Goal: Task Accomplishment & Management: Use online tool/utility

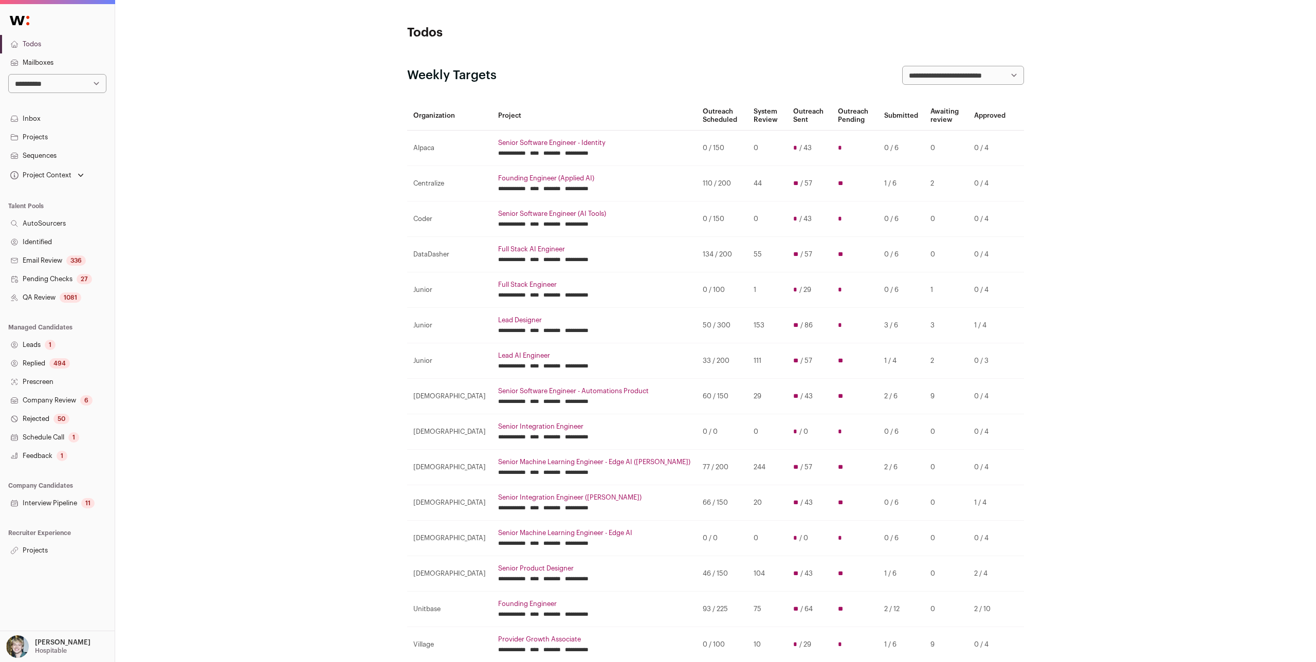
click at [295, 55] on div "**********" at bounding box center [715, 608] width 1201 height 1217
click at [69, 88] on select "**********" at bounding box center [57, 83] width 98 height 19
select select "*****"
click at [8, 74] on select "**********" at bounding box center [57, 83] width 98 height 19
click at [35, 139] on link "Projects" at bounding box center [57, 137] width 115 height 19
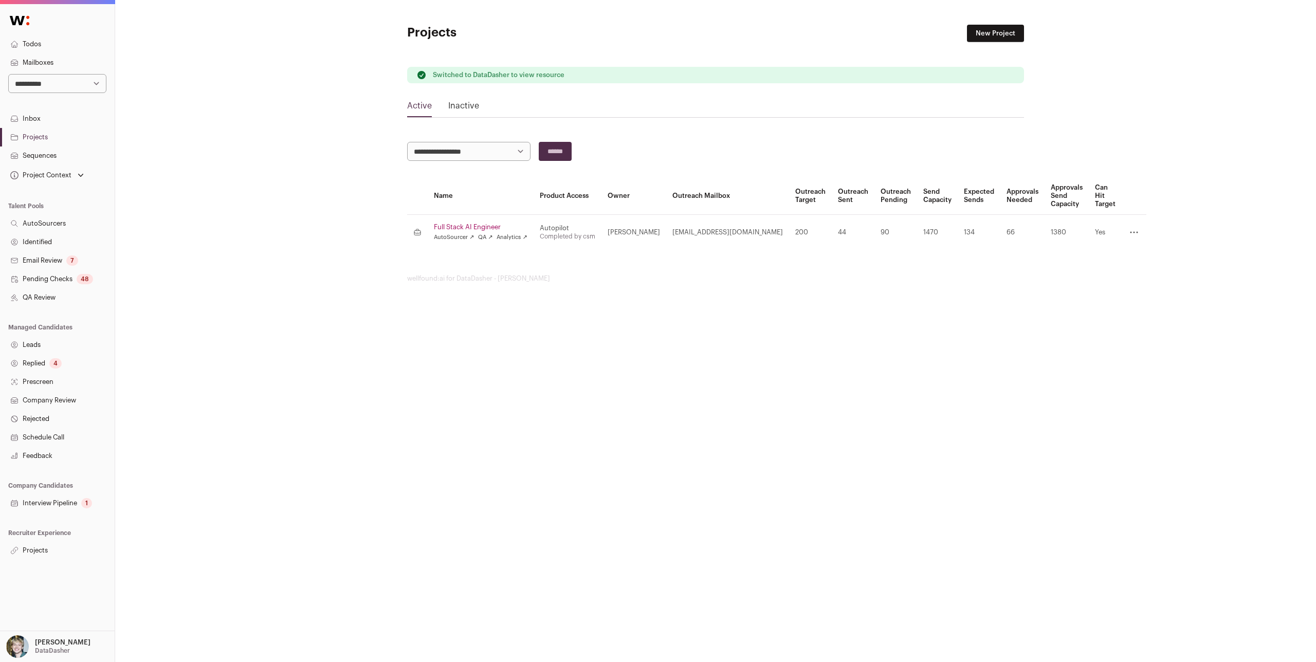
click at [54, 78] on select "**********" at bounding box center [57, 83] width 98 height 19
select select "*****"
click at [8, 74] on select "**********" at bounding box center [57, 83] width 98 height 19
click at [56, 135] on link "Projects" at bounding box center [57, 137] width 115 height 19
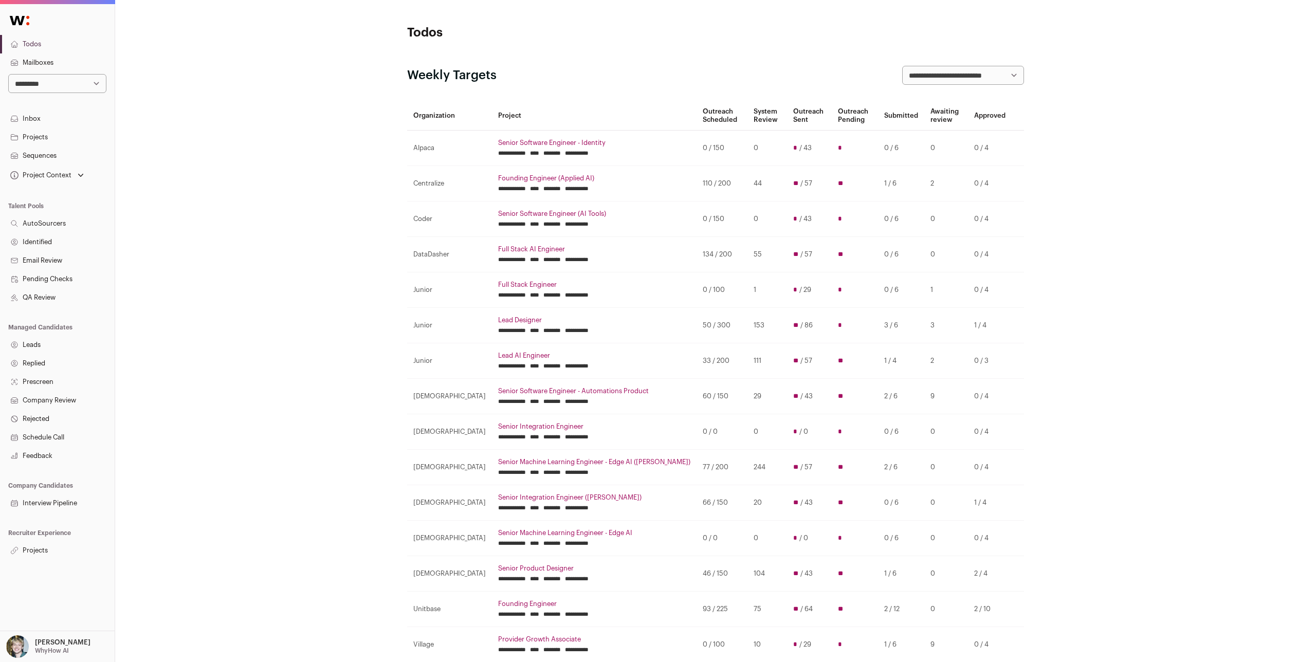
click at [53, 137] on link "Projects" at bounding box center [57, 137] width 115 height 19
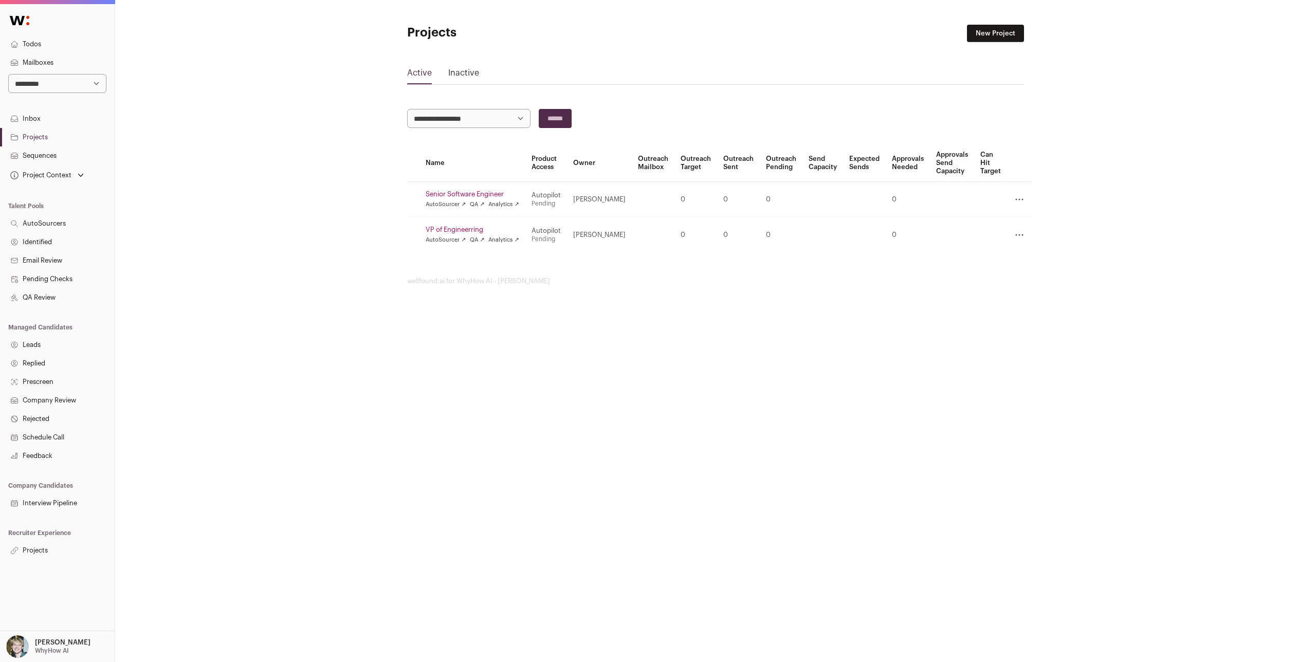
click at [481, 190] on link "Senior Software Engineer" at bounding box center [473, 194] width 94 height 8
click at [455, 226] on link "VP of Engineerring" at bounding box center [473, 230] width 94 height 8
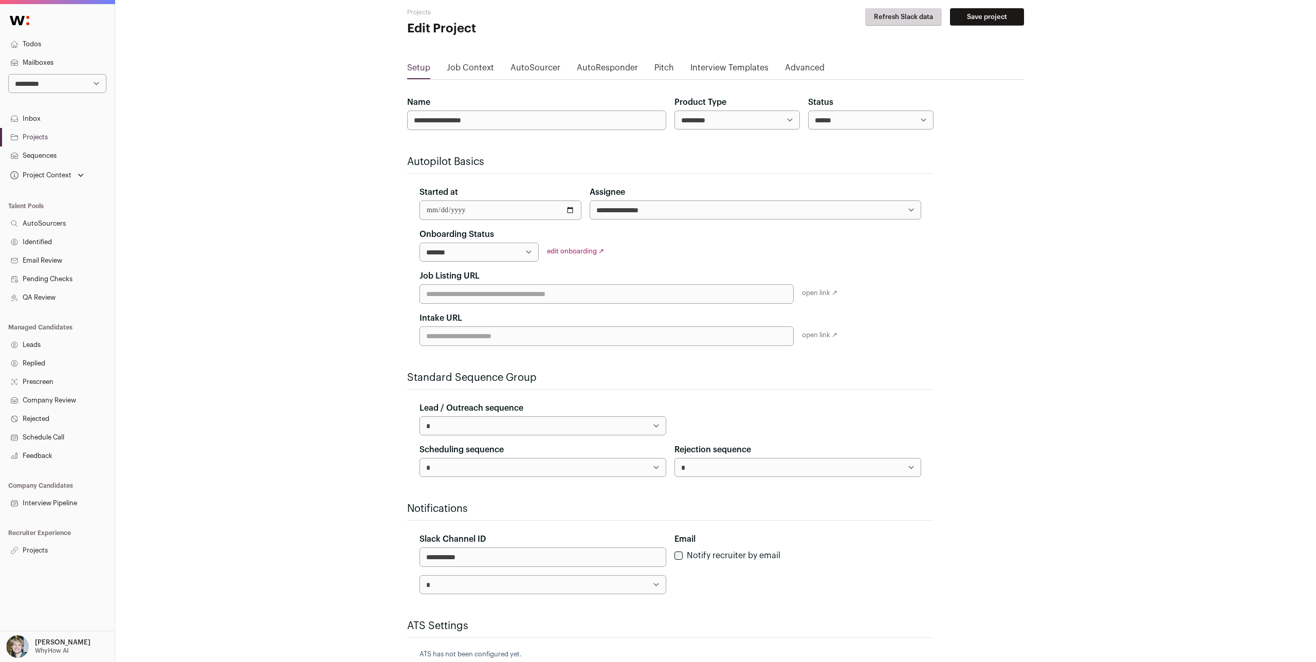
scroll to position [108, 0]
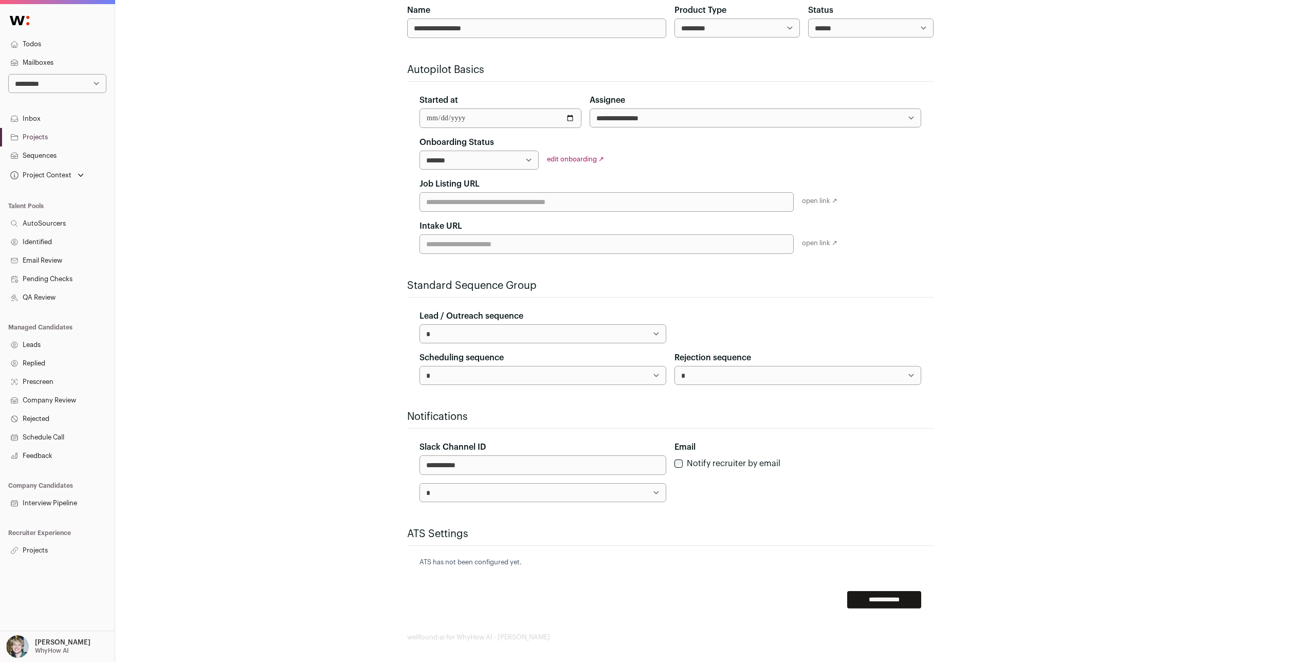
click at [574, 155] on div "edit onboarding ↗" at bounding box center [606, 159] width 119 height 8
click at [495, 159] on select "**********" at bounding box center [479, 160] width 119 height 19
select select "**********"
click at [420, 151] on select "**********" at bounding box center [479, 160] width 119 height 19
click at [880, 599] on input "**********" at bounding box center [884, 599] width 74 height 17
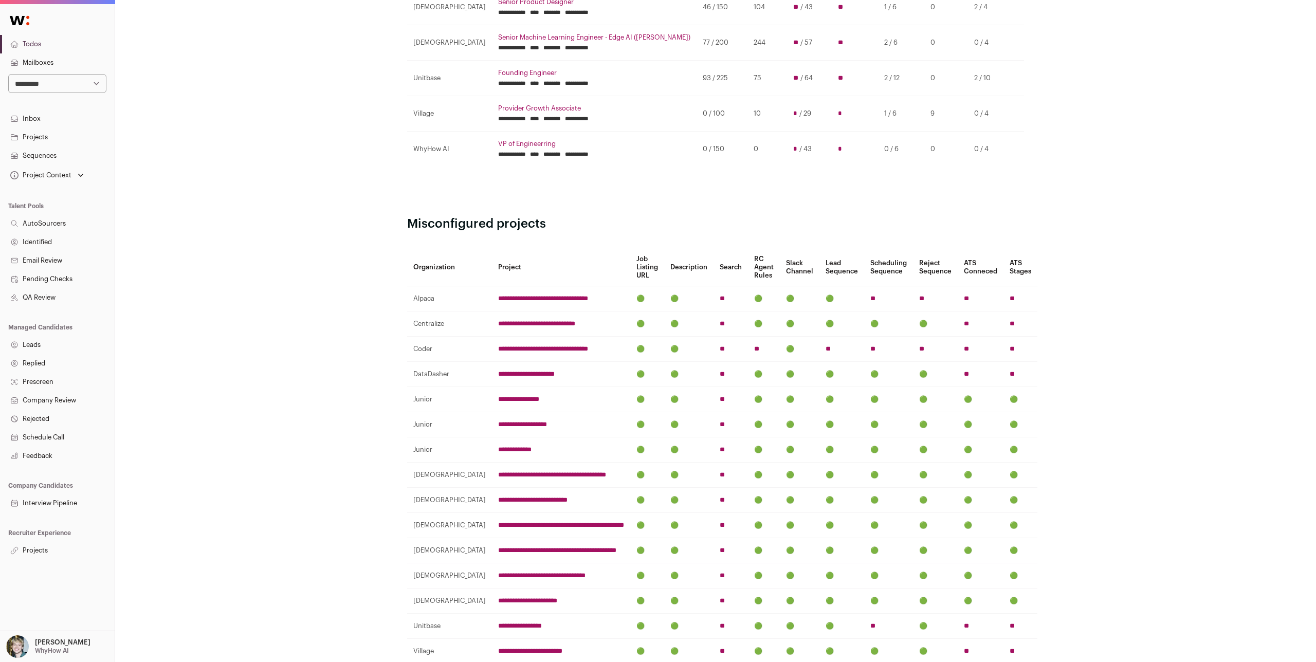
scroll to position [296, 0]
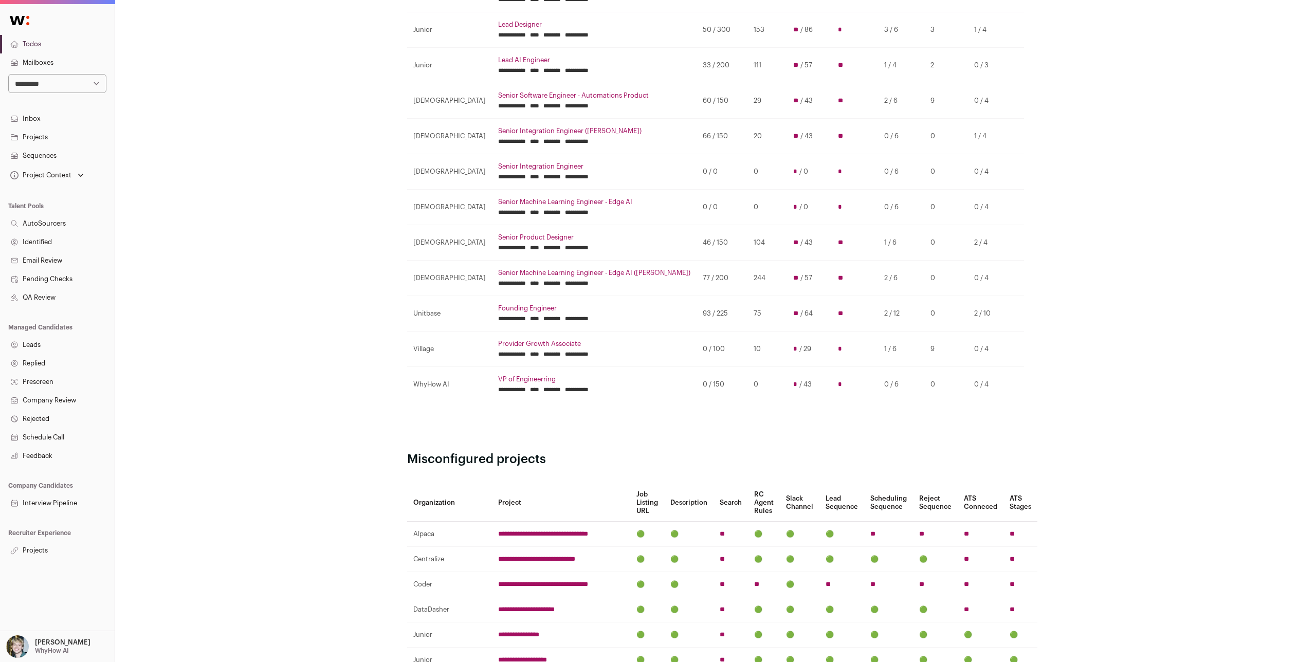
click at [543, 386] on input "********" at bounding box center [551, 390] width 17 height 8
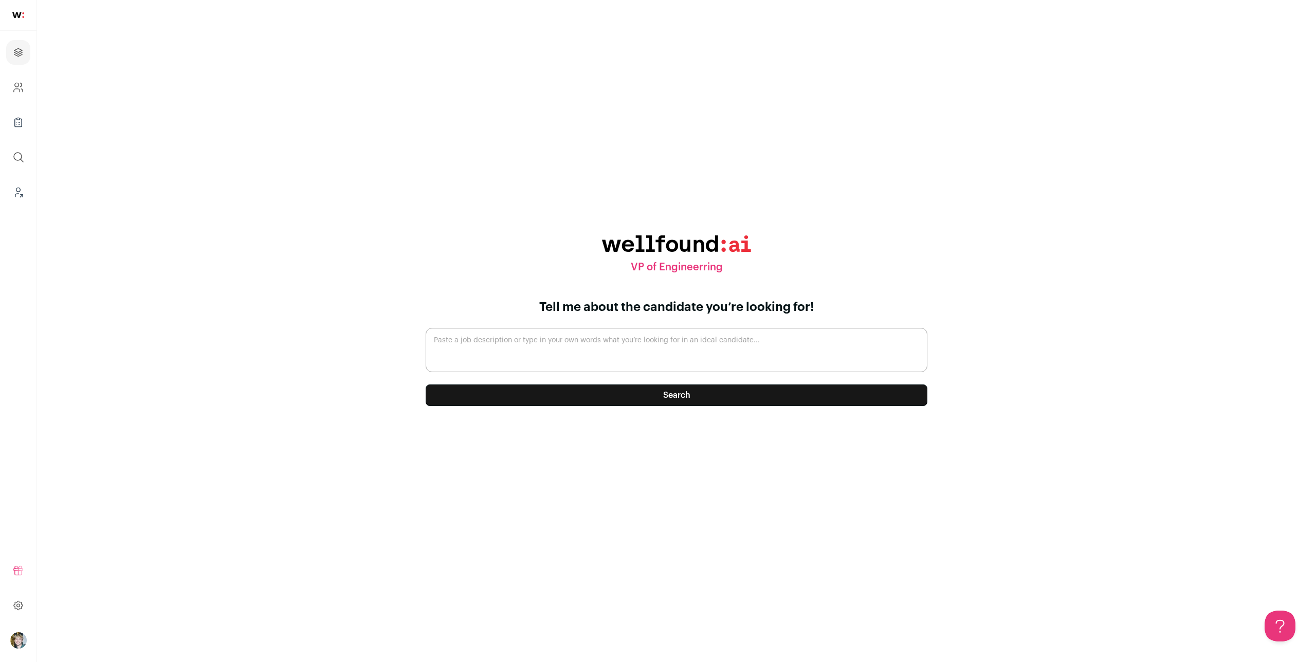
drag, startPoint x: 677, startPoint y: 347, endPoint x: 683, endPoint y: 369, distance: 23.0
click at [677, 347] on textarea "Paste a job description or type in your own words what you’re looking for in an…" at bounding box center [677, 350] width 502 height 44
paste textarea "VP of Eng - Need someone to scale - Maybe some big tech experience - Don’t have…"
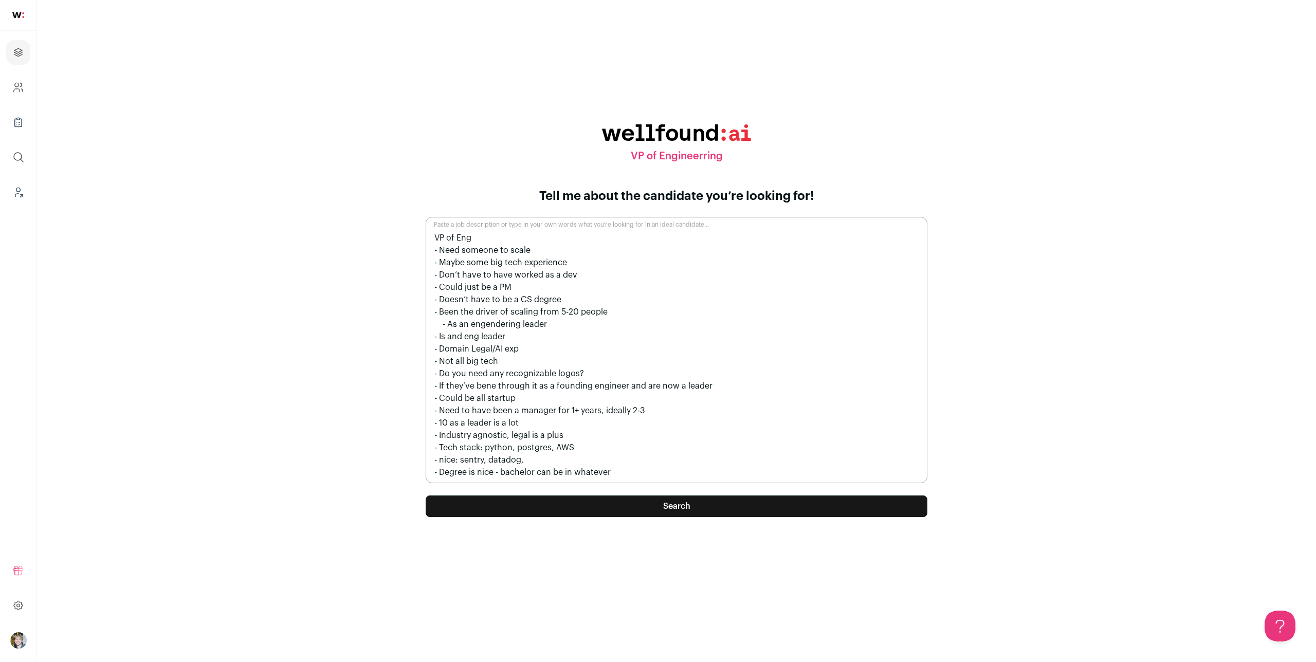
type textarea "VP of Eng - Need someone to scale - Maybe some big tech experience - Don’t have…"
click at [672, 511] on button "Search" at bounding box center [677, 507] width 502 height 22
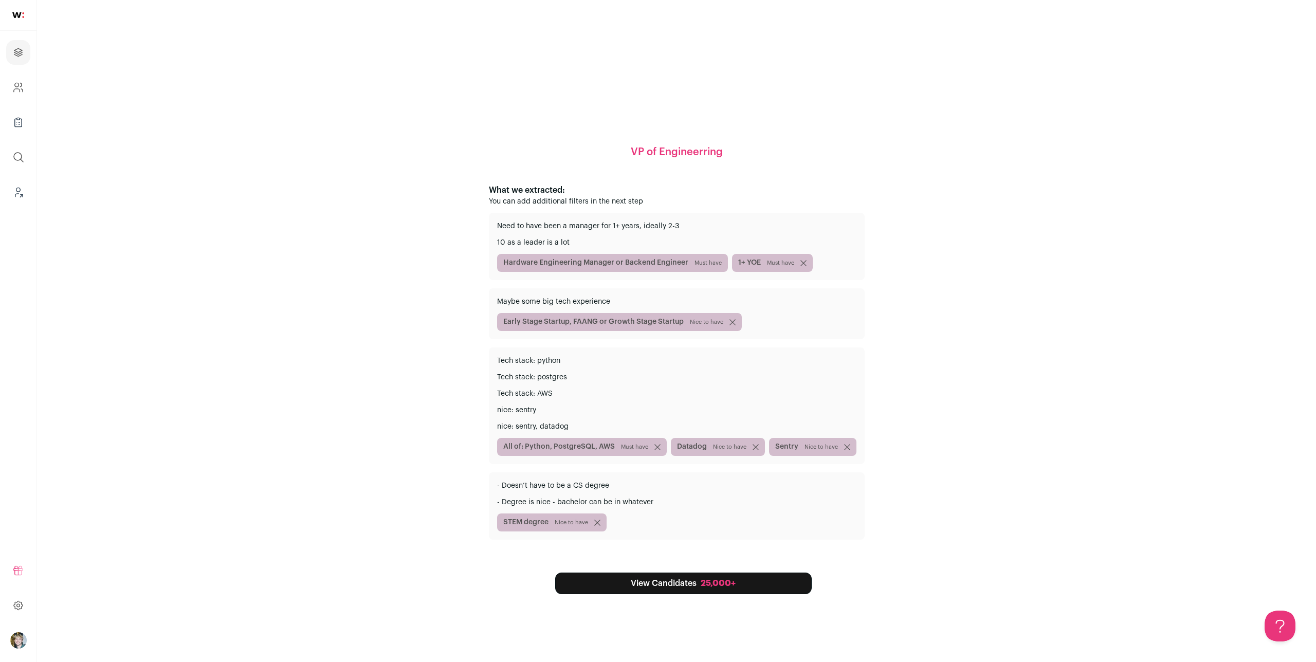
click at [716, 587] on div "25,000+" at bounding box center [718, 583] width 35 height 12
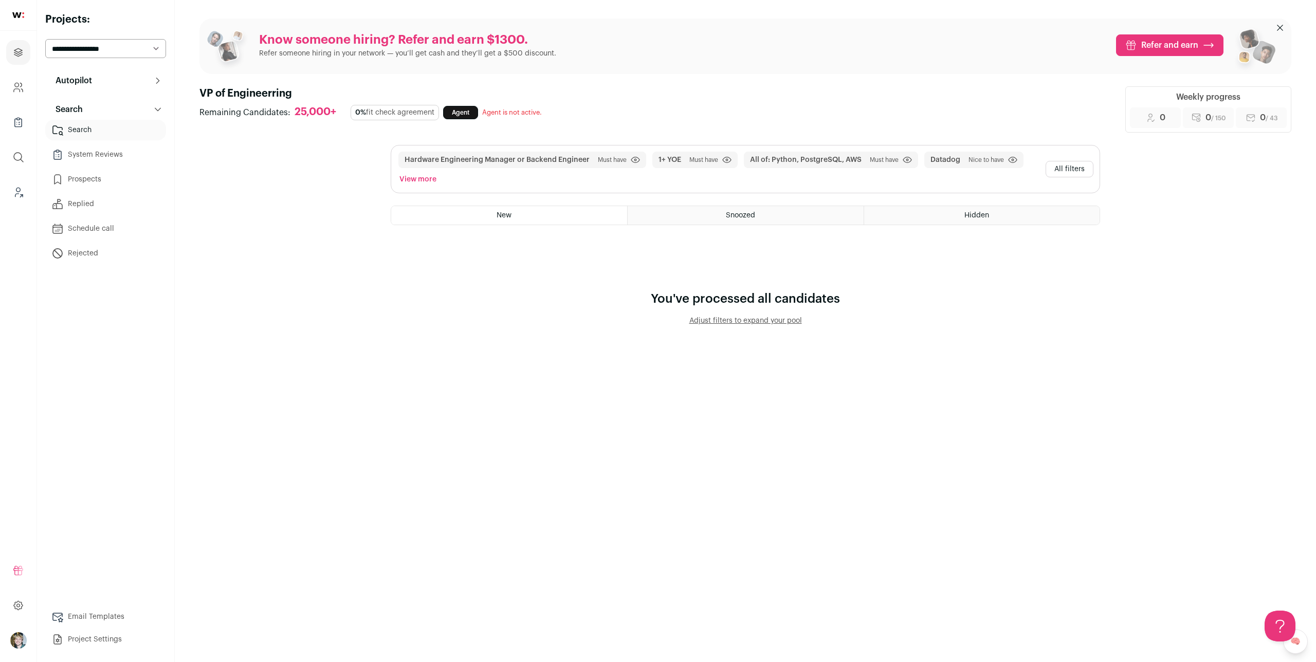
click at [1101, 160] on div "Know someone hiring? Refer and earn $1300. Refer someone hiring in your network…" at bounding box center [745, 172] width 1092 height 307
click at [1074, 167] on button "All filters" at bounding box center [1070, 169] width 48 height 16
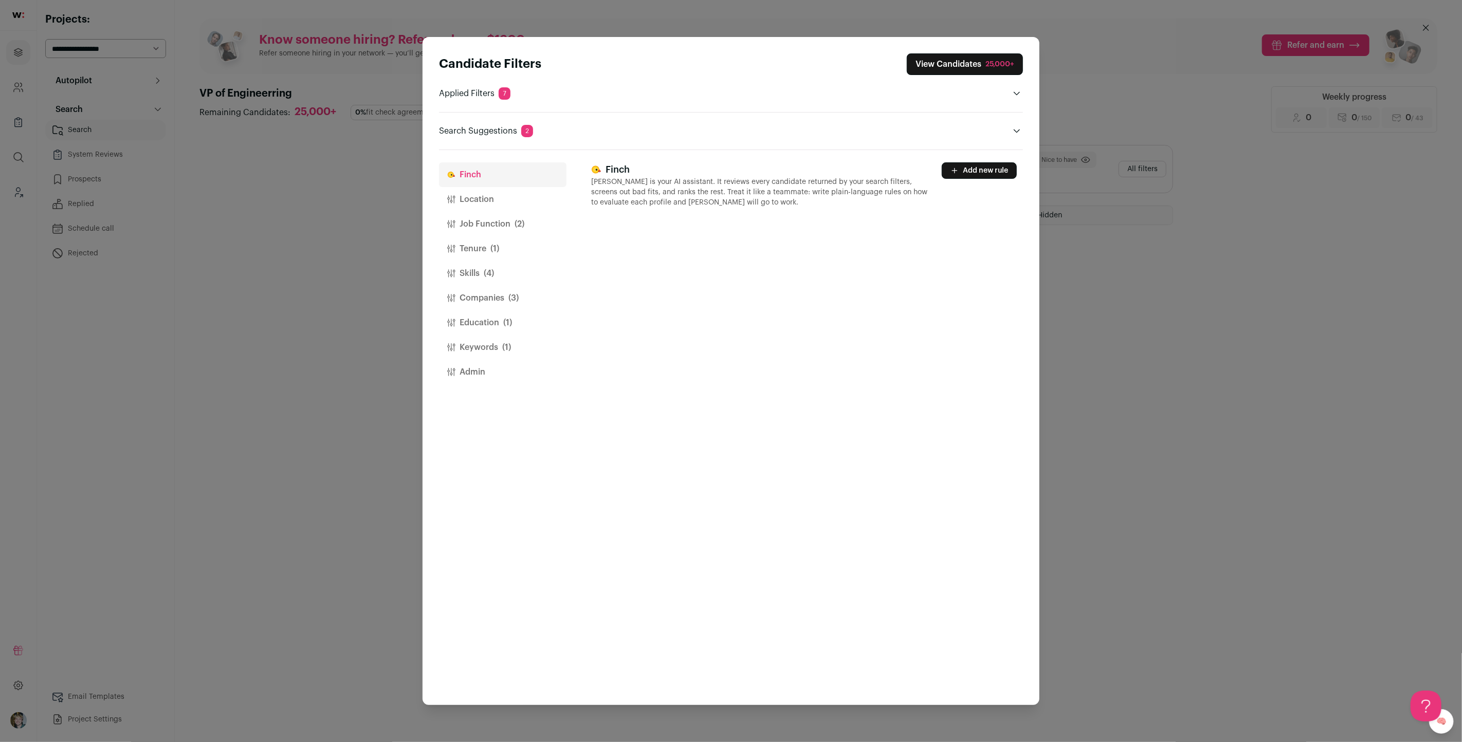
click at [489, 204] on button "Location" at bounding box center [503, 199] width 128 height 25
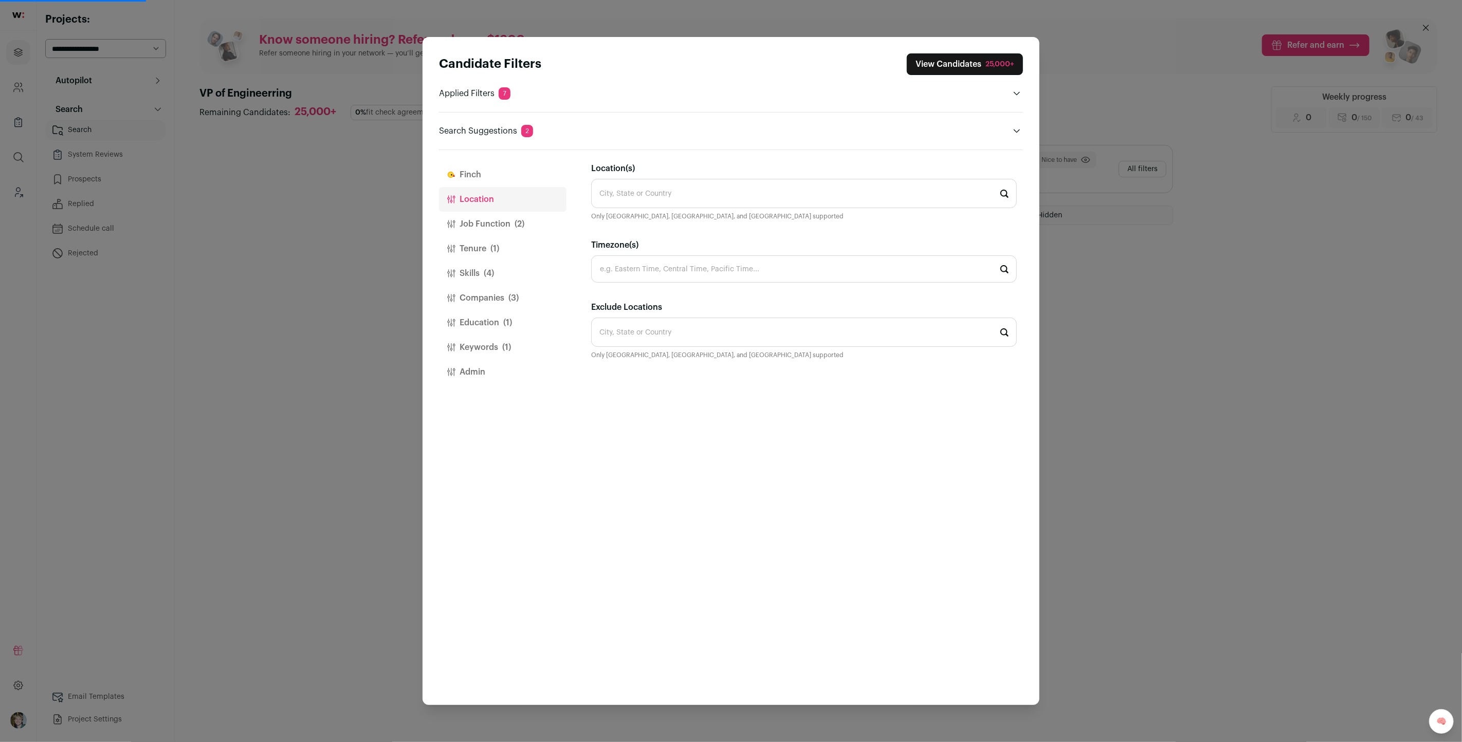
click at [640, 198] on input "Location(s)" at bounding box center [804, 193] width 426 height 29
click at [658, 268] on input "Timezone(s)" at bounding box center [804, 269] width 426 height 27
click at [659, 369] on li "Eastern Time" at bounding box center [804, 376] width 425 height 27
type input "Eastern Time"
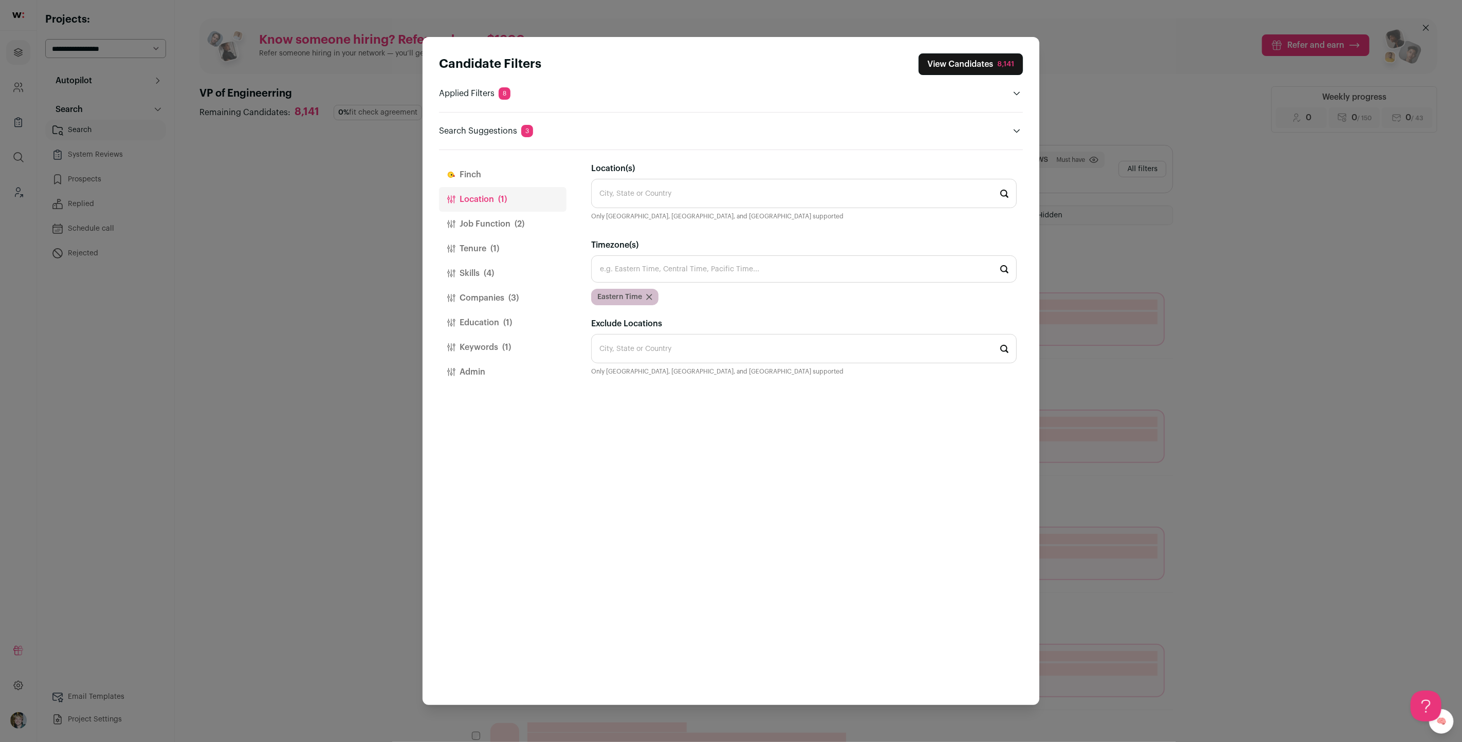
click at [645, 267] on input "Timezone(s)" at bounding box center [804, 269] width 426 height 27
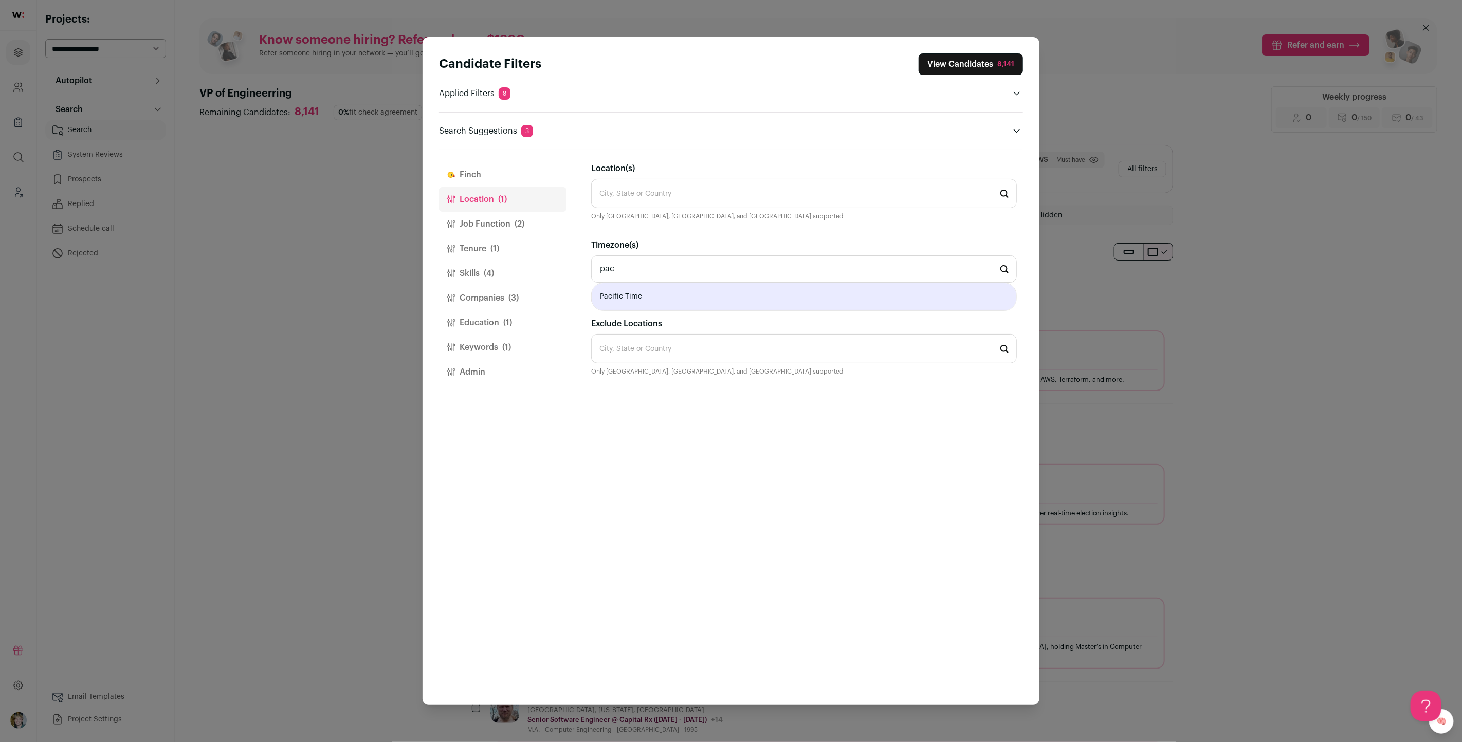
type input "Pacific Time"
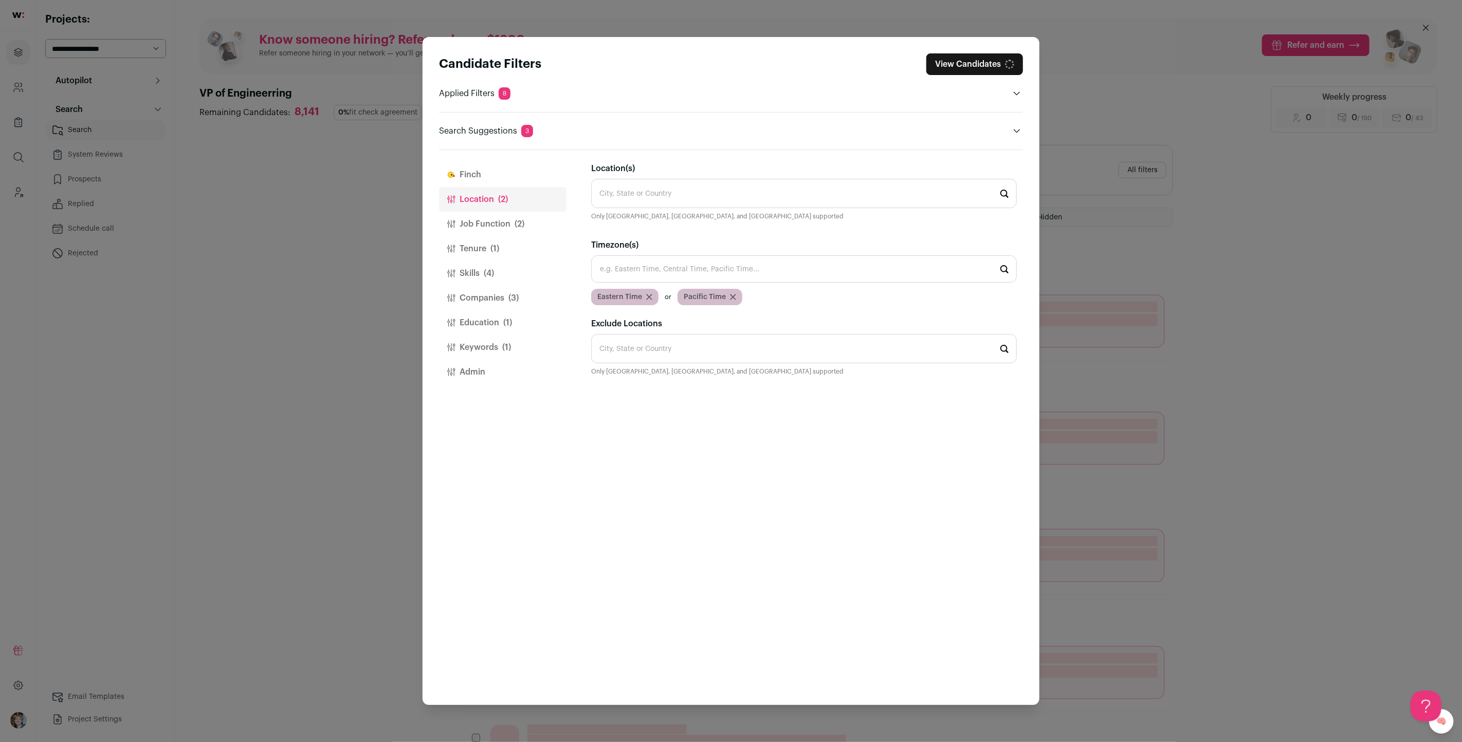
click at [647, 265] on input "Timezone(s)" at bounding box center [804, 269] width 426 height 27
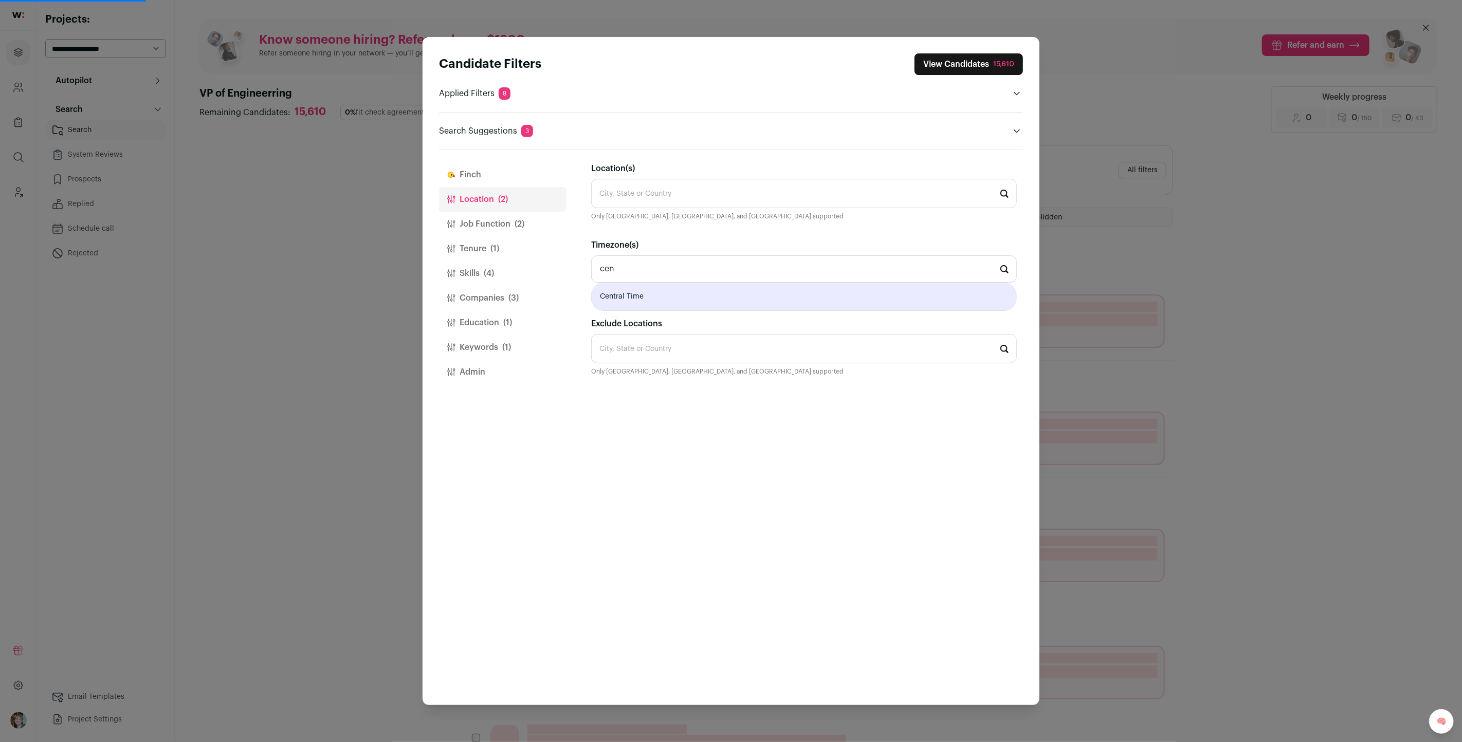
type input "Central Time"
click at [646, 265] on input "Timezone(s)" at bounding box center [804, 269] width 426 height 27
type input "Mountain Time"
click at [500, 221] on button "Job Function (2)" at bounding box center [503, 224] width 128 height 25
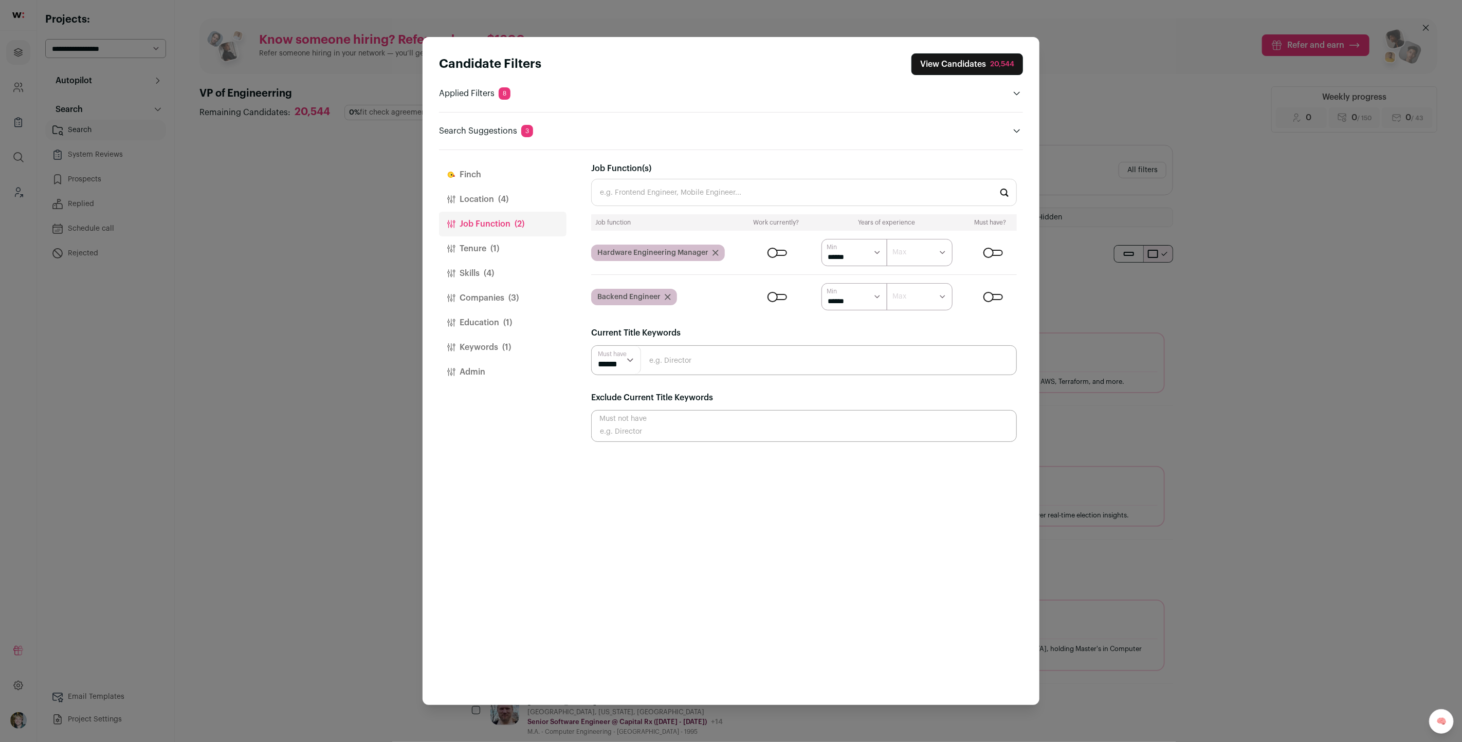
click at [779, 251] on div "Close modal via background" at bounding box center [778, 253] width 20 height 6
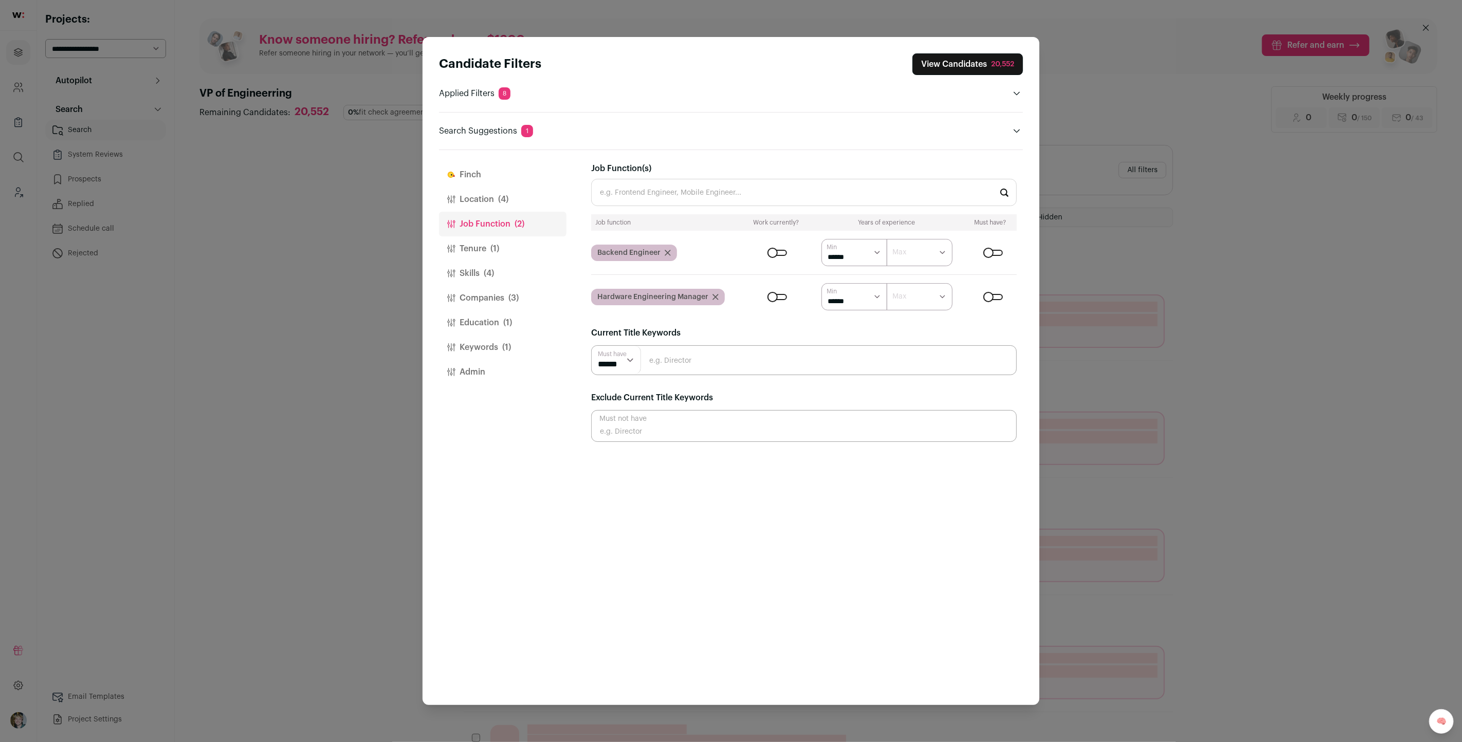
drag, startPoint x: 990, startPoint y: 250, endPoint x: 964, endPoint y: 258, distance: 27.2
click at [990, 250] on div "Close modal via background" at bounding box center [994, 253] width 20 height 6
click at [775, 291] on form "****** ******* ******* ******* ******* ******* ******* ******* ******* ********…" at bounding box center [882, 296] width 270 height 27
click at [783, 296] on div "Close modal via background" at bounding box center [778, 297] width 20 height 6
click at [992, 250] on div "Close modal via background" at bounding box center [994, 253] width 20 height 6
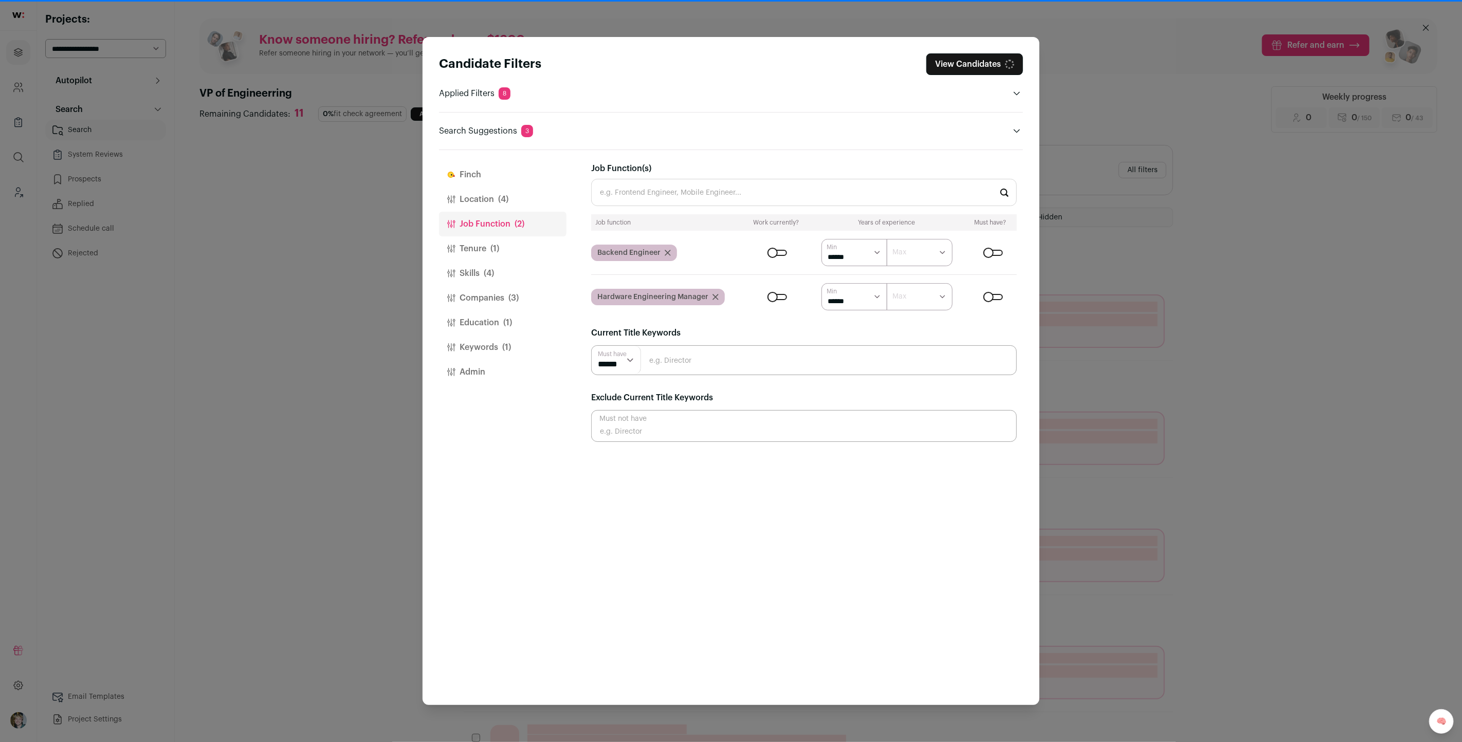
click at [890, 194] on input "Job Function(s)" at bounding box center [804, 192] width 426 height 27
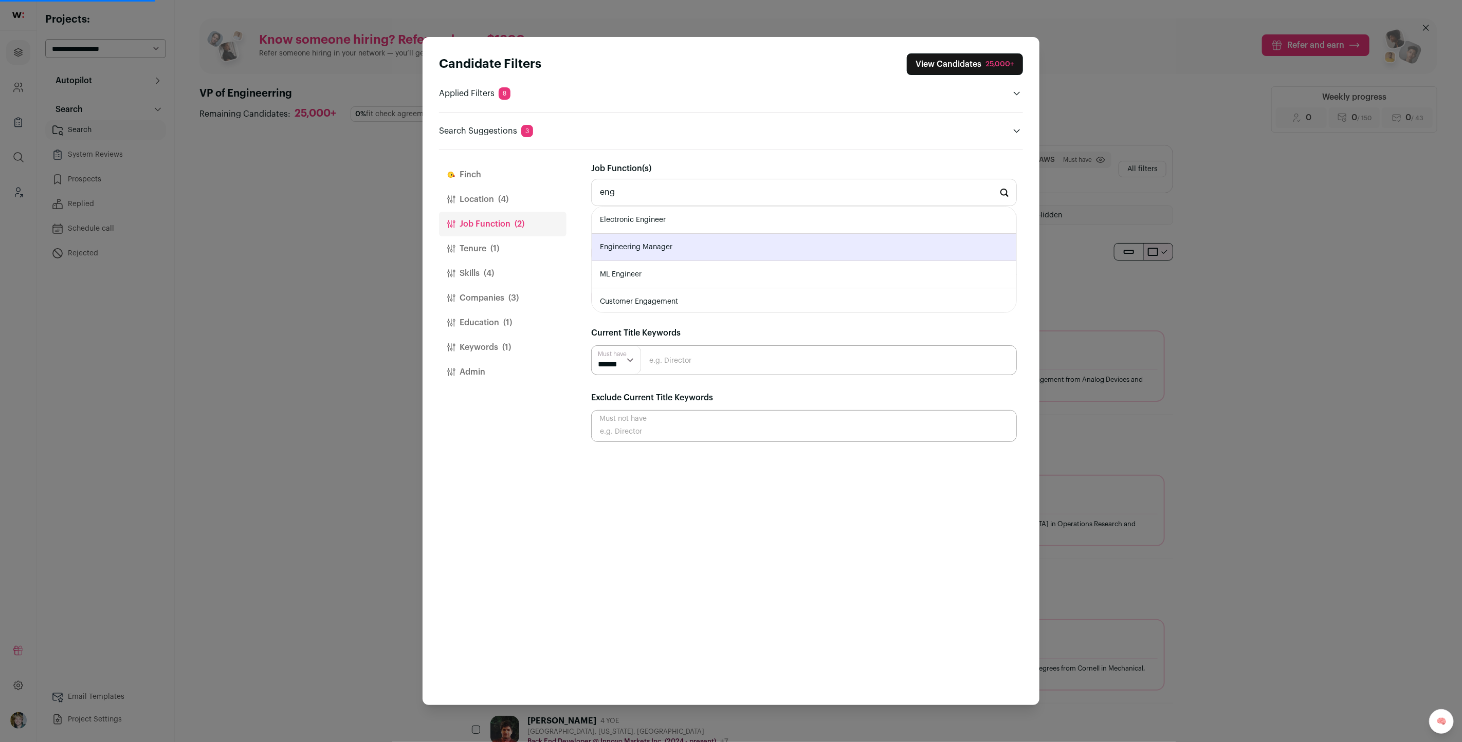
type input "Engineering Manager"
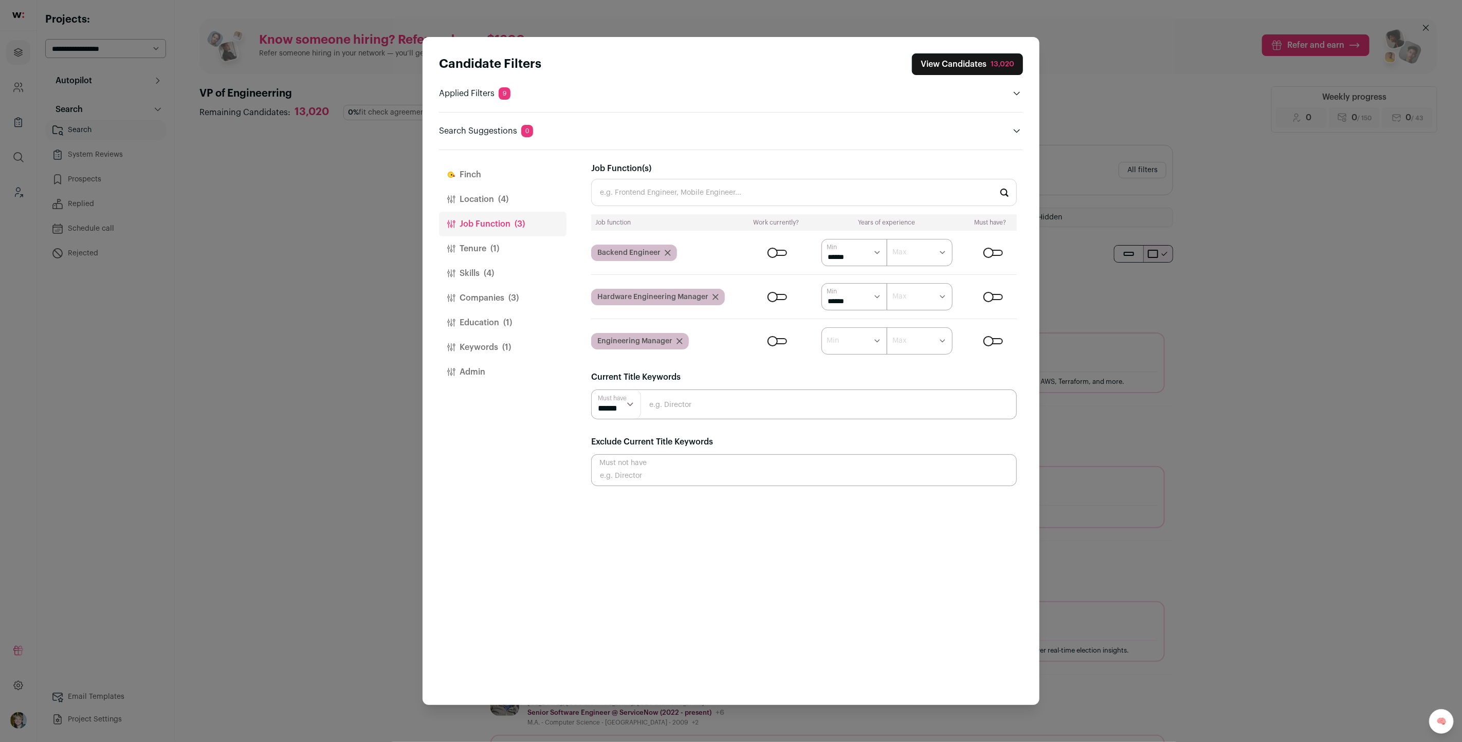
click at [852, 198] on input "Job Function(s)" at bounding box center [804, 192] width 426 height 27
click at [851, 198] on input "vp of" at bounding box center [804, 192] width 426 height 27
click at [851, 197] on input "vp of" at bounding box center [804, 192] width 426 height 27
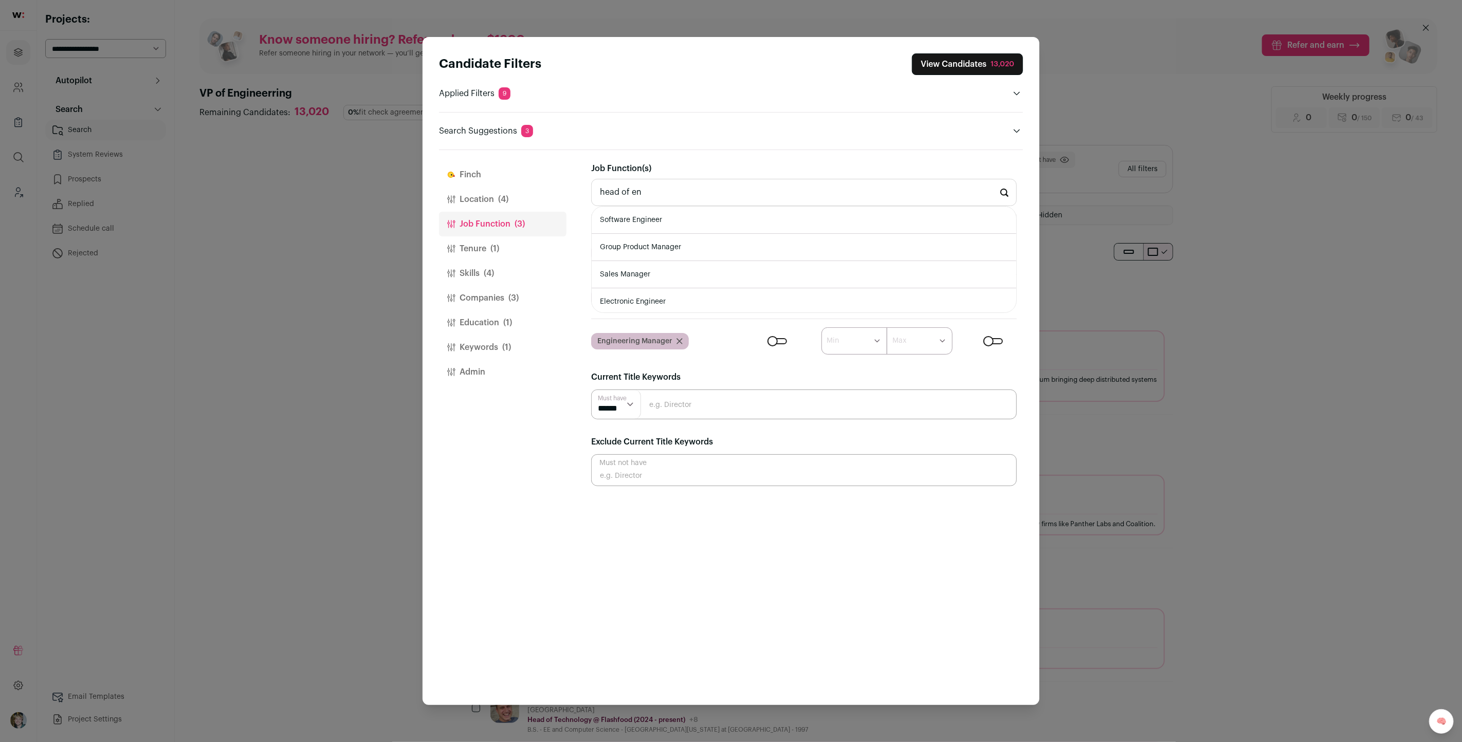
click at [853, 197] on input "head of en" at bounding box center [804, 192] width 426 height 27
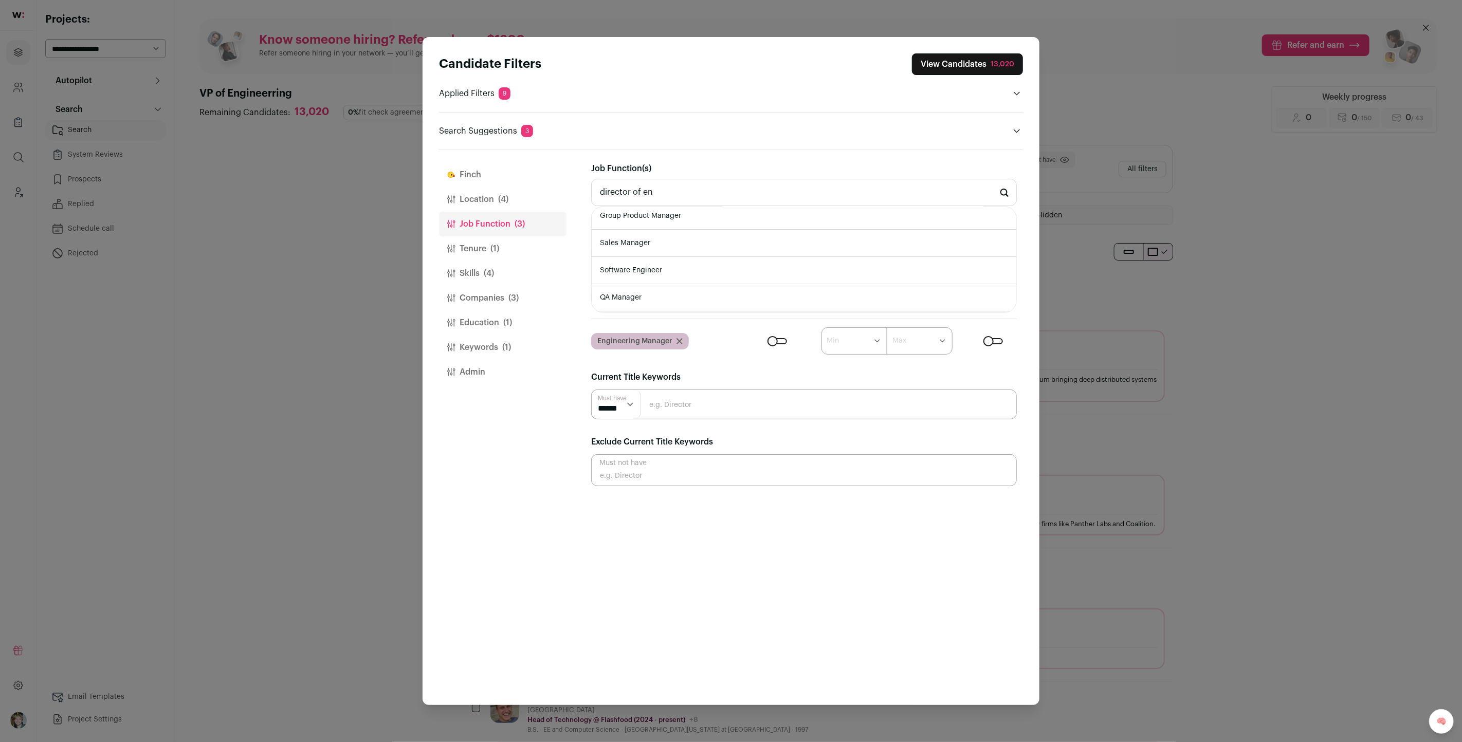
type input "director of en"
click at [863, 339] on select "****** ******* ******* ******* ******* ******* ******* ******* ******* ********…" at bounding box center [855, 341] width 66 height 27
select select "*"
click at [822, 328] on select "****** ******* ******* ******* ******* ******* ******* ******* ******* ********…" at bounding box center [855, 341] width 66 height 27
click at [799, 399] on input "Close modal via background" at bounding box center [804, 405] width 426 height 30
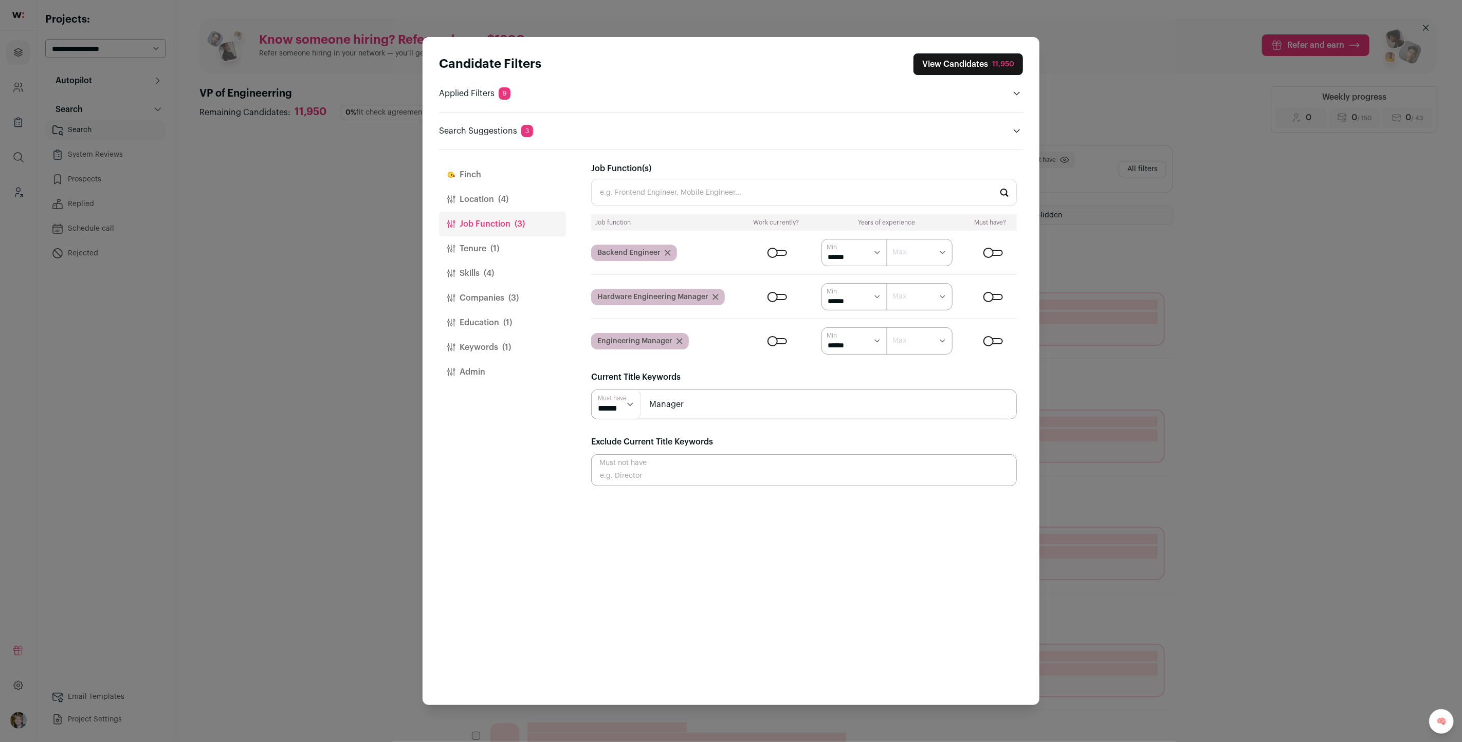
type input "Manager"
click at [799, 399] on input "Close modal via background" at bounding box center [804, 405] width 426 height 30
type input "VP"
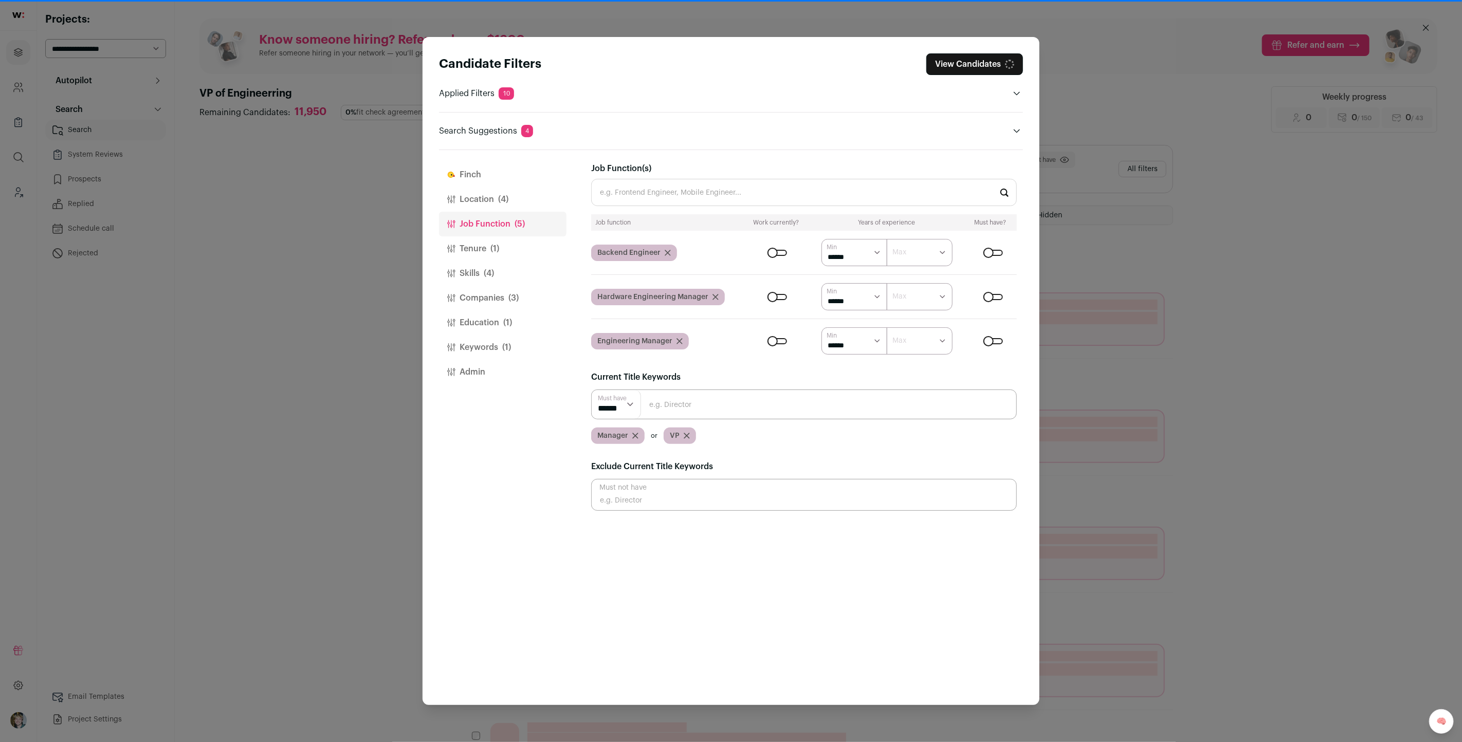
click at [799, 399] on input "Close modal via background" at bounding box center [804, 405] width 426 height 30
type input "Head"
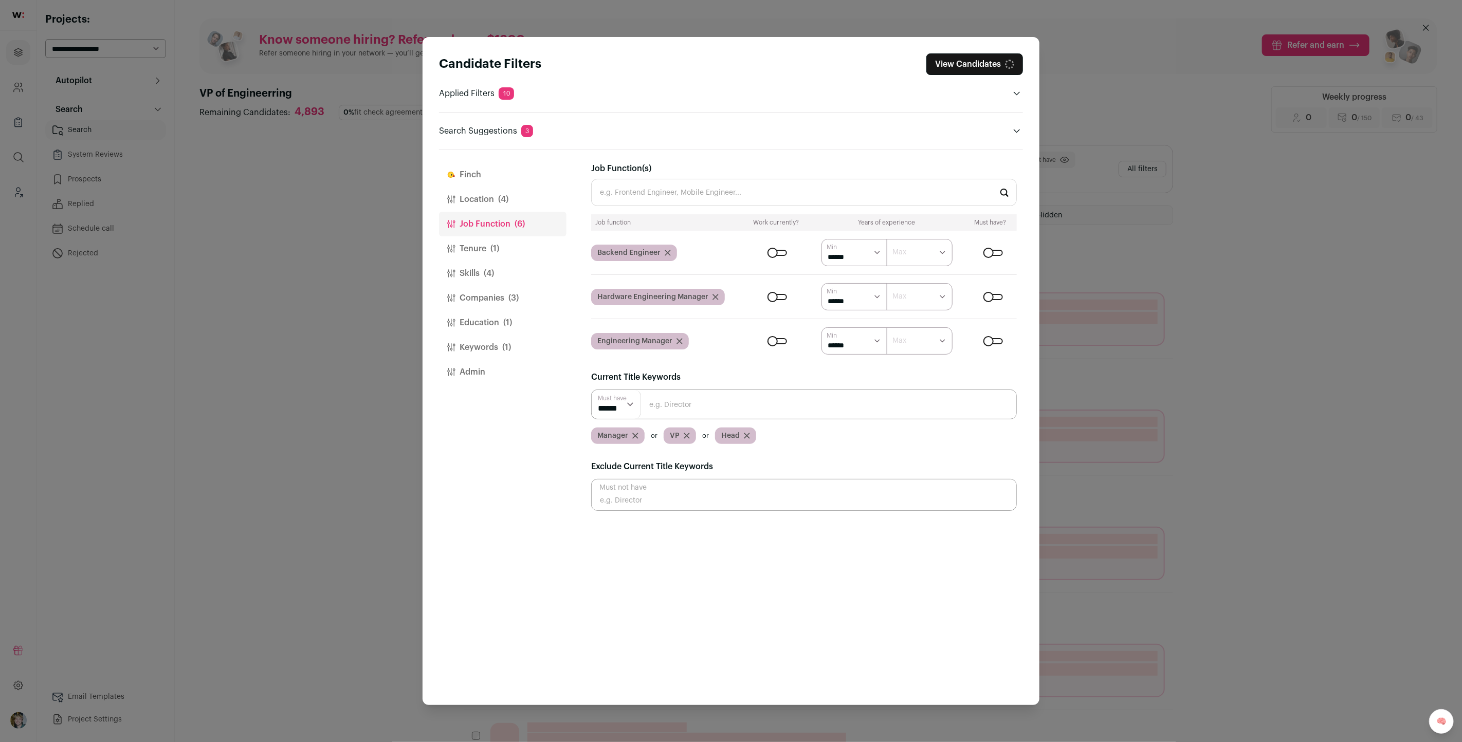
click at [799, 399] on input "Close modal via background" at bounding box center [804, 405] width 426 height 30
type input "Director"
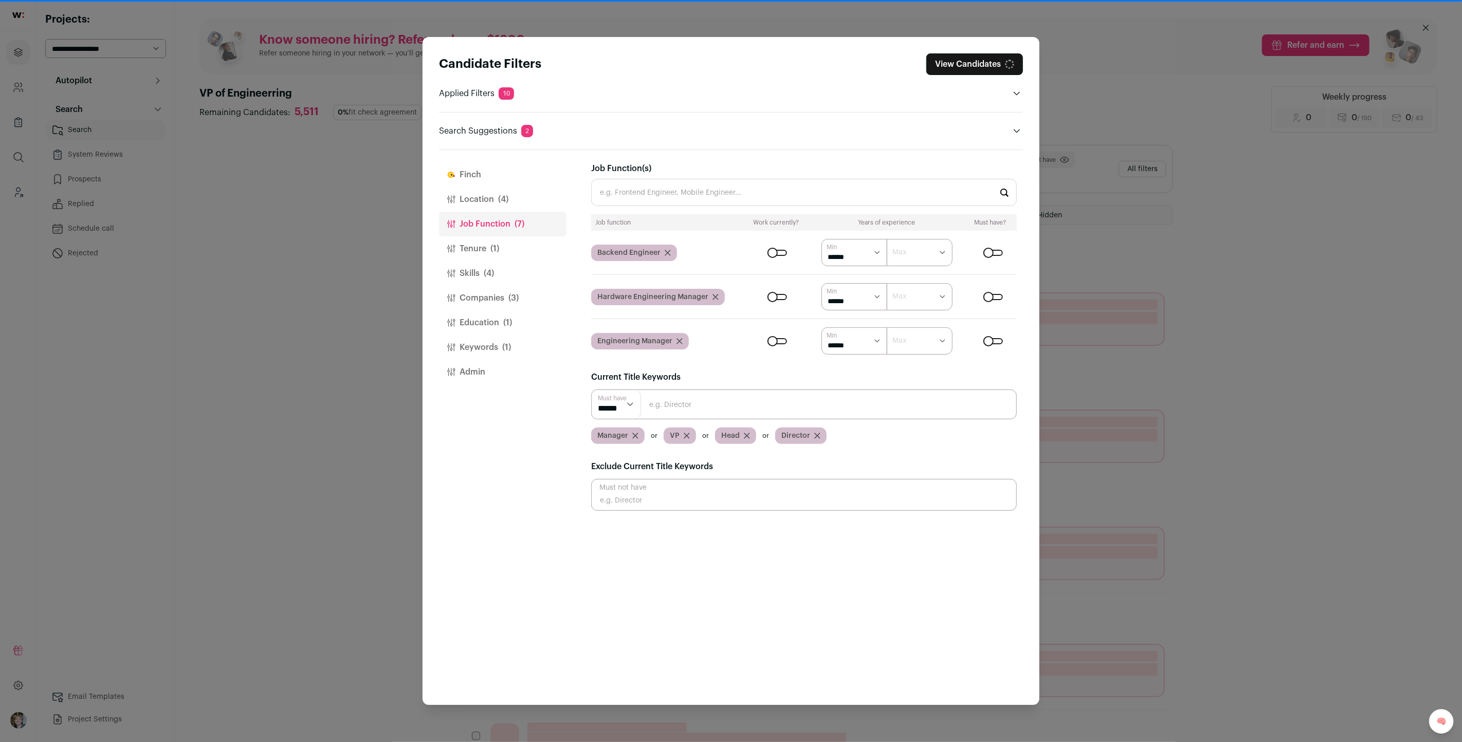
click at [799, 399] on input "Close modal via background" at bounding box center [804, 405] width 426 height 30
type input "CTO"
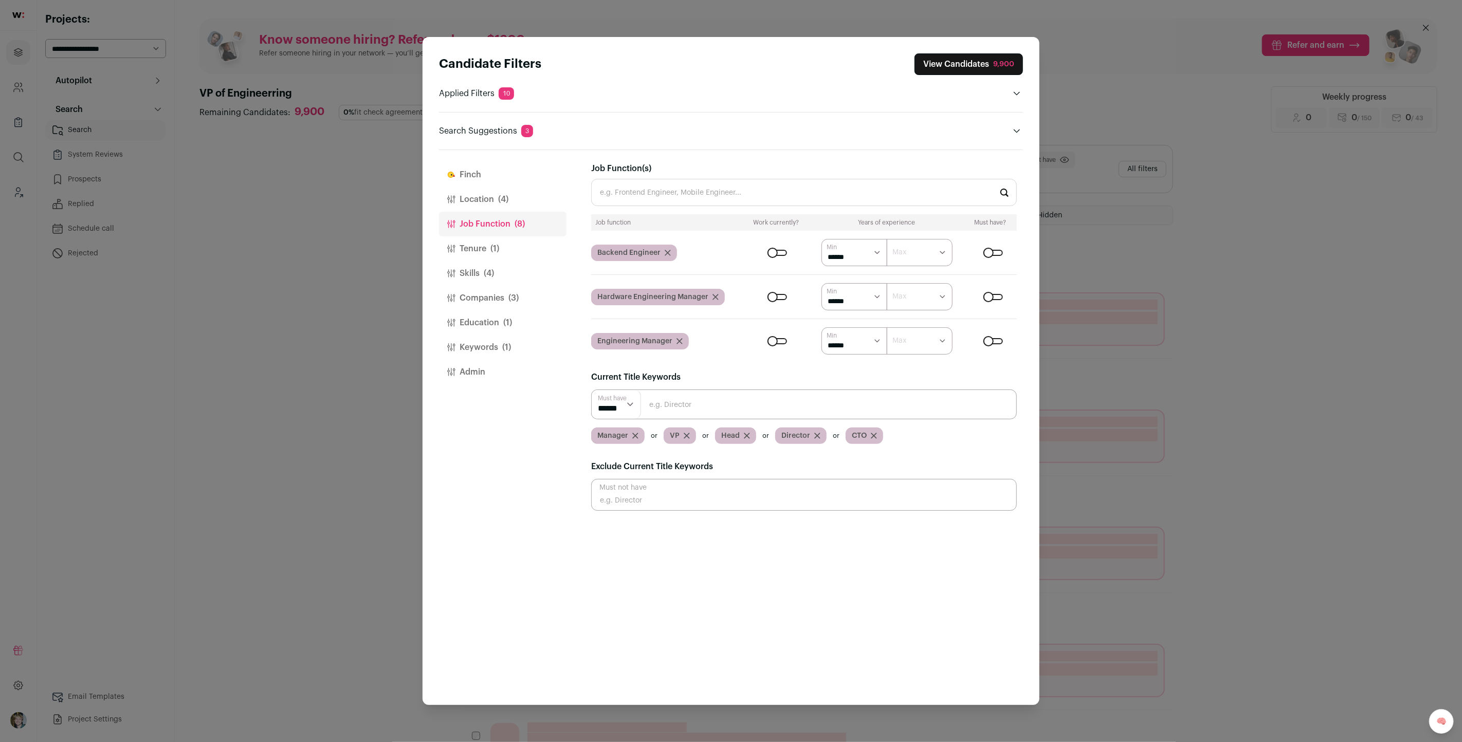
click at [871, 434] on icon "Close modal via background" at bounding box center [874, 436] width 6 height 6
click at [514, 236] on button "Tenure (1)" at bounding box center [503, 248] width 128 height 25
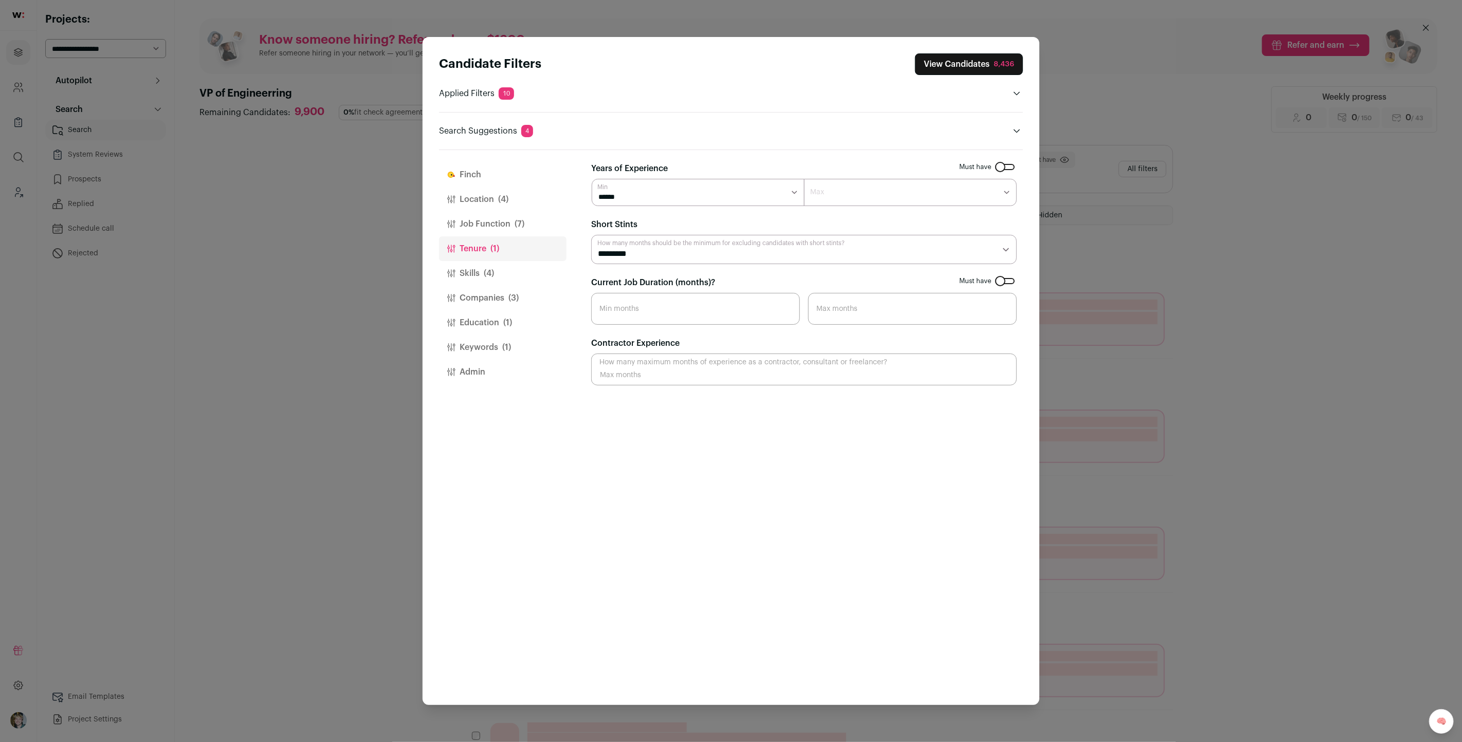
click at [727, 192] on select "******* ****** ******* ******* ******* ******* ******* ******* ******* ******* …" at bounding box center [698, 192] width 213 height 27
select select "*"
click at [592, 179] on select "******* ****** ******* ******* ******* ******* ******* ******* ******* ******* …" at bounding box center [698, 192] width 213 height 27
click at [712, 301] on input "Current Job Duration (months)?" at bounding box center [695, 309] width 209 height 32
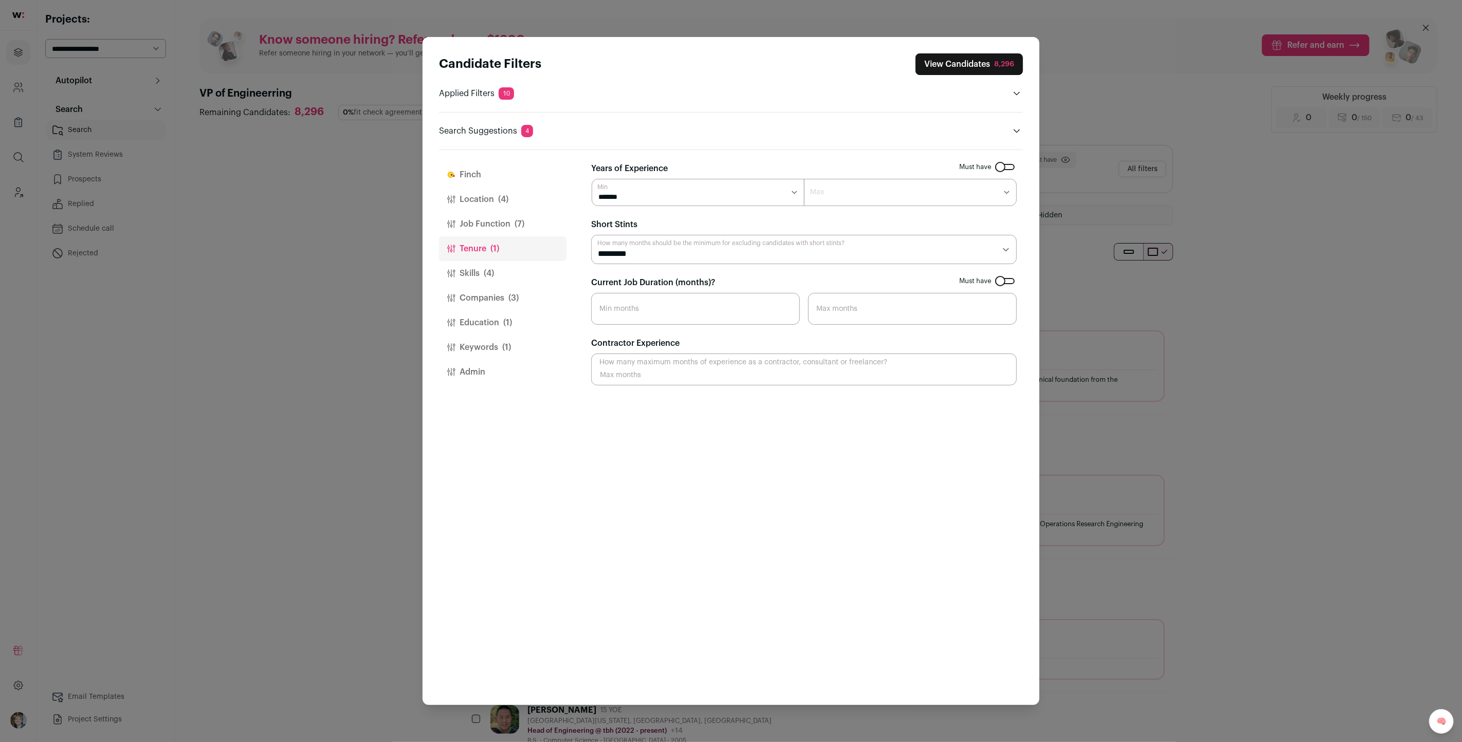
click at [509, 274] on button "Skills (4)" at bounding box center [503, 273] width 128 height 25
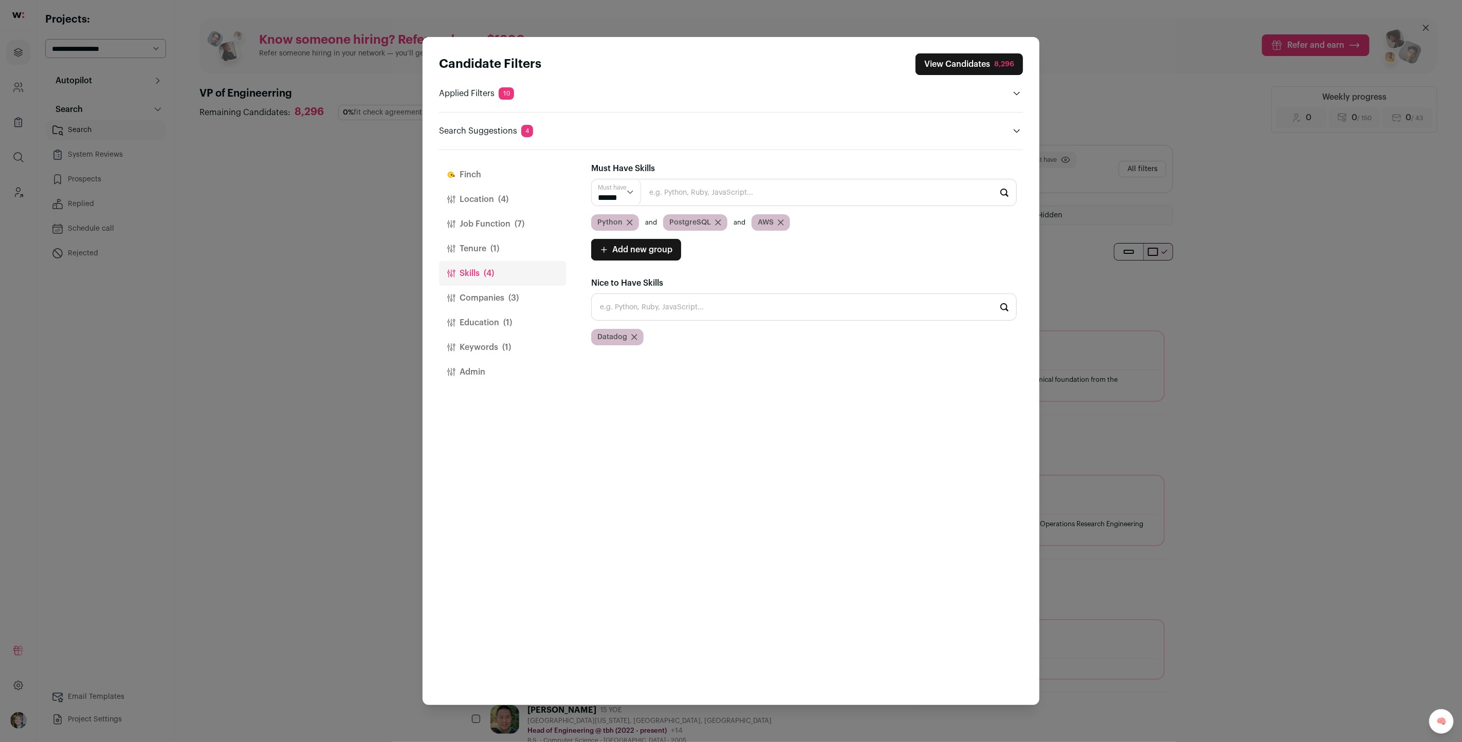
click at [513, 248] on button "Tenure (1)" at bounding box center [503, 248] width 128 height 25
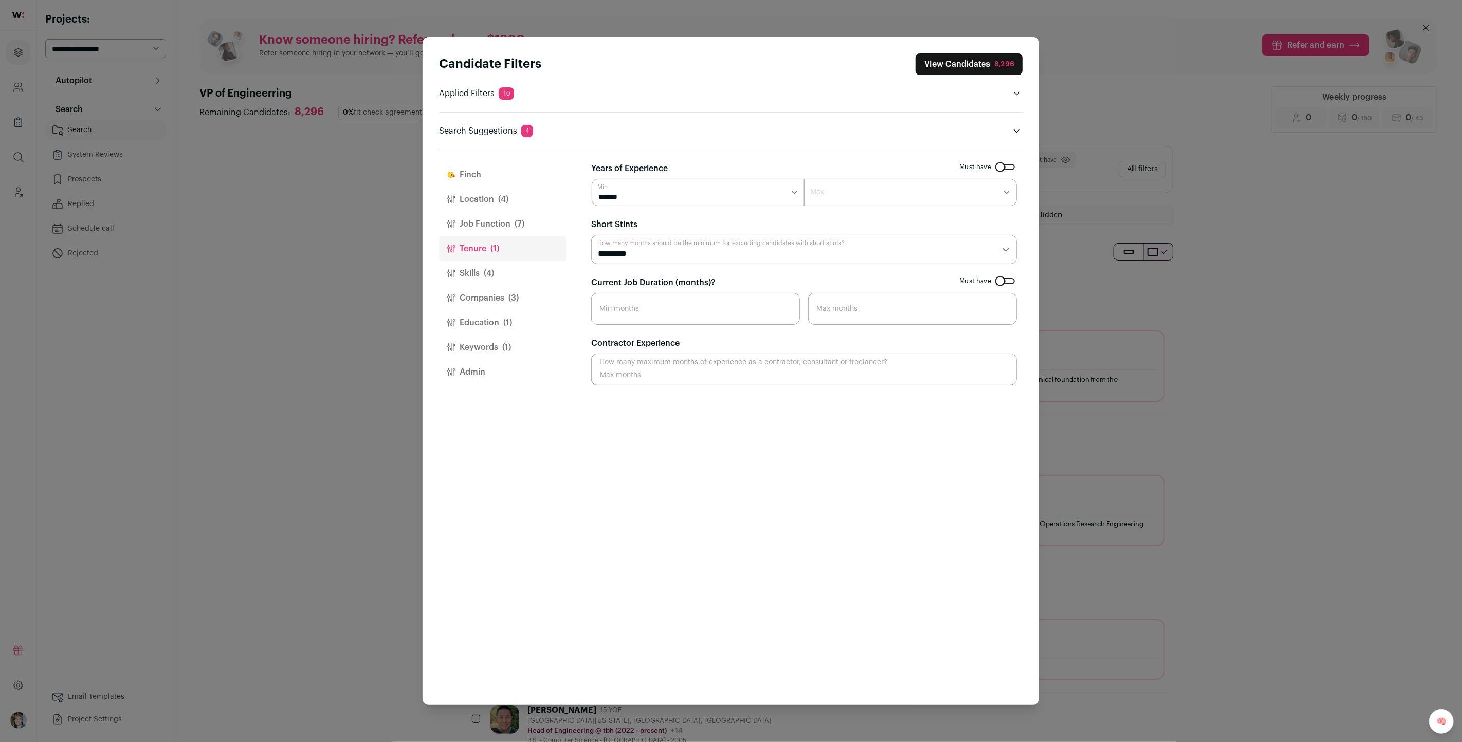
click at [647, 262] on select "********* ******** ******* ******** ******** ******** ******** ******** *******…" at bounding box center [804, 249] width 426 height 29
click at [495, 271] on button "Skills (4)" at bounding box center [503, 273] width 128 height 25
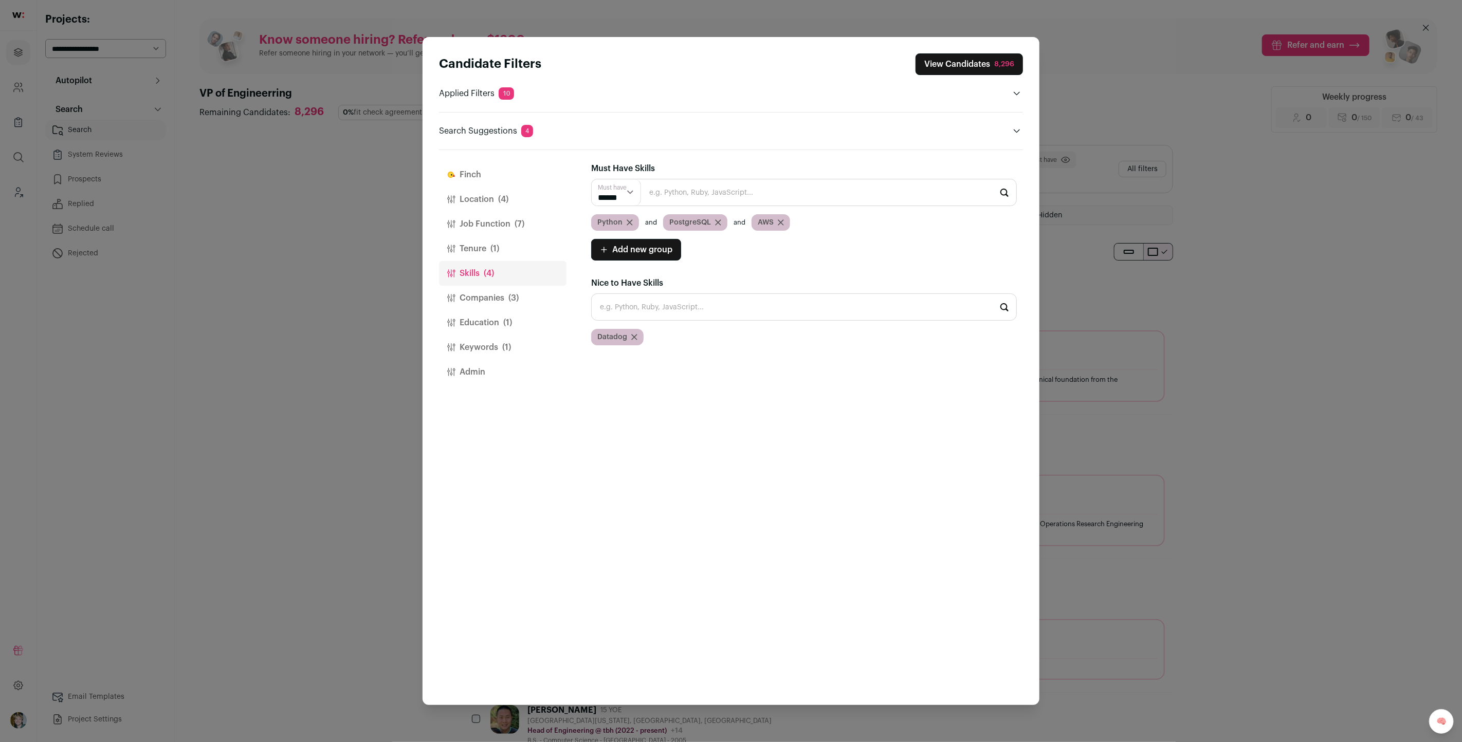
click at [616, 194] on select "****** ******" at bounding box center [616, 192] width 49 height 26
select select "**"
click at [592, 179] on select "****** ******" at bounding box center [616, 192] width 49 height 26
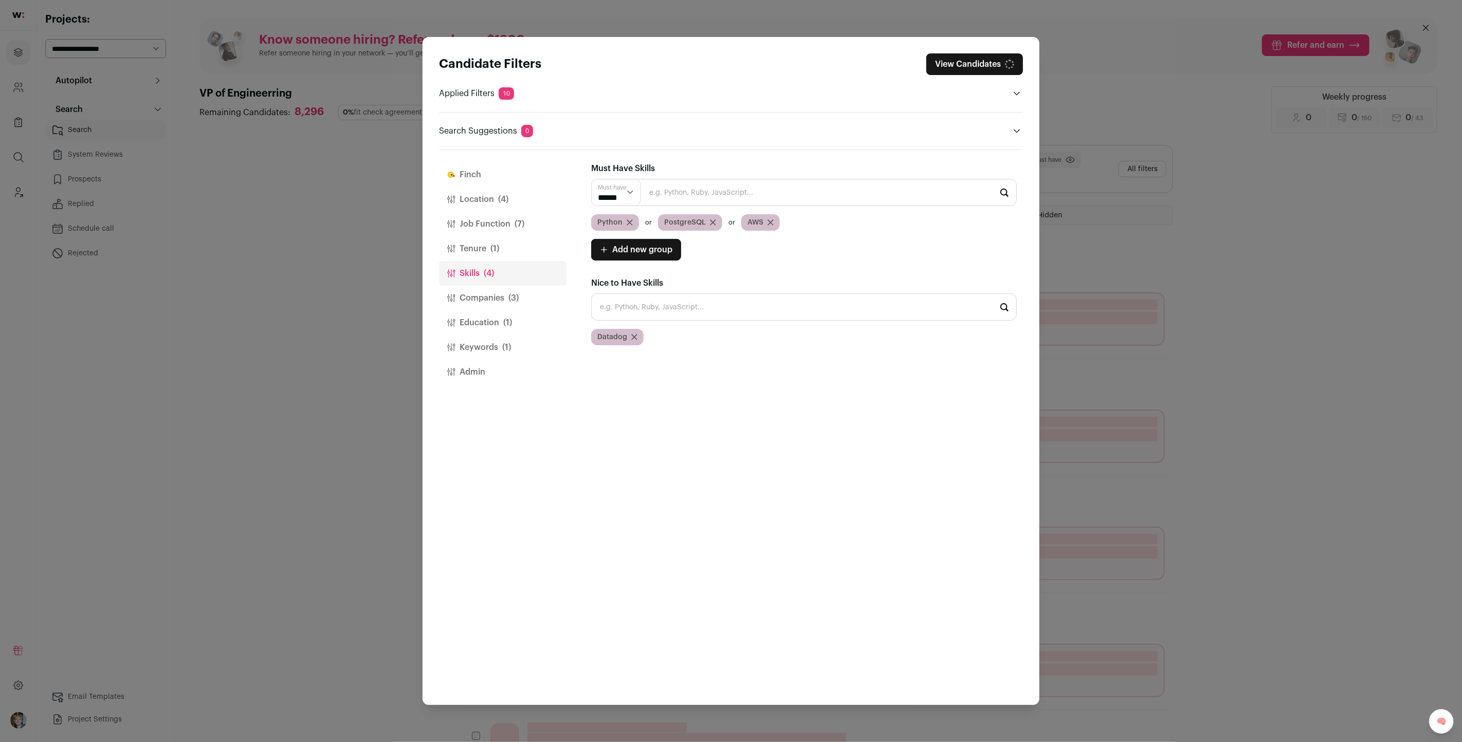
click at [492, 297] on button "Companies (3)" at bounding box center [503, 298] width 128 height 25
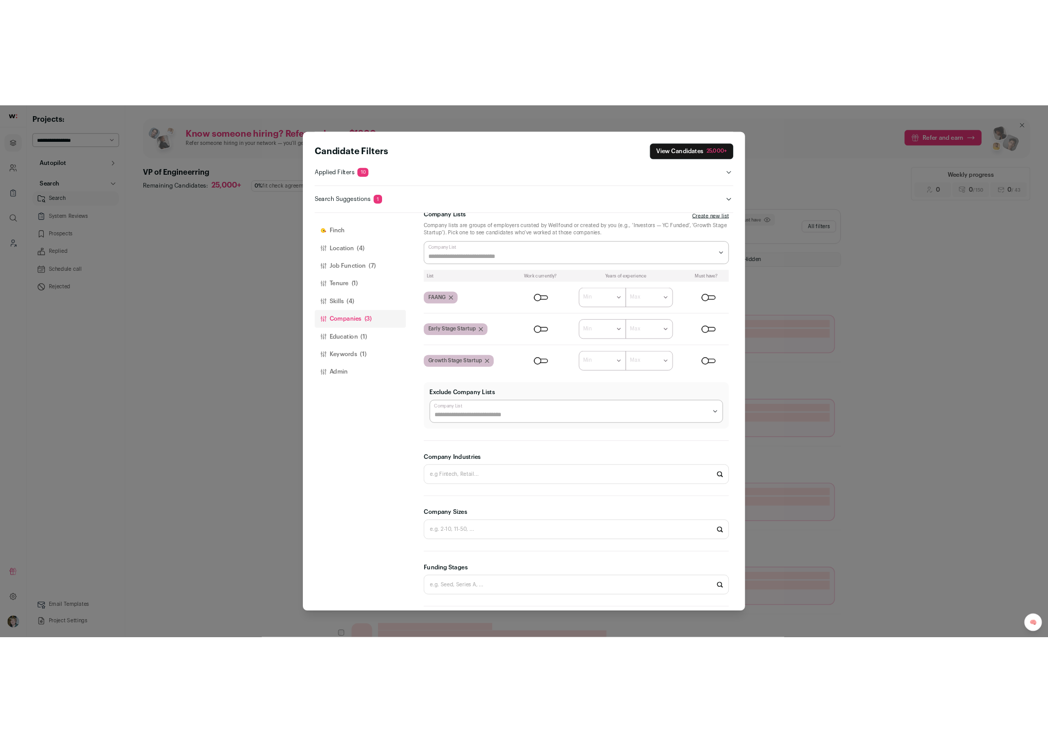
scroll to position [0, 0]
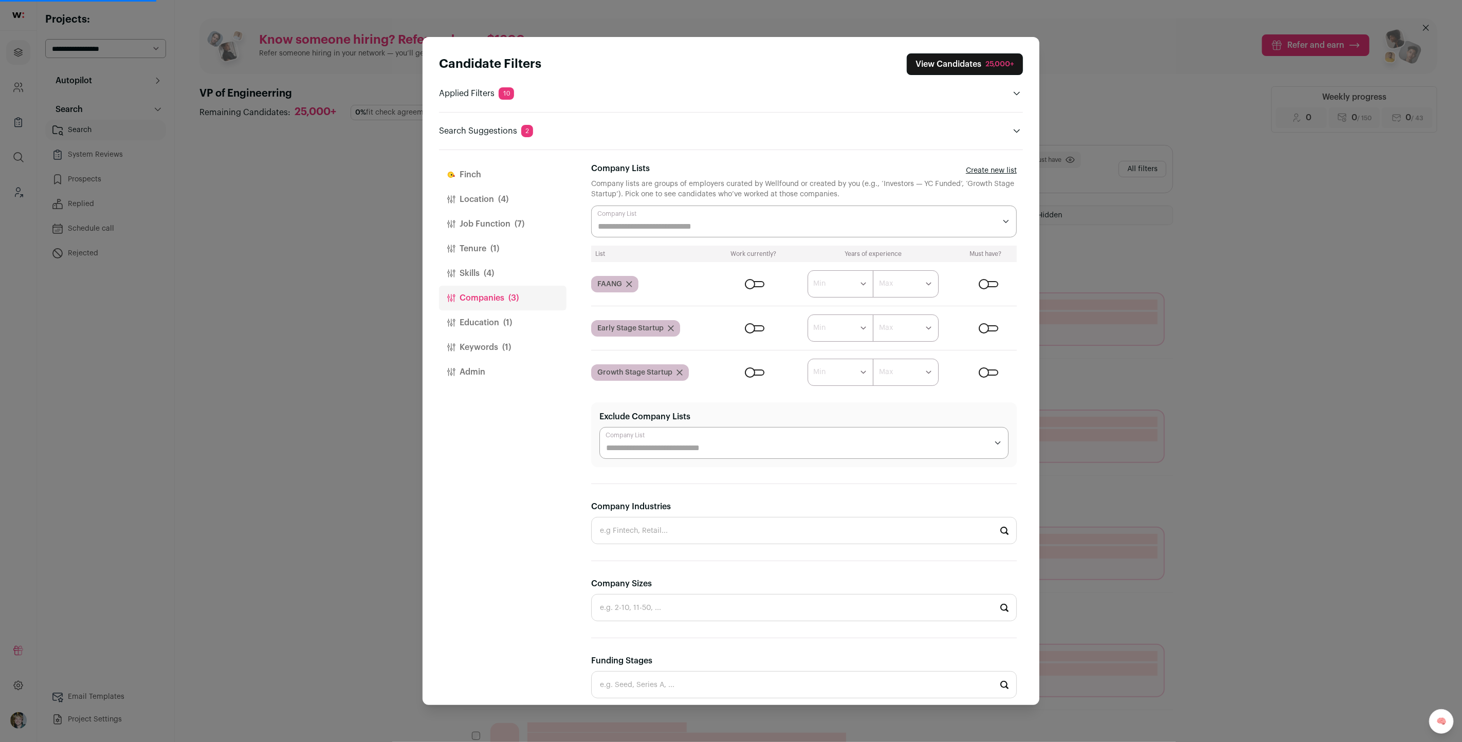
click at [979, 325] on div "Close modal via background" at bounding box center [989, 328] width 20 height 6
click at [755, 323] on form "****** ******* ******* ******* ******* ******* ******* ******* ******* ********…" at bounding box center [868, 328] width 297 height 27
click at [755, 325] on div "Close modal via background" at bounding box center [755, 328] width 20 height 6
click at [498, 316] on button "Education (1)" at bounding box center [503, 323] width 128 height 25
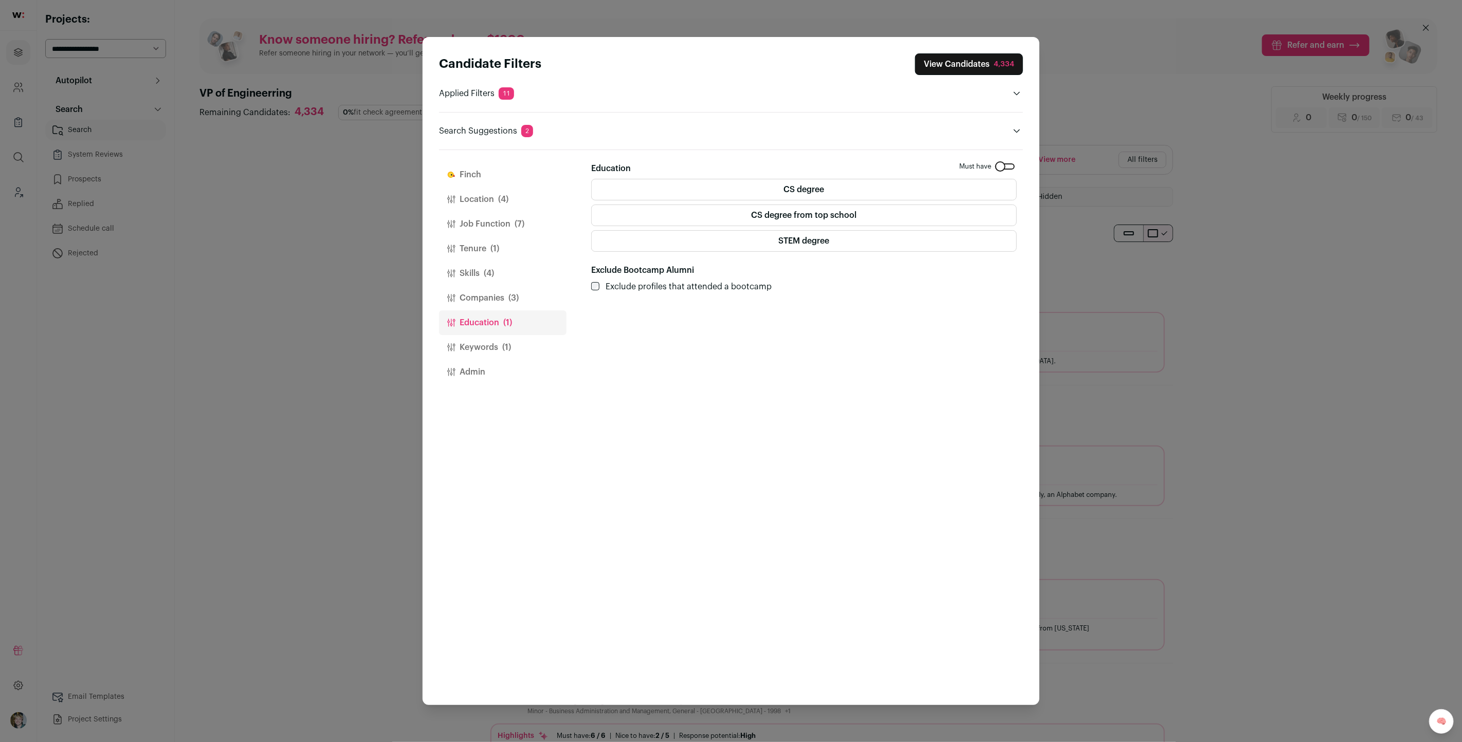
click at [506, 348] on span "(1)" at bounding box center [506, 347] width 9 height 12
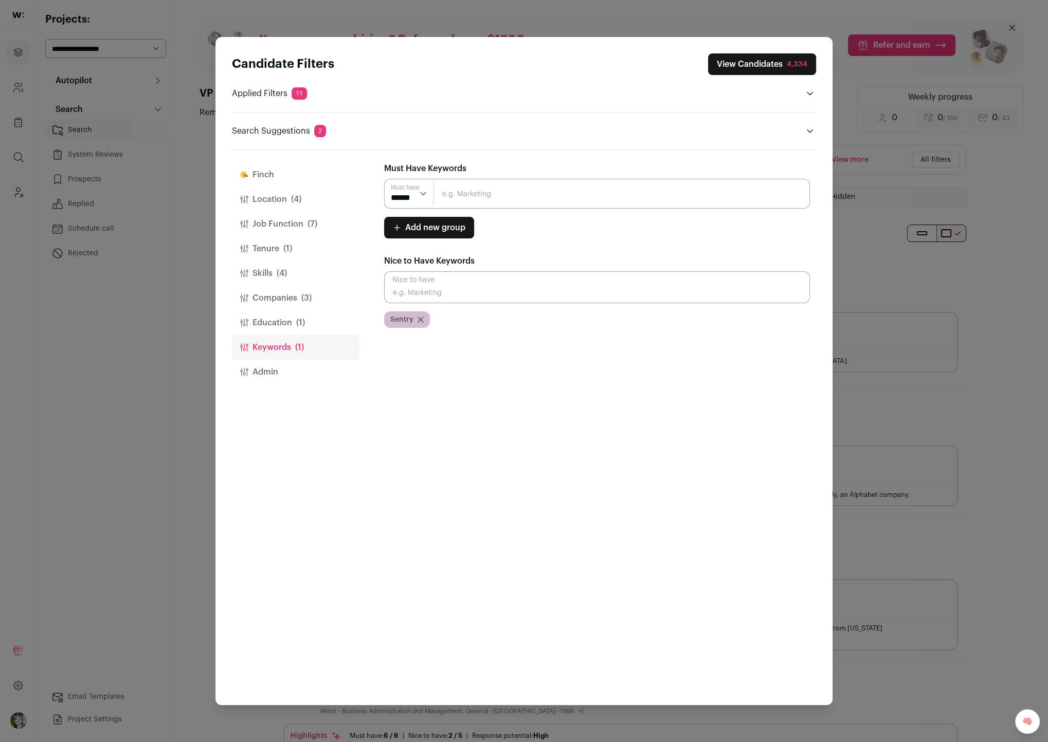
click at [737, 58] on button "View Candidates 4,334" at bounding box center [762, 64] width 108 height 22
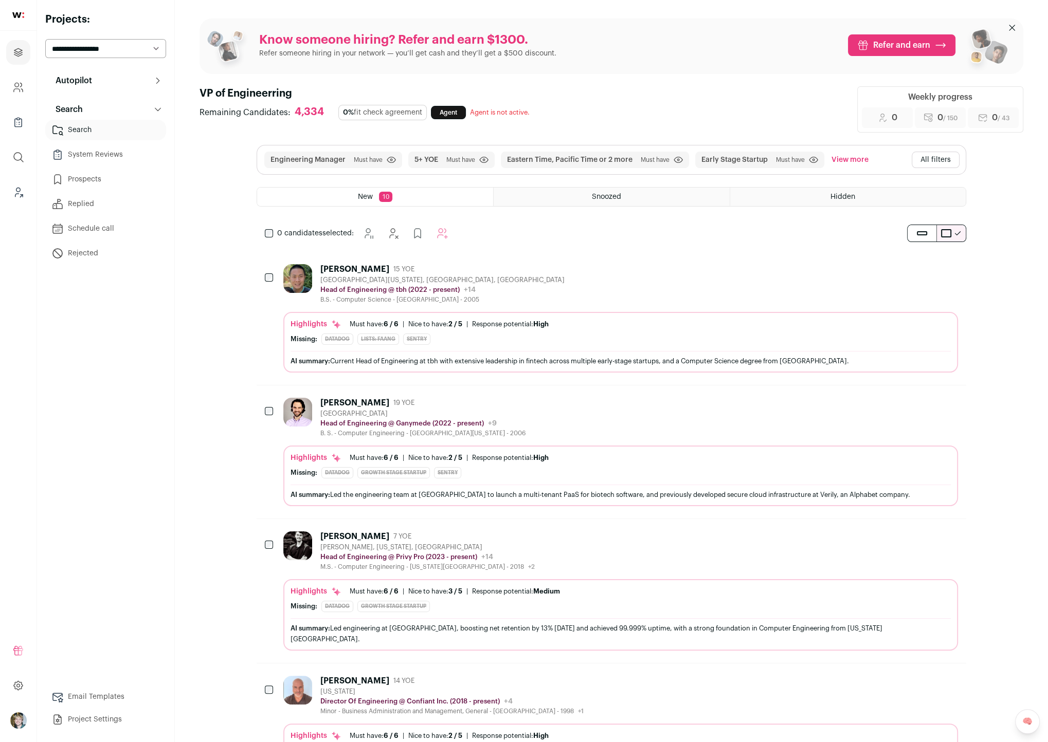
click at [734, 289] on div "Loc Nguyen 15 YOE Southern California, CA, USA Head of Engineering @ tbh (2022 …" at bounding box center [620, 284] width 675 height 40
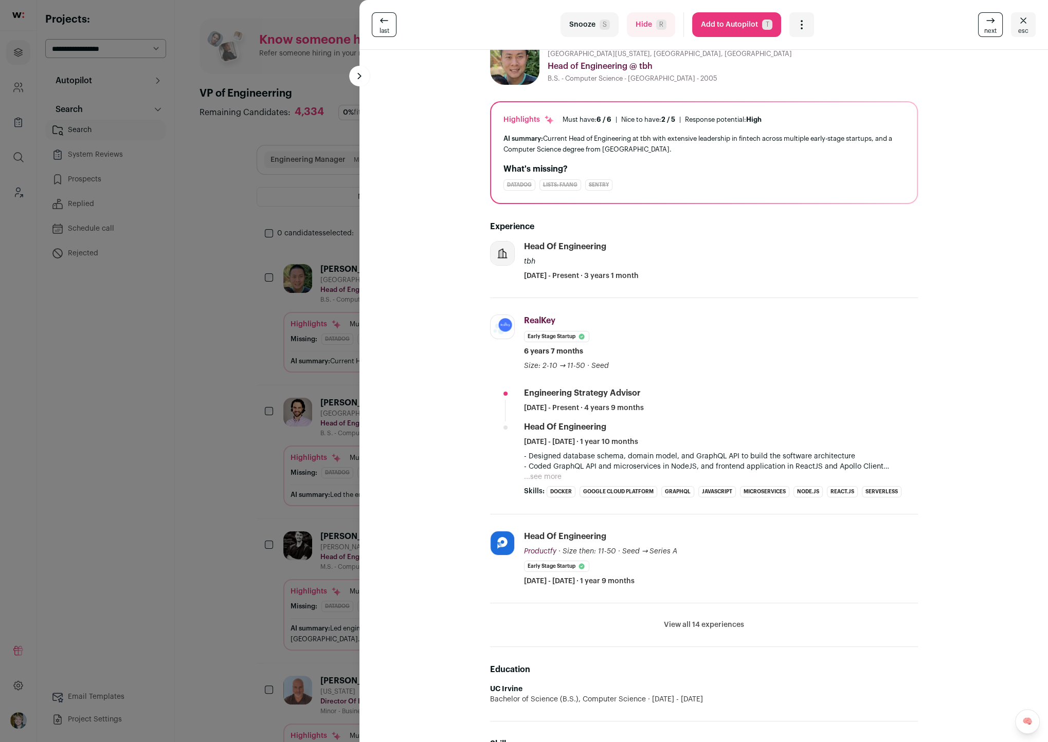
scroll to position [54, 0]
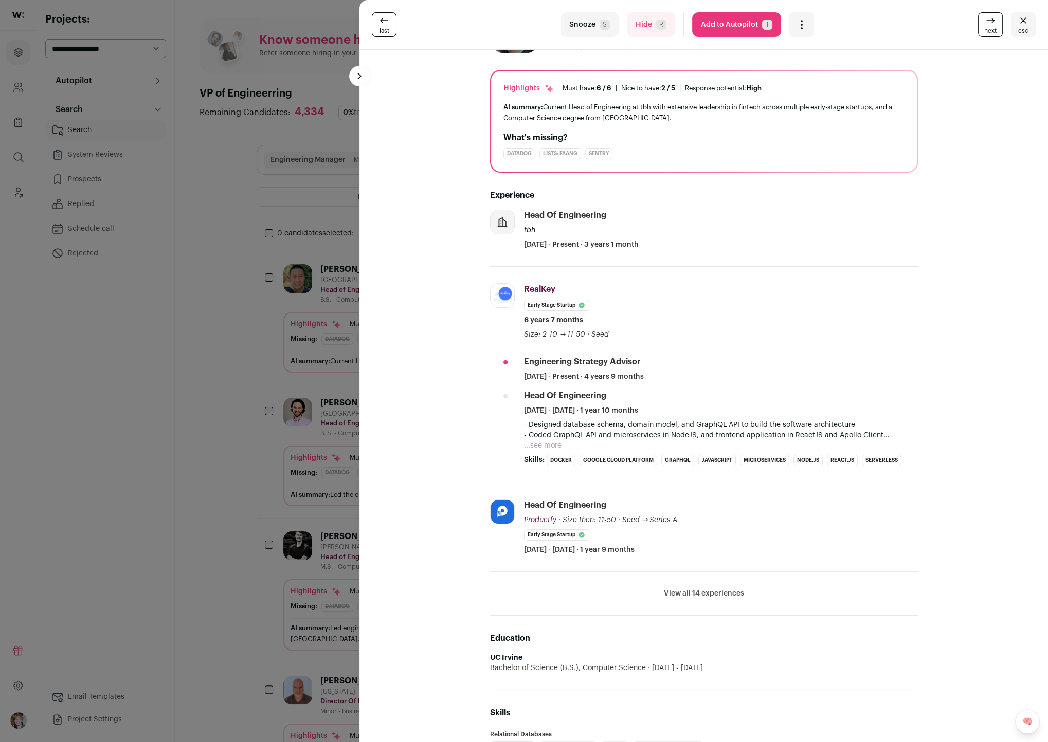
click at [717, 589] on button "View all 14 experiences" at bounding box center [704, 594] width 80 height 10
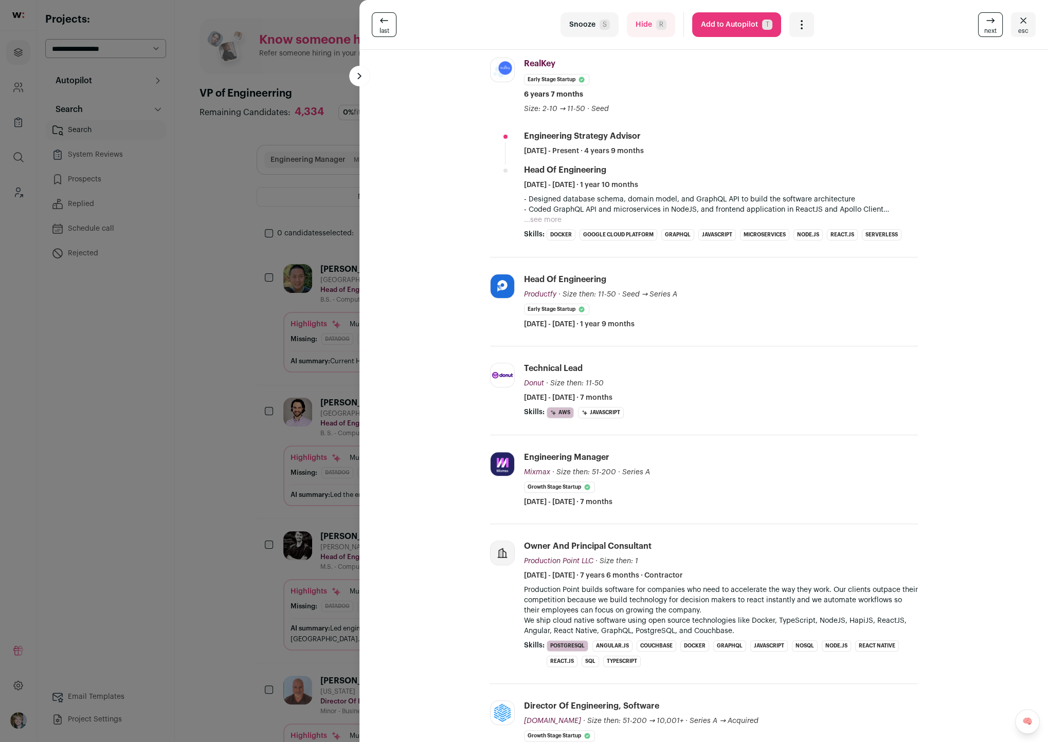
scroll to position [0, 0]
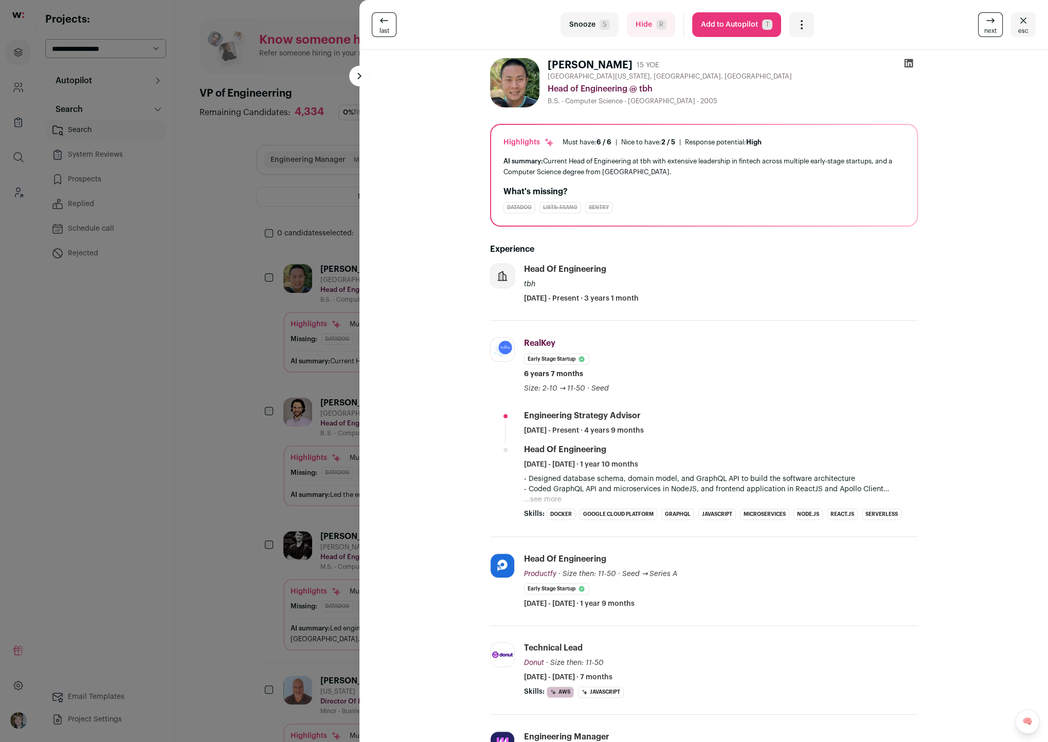
click at [281, 470] on div "last Snooze S Hide R Add to Autopilot T More actions Report a Problem Report th…" at bounding box center [524, 371] width 1048 height 742
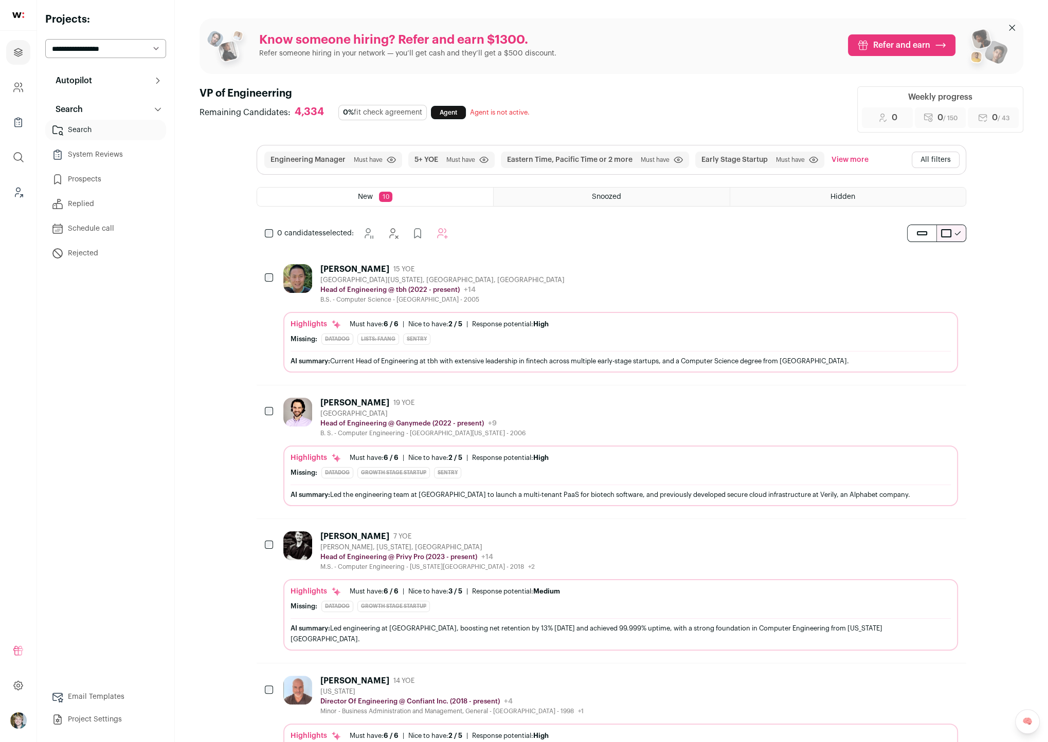
click at [470, 463] on div "Highlights Must have: 6 / 6 How many must haves have been fulfilled? | Nice to …" at bounding box center [620, 466] width 660 height 26
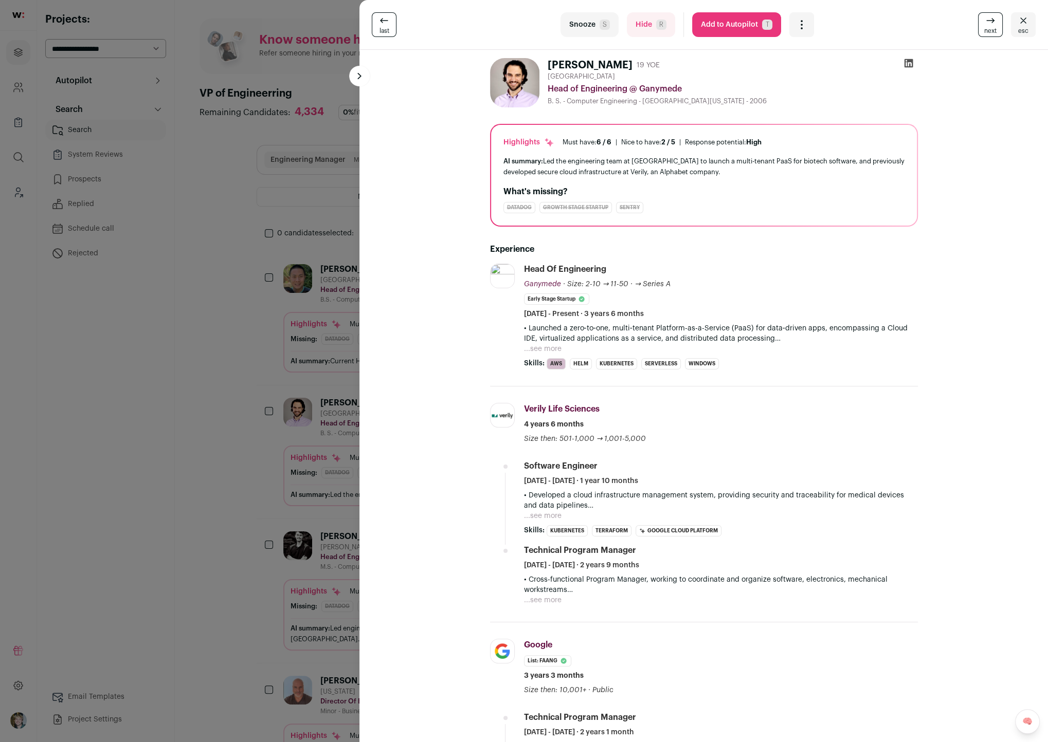
click at [299, 439] on div "last Snooze S Hide R Add to Autopilot T More actions Report a Problem Report th…" at bounding box center [524, 371] width 1048 height 742
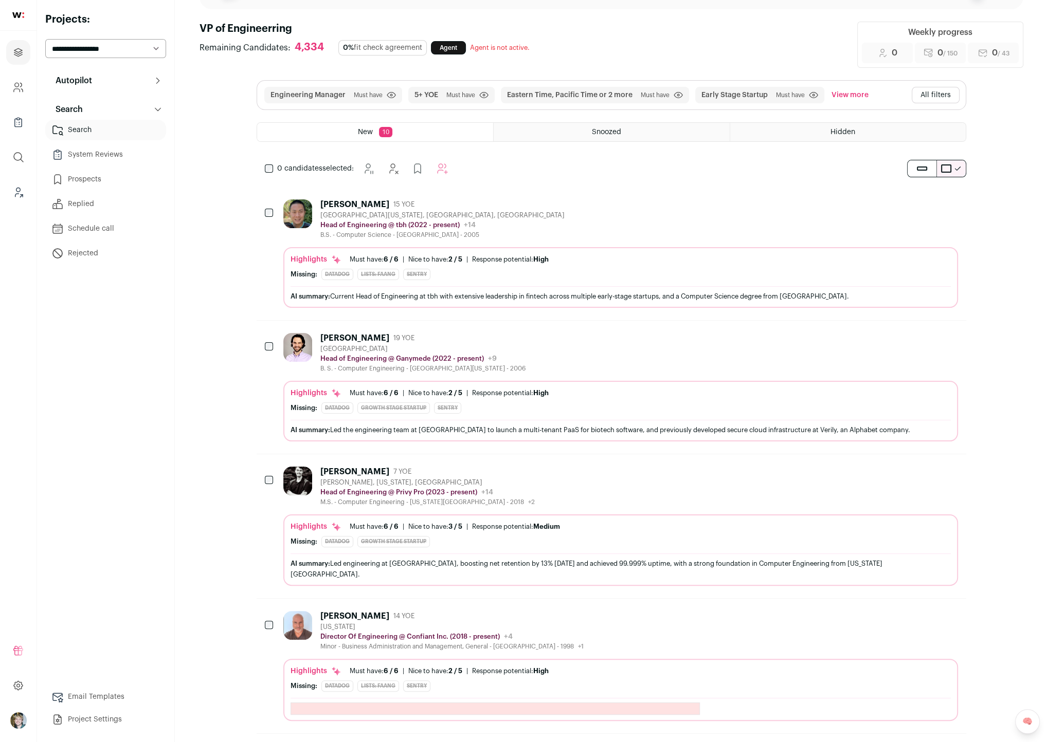
scroll to position [190, 0]
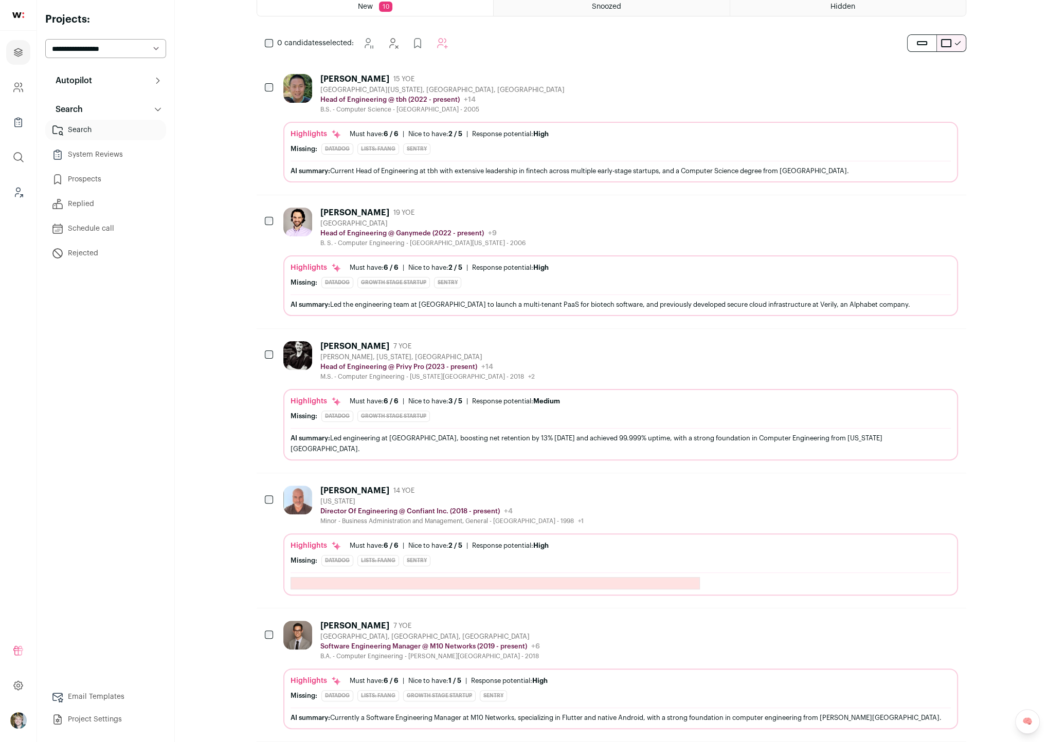
click at [596, 390] on div "Highlights Must have: 6 / 6 How many must haves have been fulfilled? | Nice to …" at bounding box center [620, 424] width 675 height 71
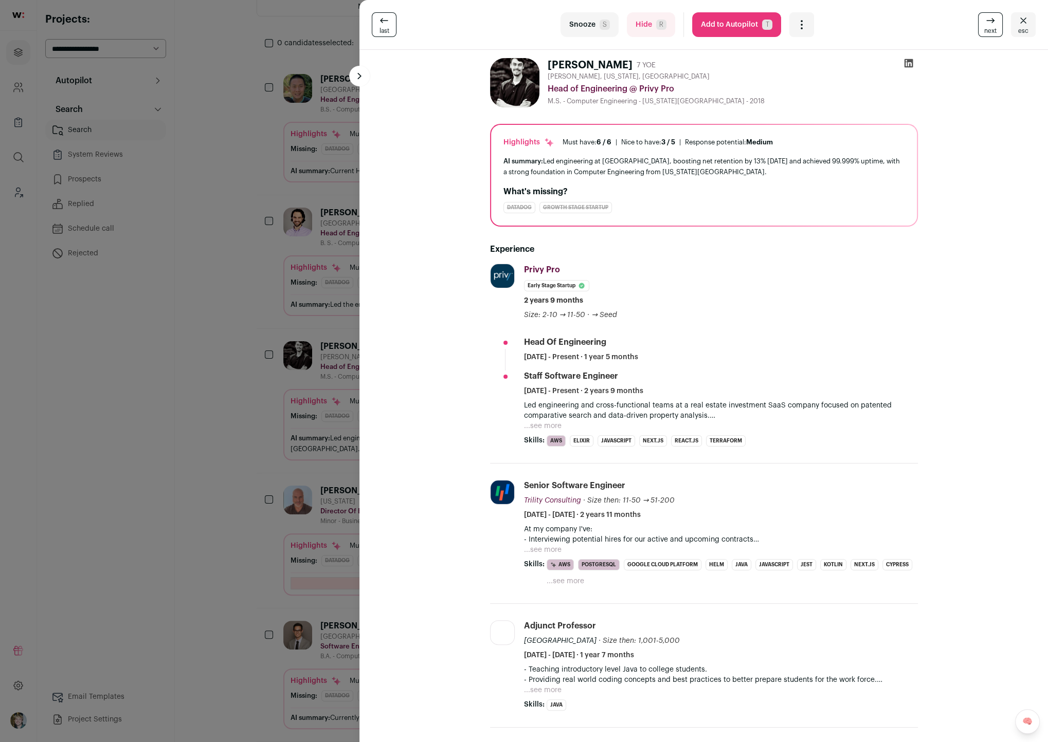
click at [339, 435] on div "last Snooze S Hide R Add to Autopilot T More actions Report a Problem Report th…" at bounding box center [524, 371] width 1048 height 742
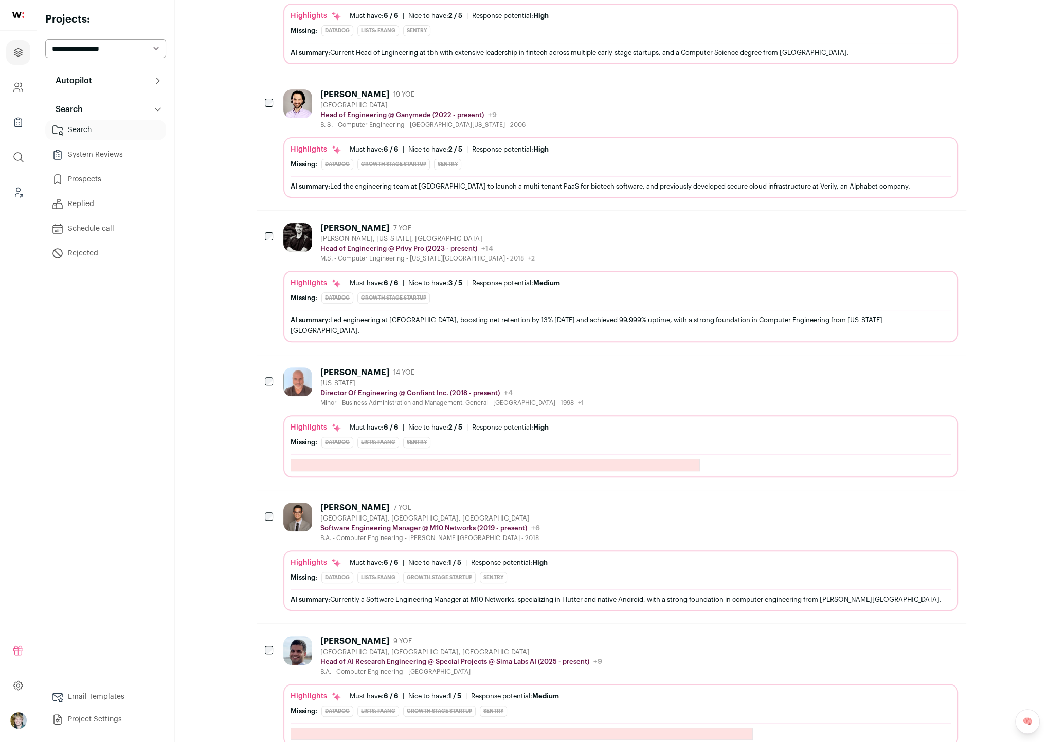
scroll to position [415, 0]
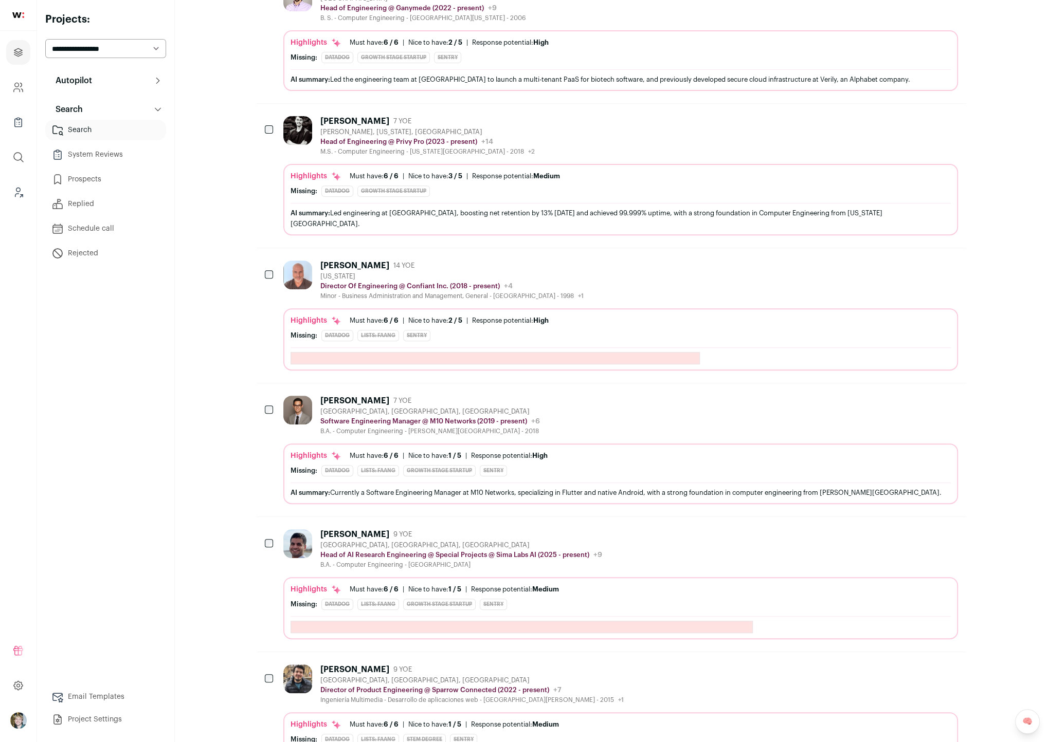
click at [633, 330] on div "Missing: Datadog Lists: FAANG Sentry" at bounding box center [620, 335] width 660 height 11
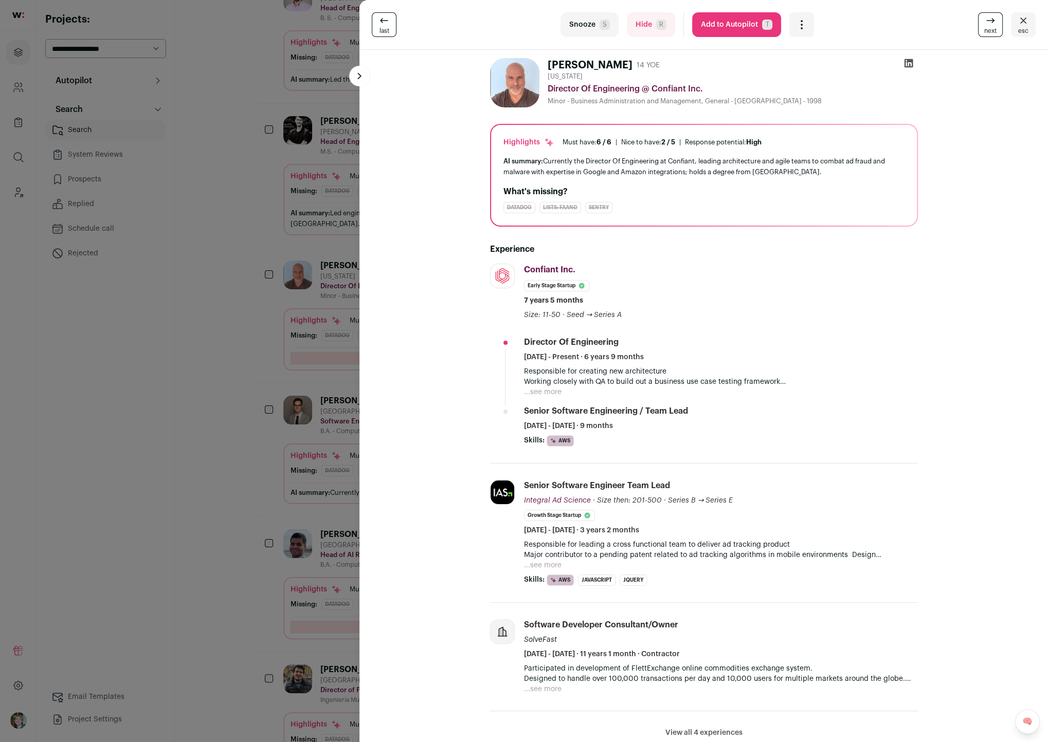
click at [293, 395] on div "last Snooze S Hide R Add to Autopilot T More actions Report a Problem Report th…" at bounding box center [524, 371] width 1048 height 742
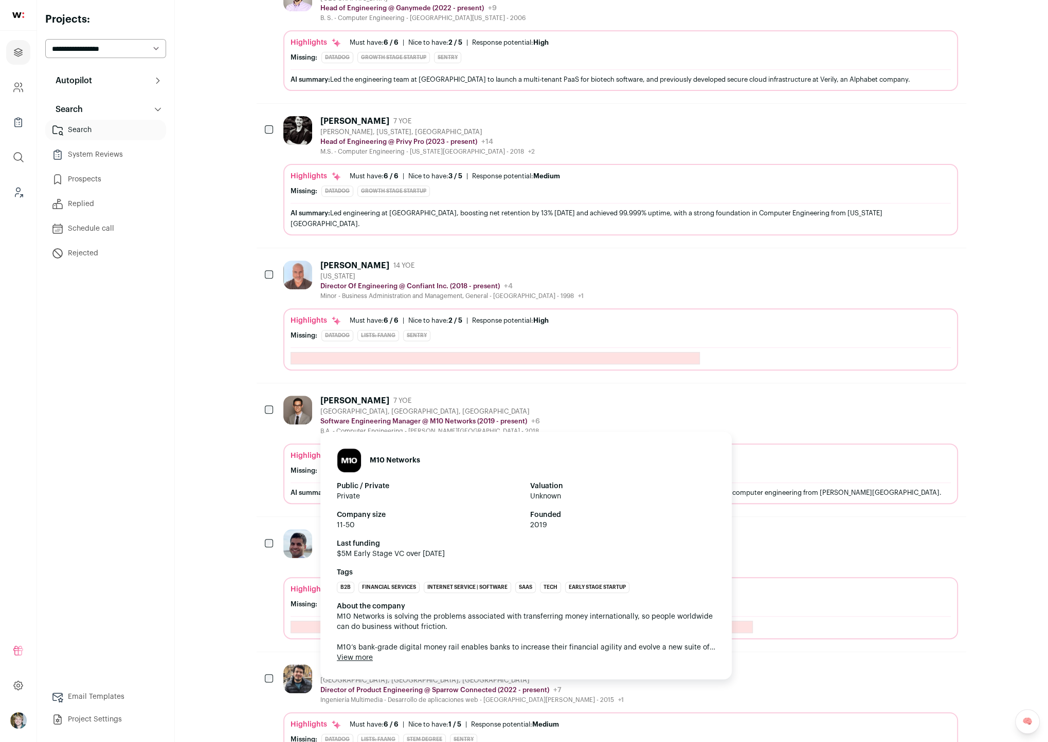
click at [471, 432] on div "M10 Networks Public / Private Private Valuation Unknown Company size 11-50 Foun…" at bounding box center [525, 556] width 411 height 248
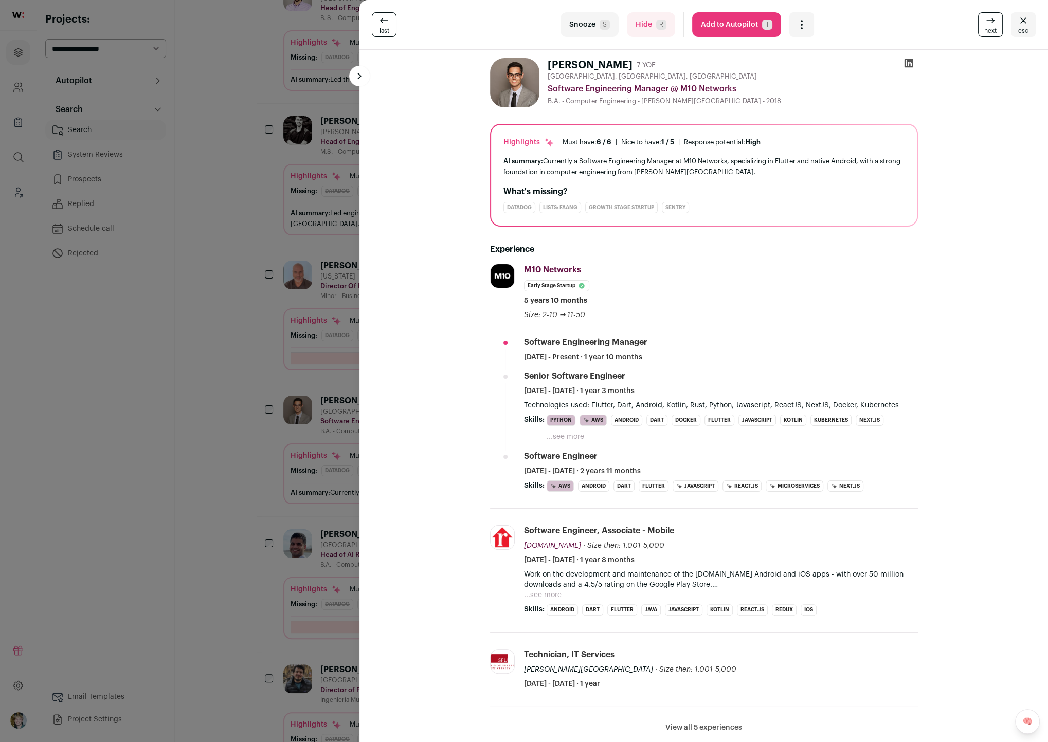
click at [326, 435] on div "last Snooze S Hide R Add to Autopilot T More actions Report a Problem Report th…" at bounding box center [524, 371] width 1048 height 742
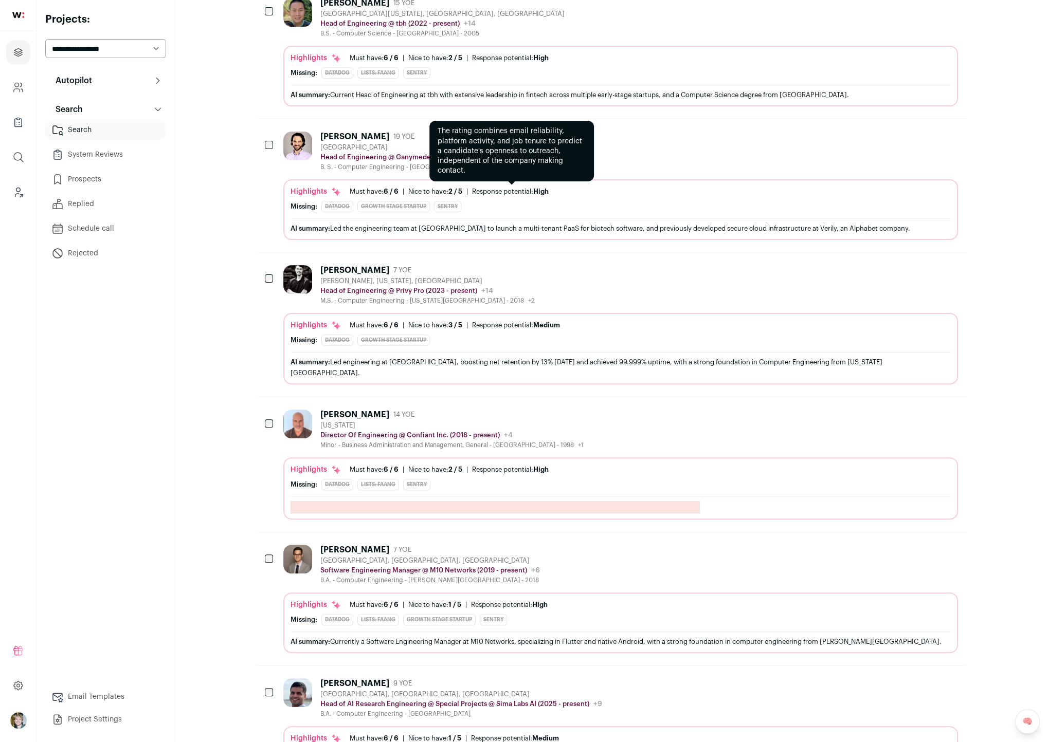
scroll to position [0, 0]
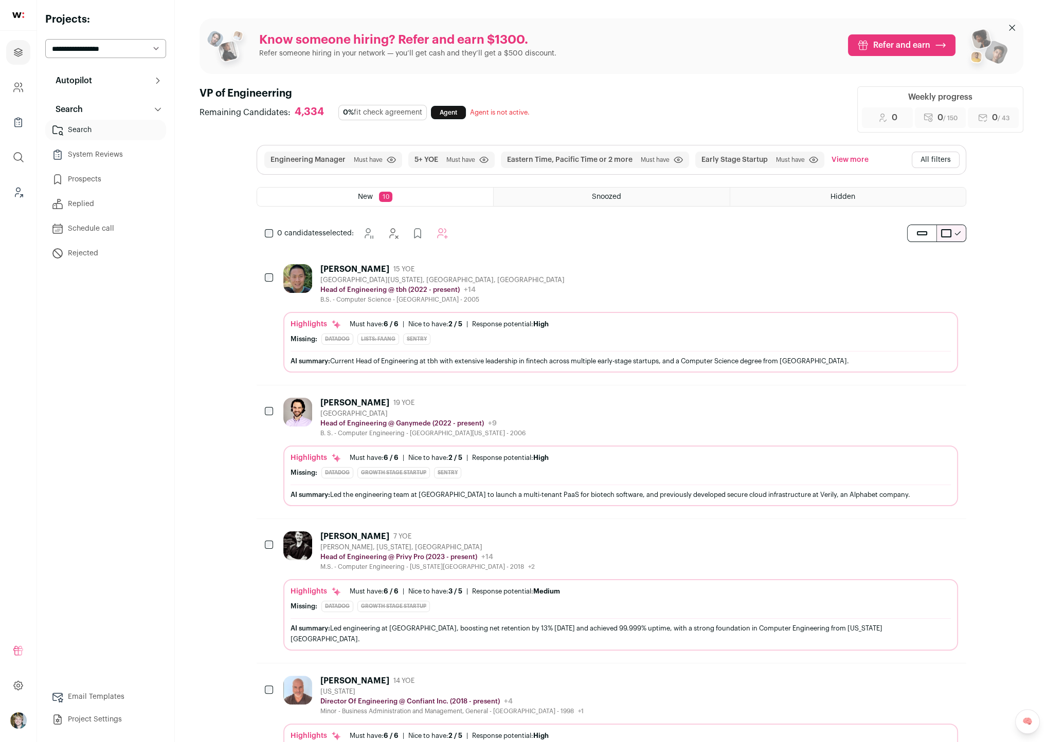
click at [932, 152] on button "All filters" at bounding box center [936, 160] width 48 height 16
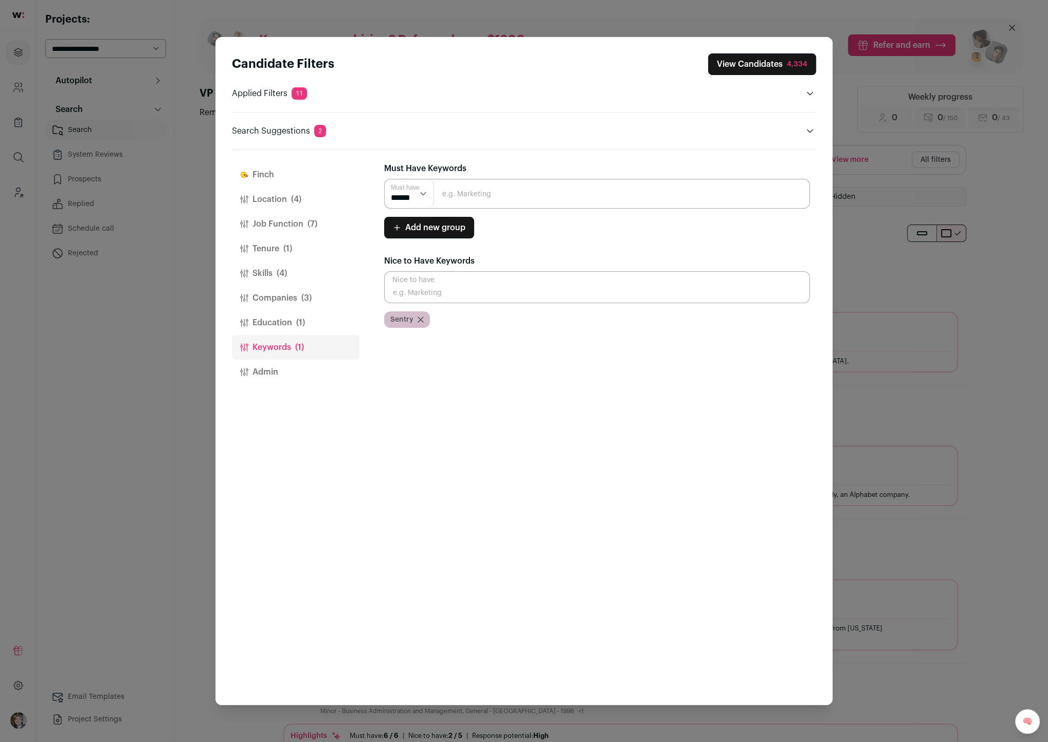
click at [276, 214] on button "Job Function (7)" at bounding box center [296, 224] width 128 height 25
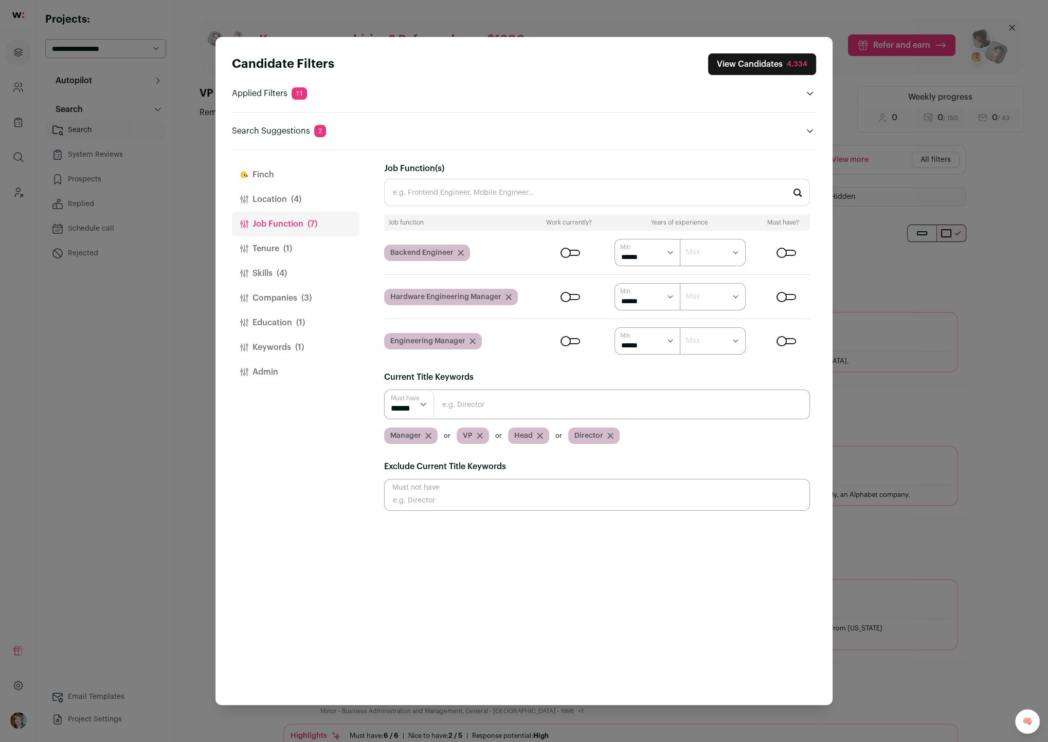
click at [282, 199] on button "Location (4)" at bounding box center [296, 199] width 128 height 25
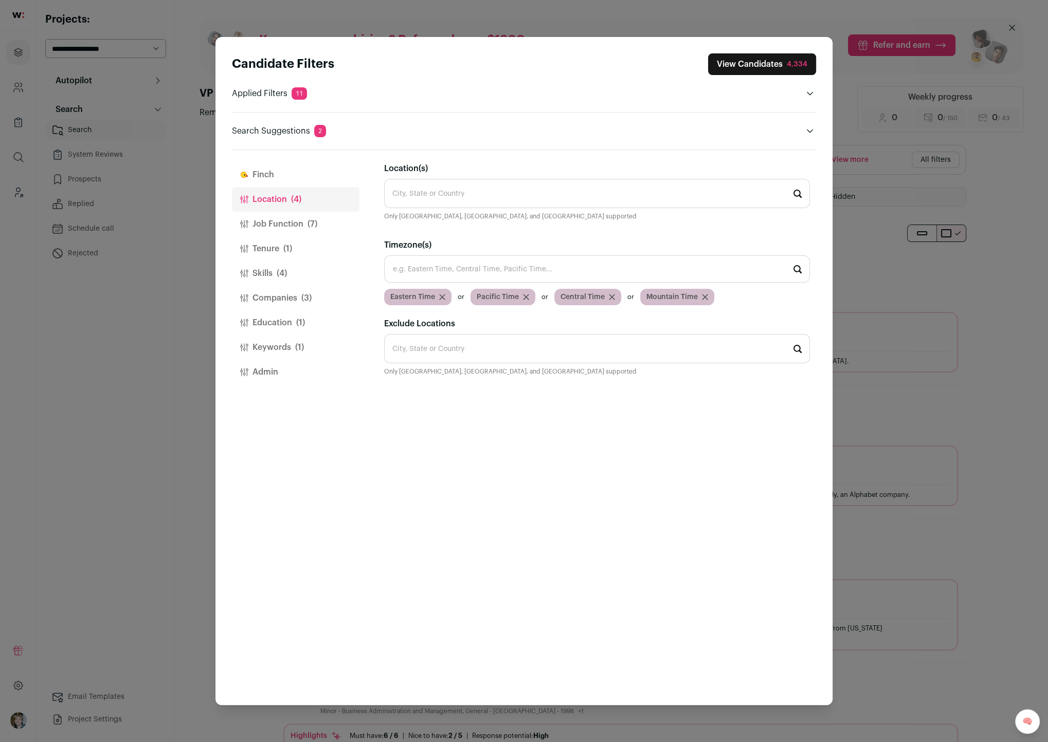
click at [284, 215] on button "Job Function (7)" at bounding box center [296, 224] width 128 height 25
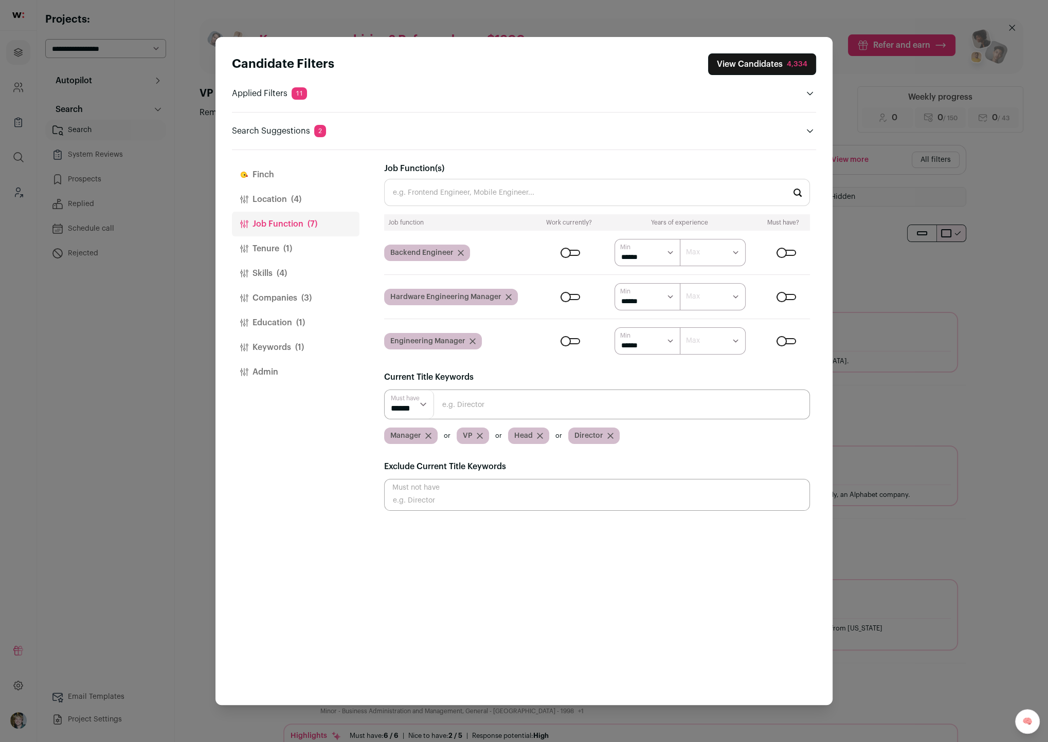
click at [706, 304] on select "******* ******* ******* ******* ******* ******* ******* ******* ******** ******…" at bounding box center [713, 296] width 66 height 27
select select "**"
click at [680, 283] on select "******* ******* ******* ******* ******* ******* ******* ******* ******** ******…" at bounding box center [713, 296] width 66 height 27
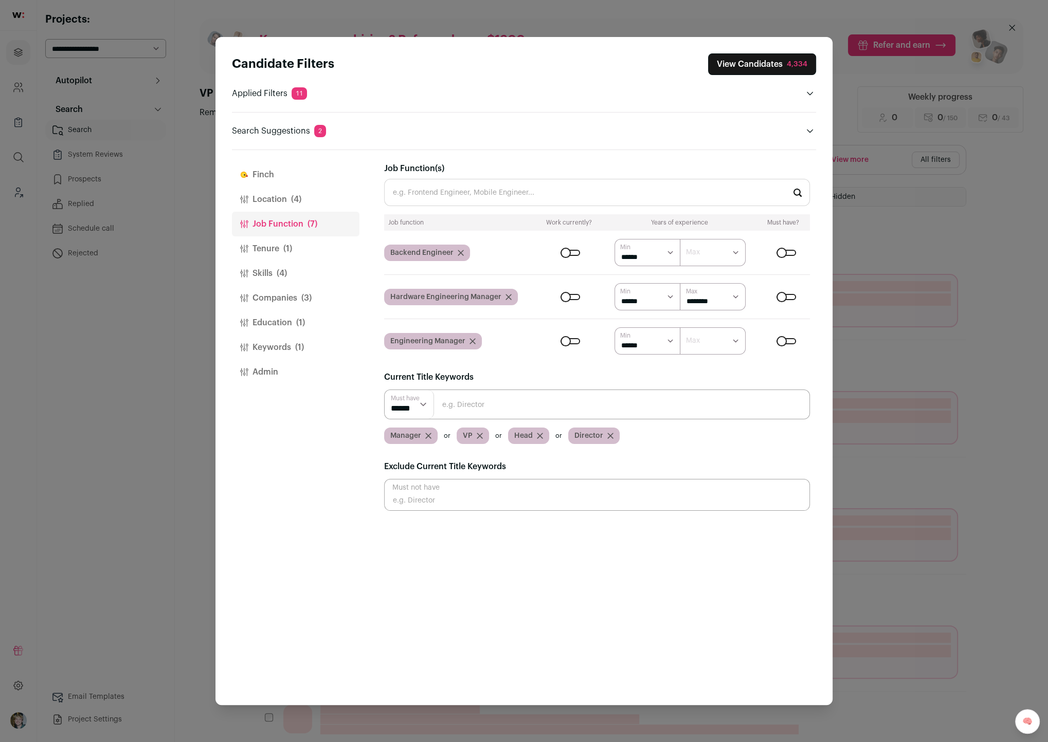
click at [709, 339] on select "******* ******* ******* ******* ******* ******* ******* ******* ******** ******…" at bounding box center [713, 341] width 66 height 27
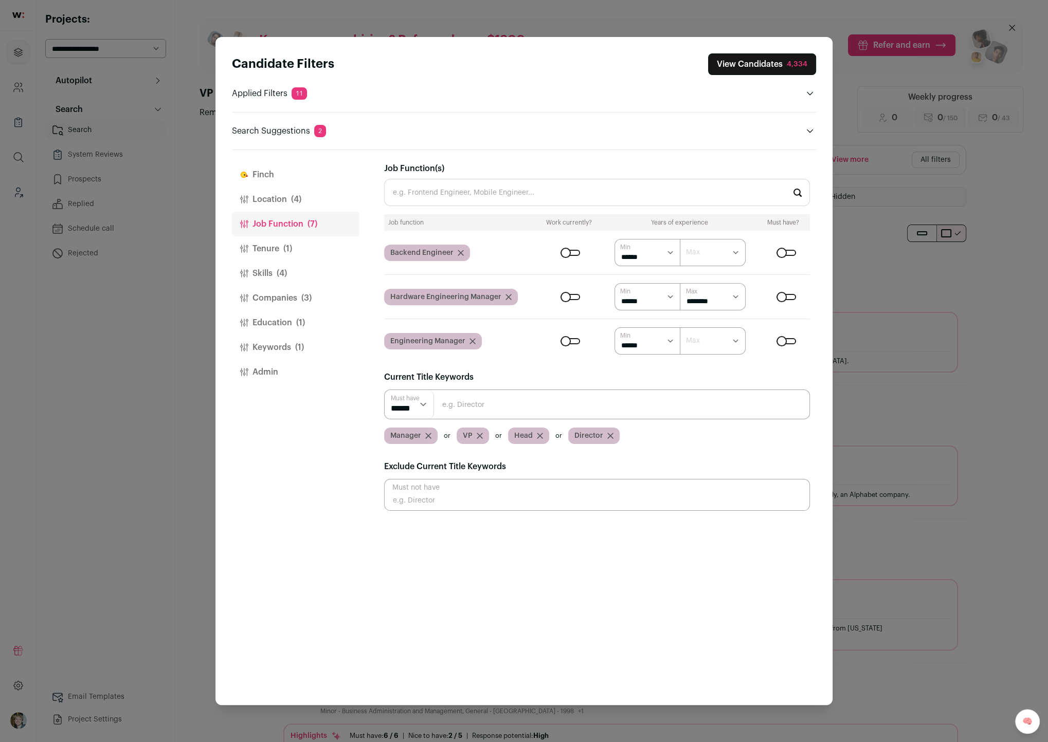
select select "**"
click at [680, 328] on select "******* ******* ******* ******* ******* ******* ******* ******* ******** ******…" at bounding box center [713, 341] width 66 height 27
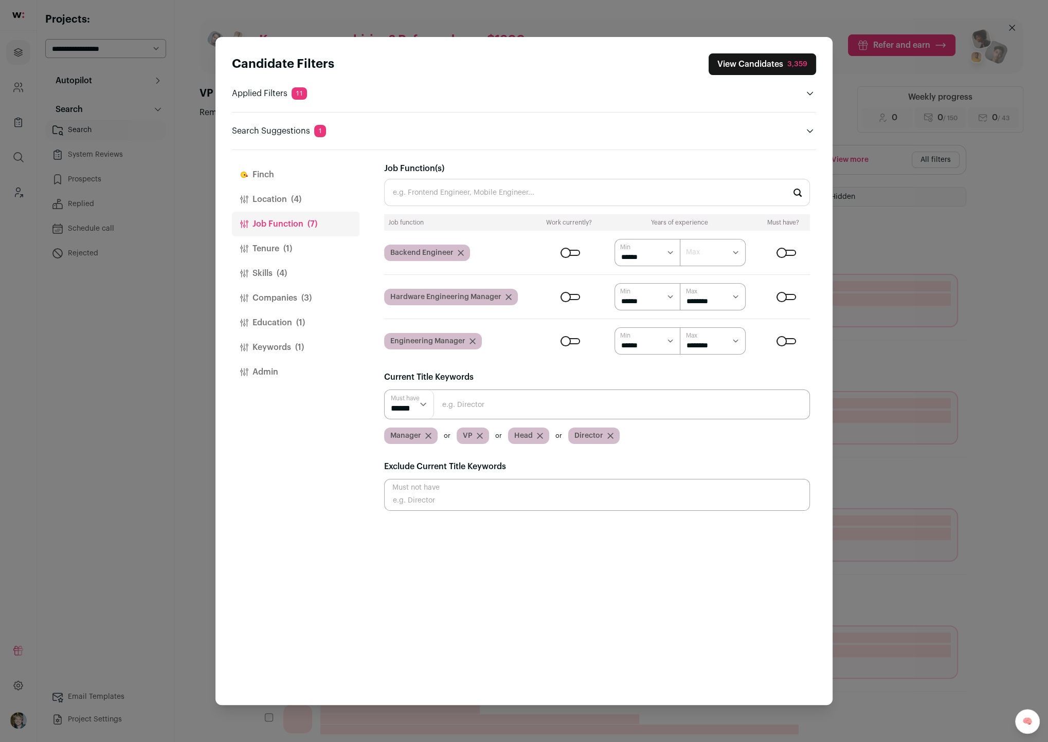
click at [784, 68] on button "View Candidates 3,359" at bounding box center [761, 64] width 107 height 22
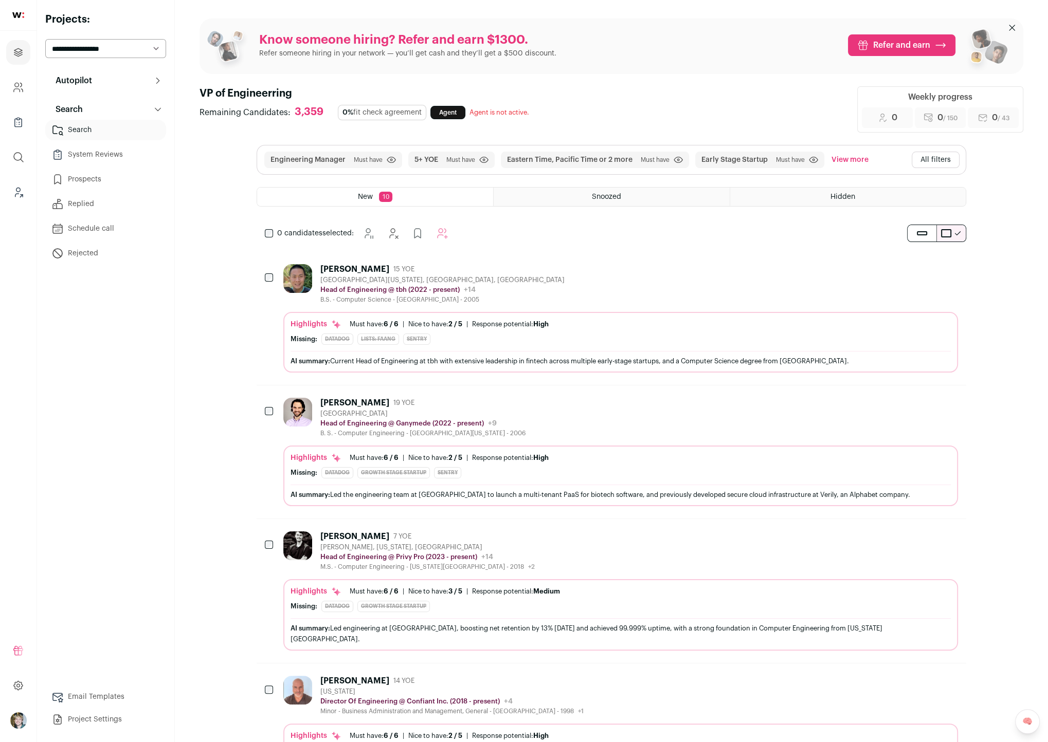
click at [722, 314] on div "Highlights Must have: 6 / 6 How many must haves have been fulfilled? | Nice to …" at bounding box center [620, 342] width 675 height 61
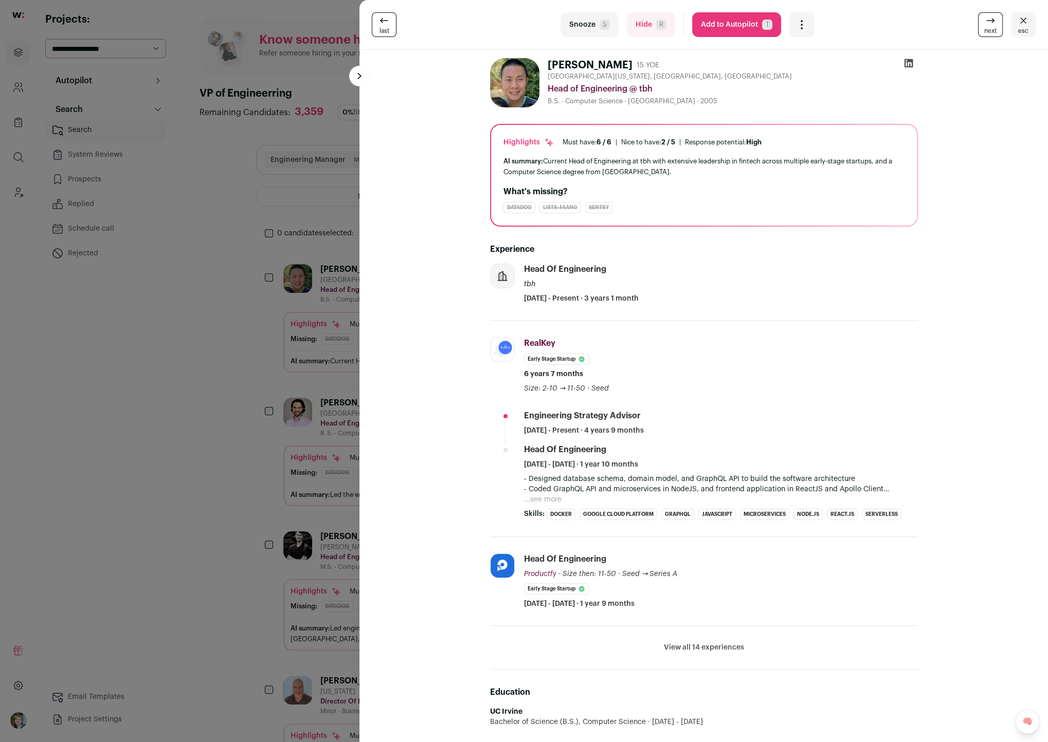
click at [910, 62] on icon at bounding box center [908, 63] width 10 height 10
click at [331, 220] on div "last Snooze S Hide R Add to Autopilot T More actions Report a Problem Report th…" at bounding box center [524, 371] width 1048 height 742
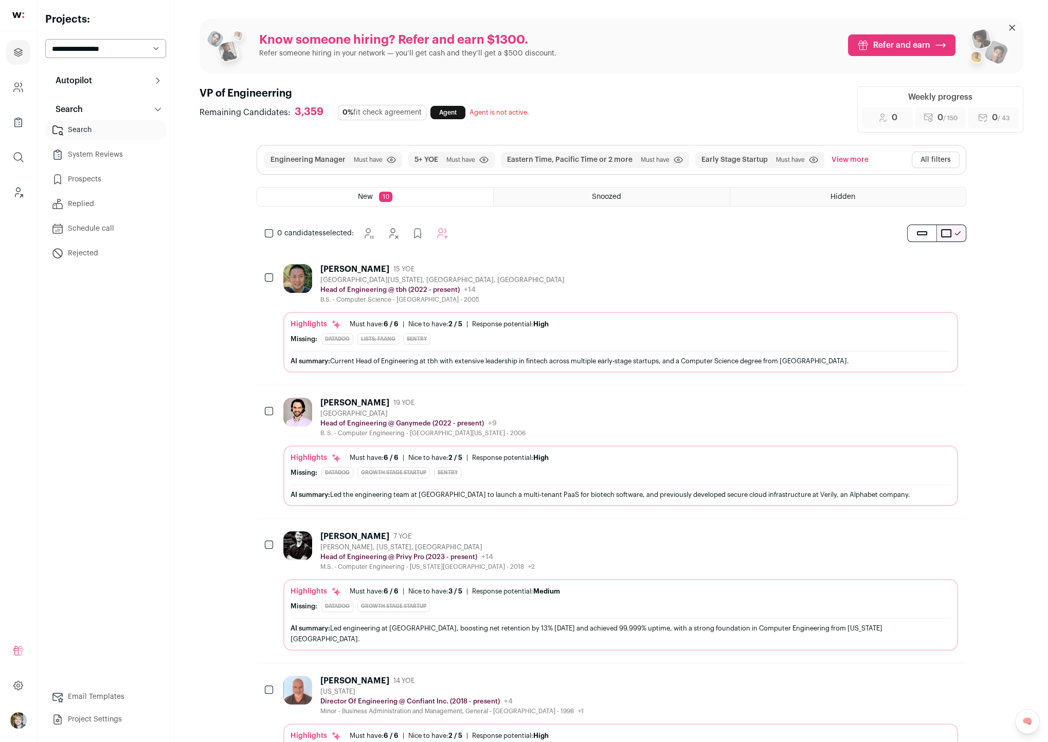
click at [390, 287] on p "Head of Engineering @ tbh (2022 - present)" at bounding box center [389, 290] width 139 height 8
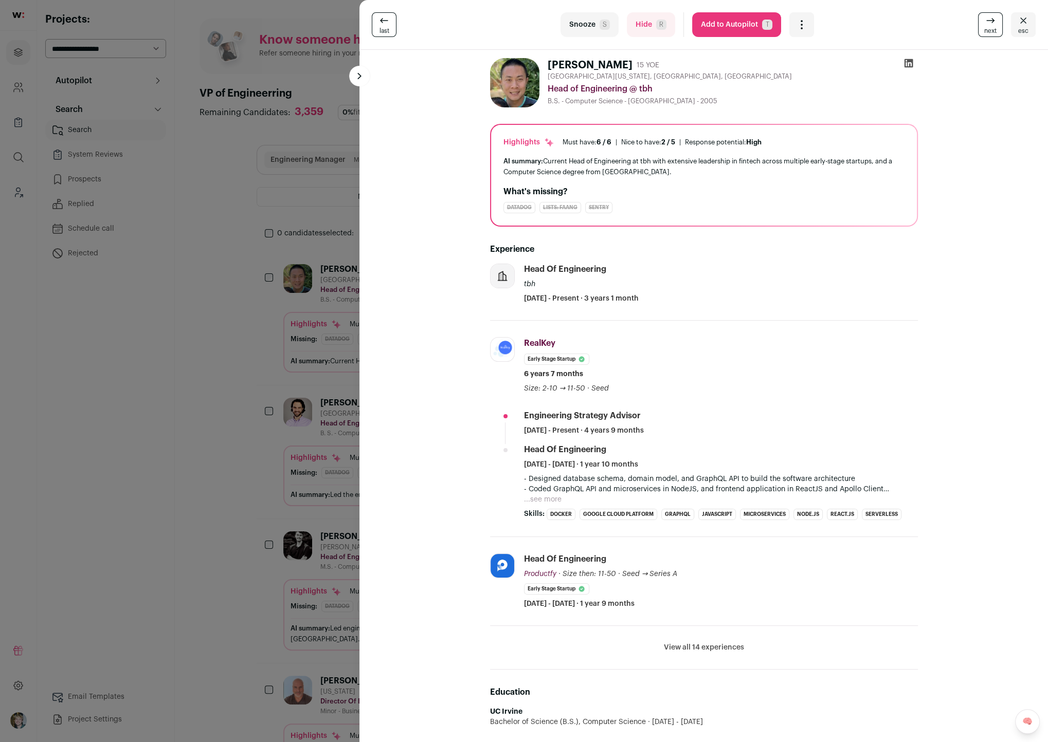
click at [266, 278] on div "last Snooze S Hide R Add to Autopilot T More actions Report a Problem Report th…" at bounding box center [524, 371] width 1048 height 742
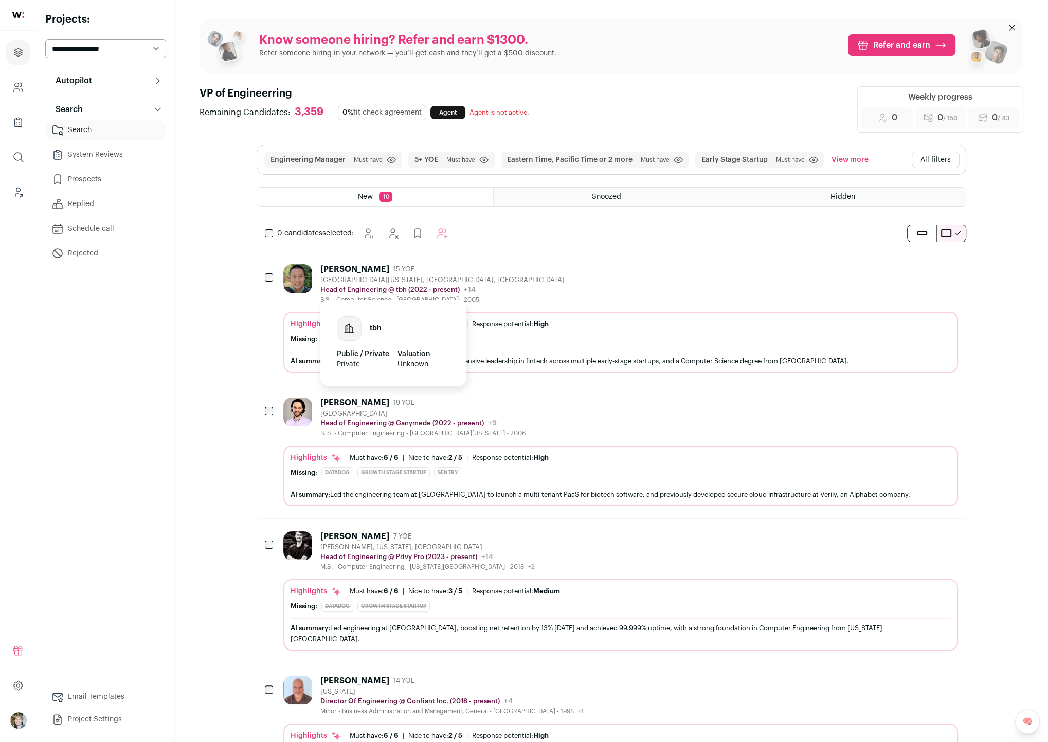
click at [366, 286] on p "Head of Engineering @ tbh (2022 - present)" at bounding box center [389, 290] width 139 height 8
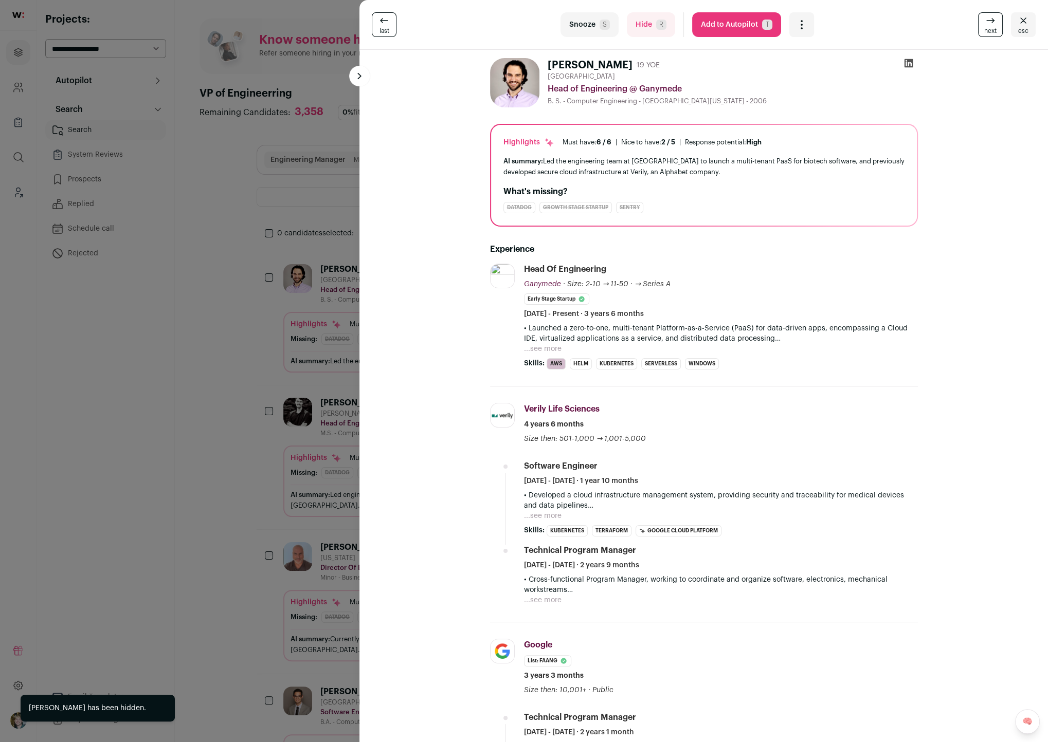
click at [277, 493] on div "last Snooze S Hide R Add to Autopilot T More actions Report a Problem Report th…" at bounding box center [524, 371] width 1048 height 742
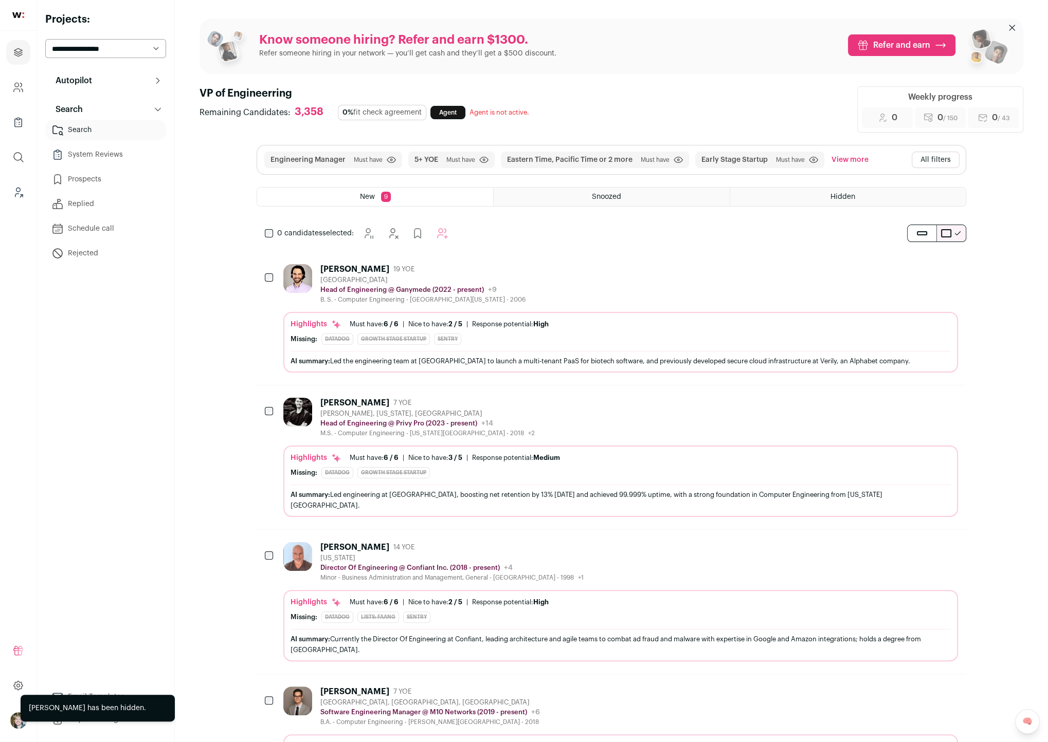
click at [404, 467] on div "Growth Stage Startup" at bounding box center [393, 472] width 72 height 11
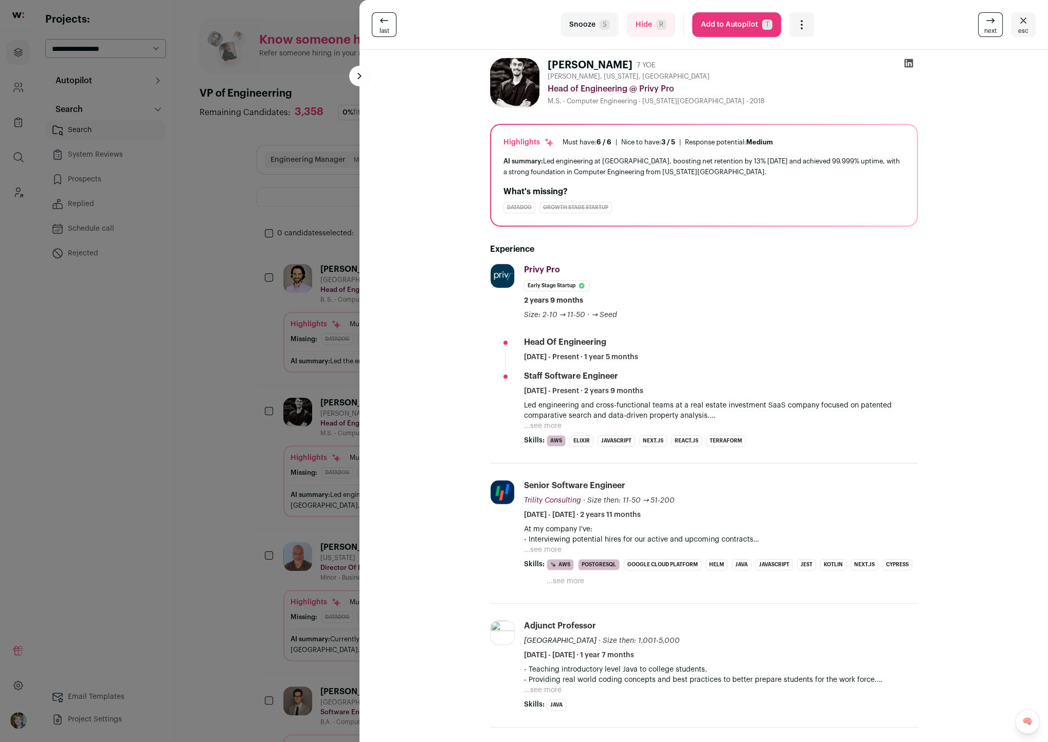
click at [309, 356] on div "last Snooze S Hide R Add to Autopilot T More actions Report a Problem Report th…" at bounding box center [524, 371] width 1048 height 742
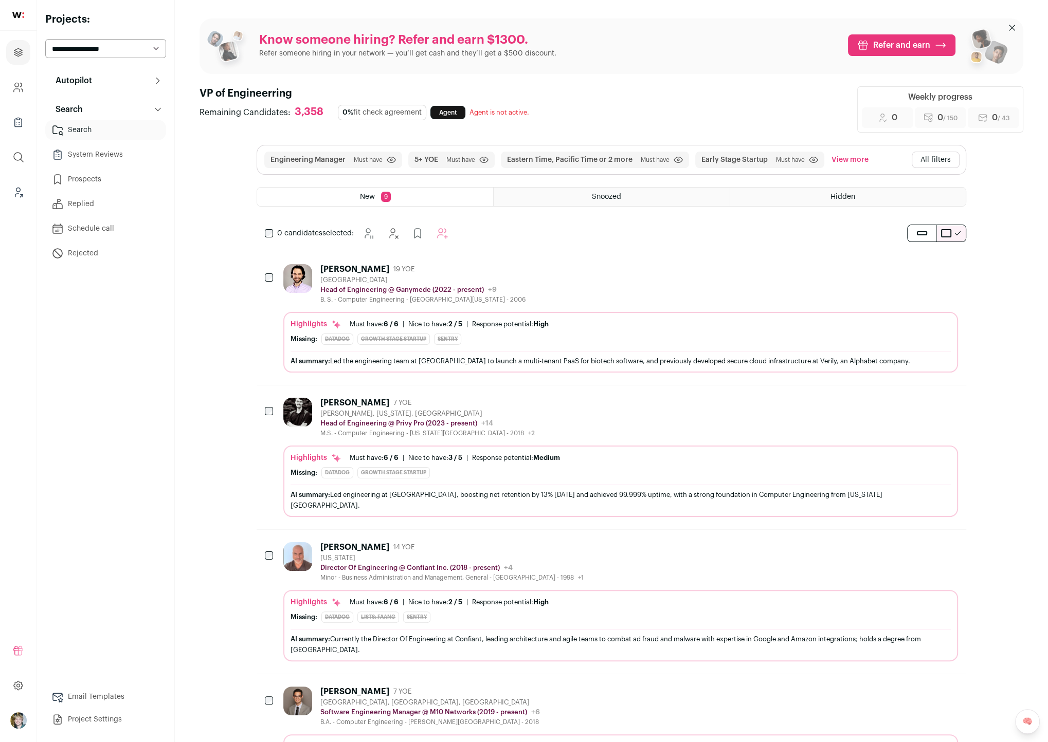
scroll to position [194, 0]
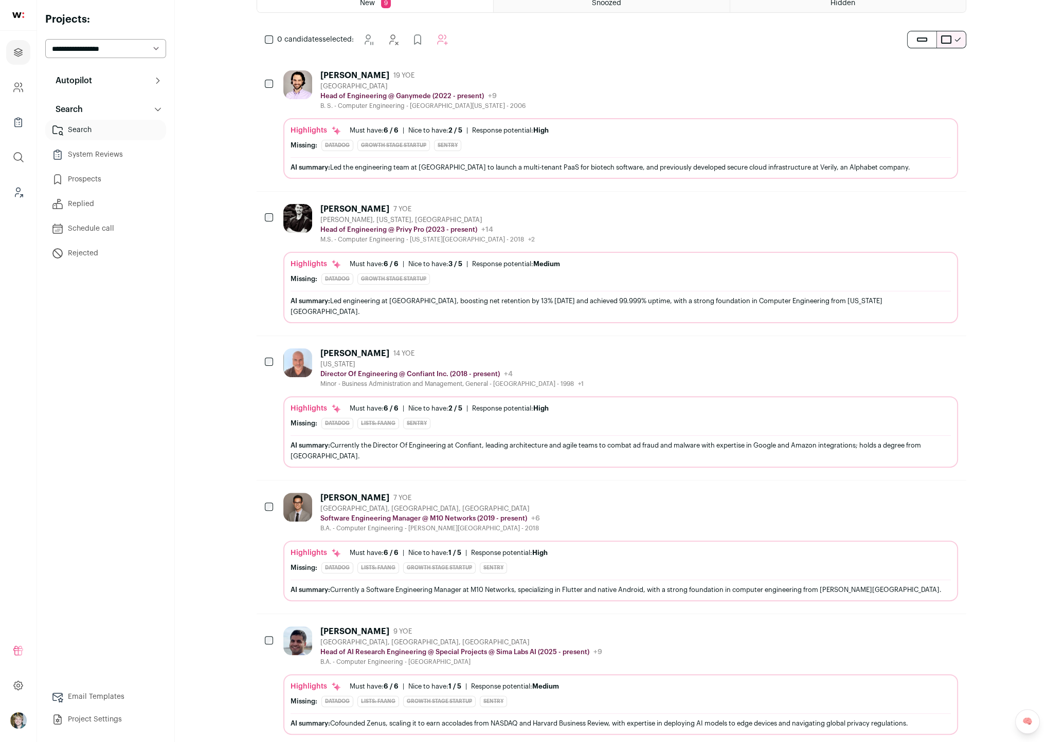
click at [451, 129] on span "2 / 5" at bounding box center [455, 130] width 14 height 7
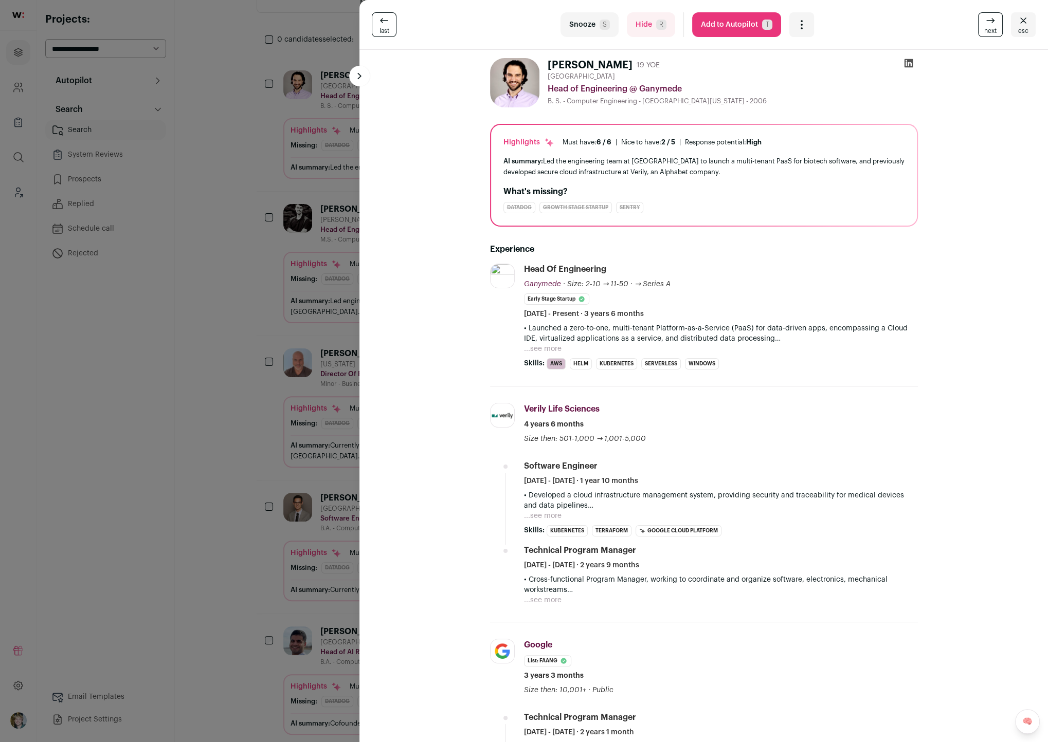
click at [538, 350] on button "...see more" at bounding box center [543, 349] width 38 height 10
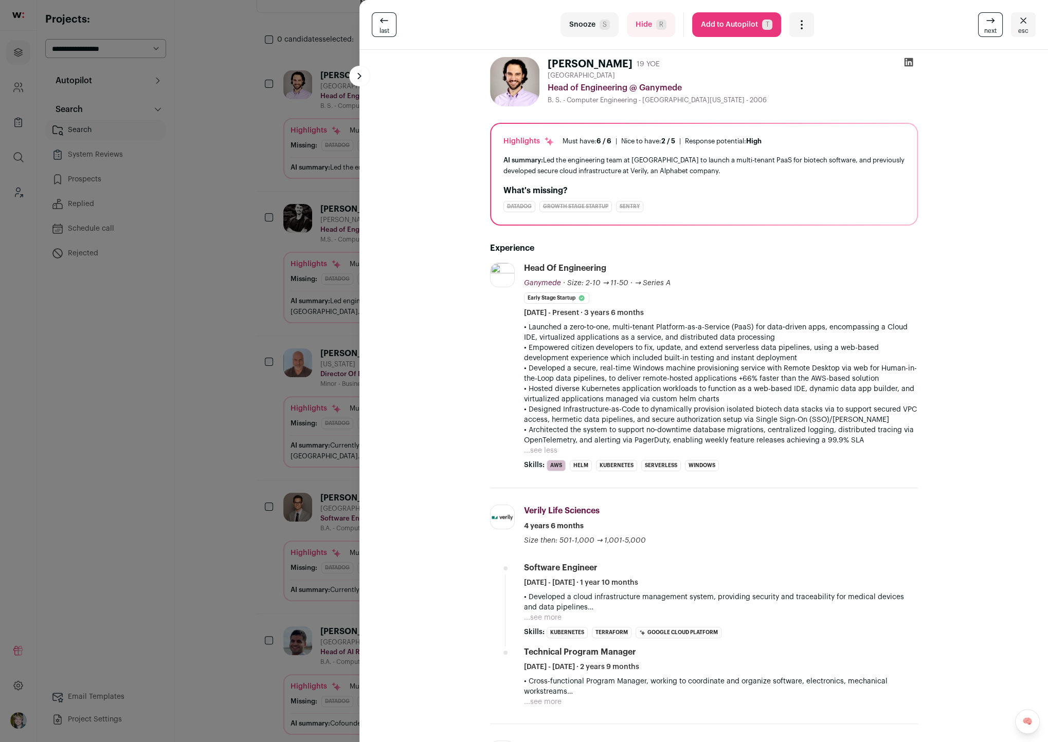
scroll to position [2, 0]
click at [739, 27] on button "Add to Autopilot T" at bounding box center [736, 24] width 89 height 25
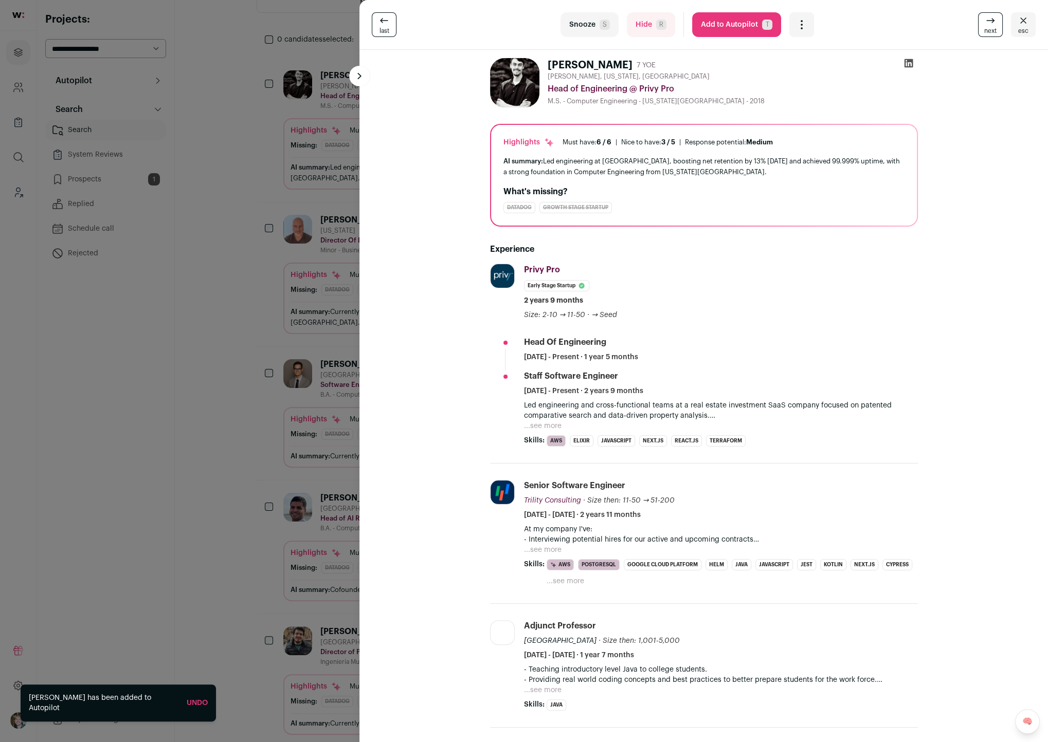
click at [300, 297] on div "last Snooze S Hide R Add to Autopilot T More actions Report a Problem Report th…" at bounding box center [524, 371] width 1048 height 742
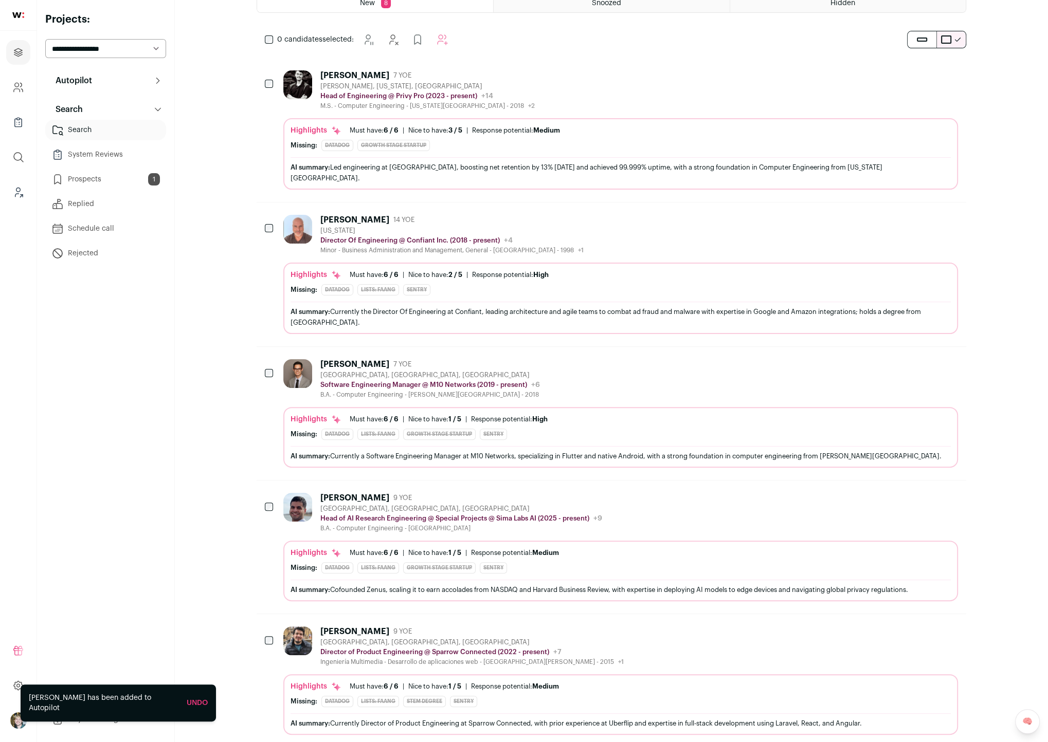
click at [517, 371] on div "[GEOGRAPHIC_DATA], [GEOGRAPHIC_DATA], [GEOGRAPHIC_DATA]" at bounding box center [430, 375] width 220 height 8
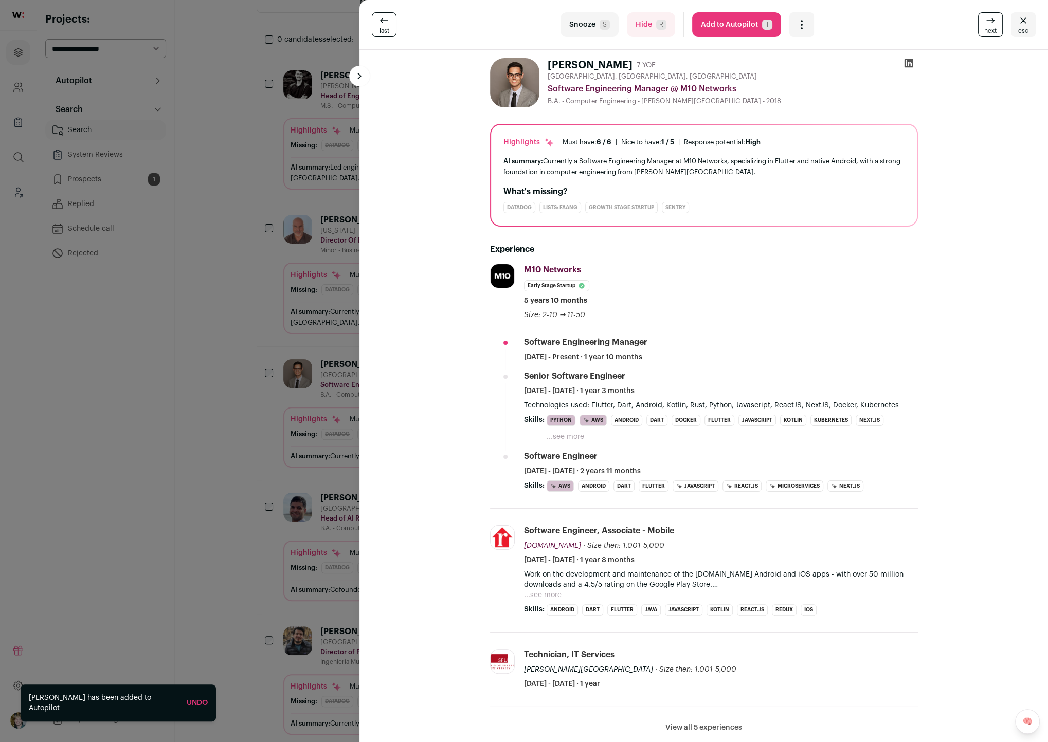
click at [255, 365] on div "last Snooze S Hide R Add to Autopilot T More actions Report a Problem Report th…" at bounding box center [524, 371] width 1048 height 742
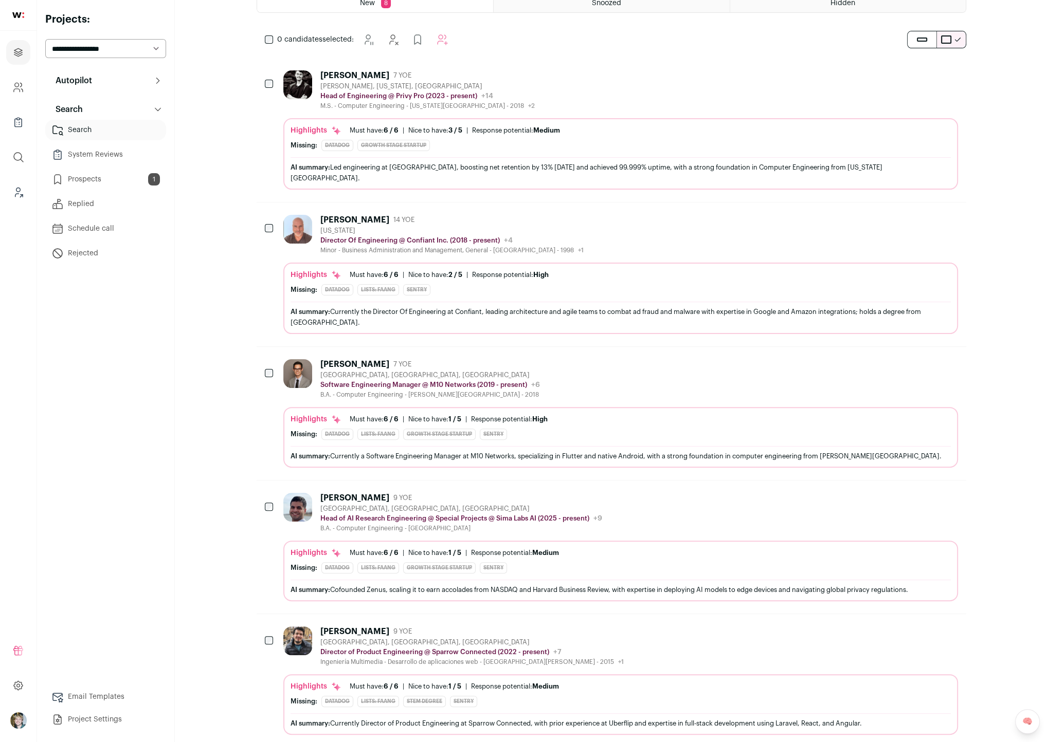
click at [504, 415] on div "Response potential: High" at bounding box center [509, 419] width 77 height 8
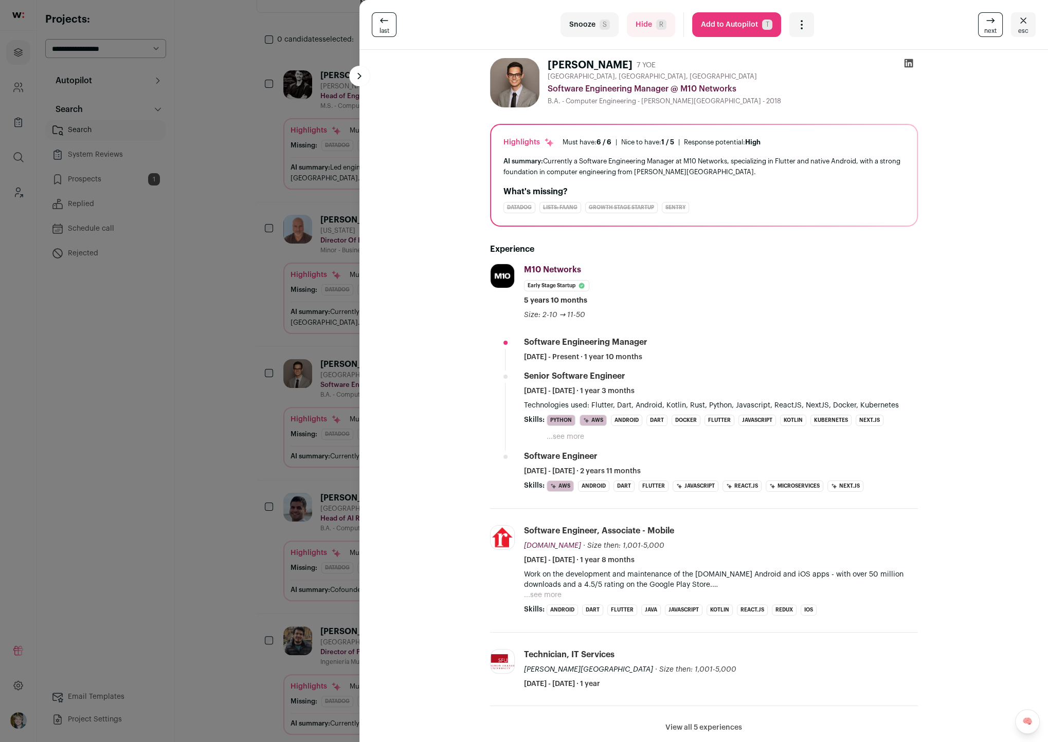
click at [752, 29] on button "Add to Autopilot T" at bounding box center [736, 24] width 89 height 25
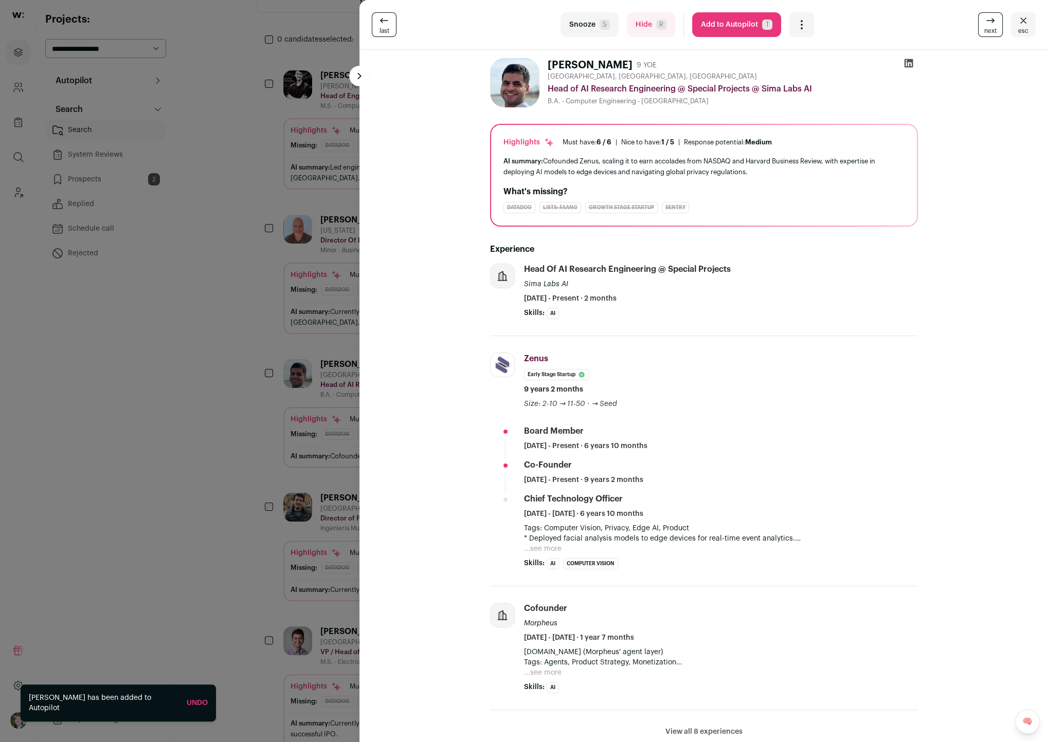
click at [301, 326] on div "last Snooze S Hide R Add to Autopilot T More actions Report a Problem Report th…" at bounding box center [524, 371] width 1048 height 742
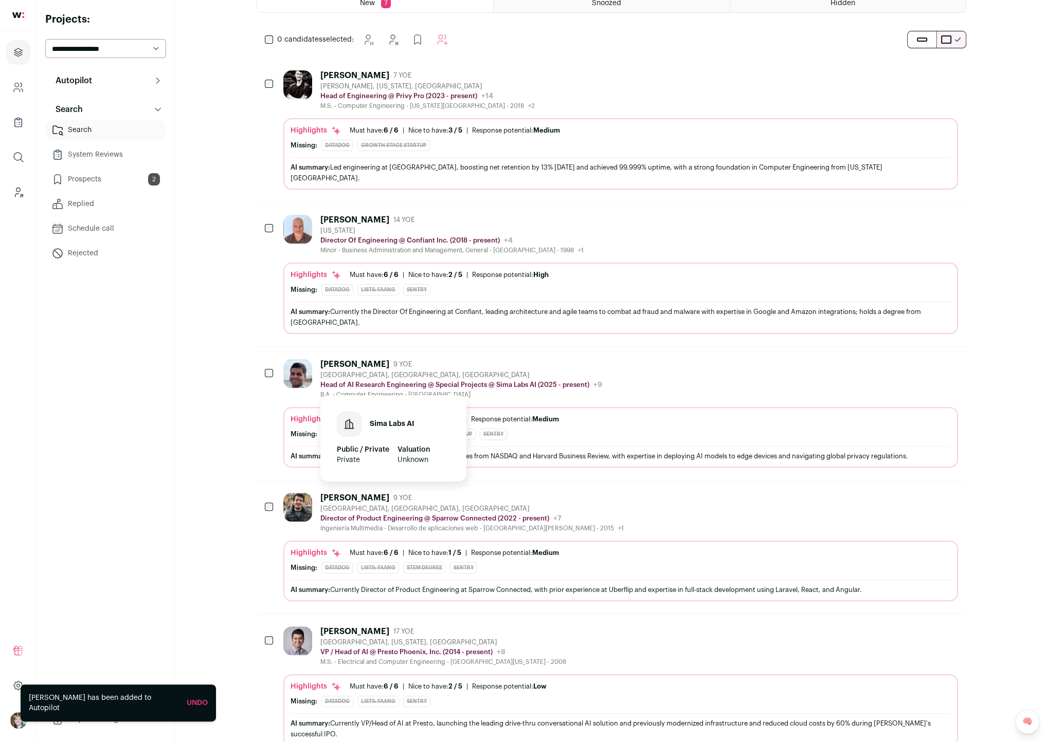
click at [432, 395] on div "Sima Labs AI Public / Private Private Valuation Unknown" at bounding box center [393, 438] width 146 height 86
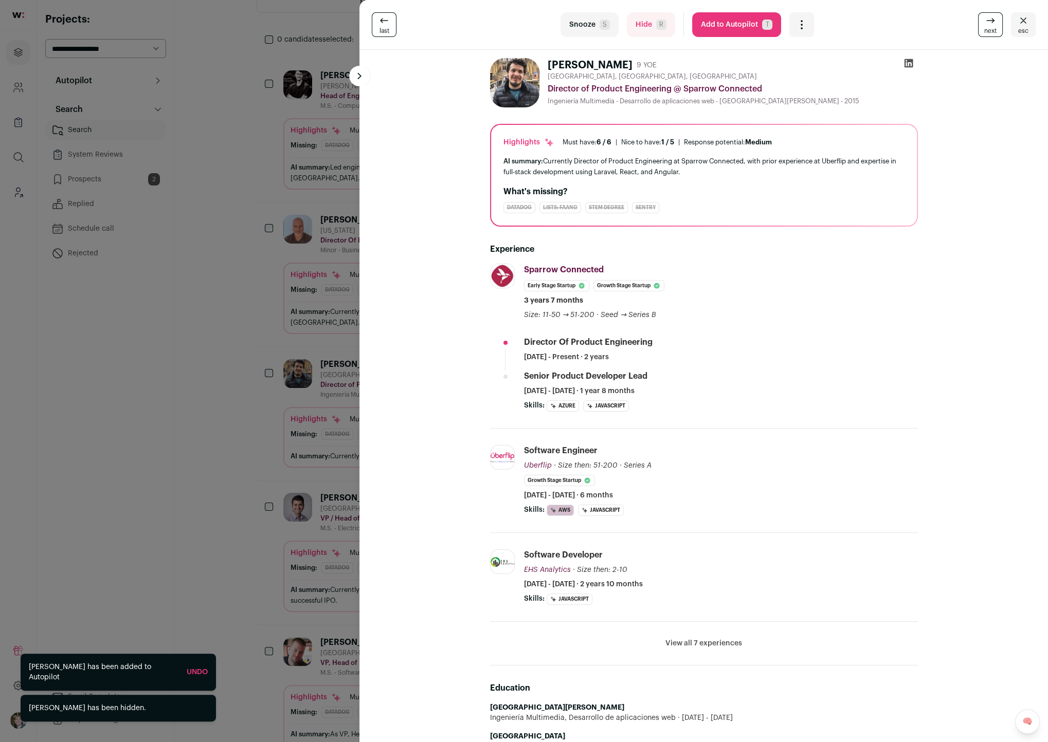
click at [301, 455] on div "last Snooze S Hide R Add to Autopilot T More actions Report a Problem Report th…" at bounding box center [524, 371] width 1048 height 742
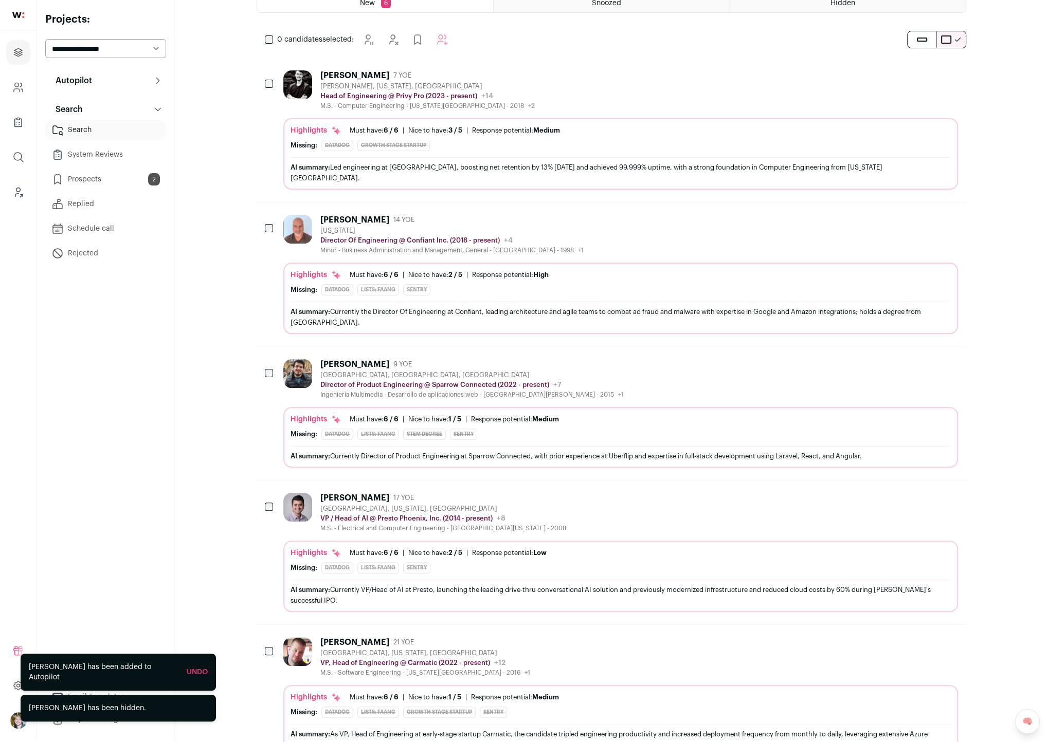
click at [443, 414] on div "Highlights Must have: 6 / 6 How many must haves have been fulfilled? | Nice to …" at bounding box center [620, 427] width 660 height 26
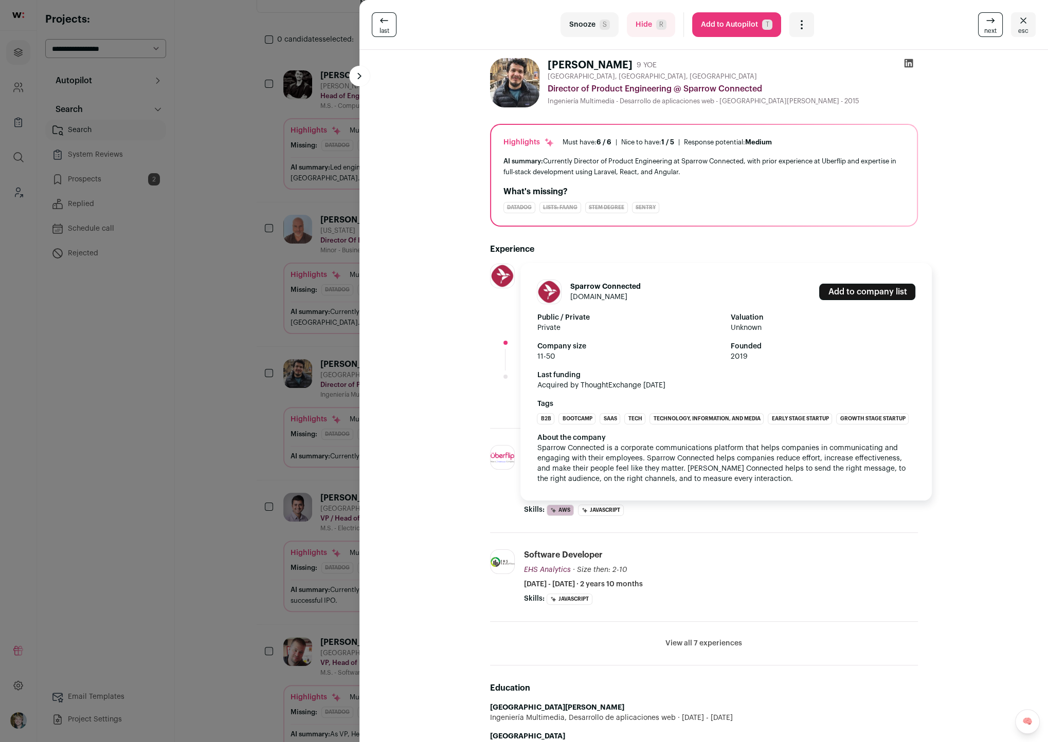
click at [597, 297] on link "sparrowconnected.com" at bounding box center [598, 297] width 57 height 7
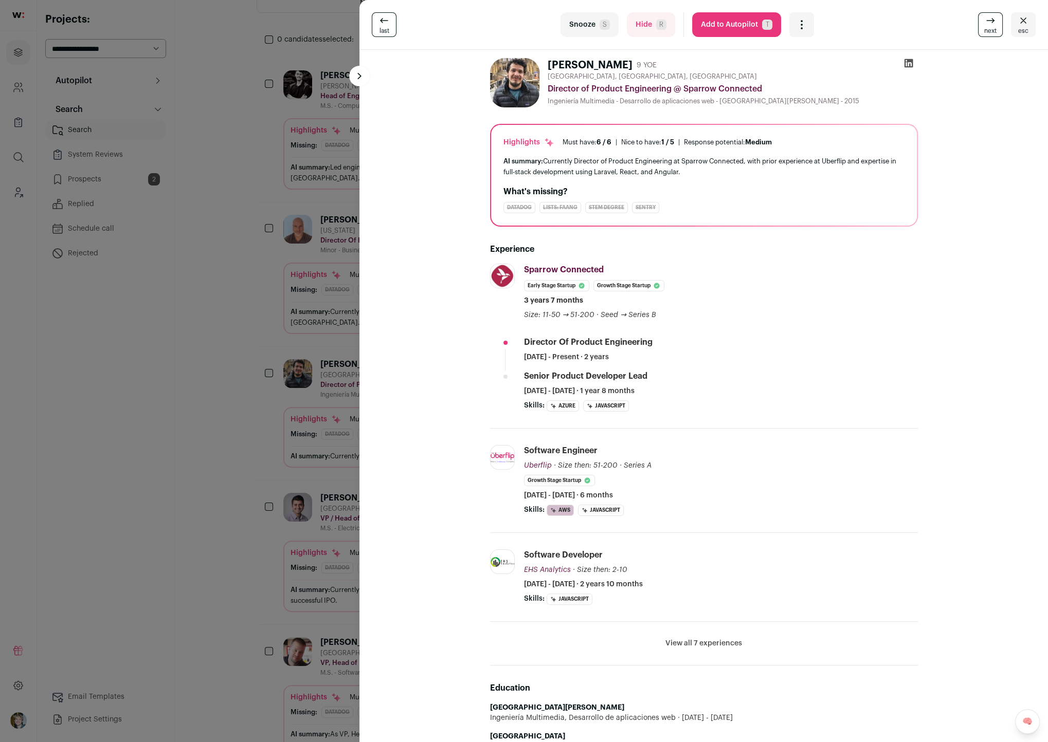
click at [286, 357] on div "last Snooze S Hide R Add to Autopilot T More actions Report a Problem Report th…" at bounding box center [524, 371] width 1048 height 742
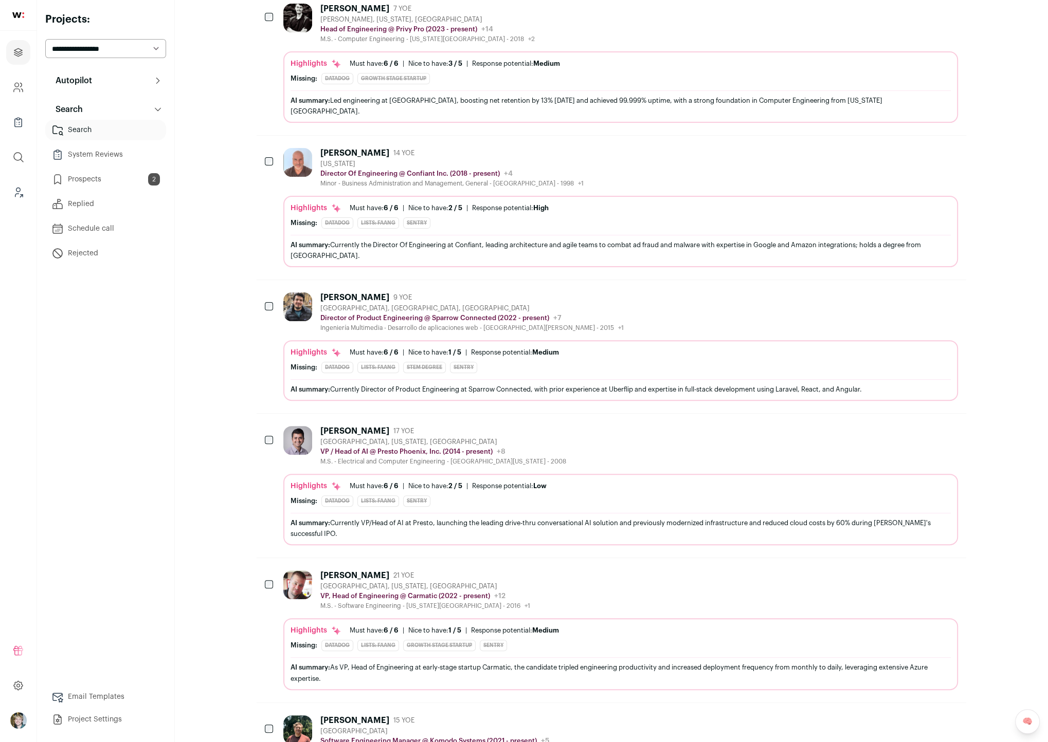
scroll to position [265, 0]
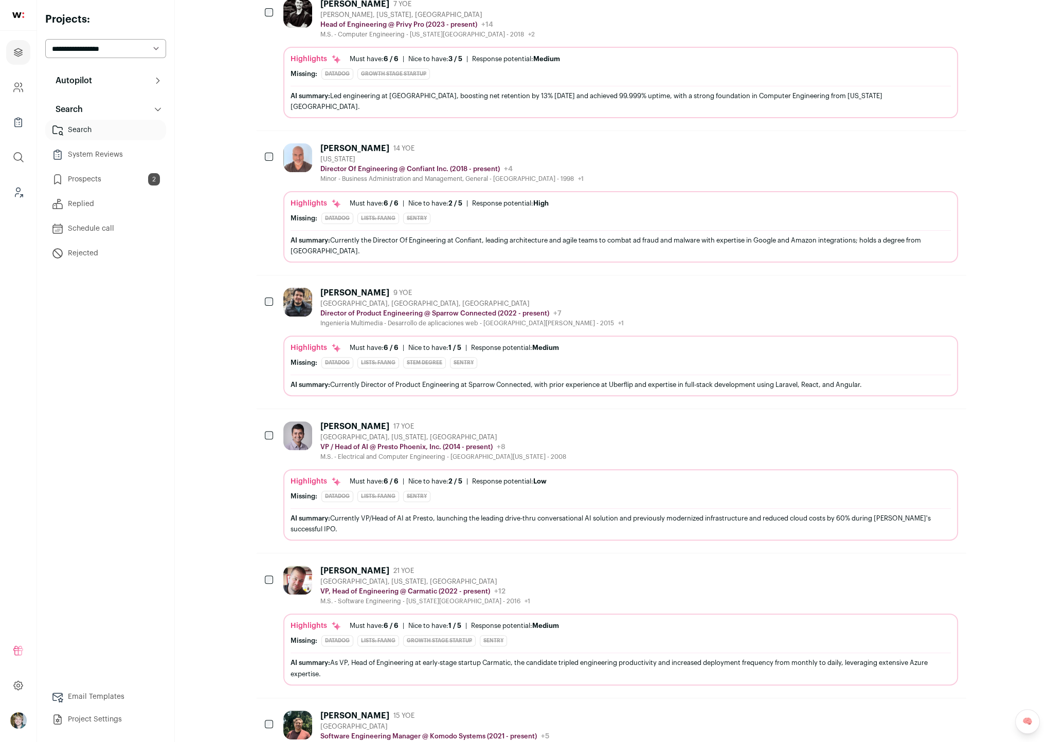
click at [618, 449] on div "Lakshminarayanan Sadagopan 17 YOE Palo Alto, California, United States VP / Hea…" at bounding box center [620, 481] width 675 height 119
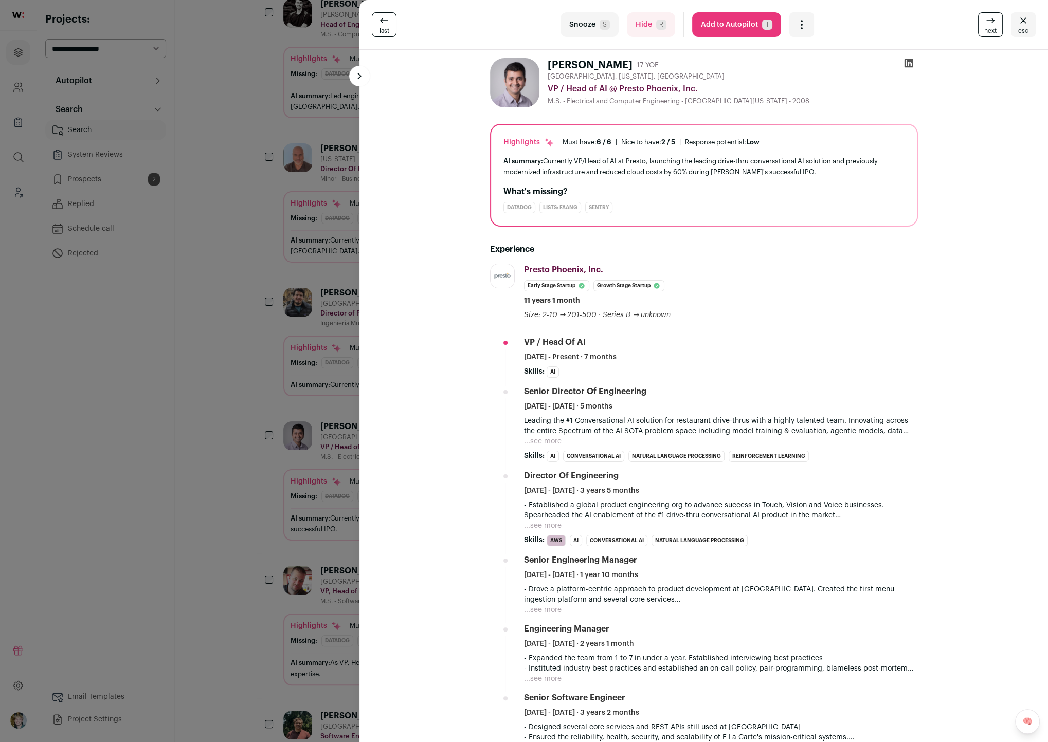
click at [336, 425] on div "last Snooze S Hide R Add to Autopilot T More actions Report a Problem Report th…" at bounding box center [524, 371] width 1048 height 742
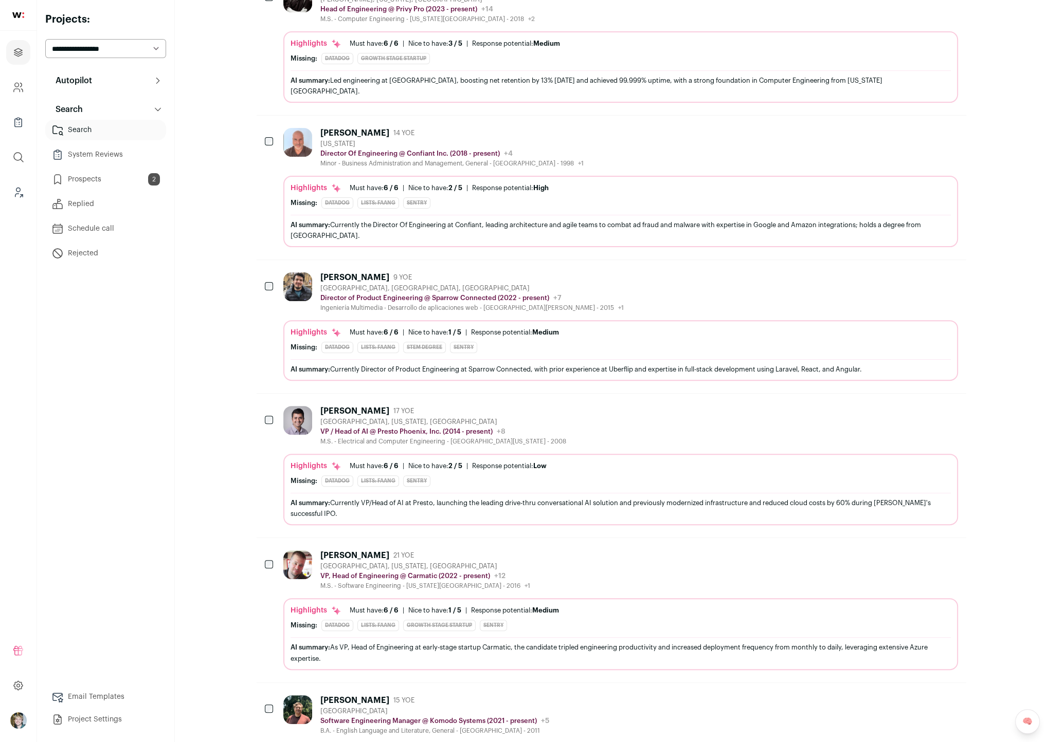
scroll to position [419, 0]
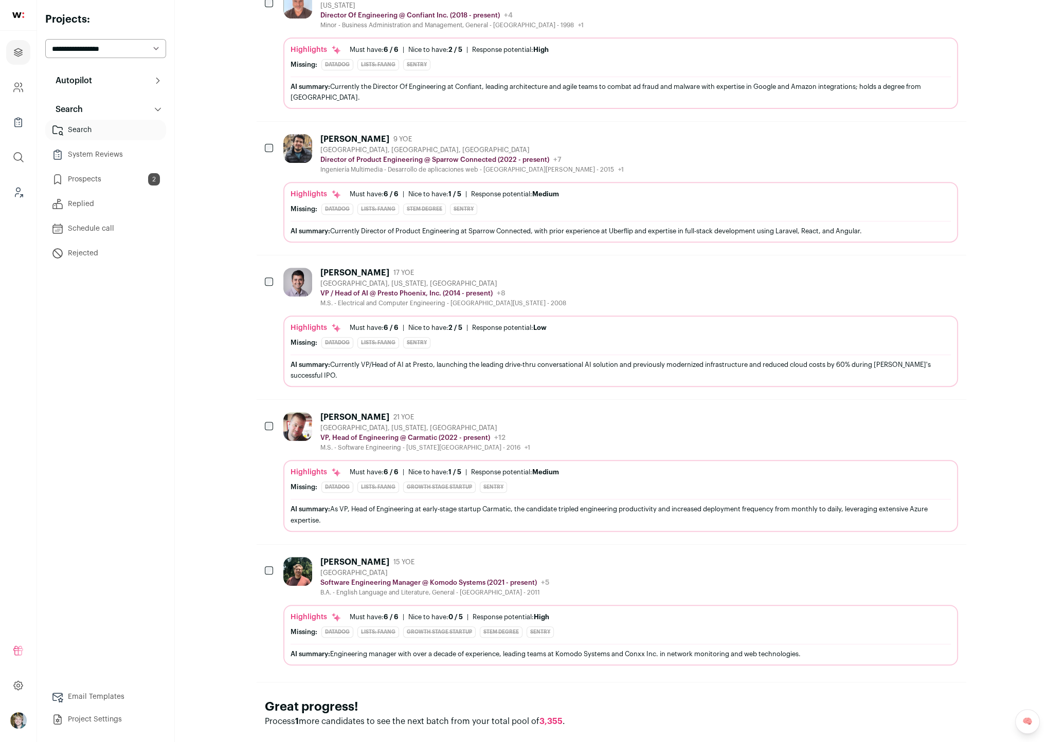
click at [787, 460] on div "Highlights Must have: 6 / 6 How many must haves have been fulfilled? | Nice to …" at bounding box center [620, 495] width 675 height 71
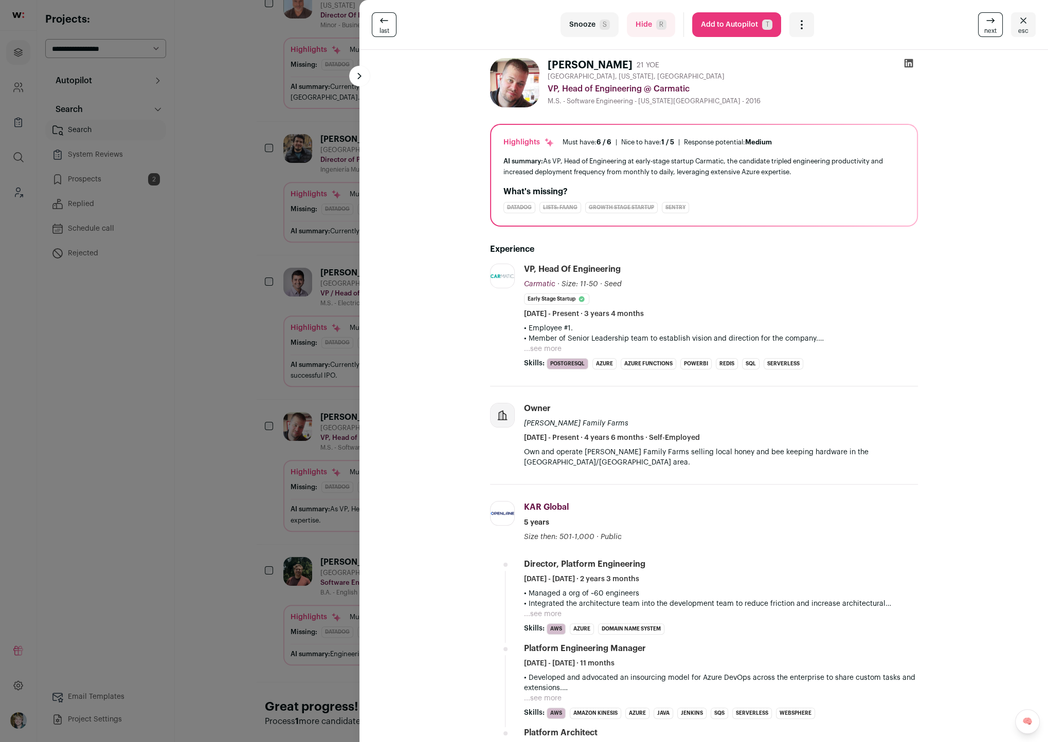
click at [538, 348] on button "...see more" at bounding box center [543, 349] width 38 height 10
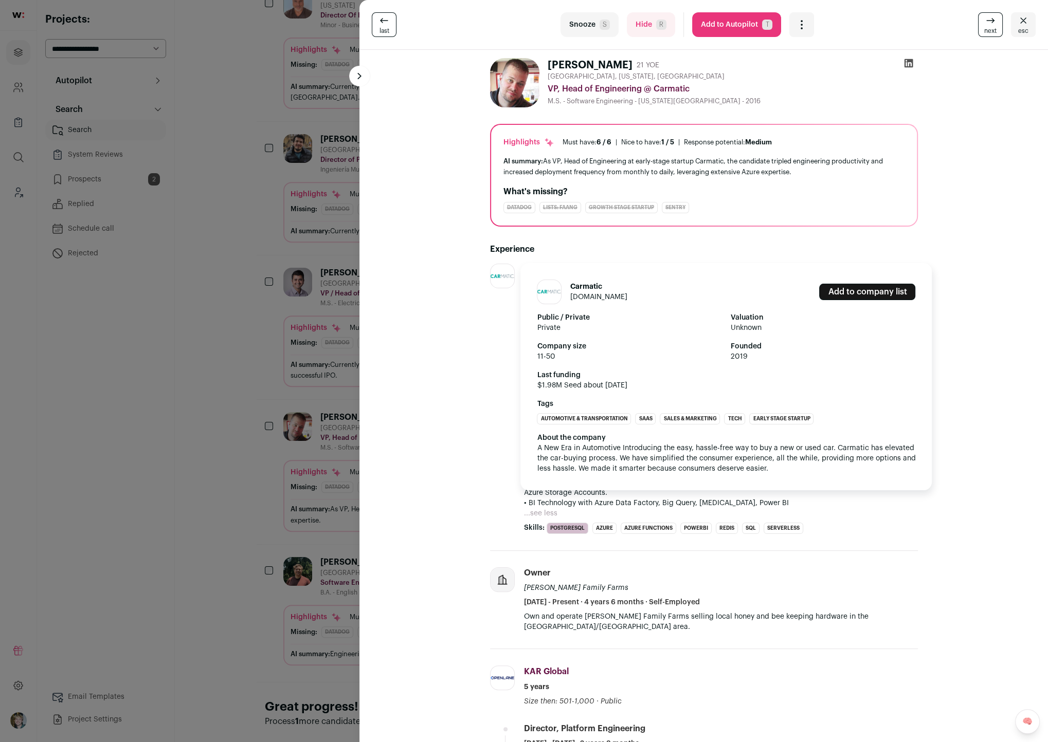
click at [591, 294] on link "carmatic.com" at bounding box center [598, 297] width 57 height 7
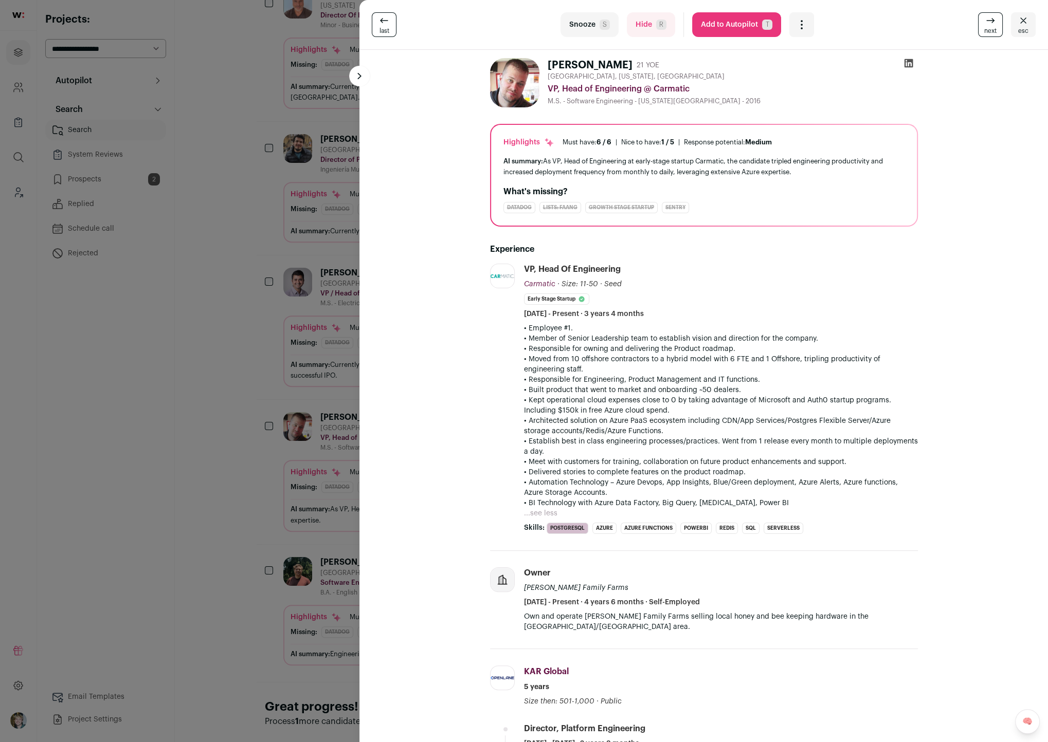
click at [340, 373] on div "last Snooze S Hide R Add to Autopilot T More actions Report a Problem Report th…" at bounding box center [524, 371] width 1048 height 742
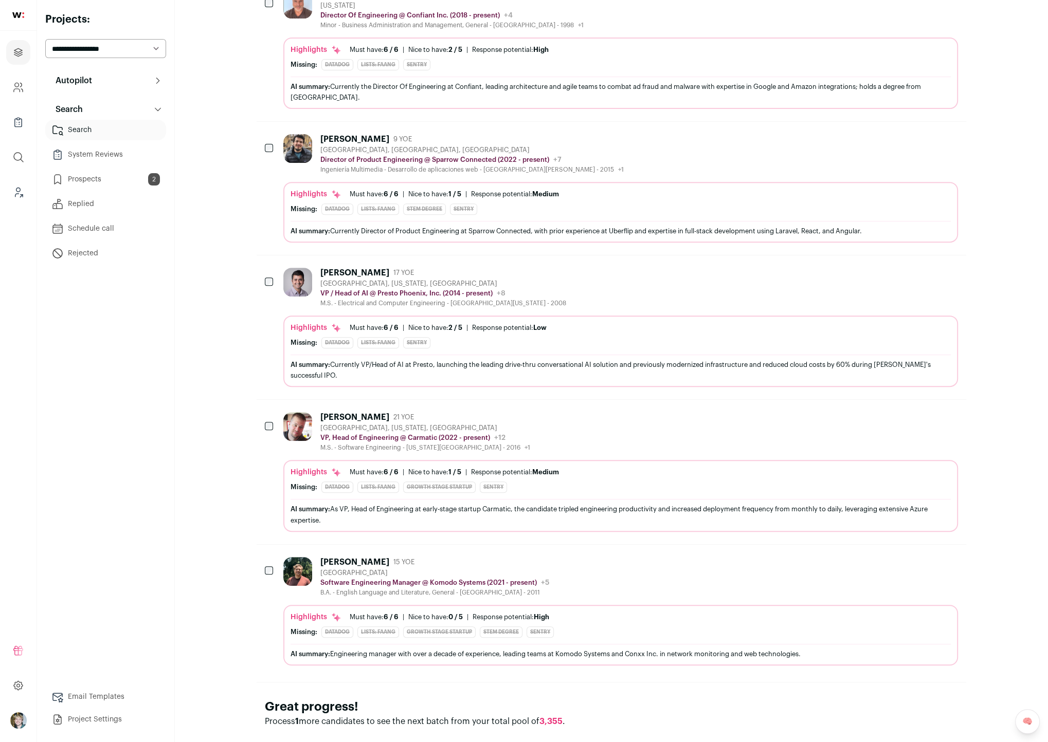
click at [469, 612] on div "Highlights Must have: 6 / 6 How many must haves have been fulfilled? | Nice to …" at bounding box center [620, 617] width 660 height 10
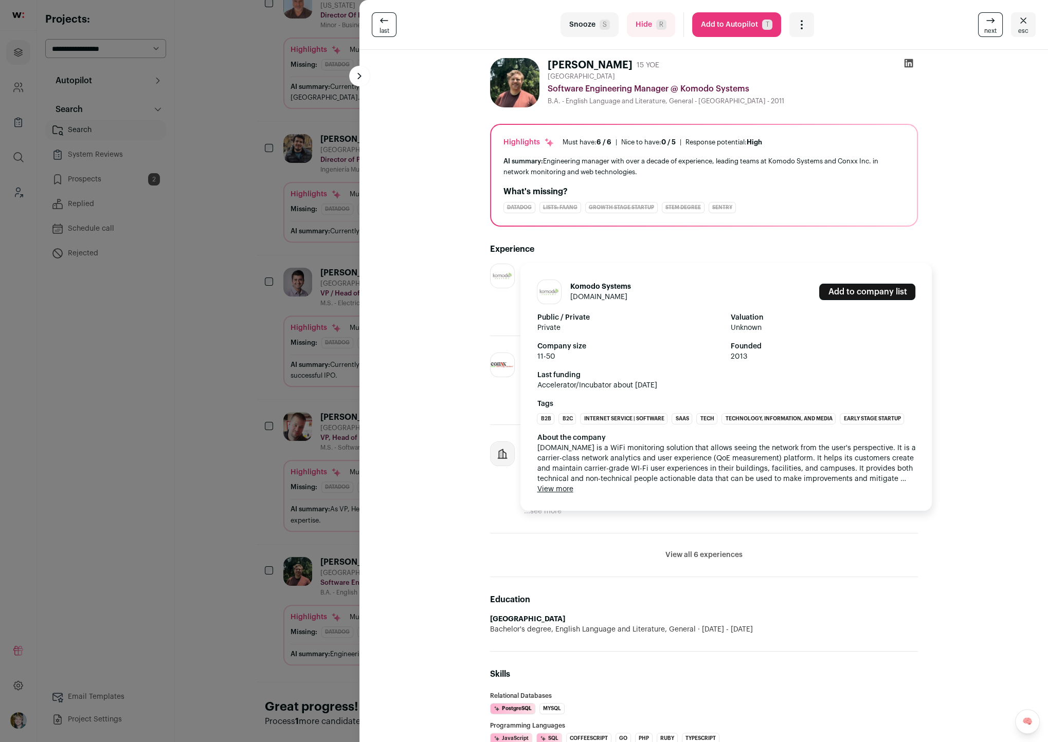
click at [598, 296] on link "komodosystems.com" at bounding box center [598, 297] width 57 height 7
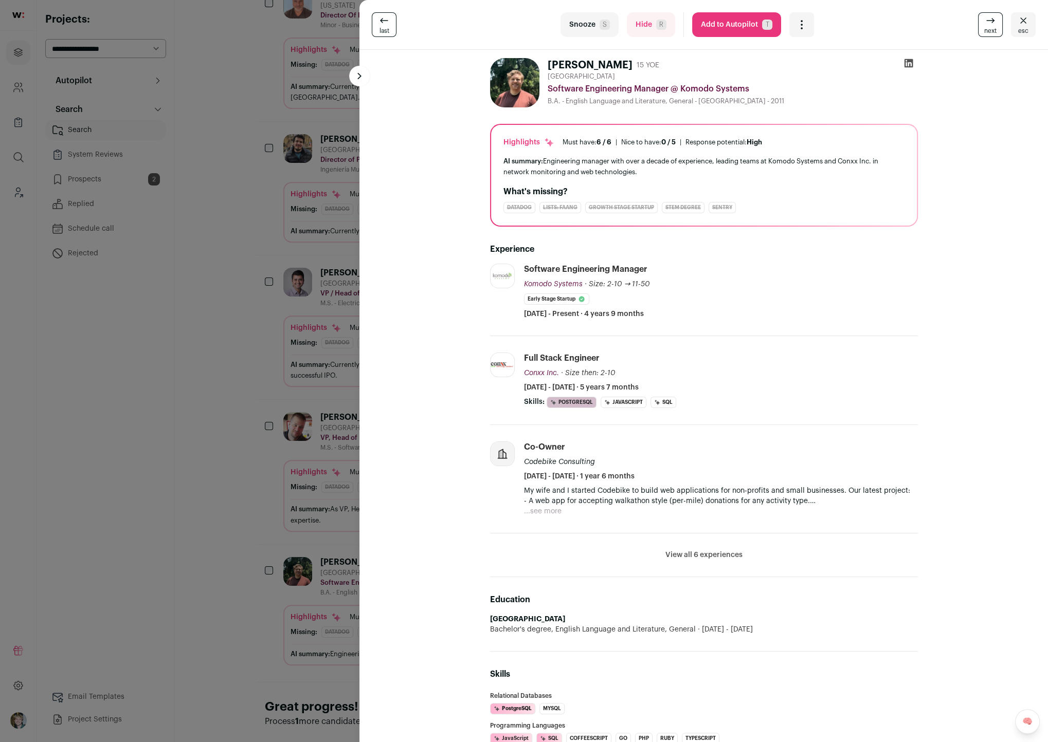
click at [319, 228] on div "last Snooze S Hide R Add to Autopilot T More actions Report a Problem Report th…" at bounding box center [524, 371] width 1048 height 742
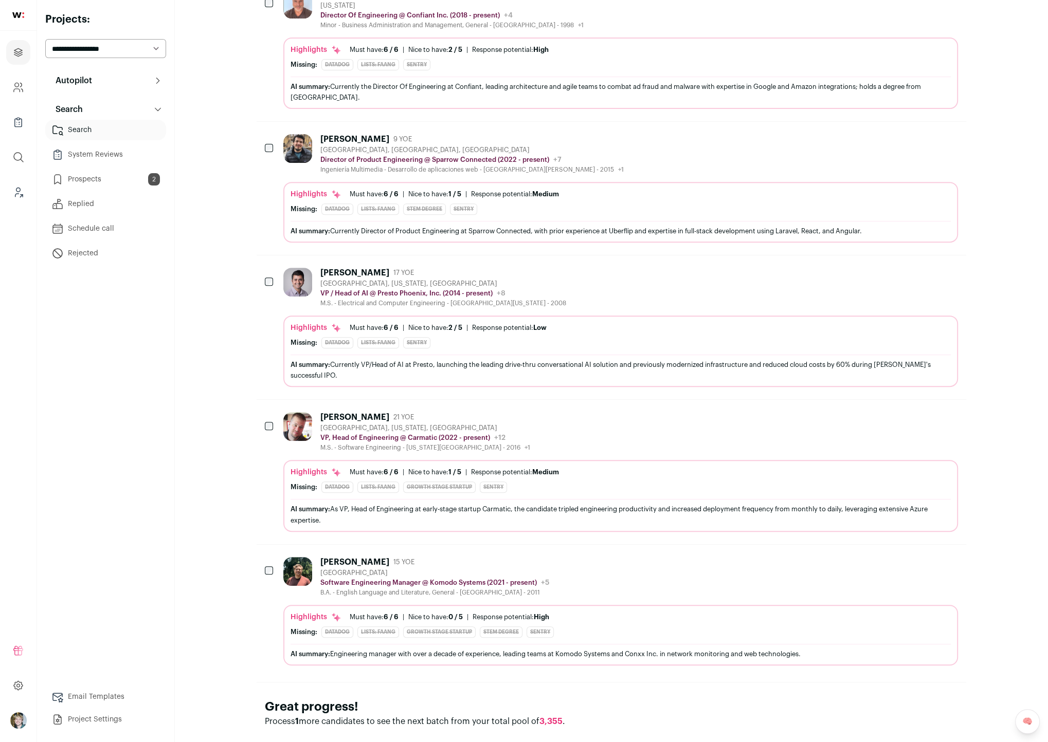
scroll to position [0, 0]
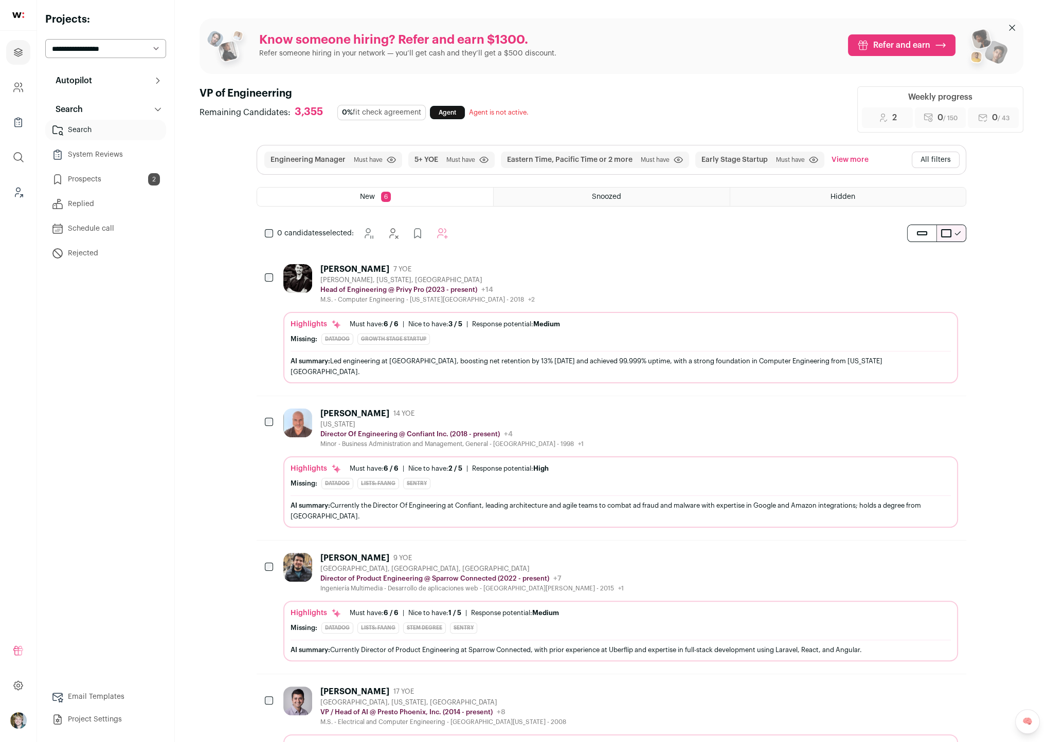
click at [940, 156] on button "All filters" at bounding box center [936, 160] width 48 height 16
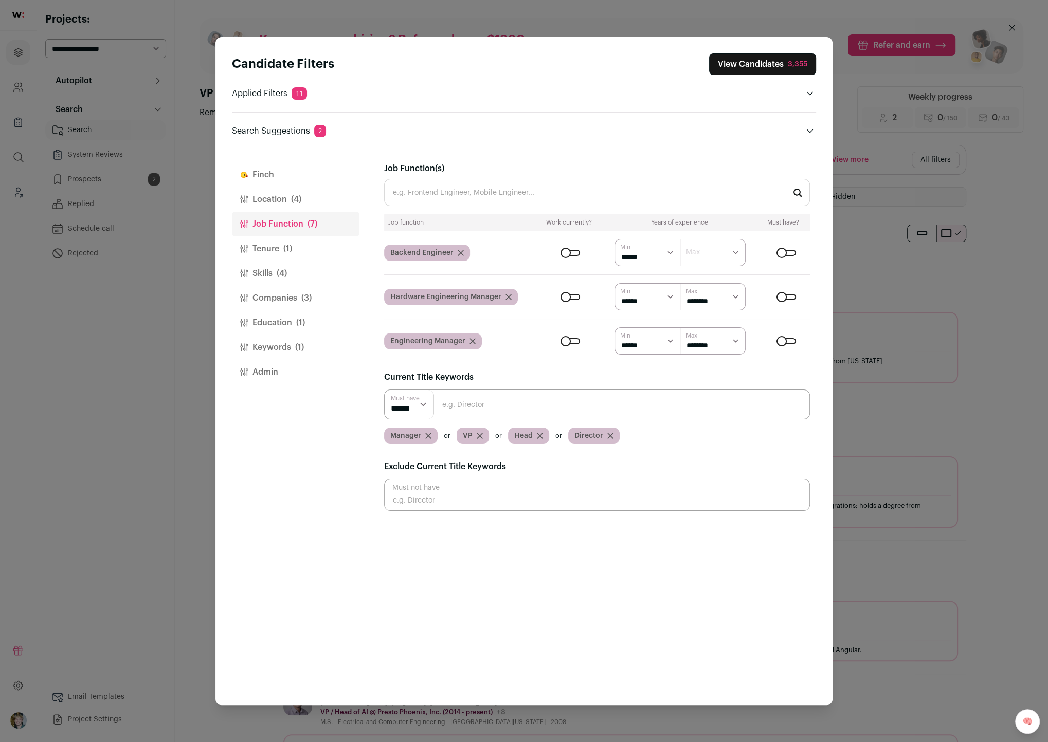
click at [280, 246] on button "Tenure (1)" at bounding box center [296, 248] width 128 height 25
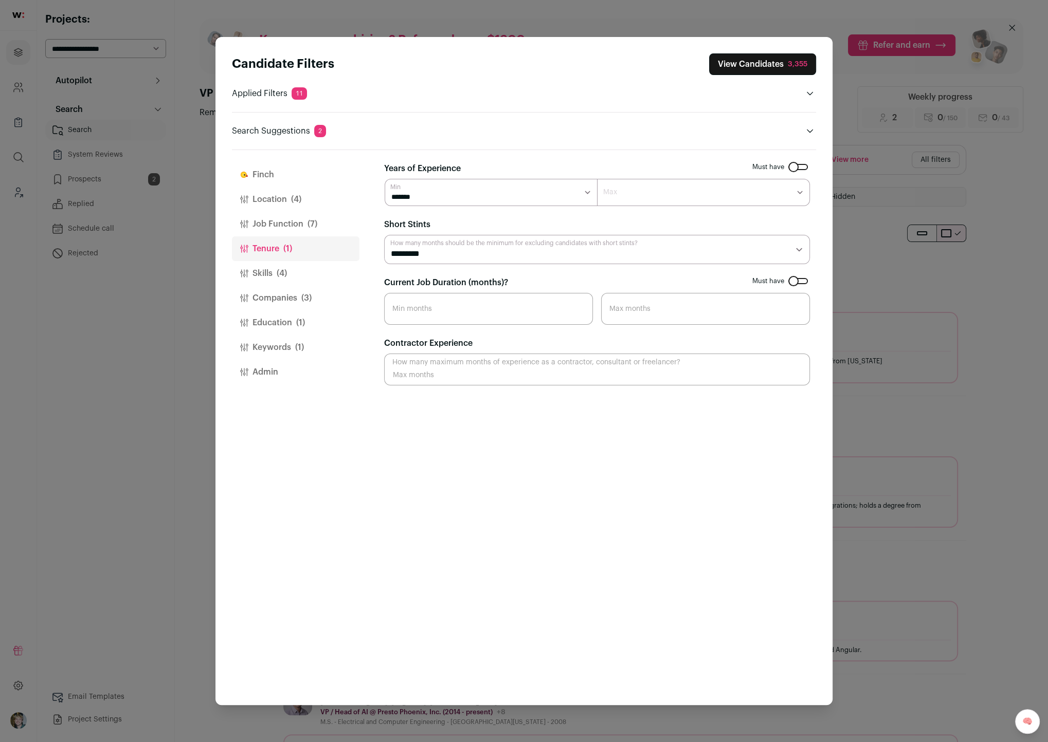
click at [288, 203] on button "Location (4)" at bounding box center [296, 199] width 128 height 25
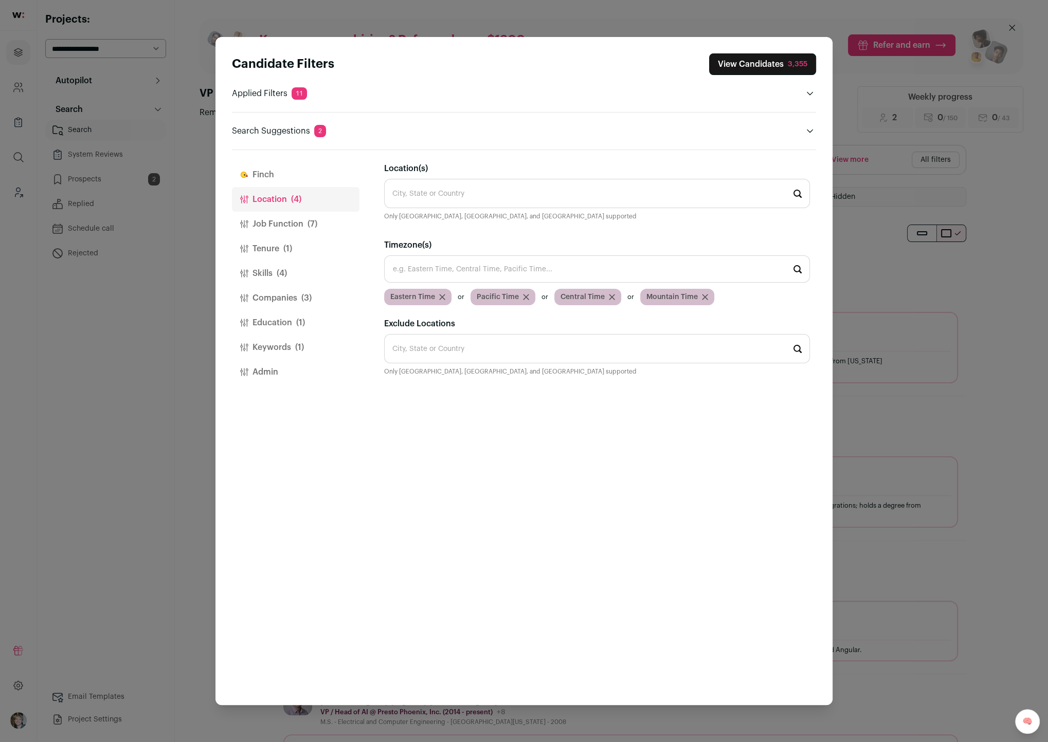
click at [284, 170] on button "Finch" at bounding box center [296, 174] width 128 height 25
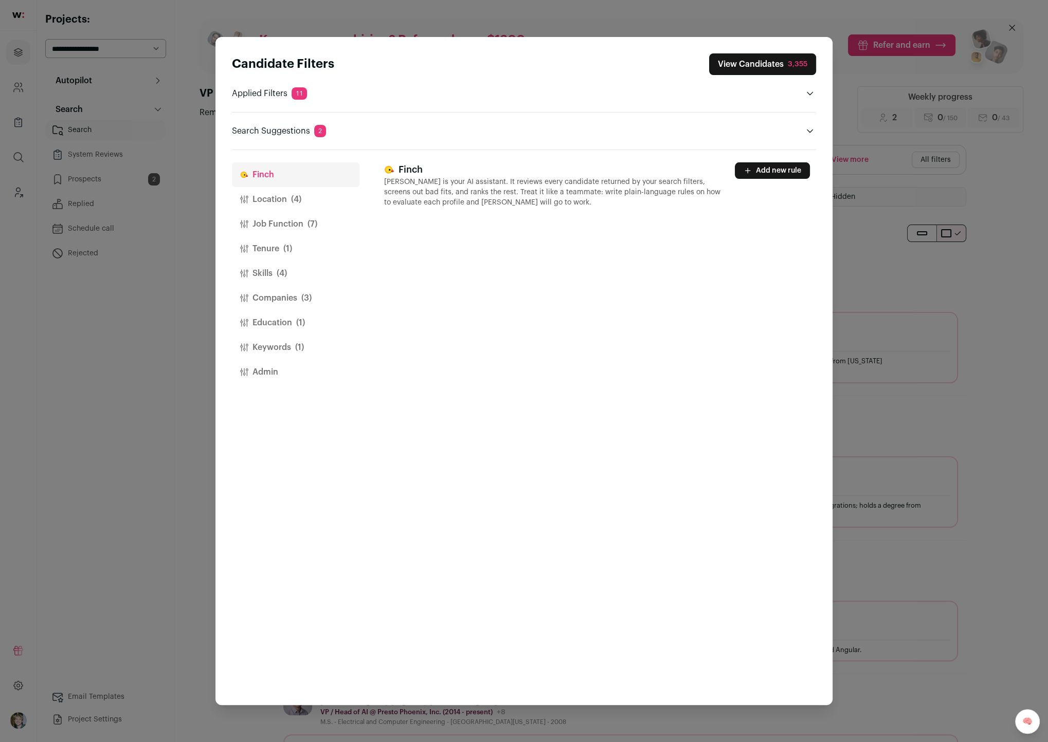
click at [280, 212] on button "Job Function (7)" at bounding box center [296, 224] width 128 height 25
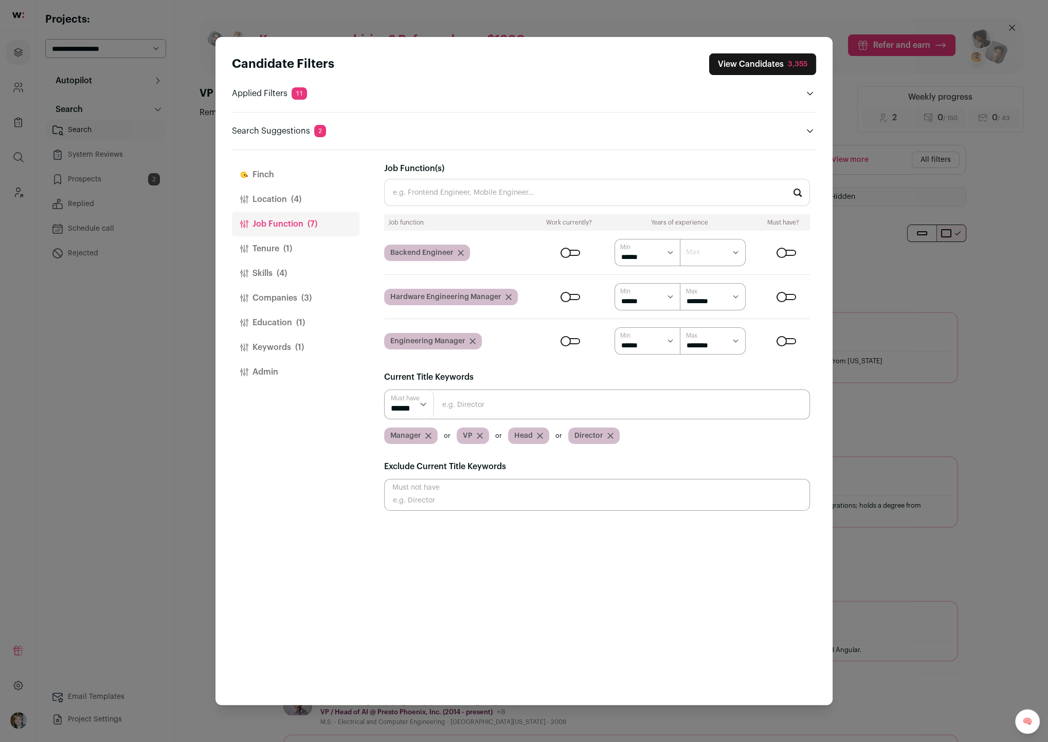
click at [278, 244] on button "Tenure (1)" at bounding box center [296, 248] width 128 height 25
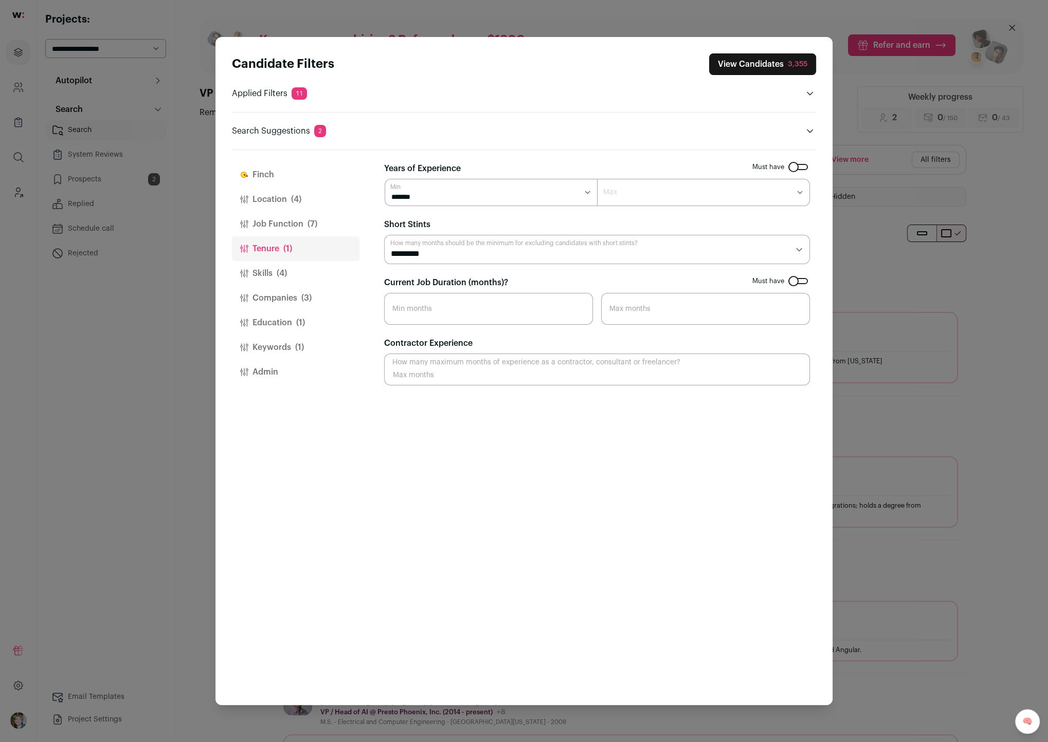
click at [279, 268] on span "(4)" at bounding box center [282, 273] width 10 height 12
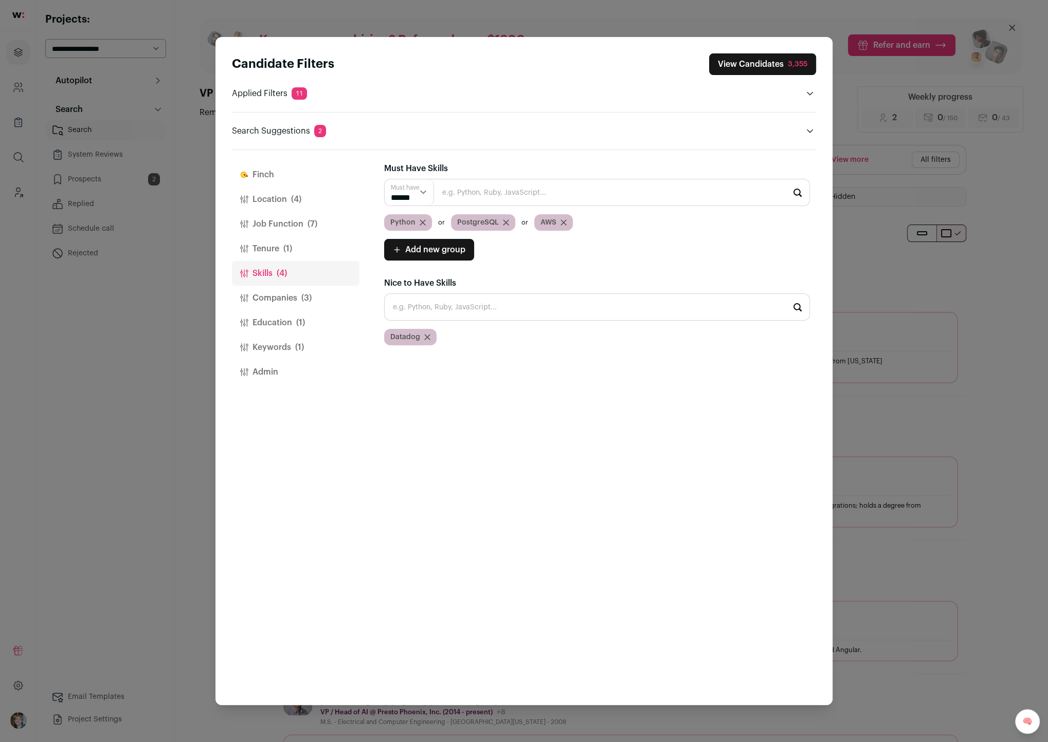
click at [293, 203] on span "(4)" at bounding box center [296, 199] width 10 height 12
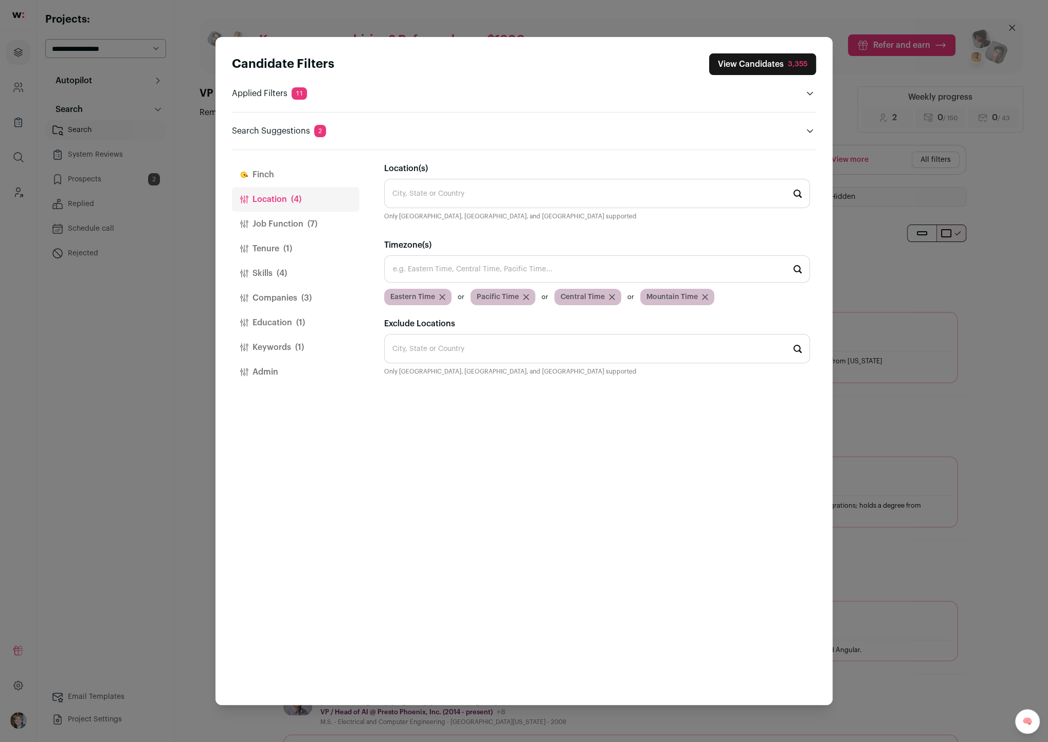
click at [279, 234] on button "Job Function (7)" at bounding box center [296, 224] width 128 height 25
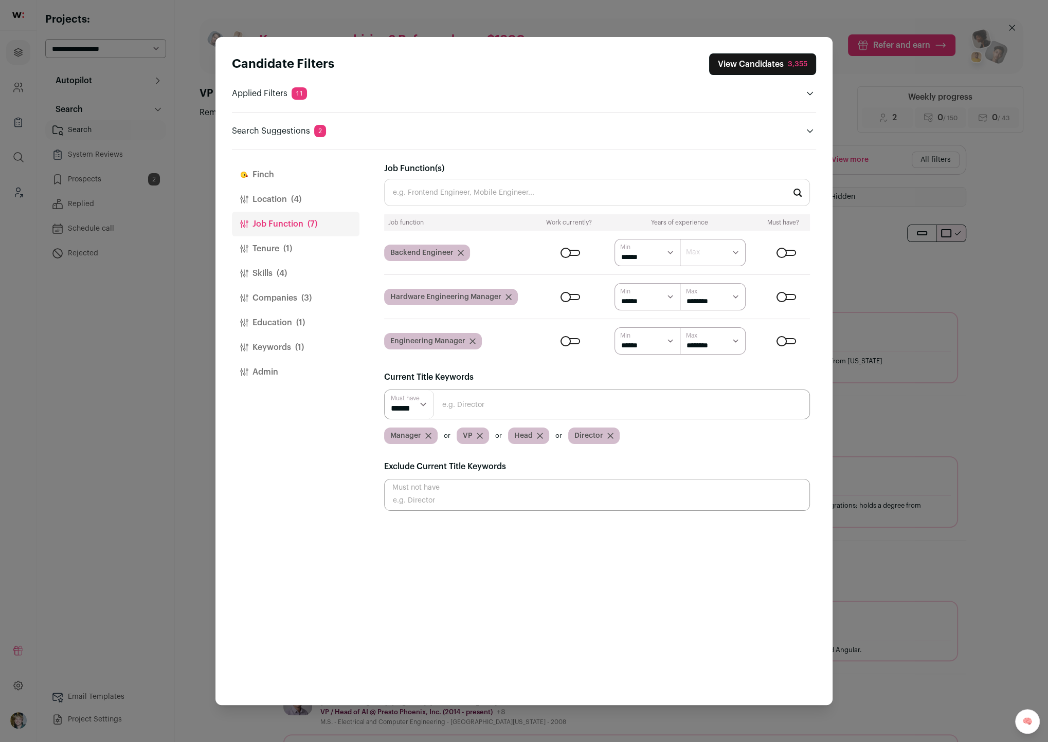
click at [277, 246] on button "Tenure (1)" at bounding box center [296, 248] width 128 height 25
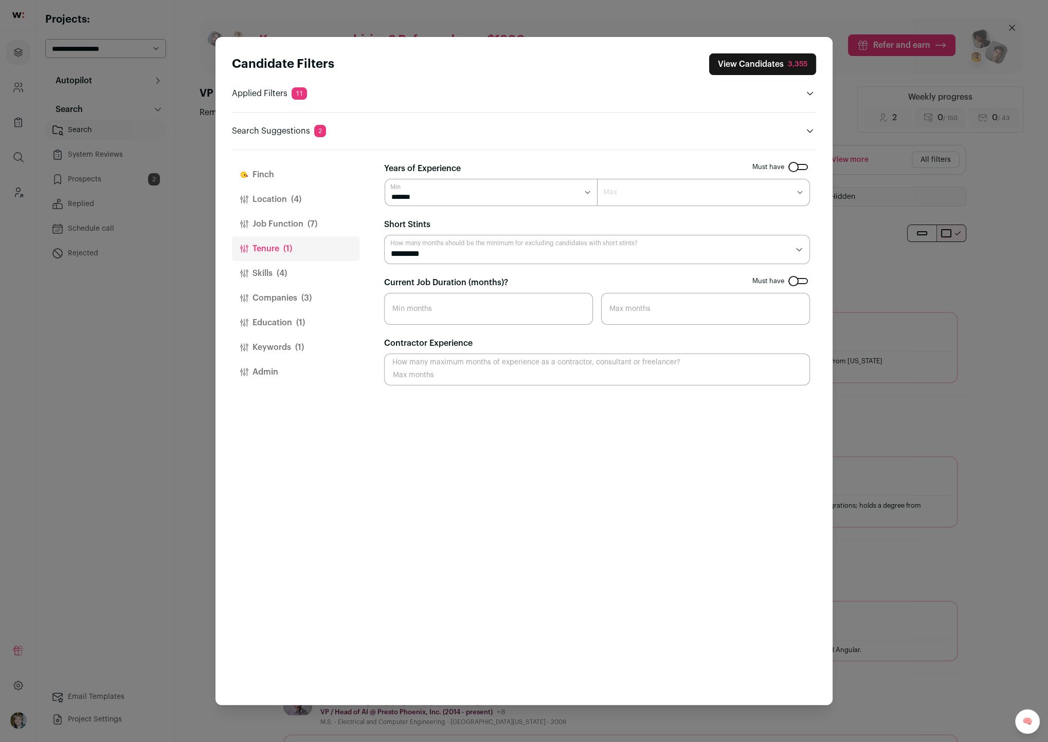
click at [656, 188] on select "******* ******* ******* ******* ******** ******** ******** ******** ******** **…" at bounding box center [703, 192] width 213 height 27
select select "**"
click at [597, 179] on select "******* ******* ******* ******* ******** ******** ******** ******** ******** **…" at bounding box center [703, 192] width 213 height 27
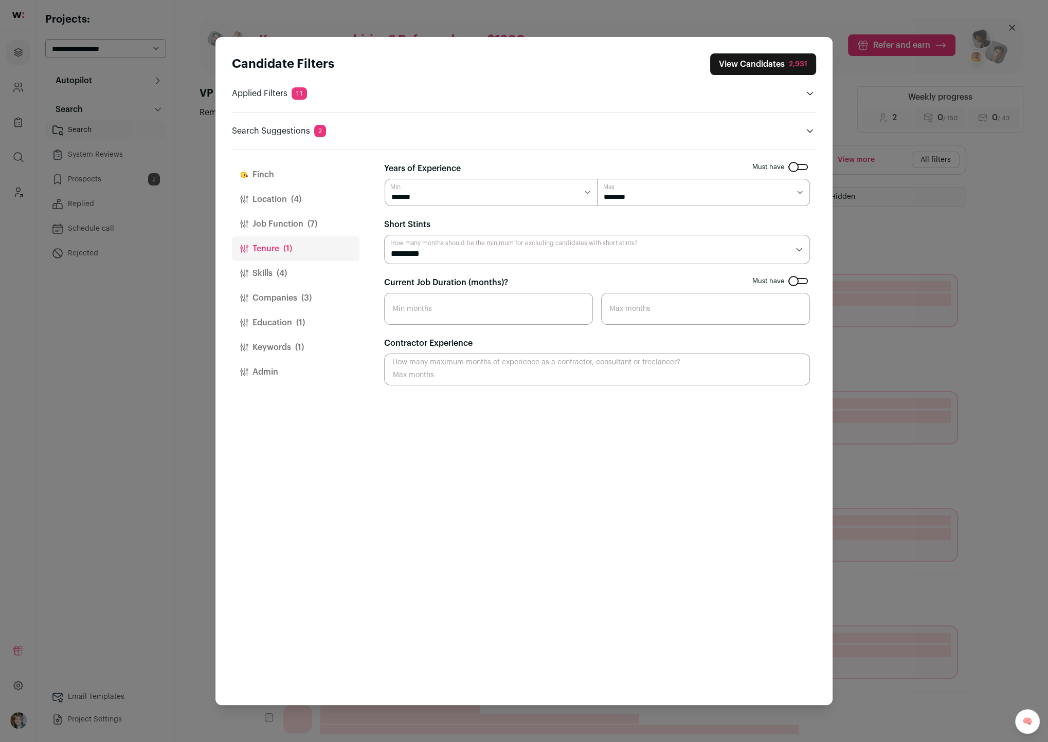
click at [288, 271] on button "Skills (4)" at bounding box center [296, 273] width 128 height 25
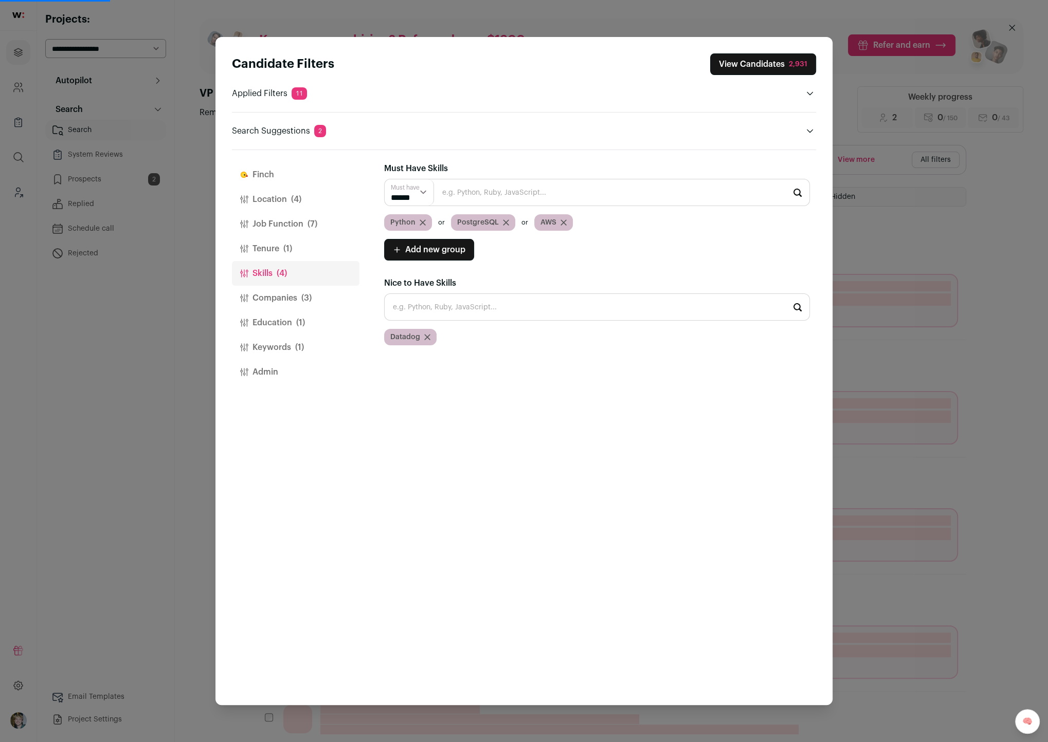
click at [287, 286] on button "Companies (3)" at bounding box center [296, 298] width 128 height 25
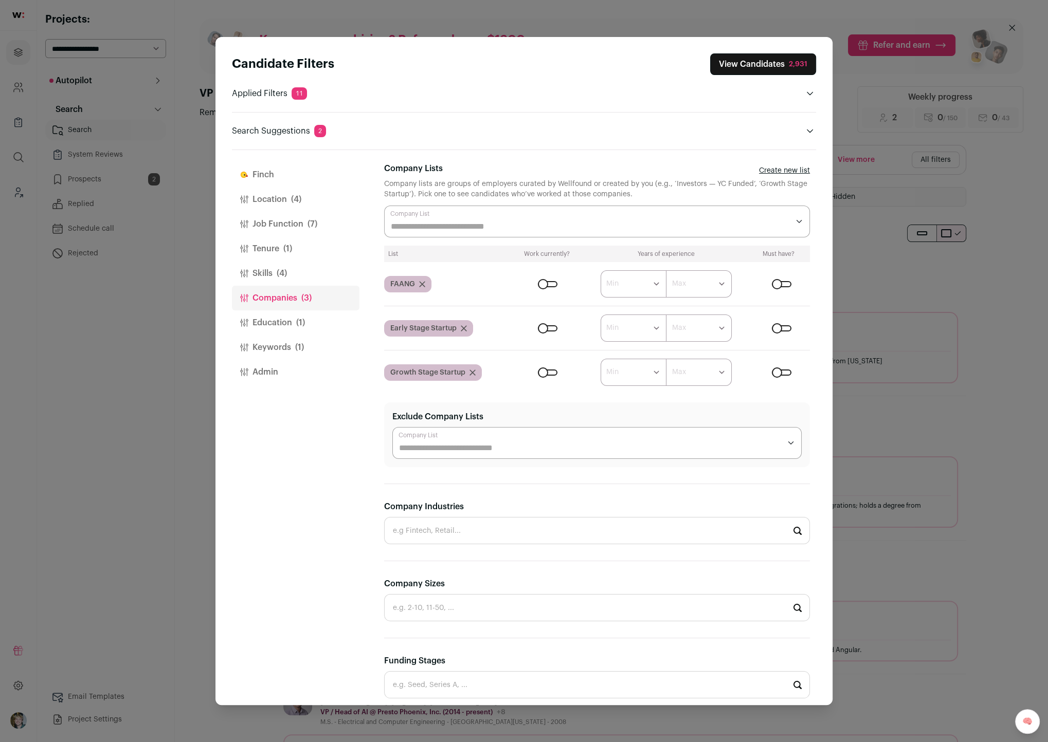
click at [283, 320] on button "Education (1)" at bounding box center [296, 323] width 128 height 25
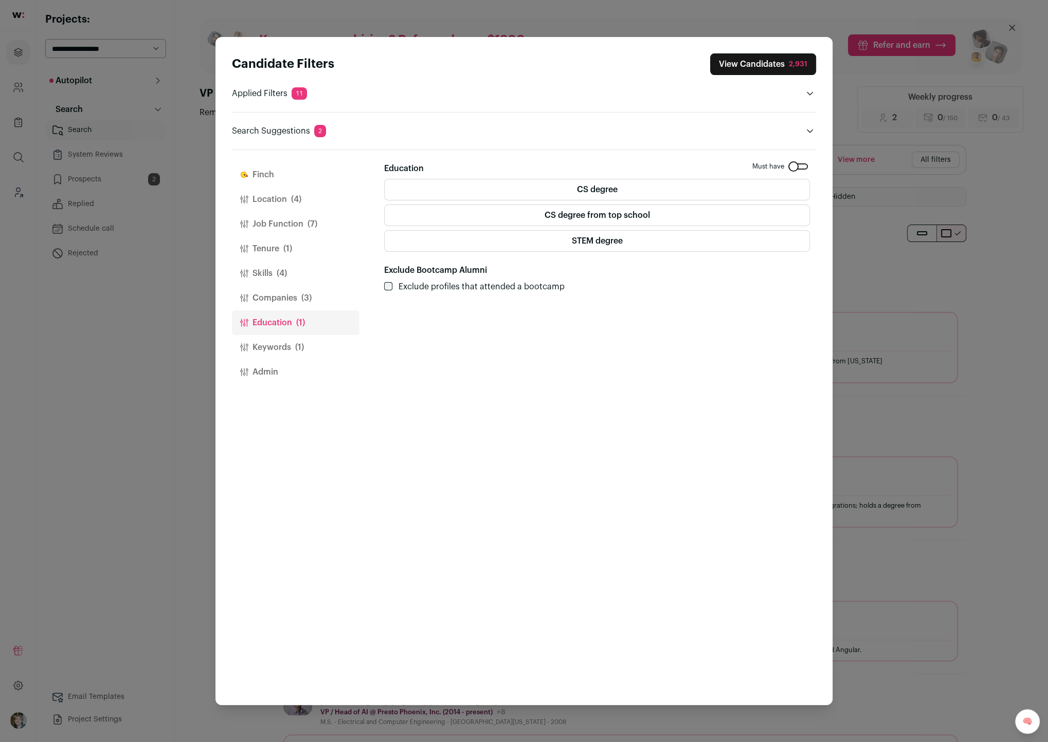
click at [287, 346] on button "Keywords (1)" at bounding box center [296, 347] width 128 height 25
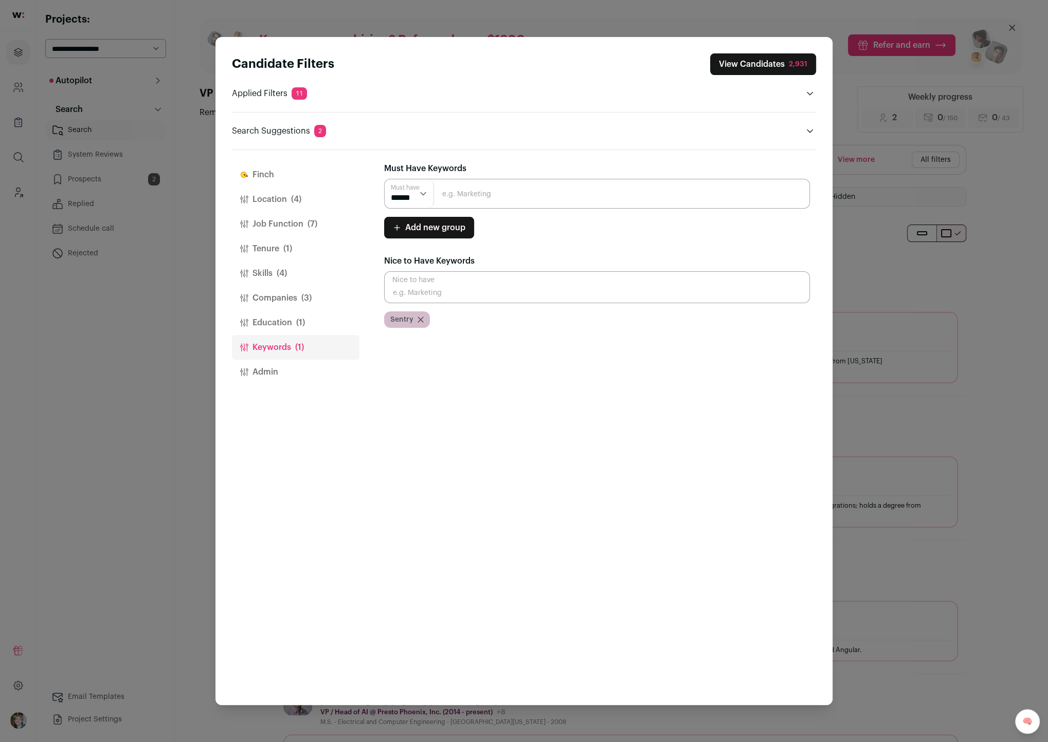
click at [284, 362] on button "Admin" at bounding box center [296, 372] width 128 height 25
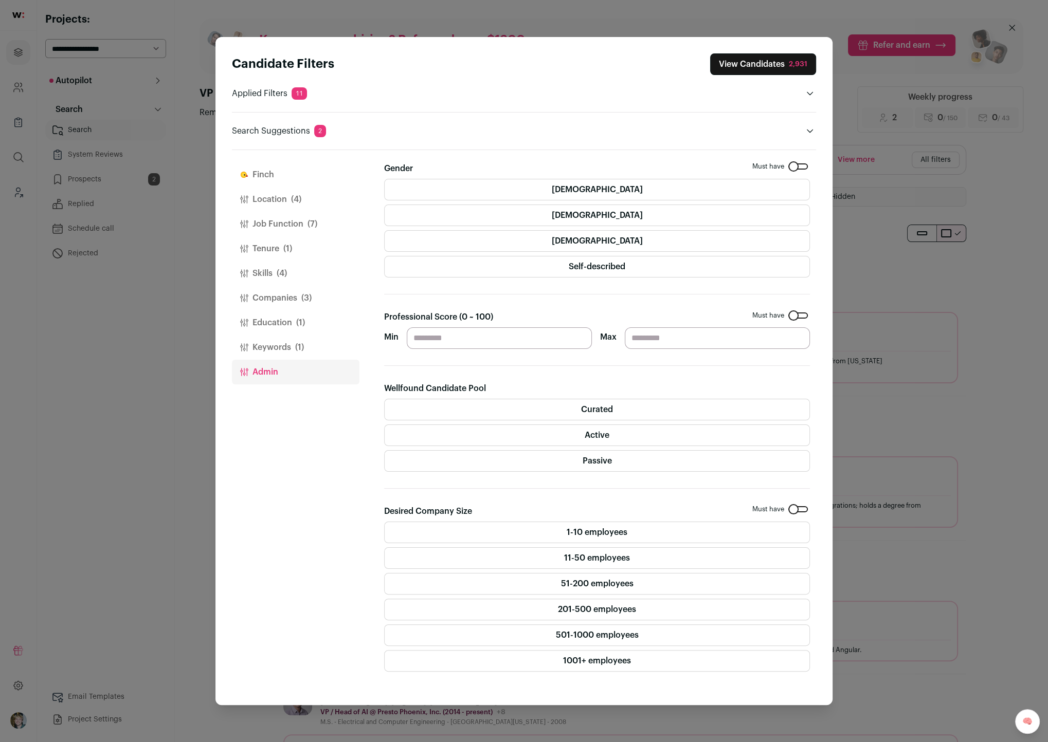
click at [287, 336] on button "Keywords (1)" at bounding box center [296, 347] width 128 height 25
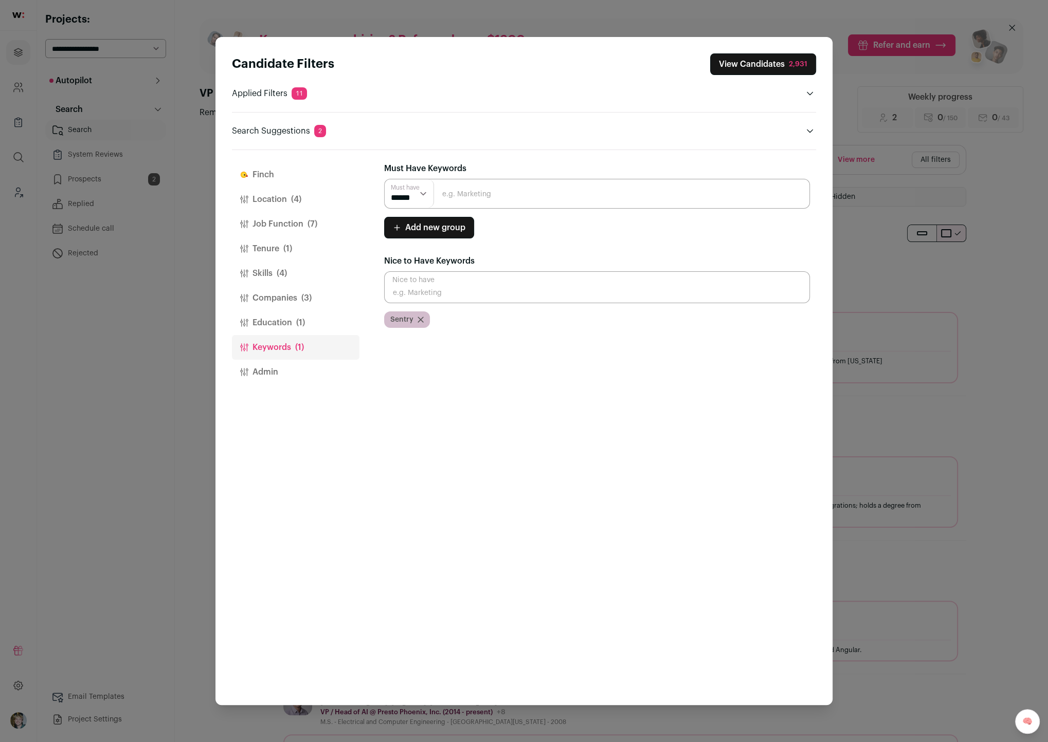
click at [335, 323] on button "Education (1)" at bounding box center [296, 323] width 128 height 25
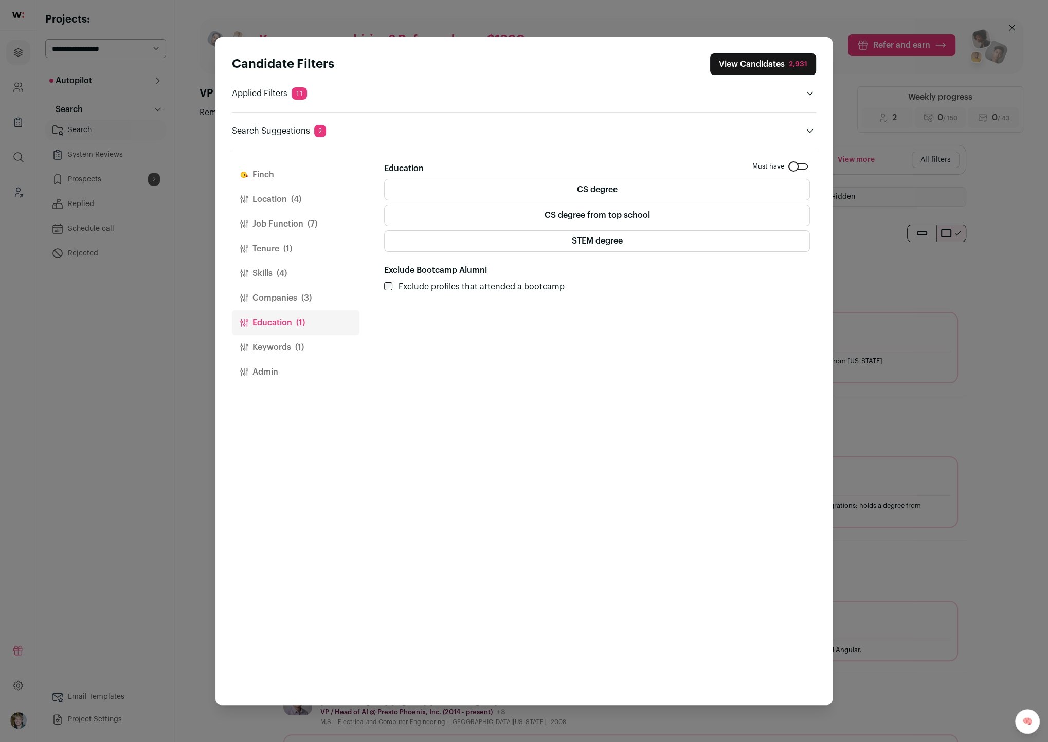
click at [622, 210] on label "CS degree from top school" at bounding box center [597, 216] width 426 height 22
click at [632, 188] on label "CS degree" at bounding box center [597, 190] width 426 height 22
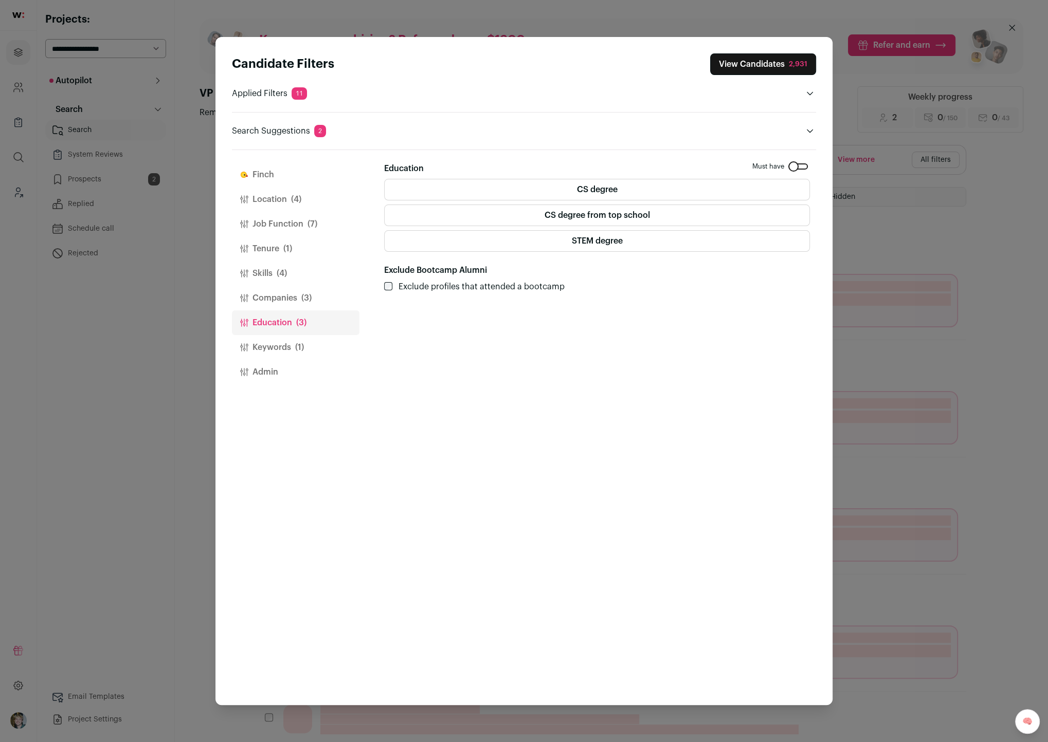
click at [289, 181] on button "Finch" at bounding box center [296, 174] width 128 height 25
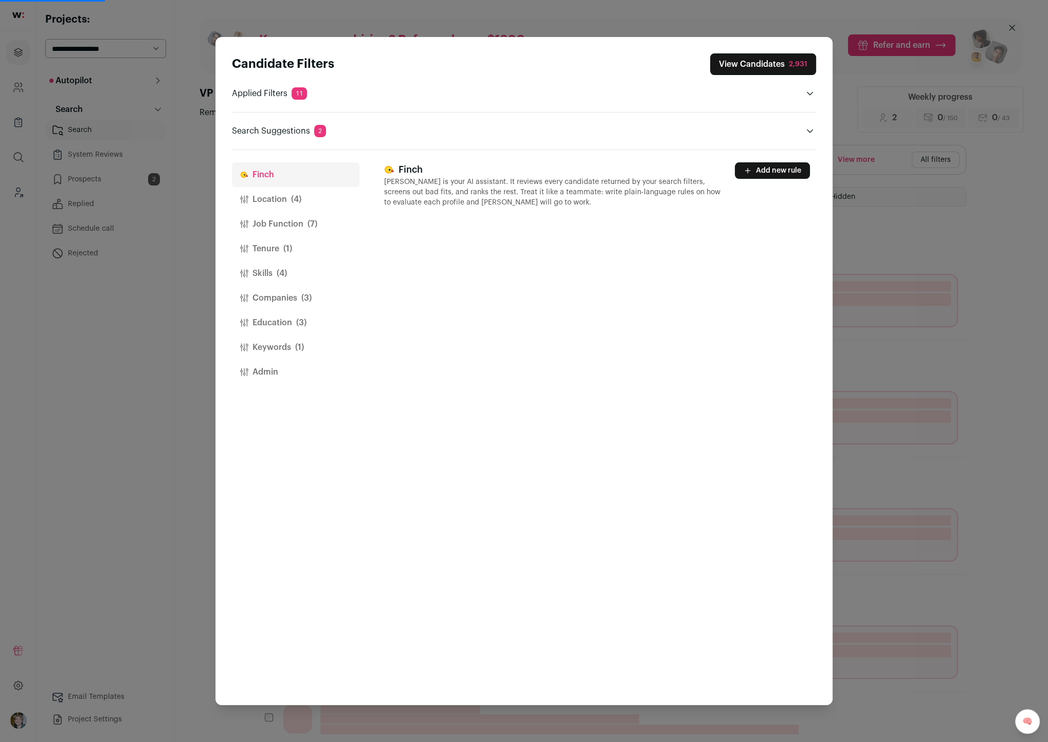
click at [766, 167] on button "Add new rule" at bounding box center [772, 170] width 75 height 16
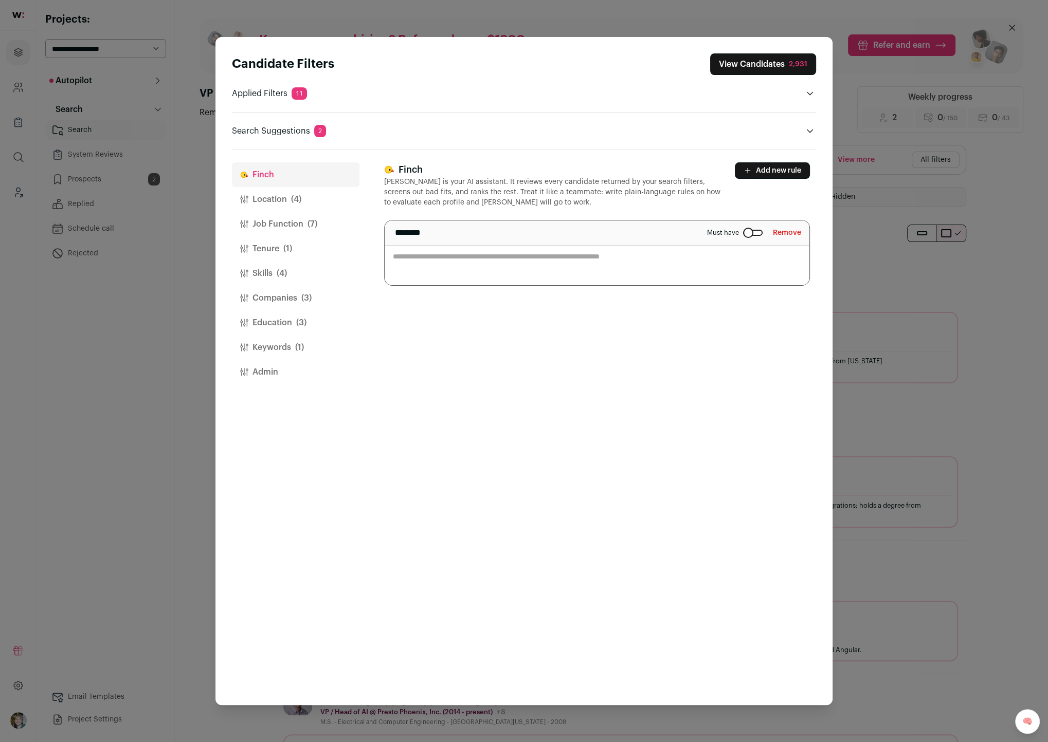
click at [633, 258] on textarea "Close modal via background" at bounding box center [597, 253] width 425 height 65
click at [578, 256] on textarea "**********" at bounding box center [597, 253] width 425 height 65
click at [577, 256] on textarea "**********" at bounding box center [597, 253] width 425 height 65
click at [696, 257] on textarea "**********" at bounding box center [597, 253] width 425 height 65
type textarea "**********"
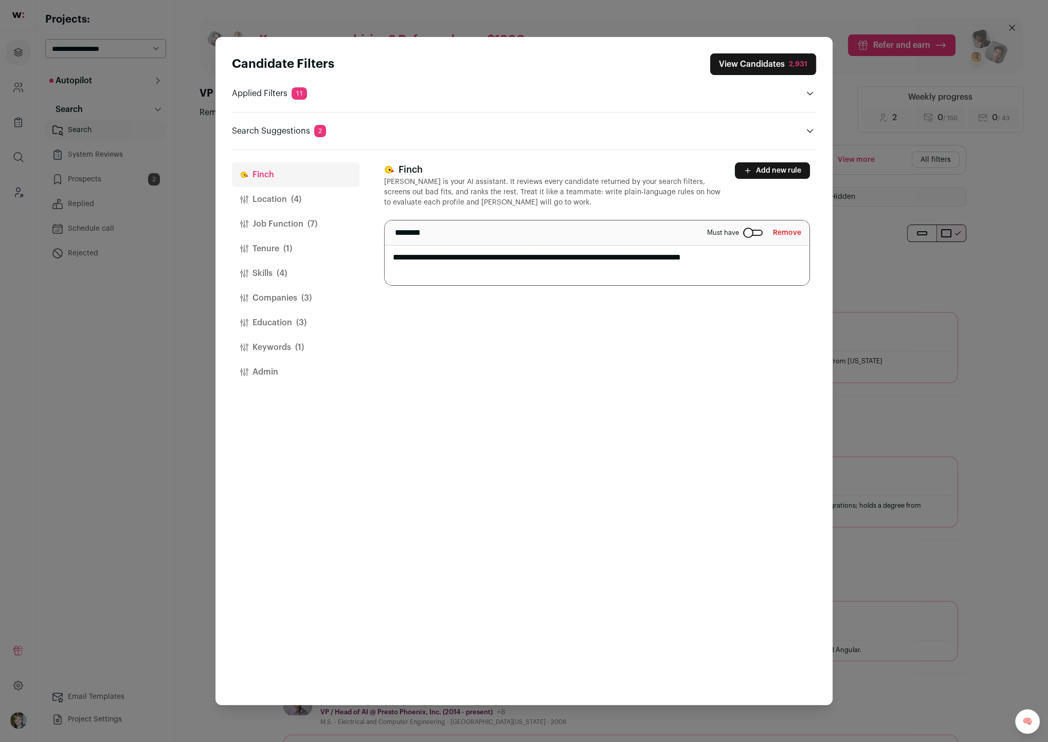
click at [756, 67] on button "View Candidates 2,931" at bounding box center [763, 64] width 106 height 22
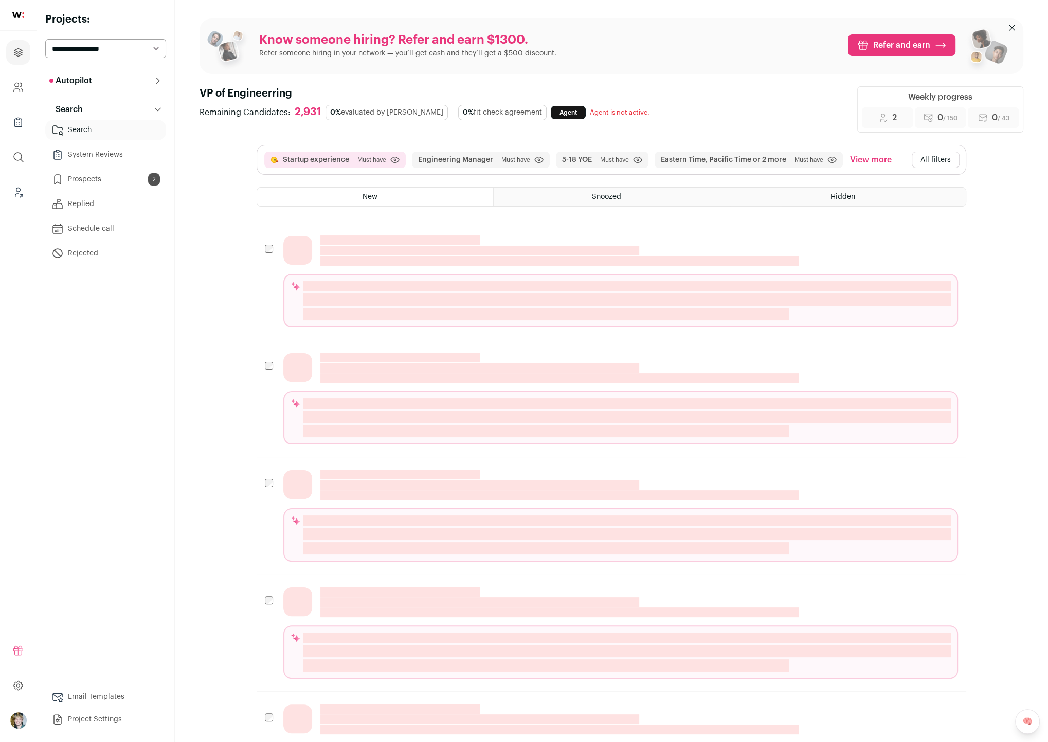
click at [933, 160] on button "All filters" at bounding box center [936, 160] width 48 height 16
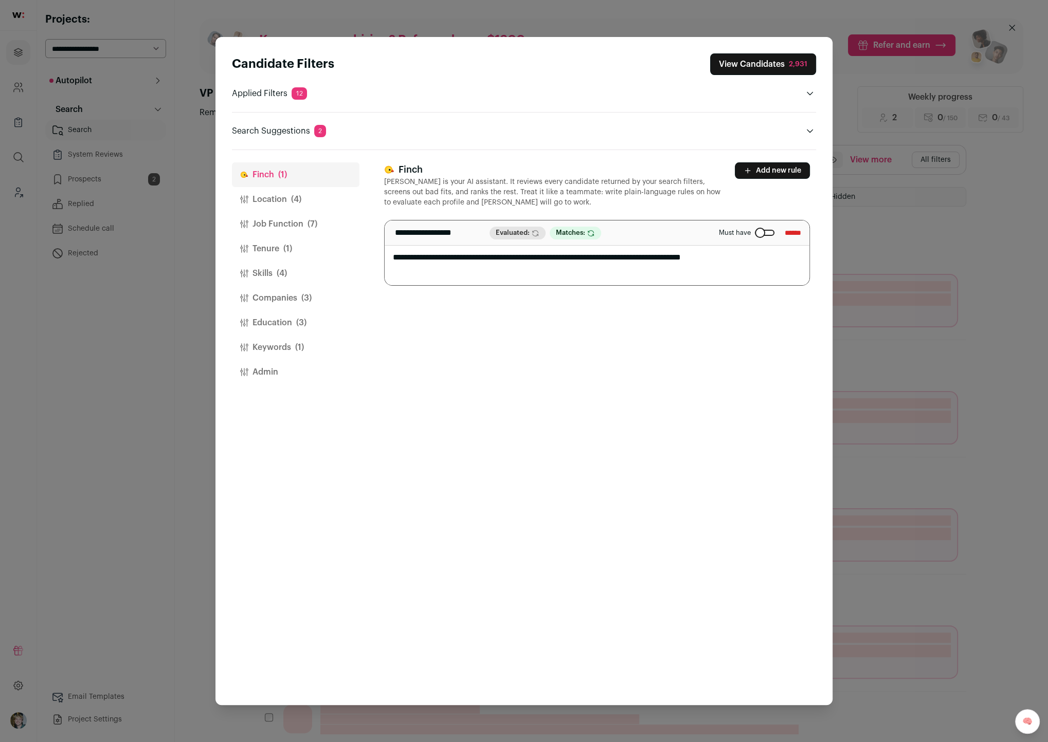
click at [297, 269] on button "Skills (4)" at bounding box center [296, 273] width 128 height 25
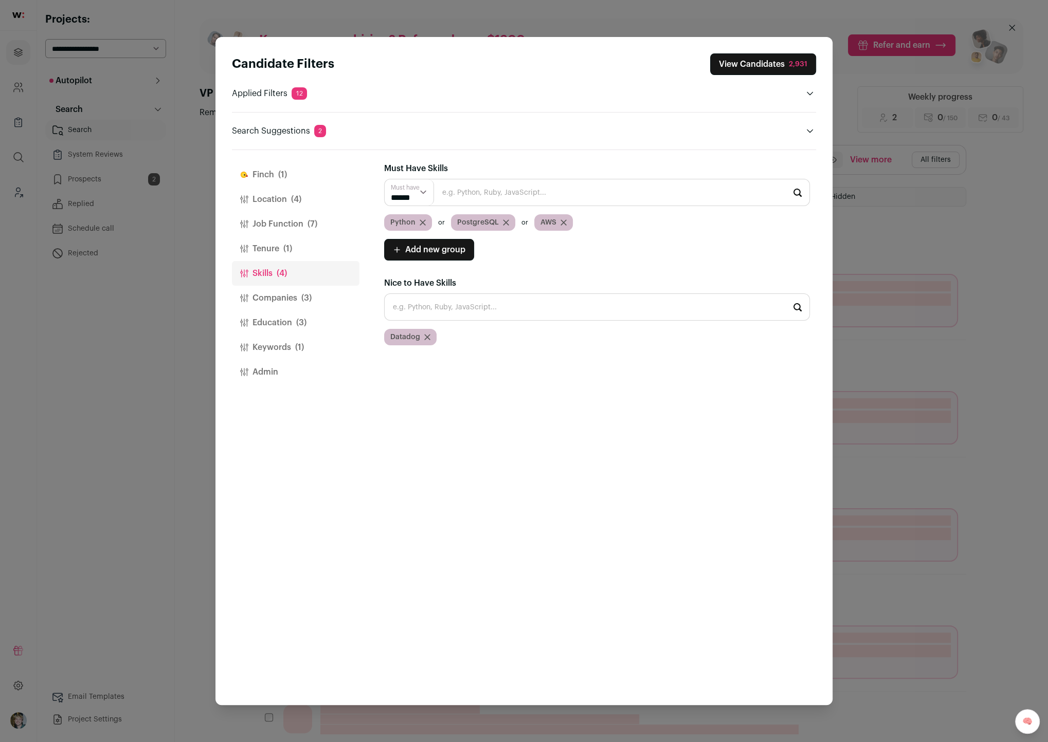
click at [294, 301] on button "Companies (3)" at bounding box center [296, 298] width 128 height 25
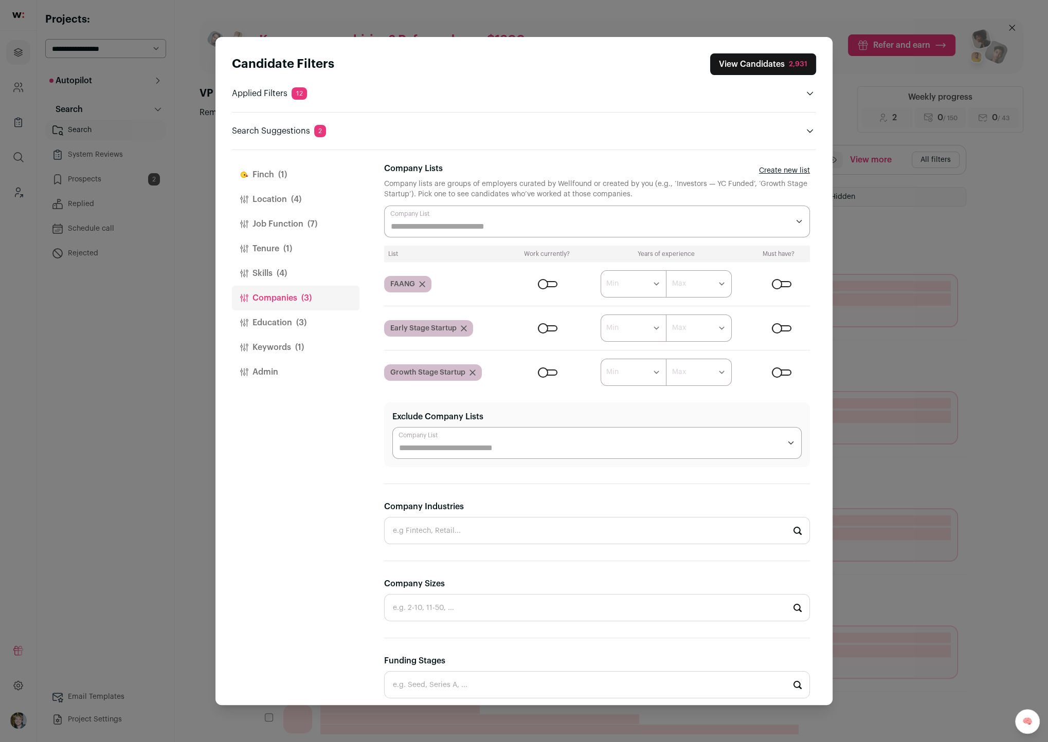
click at [565, 228] on input "Company Lists" at bounding box center [590, 227] width 398 height 12
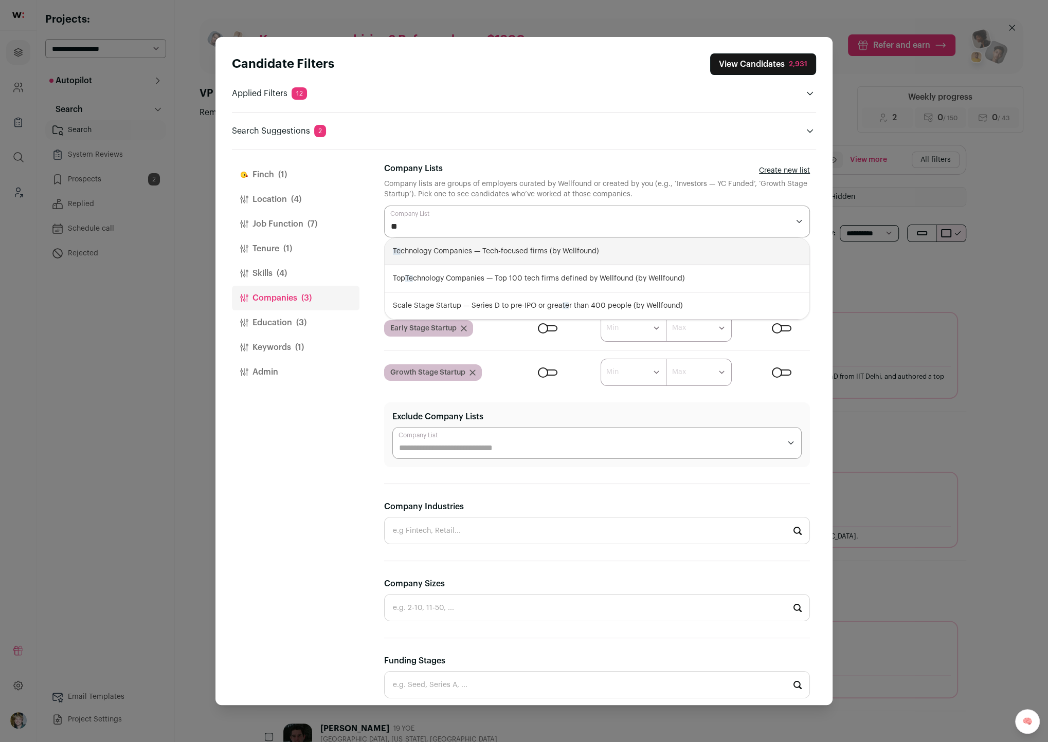
type input "**"
click at [547, 158] on div "**********" at bounding box center [600, 427] width 432 height 555
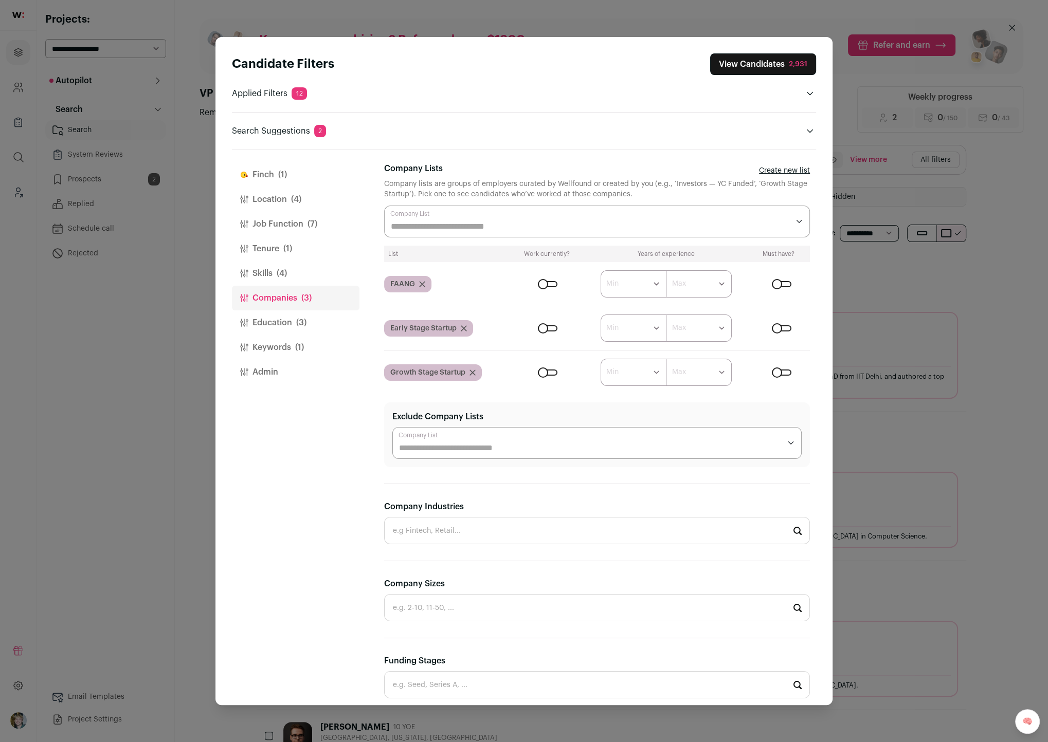
click at [797, 61] on div "2,931" at bounding box center [798, 64] width 19 height 10
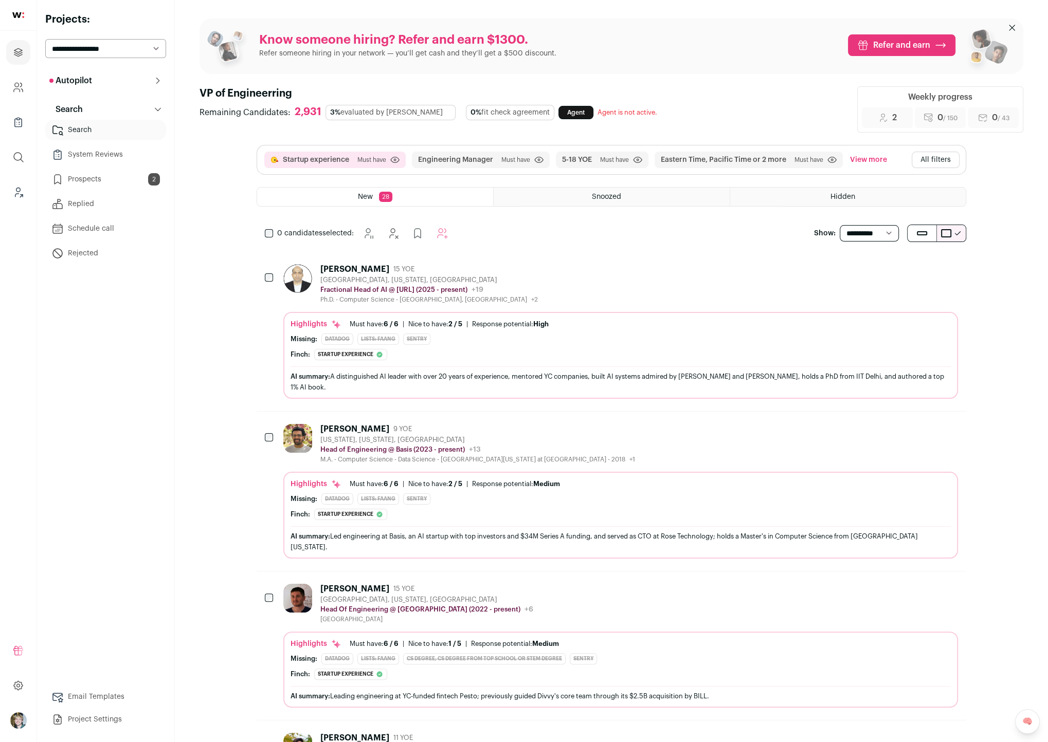
click at [663, 277] on div "Anuj Gupta 15 YOE San Francisco, California, United States Fractional Head of A…" at bounding box center [620, 284] width 675 height 40
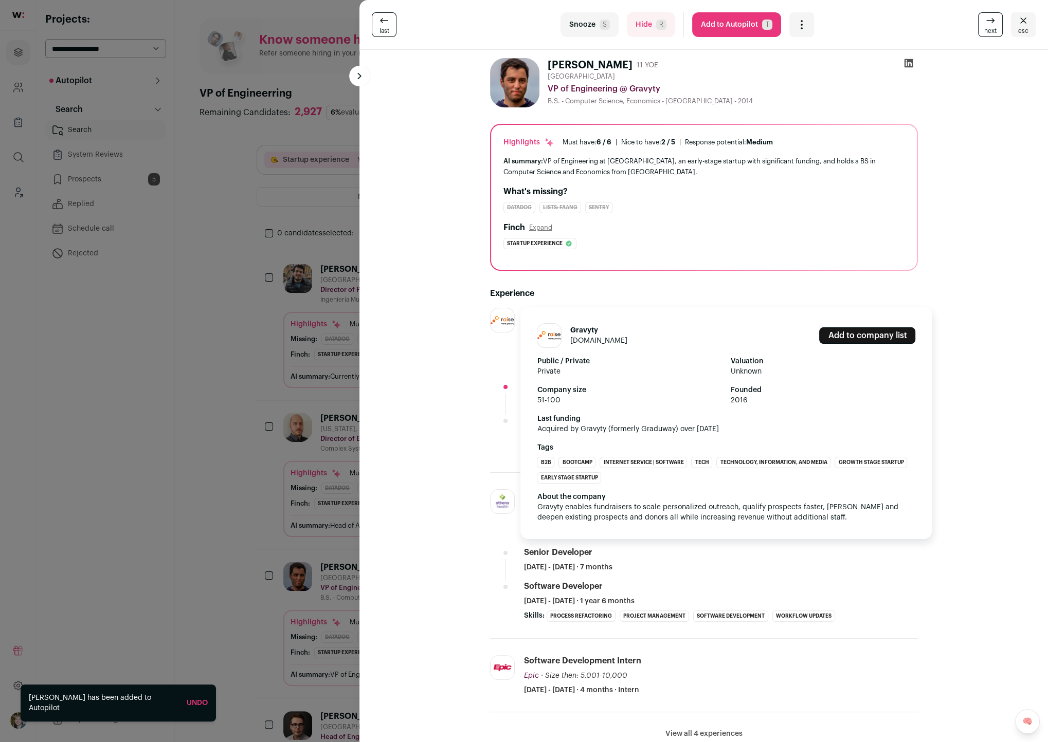
click at [592, 340] on link "gravyty.com" at bounding box center [598, 340] width 57 height 7
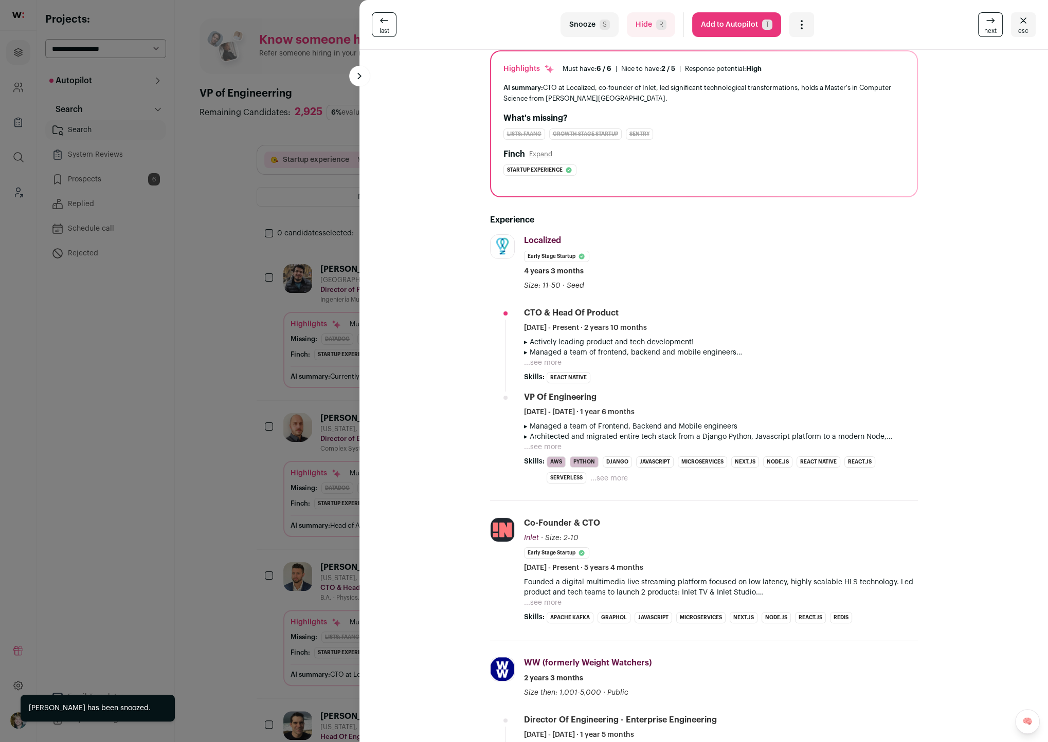
scroll to position [121, 0]
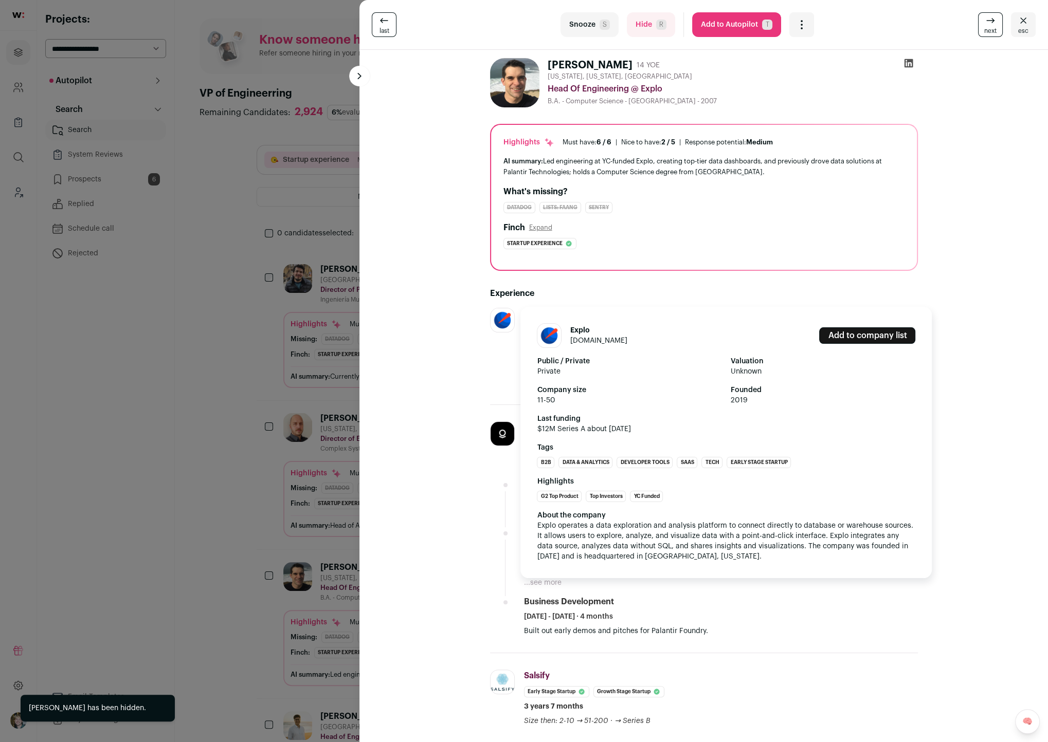
click at [586, 338] on link "explo.co" at bounding box center [598, 340] width 57 height 7
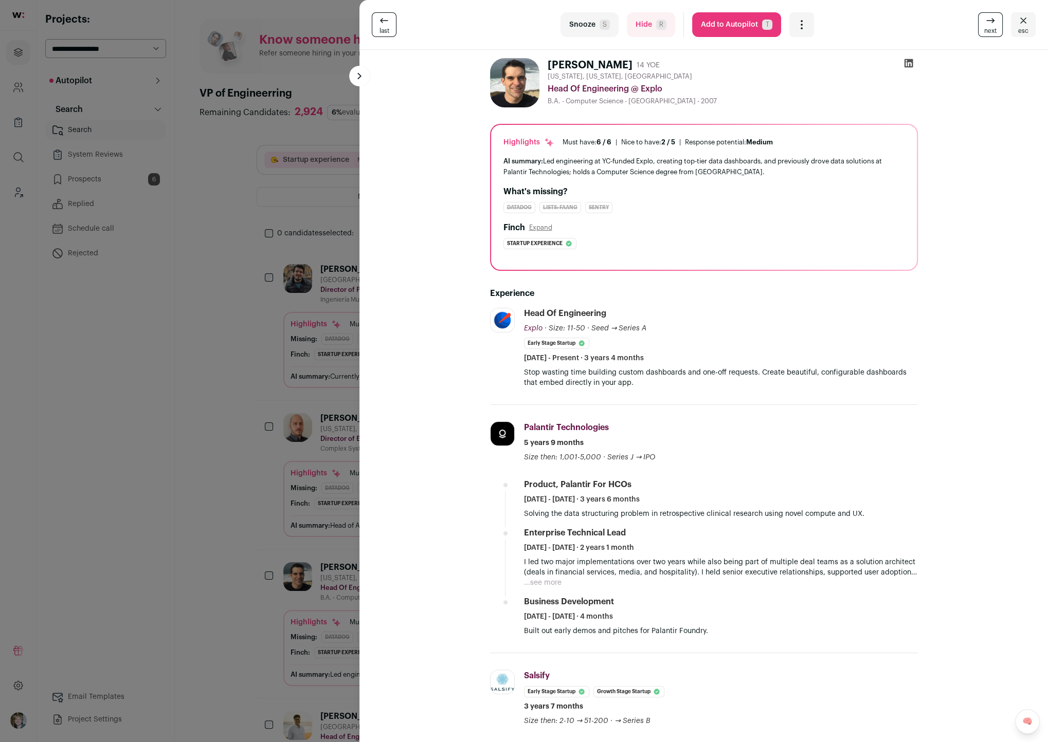
click at [453, 274] on div "Daniel Spangenberger 14 YOE New York, New York, United States Head Of Engineeri…" at bounding box center [703, 729] width 617 height 1358
click at [318, 286] on div "last Snooze S Hide R Add to Autopilot T More actions Report a Problem Report th…" at bounding box center [524, 371] width 1048 height 742
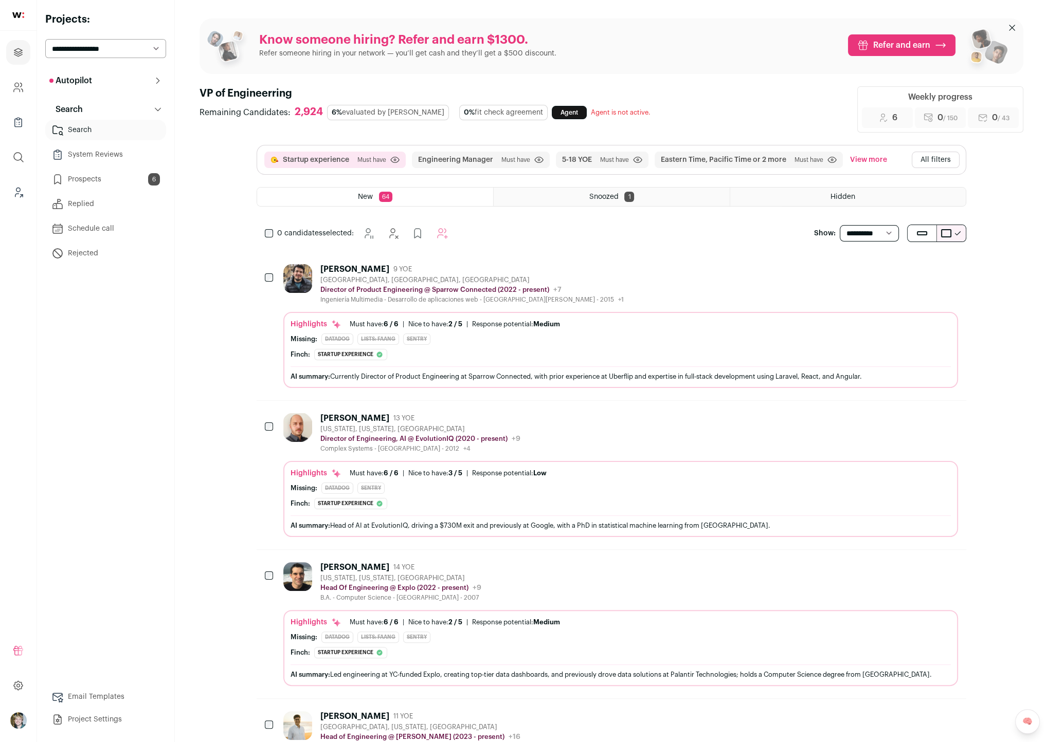
click at [568, 342] on div "Highlights Must have: 6 / 6 How many must haves have been fulfilled? | Nice to …" at bounding box center [620, 339] width 660 height 41
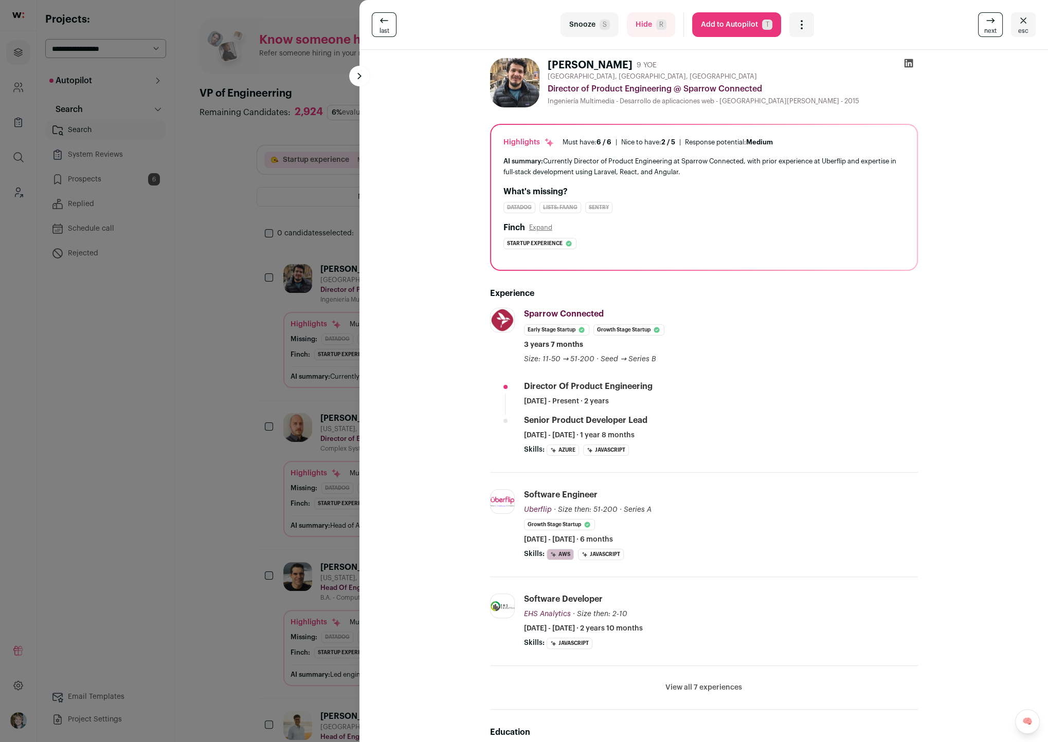
scroll to position [2, 0]
drag, startPoint x: 277, startPoint y: 381, endPoint x: 310, endPoint y: 381, distance: 33.4
click at [277, 381] on div "last Snooze S Hide R Add to Autopilot T More actions Report a Problem Report th…" at bounding box center [524, 371] width 1048 height 742
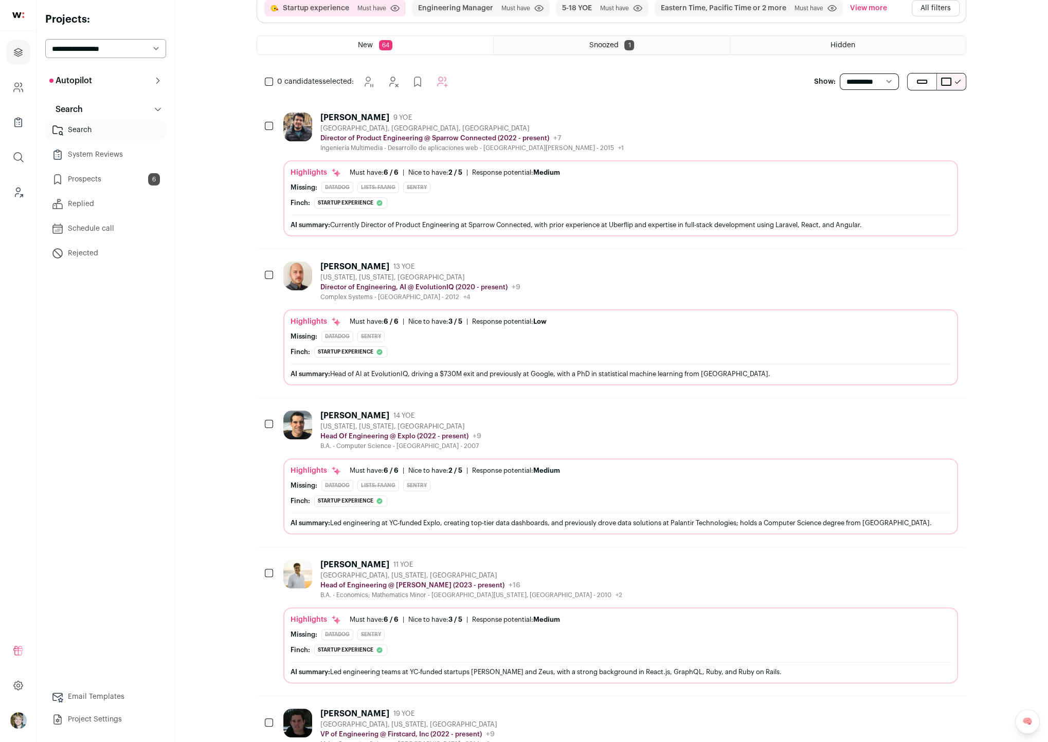
scroll to position [177, 0]
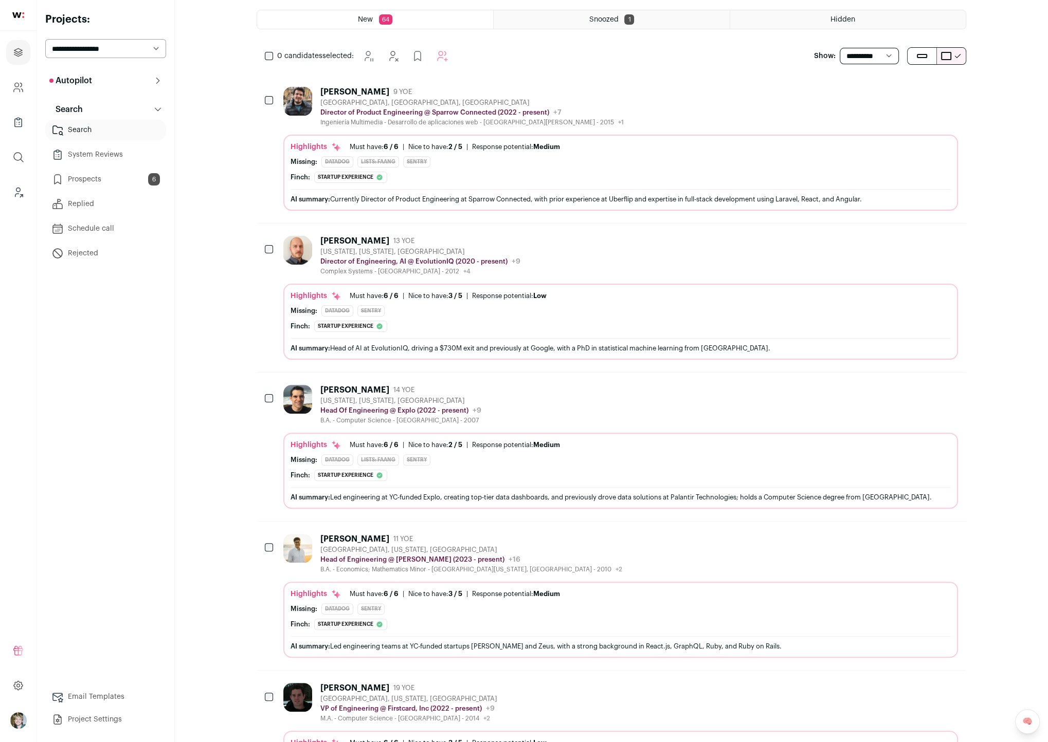
click at [529, 544] on div "Yoshi Gillaspie 11 YOE" at bounding box center [471, 539] width 302 height 10
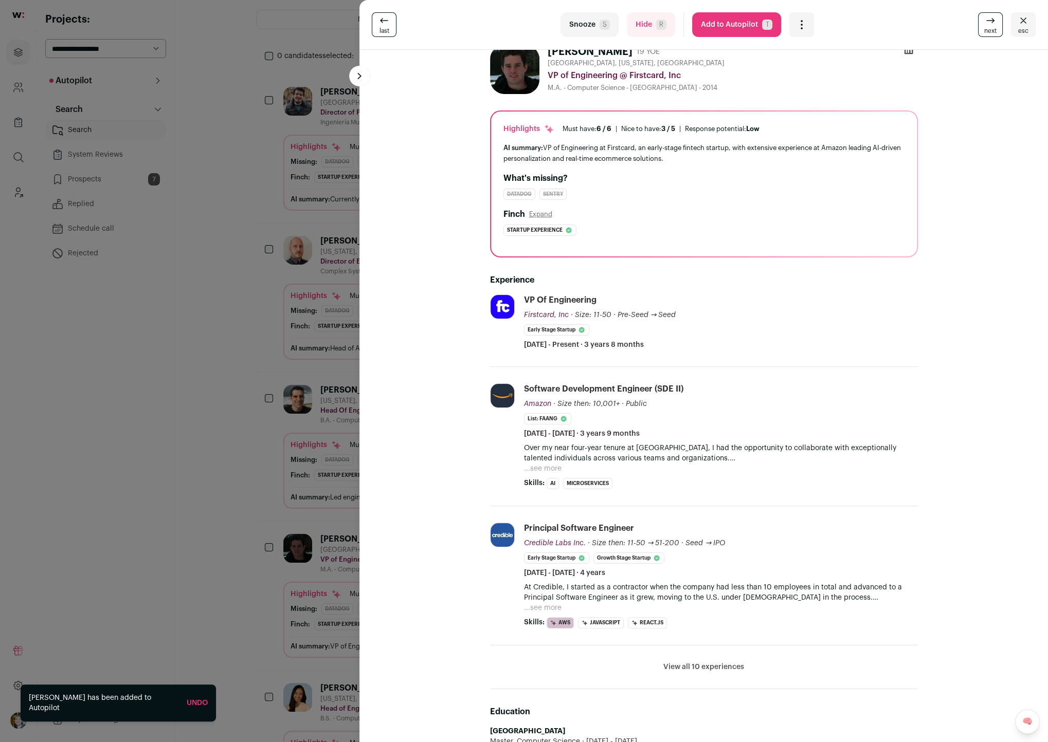
scroll to position [14, 0]
click at [343, 391] on div "last Snooze S Hide R Add to Autopilot T More actions Report a Problem Report th…" at bounding box center [524, 371] width 1048 height 742
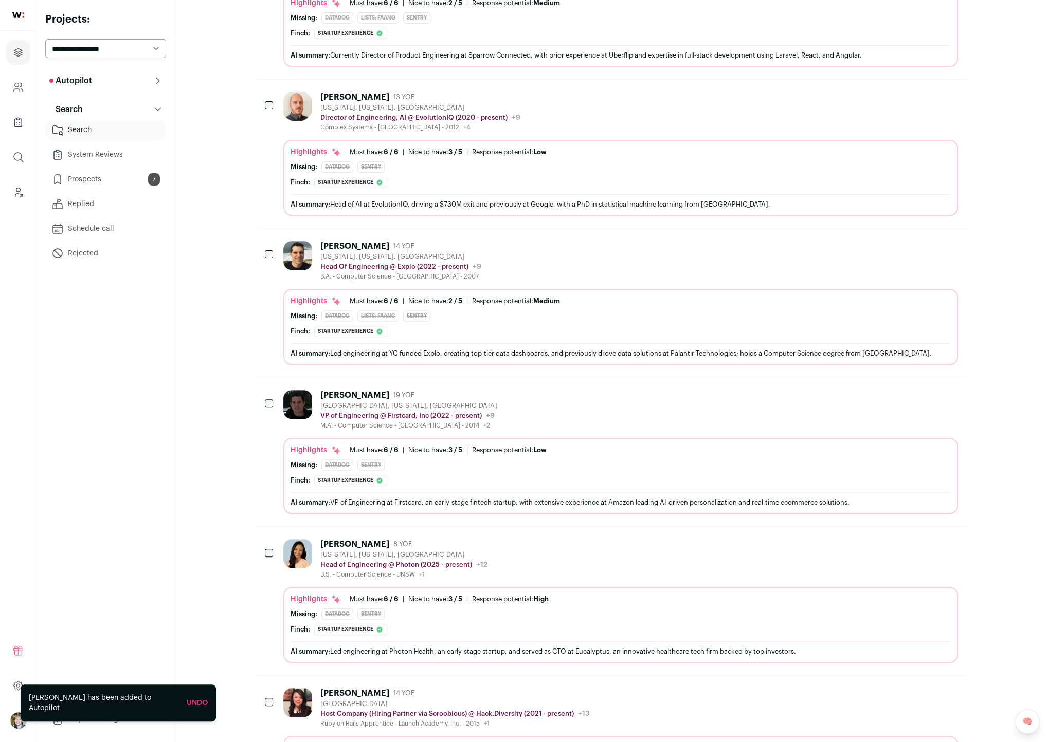
scroll to position [351, 0]
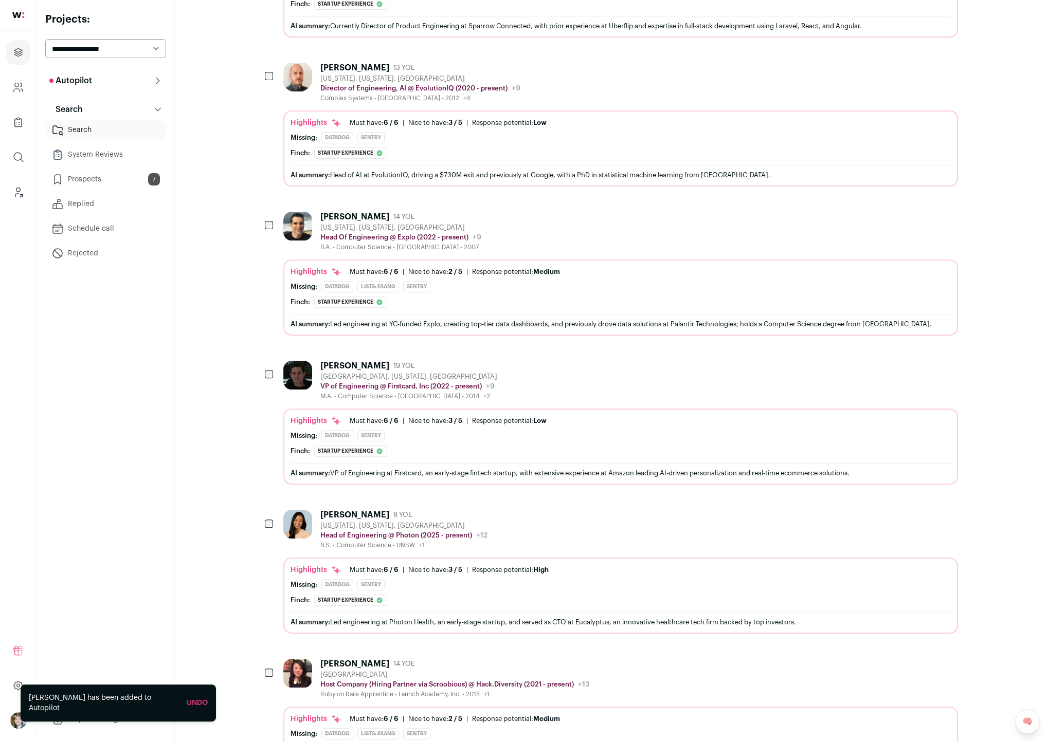
click at [587, 533] on div "Davina Adisusila 8 YOE New York, New York, United States Head of Engineering @ …" at bounding box center [620, 530] width 675 height 40
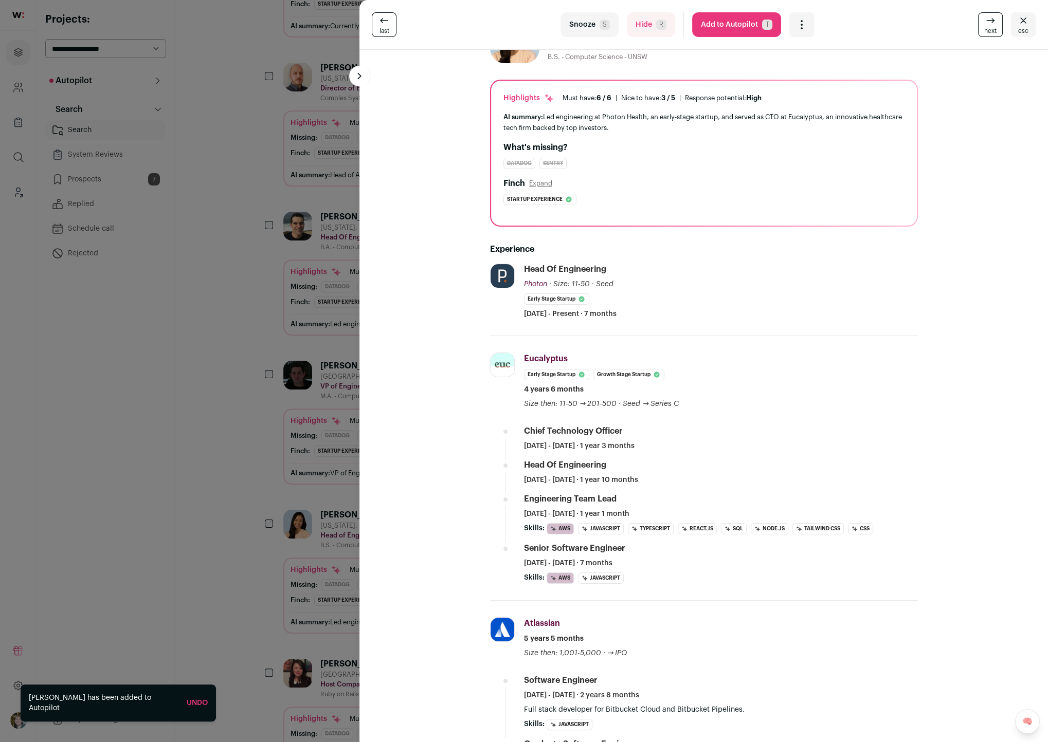
scroll to position [51, 0]
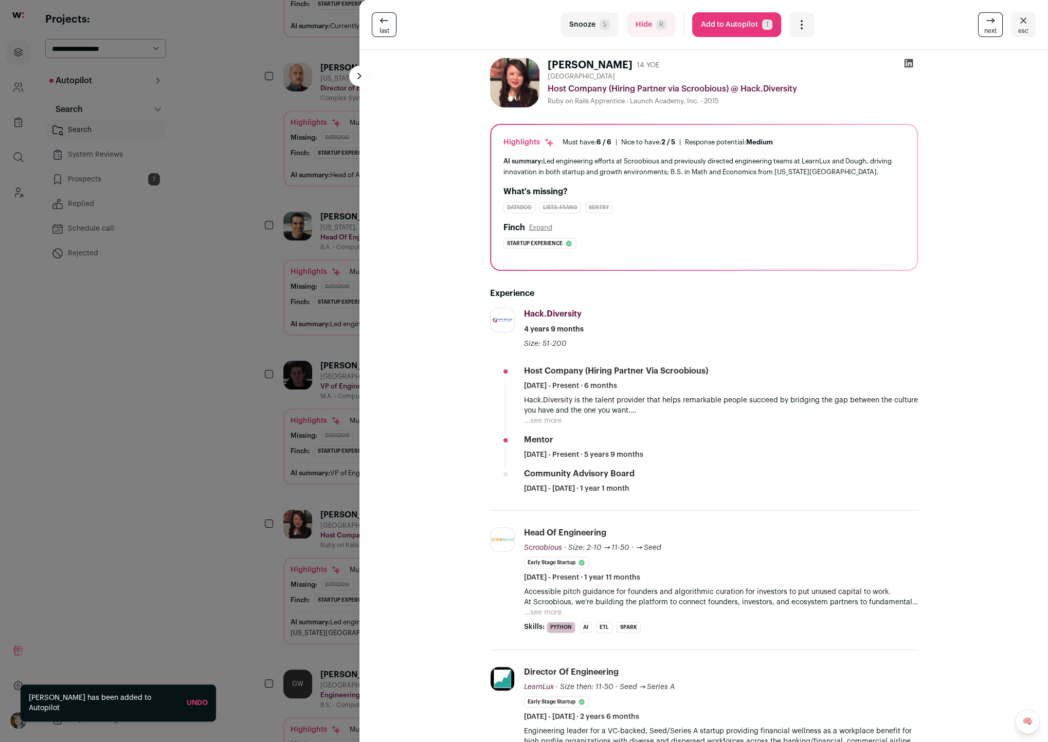
click at [319, 473] on div "last Snooze S Hide R Add to Autopilot T More actions Report a Problem Report th…" at bounding box center [524, 371] width 1048 height 742
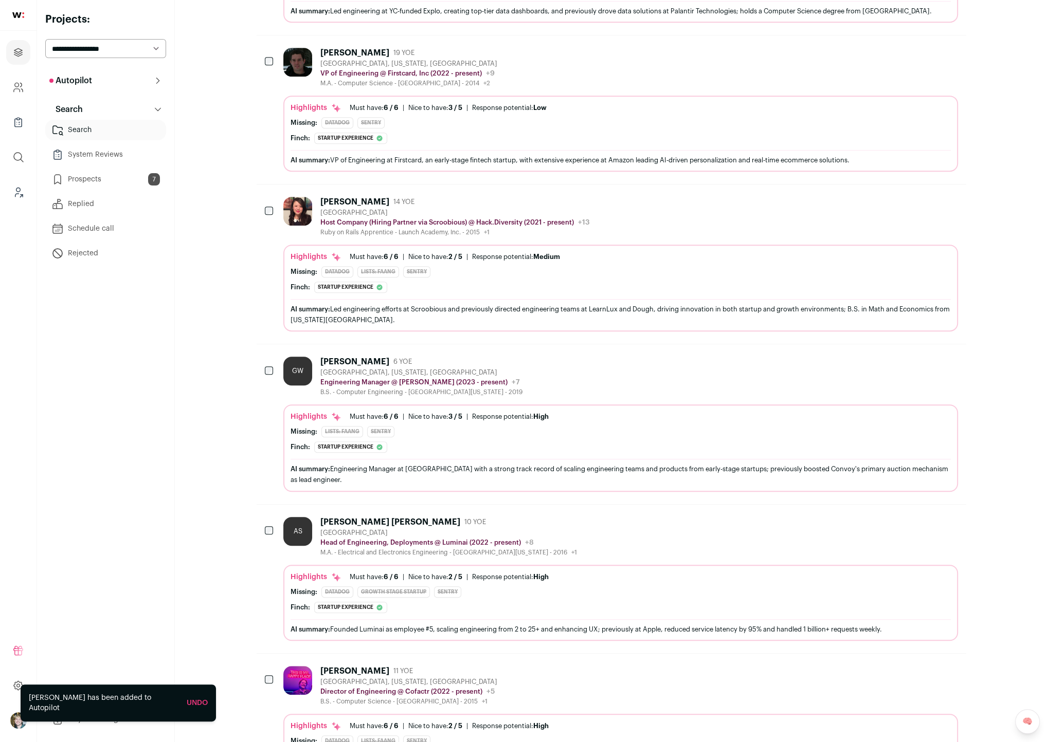
scroll to position [718, 0]
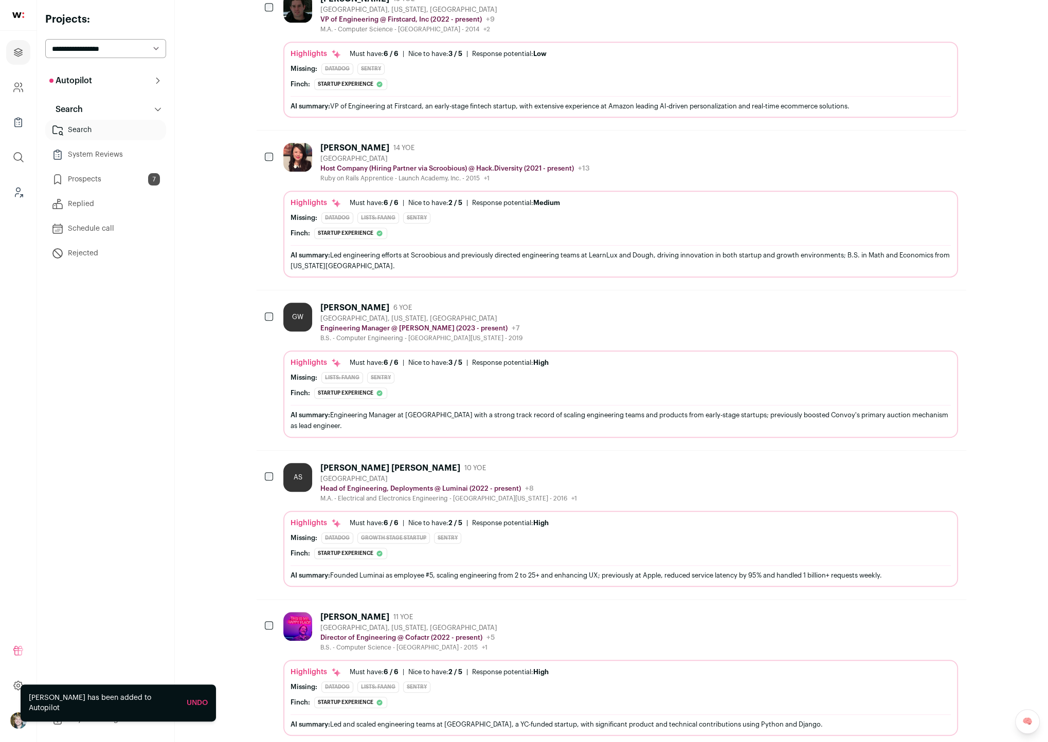
click at [623, 376] on div "Missing: Lists: FAANG Sentry" at bounding box center [620, 377] width 660 height 11
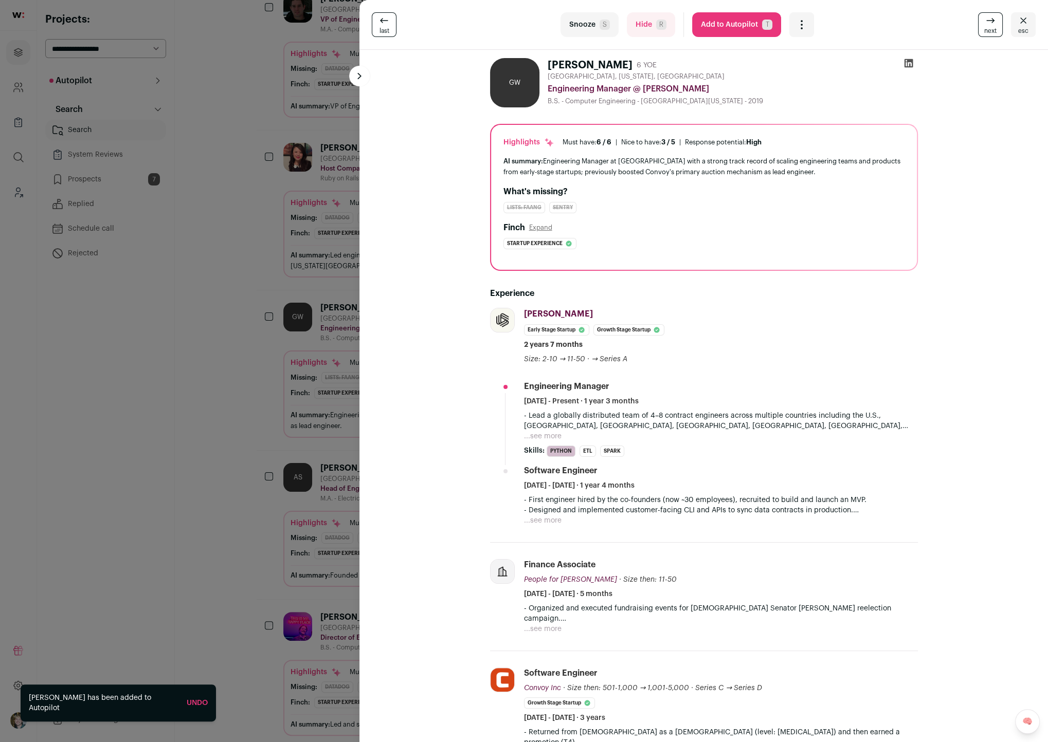
click at [550, 431] on button "...see more" at bounding box center [543, 436] width 38 height 10
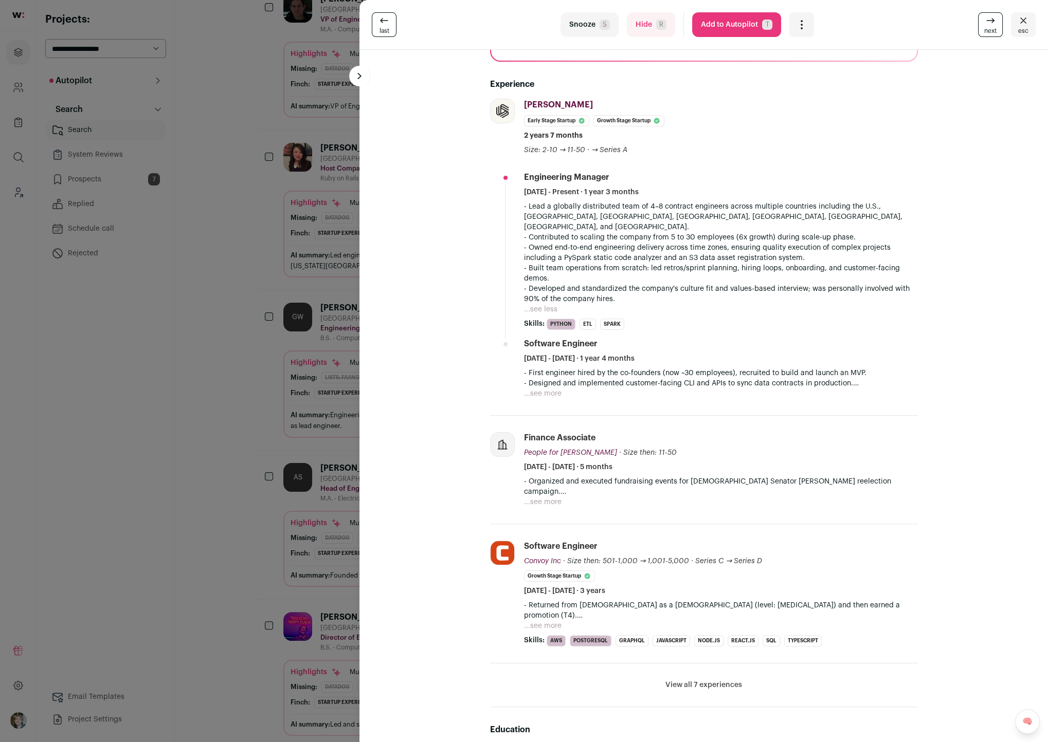
scroll to position [210, 0]
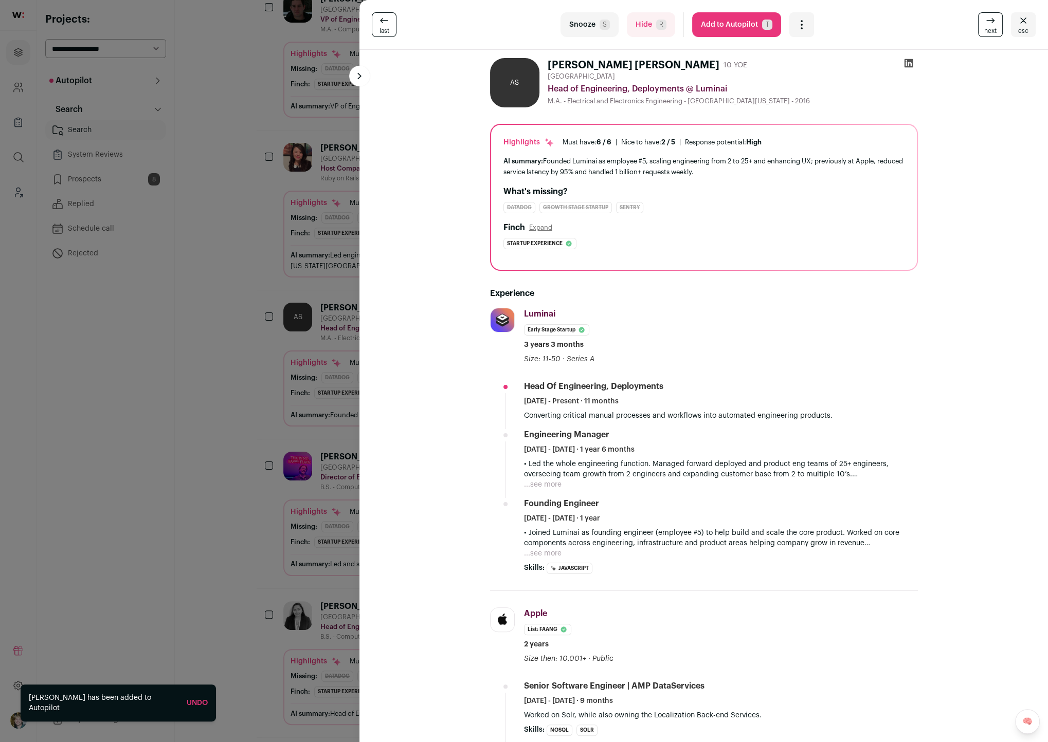
click at [304, 397] on div "last Snooze S Hide R Add to Autopilot T More actions Report a Problem Report th…" at bounding box center [524, 371] width 1048 height 742
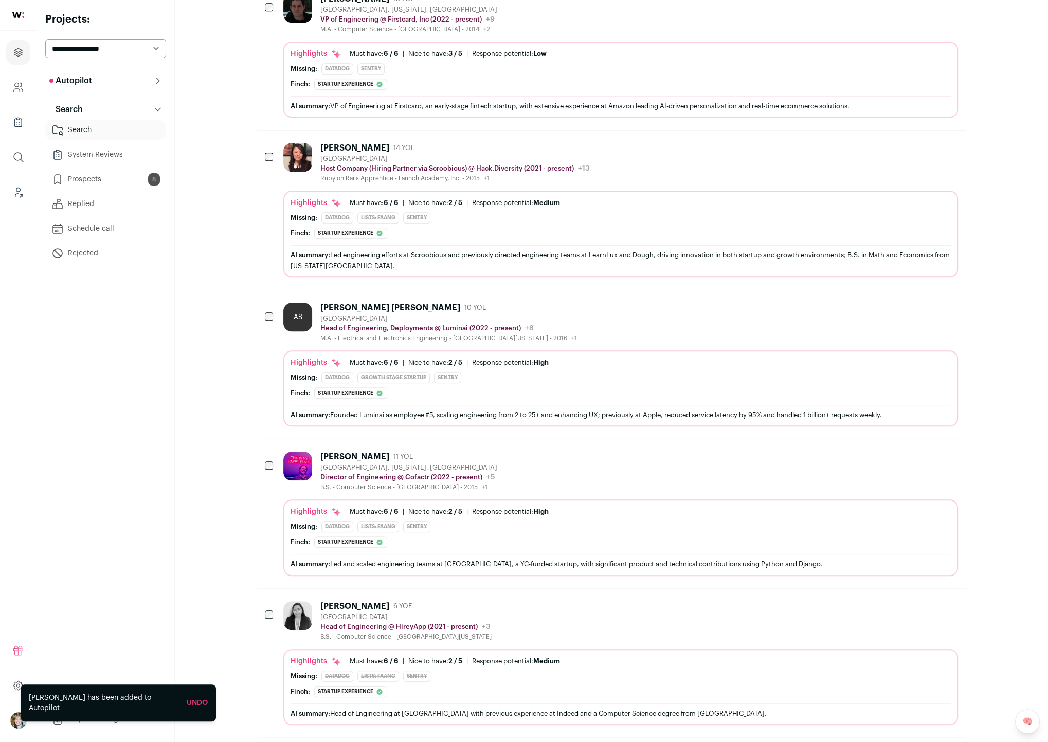
click at [410, 404] on div "Highlights Must have: 6 / 6 How many must haves have been fulfilled? | Nice to …" at bounding box center [620, 391] width 660 height 67
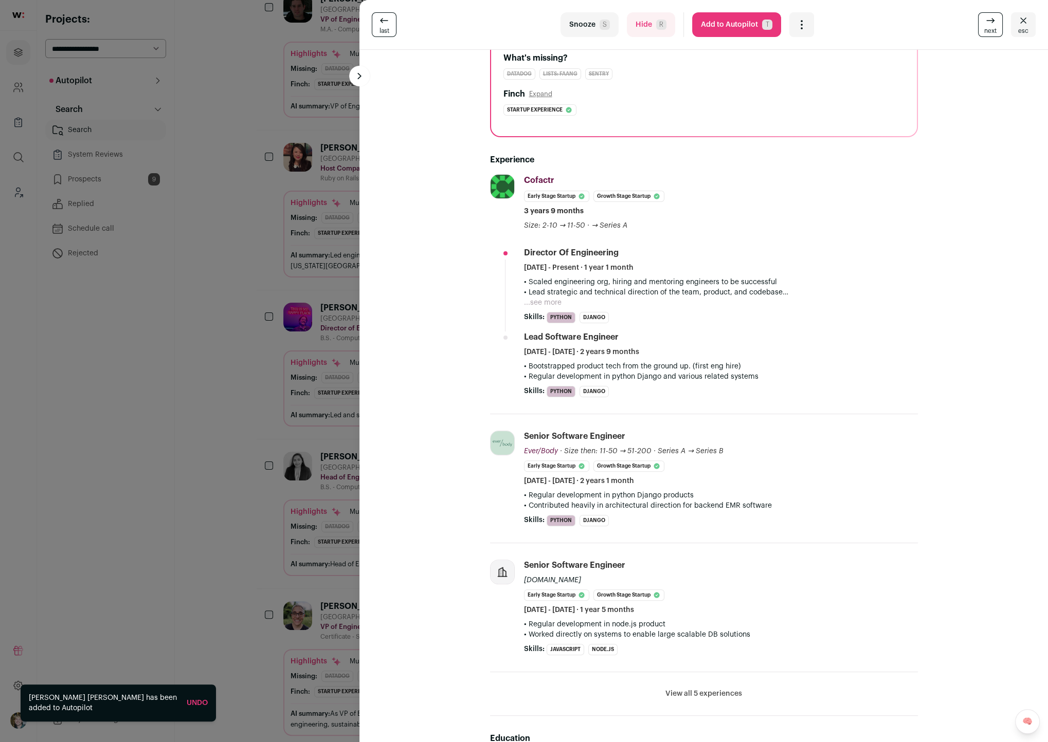
scroll to position [138, 0]
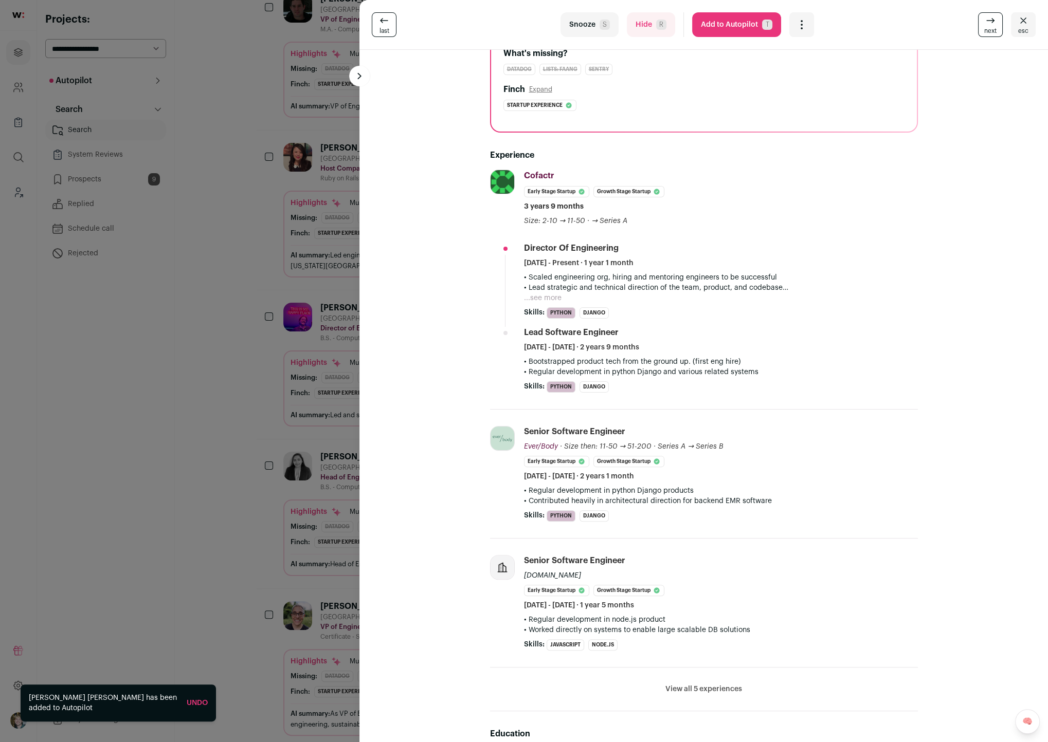
click at [295, 435] on div "last Snooze S Hide R Add to Autopilot T More actions Report a Problem Report th…" at bounding box center [524, 371] width 1048 height 742
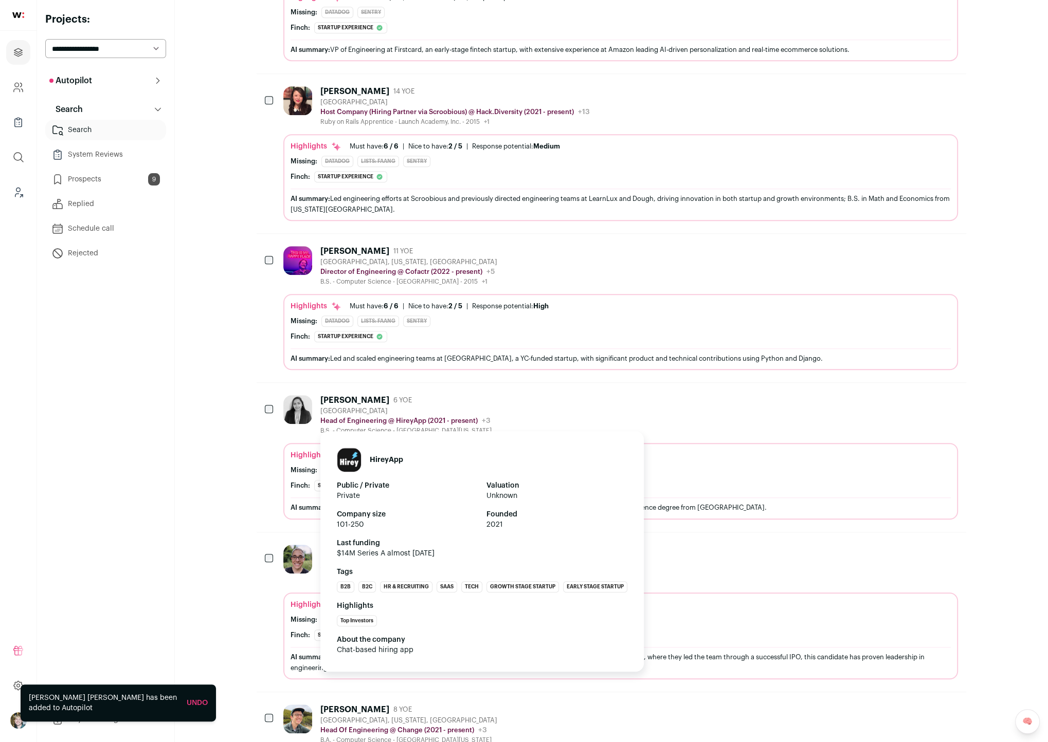
scroll to position [923, 0]
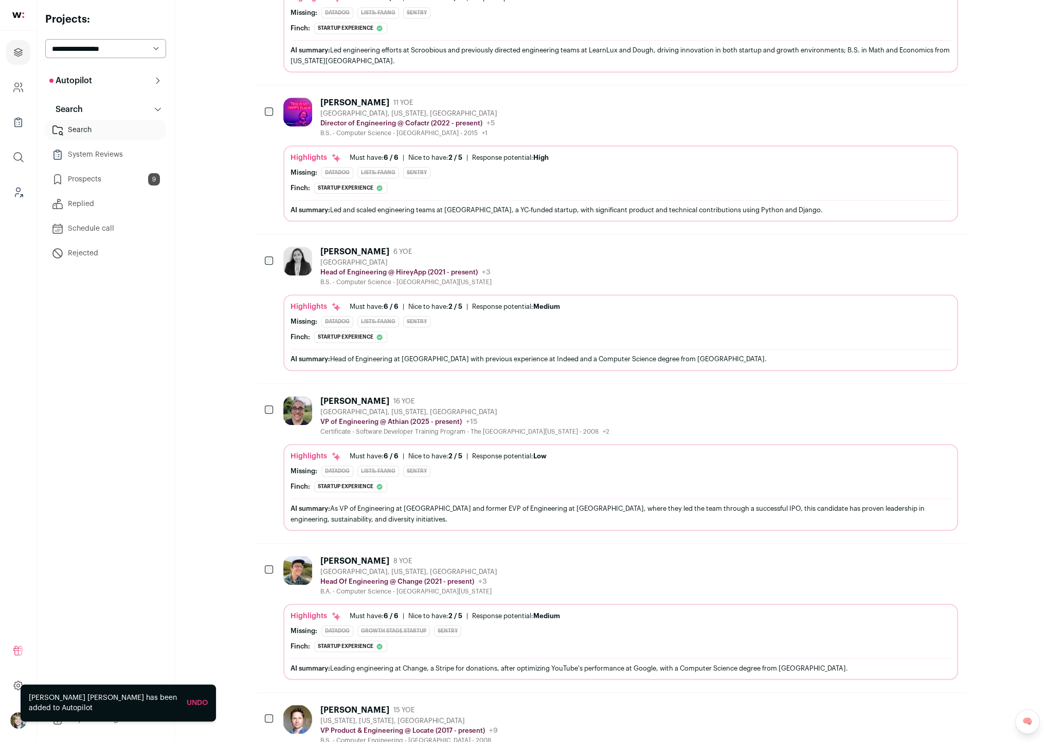
click at [670, 466] on div "Missing: Datadog Lists: FAANG Sentry" at bounding box center [620, 471] width 660 height 11
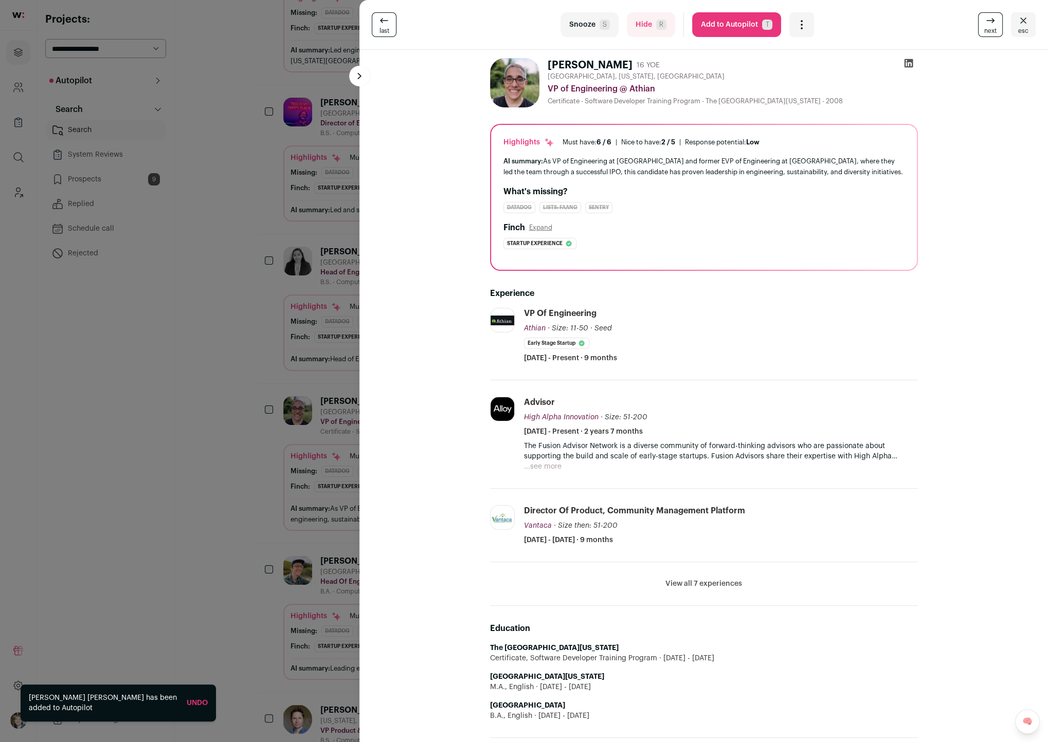
click at [330, 471] on div "last Snooze S Hide R Add to Autopilot T More actions Report a Problem Report th…" at bounding box center [524, 371] width 1048 height 742
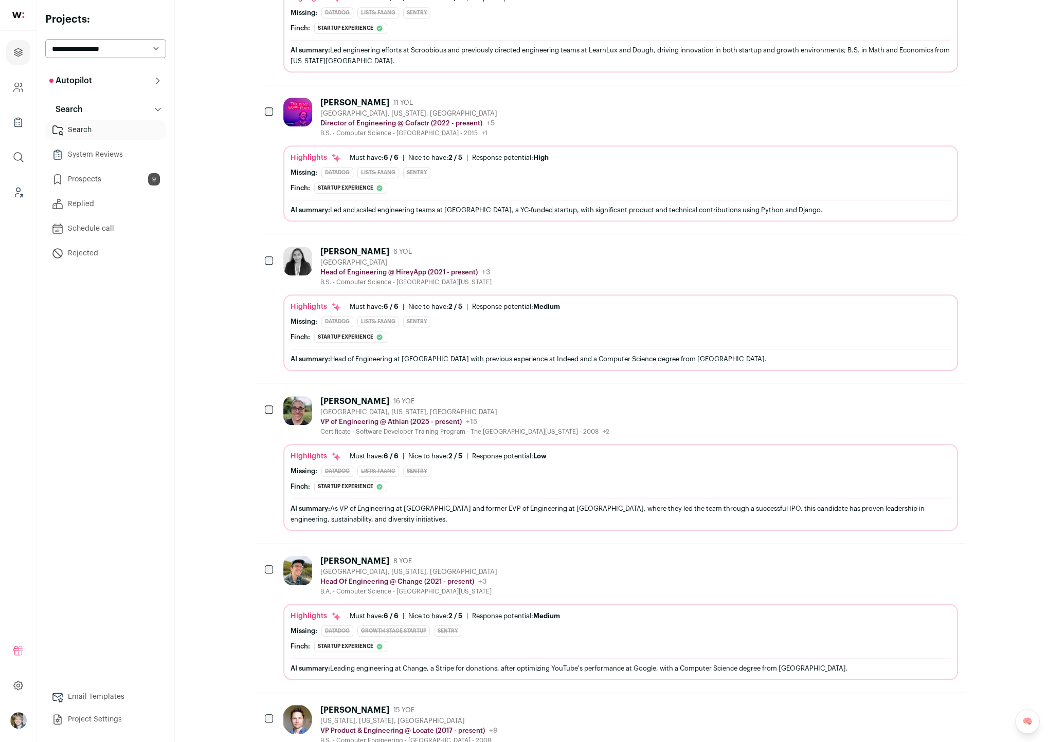
click at [565, 326] on div "Highlights Must have: 6 / 6 How many must haves have been fulfilled? | Nice to …" at bounding box center [620, 322] width 660 height 41
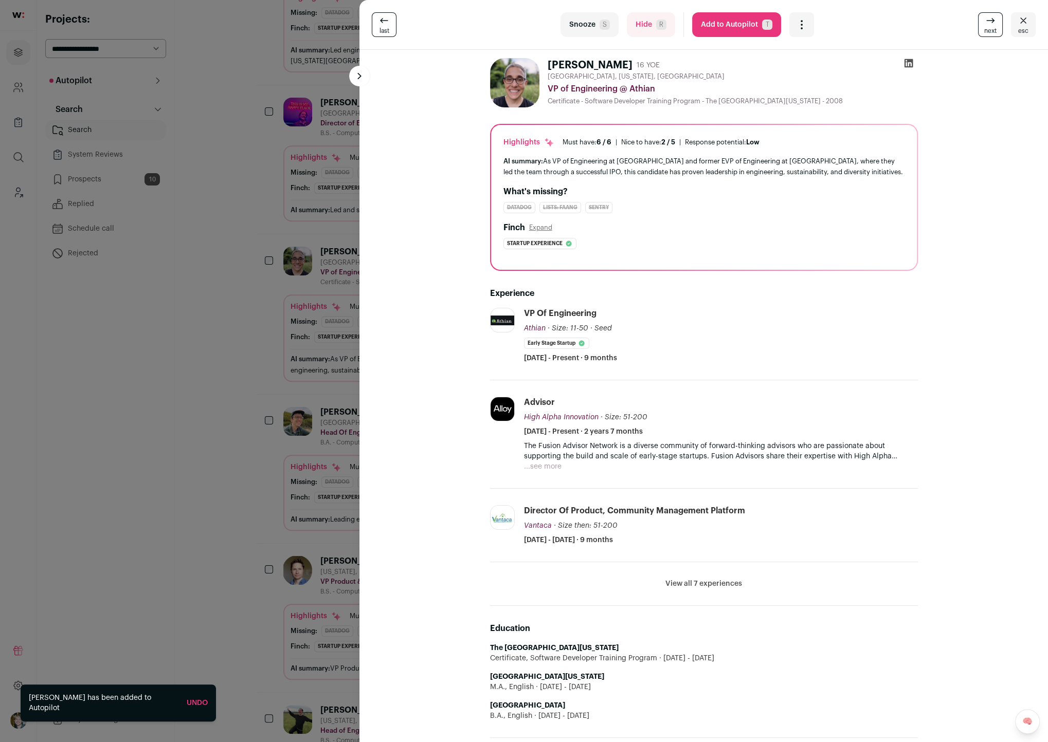
click at [248, 456] on div "last Snooze S Hide R Add to Autopilot T More actions Report a Problem Report th…" at bounding box center [524, 371] width 1048 height 742
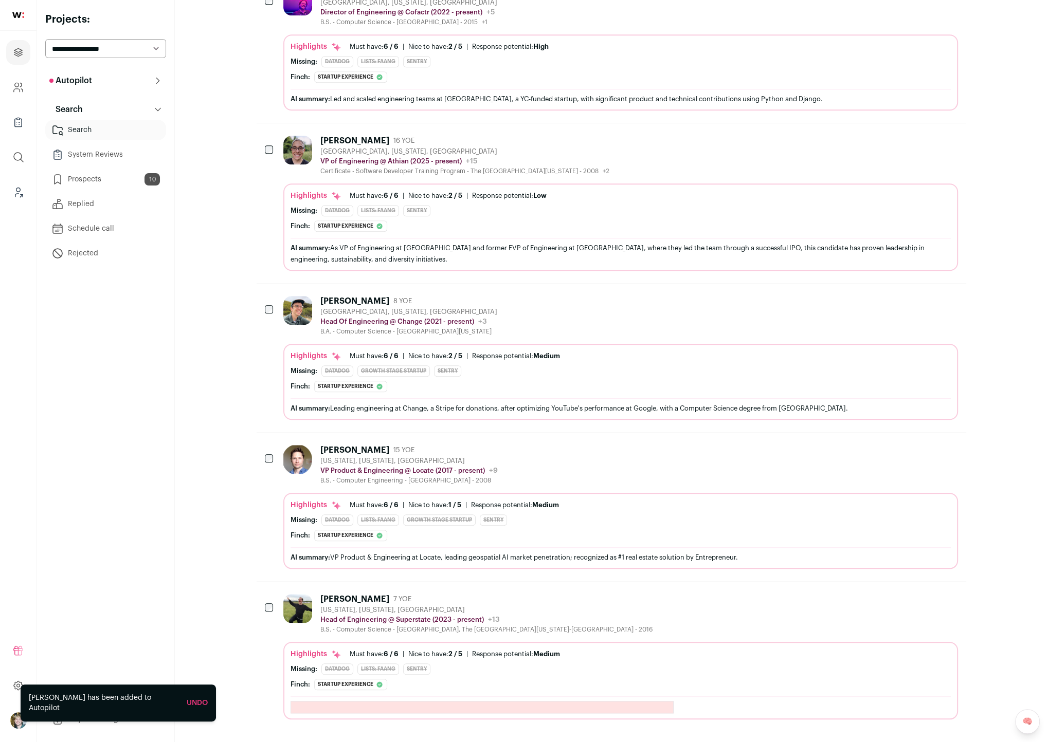
click at [516, 515] on div "Missing: Datadog Lists: FAANG Growth Stage Startup Sentry" at bounding box center [620, 520] width 660 height 11
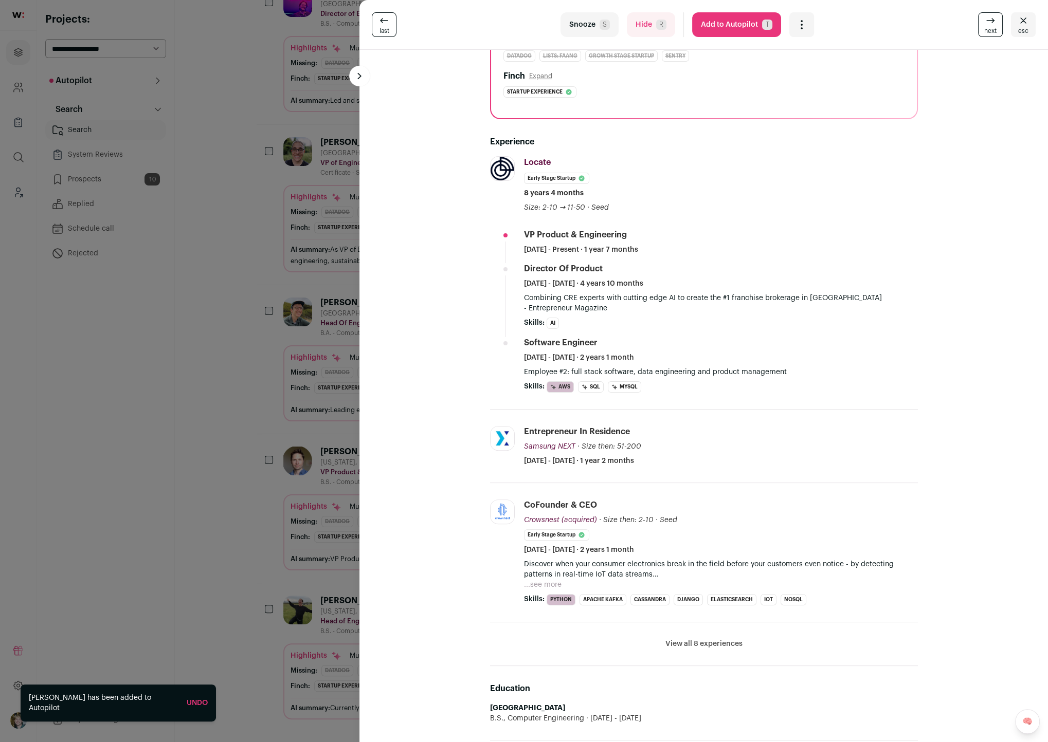
scroll to position [0, 0]
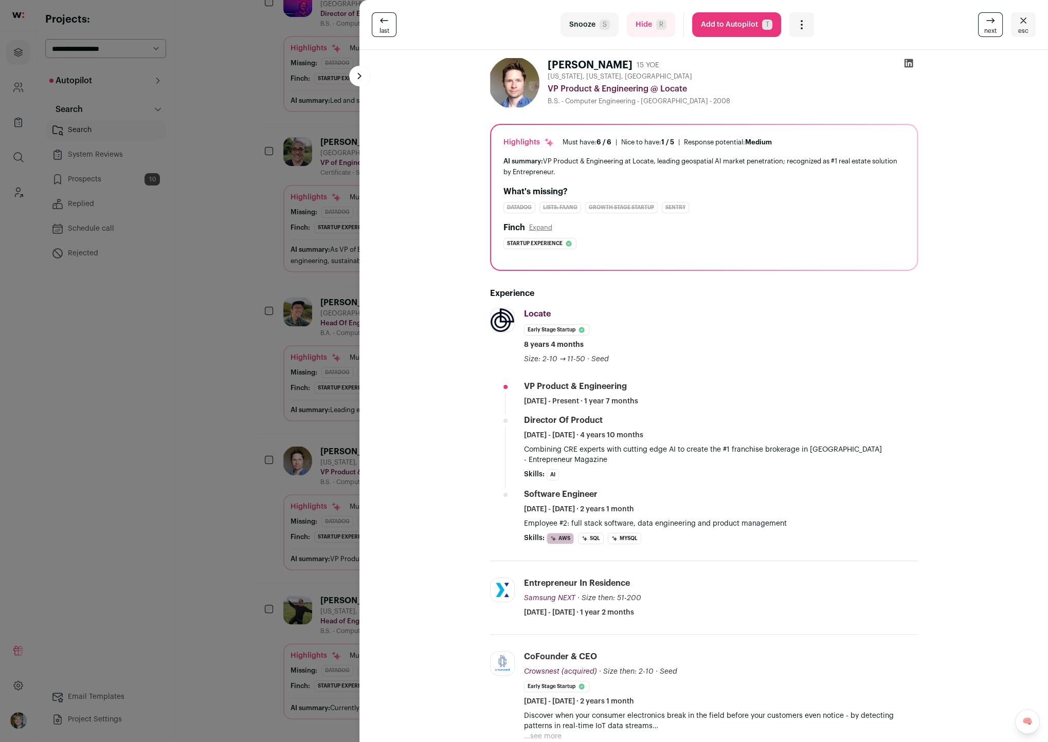
click at [302, 520] on div "last Snooze S Hide R Add to Autopilot T More actions Report a Problem Report th…" at bounding box center [524, 371] width 1048 height 742
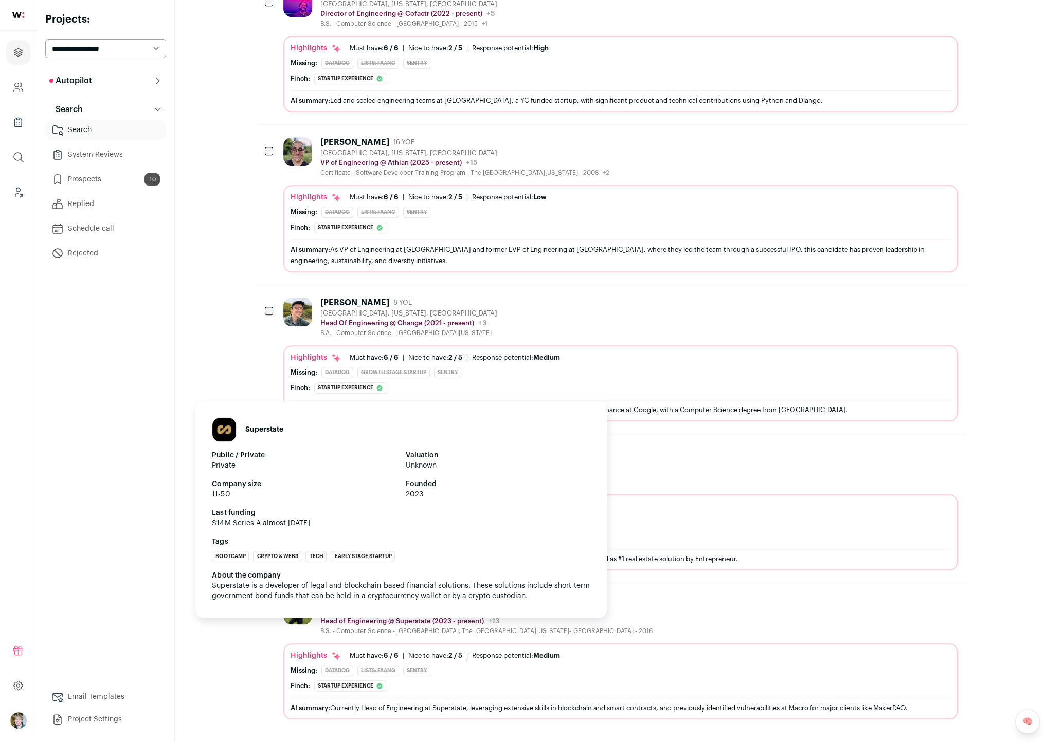
click at [451, 617] on p "Head of Engineering @ Superstate (2023 - present)" at bounding box center [401, 621] width 163 height 8
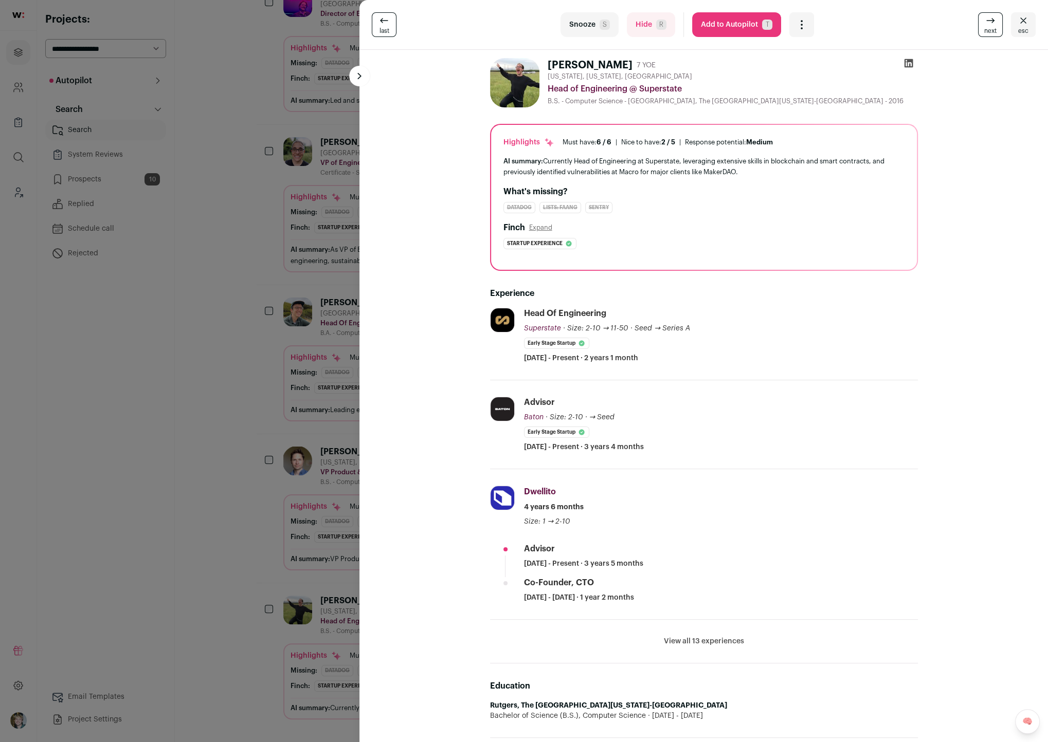
click at [700, 638] on button "View all 13 experiences" at bounding box center [704, 641] width 80 height 10
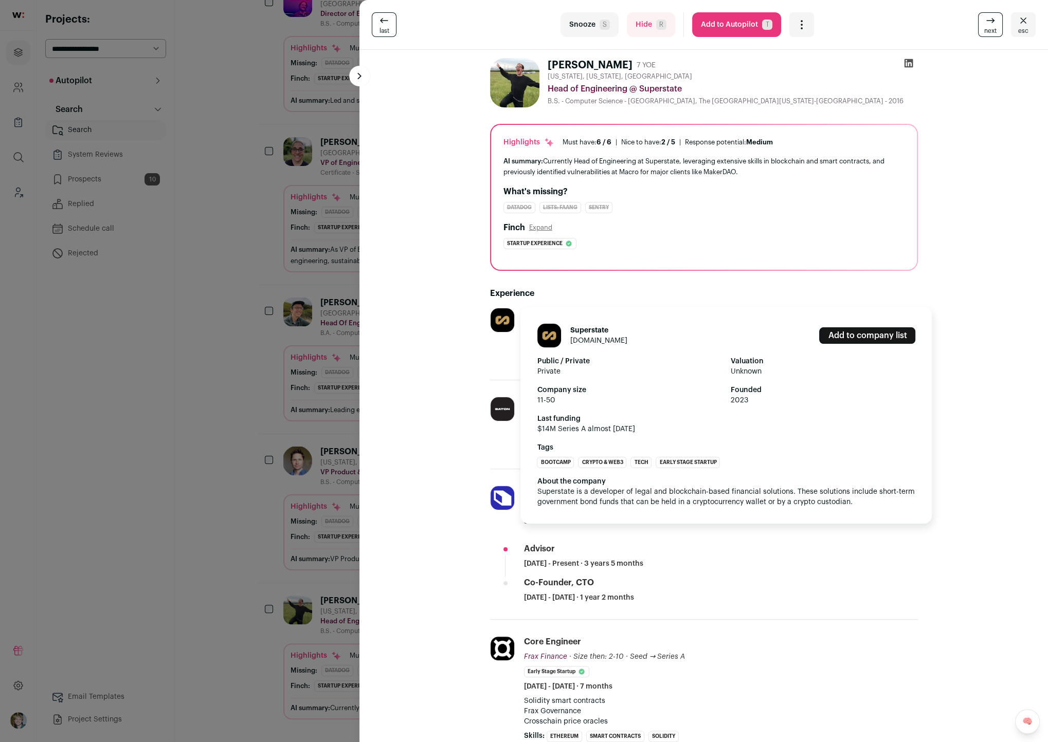
click at [586, 339] on link "superstate.co" at bounding box center [598, 340] width 57 height 7
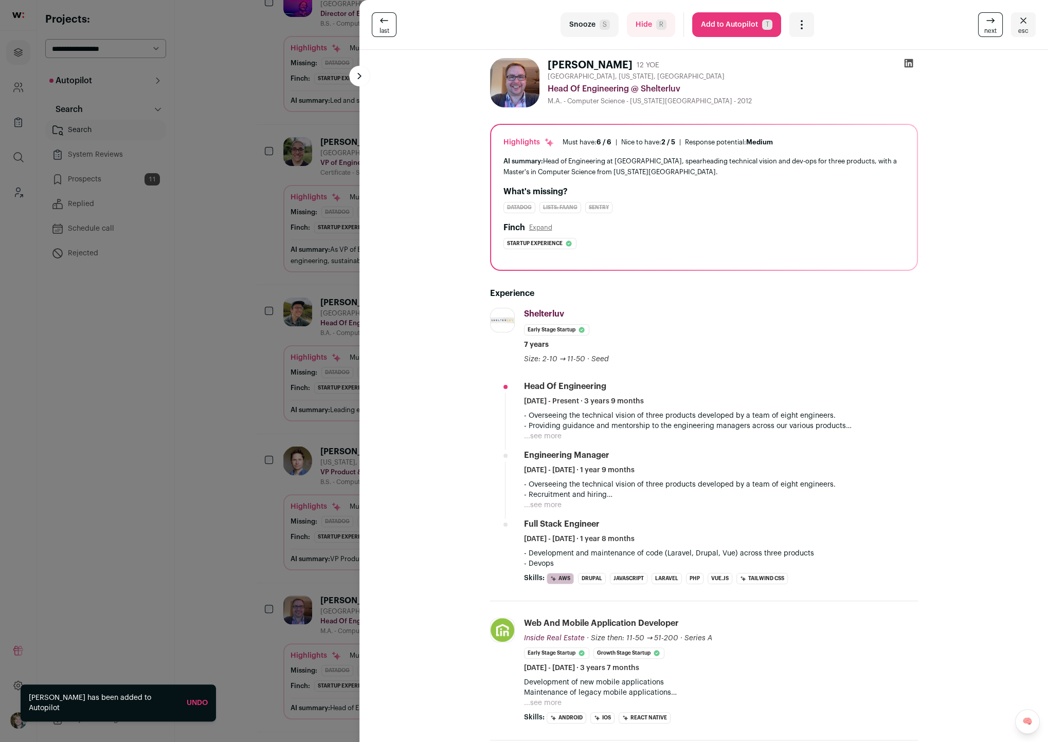
click at [286, 347] on div "last Snooze S Hide R Add to Autopilot T More actions Report a Problem Report th…" at bounding box center [524, 371] width 1048 height 742
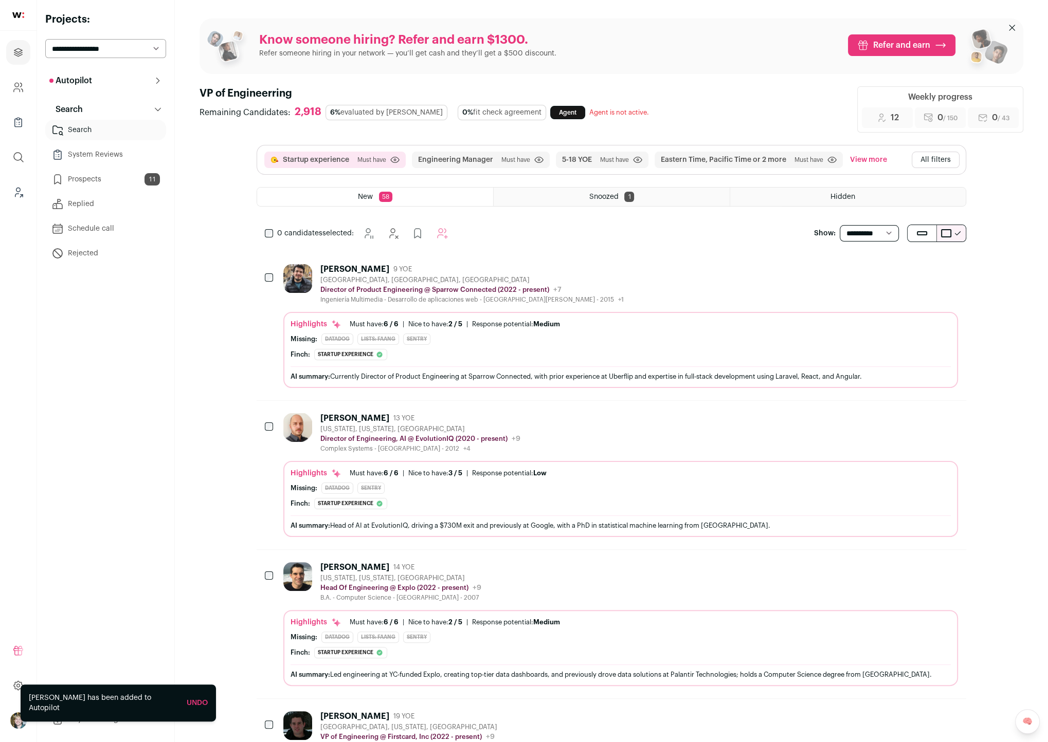
click at [79, 175] on link "Prospects 11" at bounding box center [105, 179] width 121 height 21
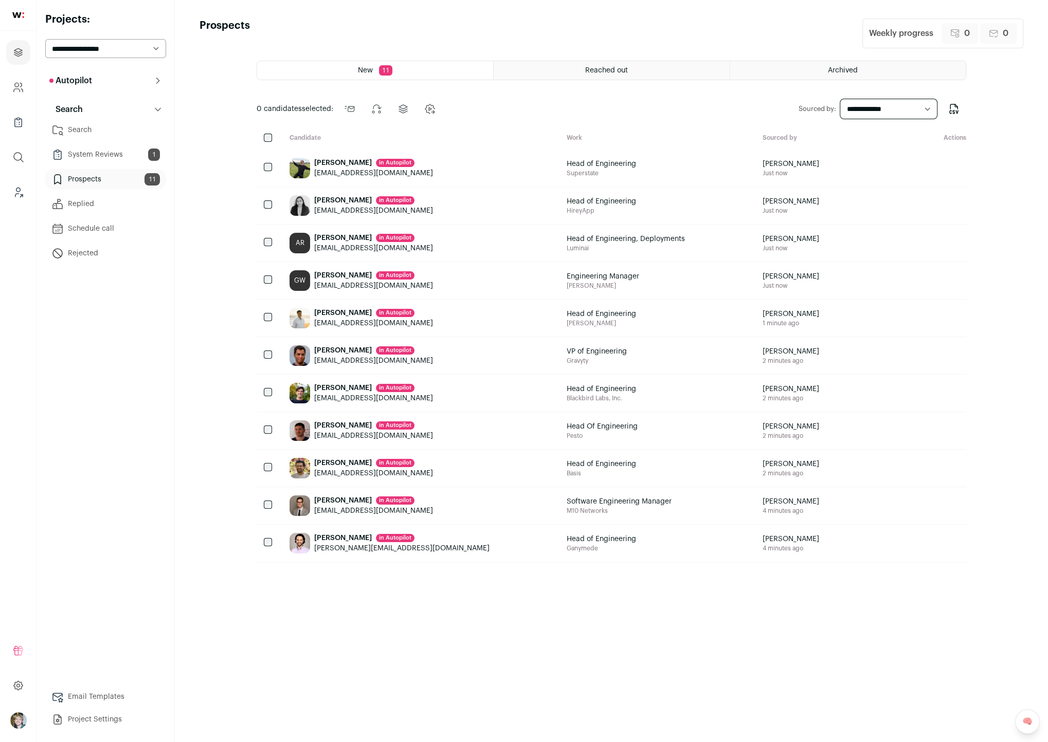
click at [462, 172] on div "Jonathan Walch in Autopilot jonwalch@gmail.com" at bounding box center [419, 168] width 277 height 37
click at [355, 110] on icon at bounding box center [348, 109] width 12 height 12
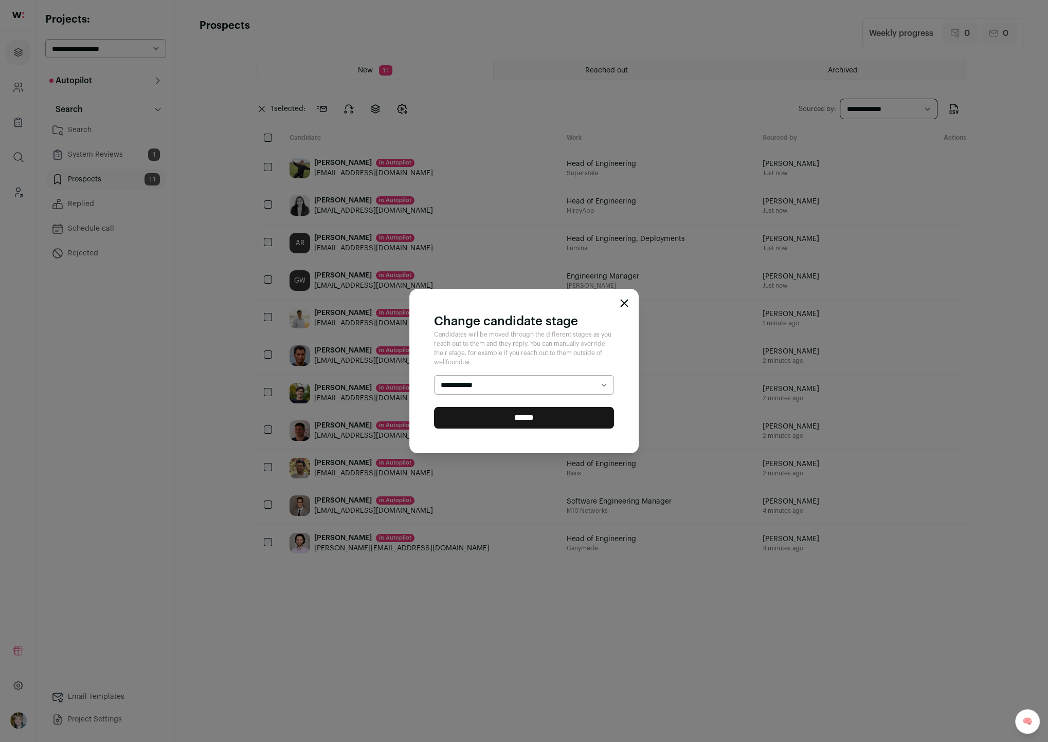
click at [510, 390] on select "**********" at bounding box center [524, 384] width 180 height 19
select select "********"
click at [434, 376] on select "**********" at bounding box center [524, 384] width 180 height 19
click at [511, 414] on input "******" at bounding box center [524, 418] width 180 height 22
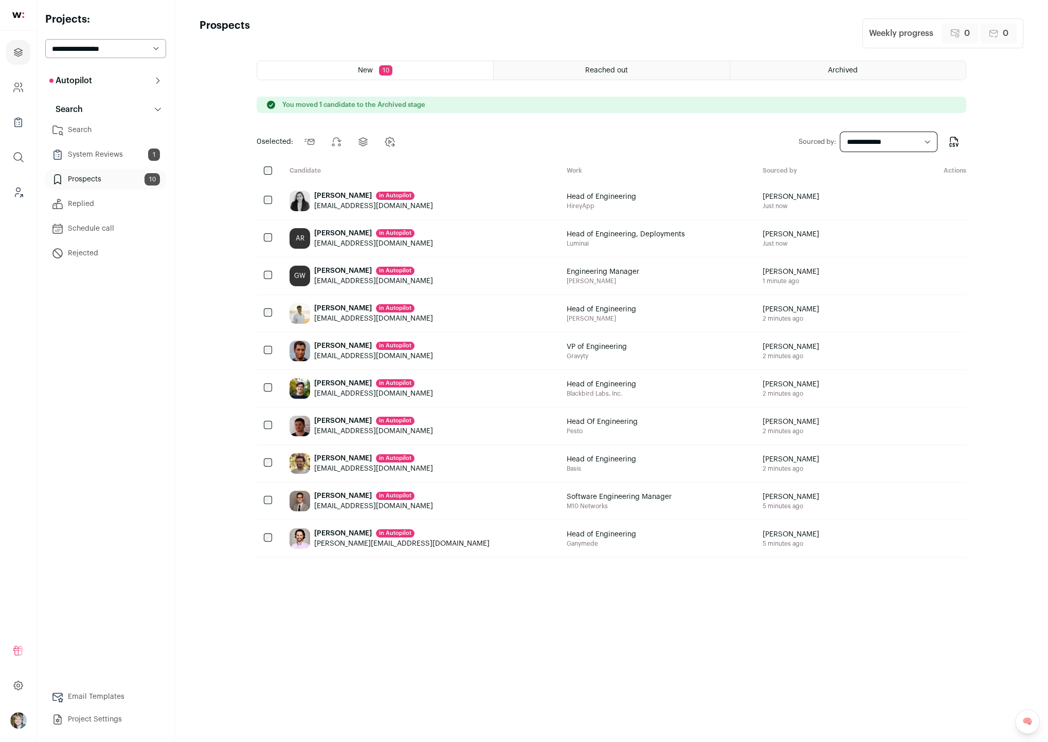
click at [335, 194] on div "Amiya Jones in Autopilot" at bounding box center [373, 196] width 119 height 10
click at [335, 230] on div "Ashmeet Rekhi in Autopilot" at bounding box center [373, 233] width 119 height 10
click at [338, 269] on div "Geoffrey Wukelic in Autopilot" at bounding box center [373, 271] width 119 height 10
click at [332, 306] on div "Yoshi Gillaspie in Autopilot" at bounding box center [373, 308] width 119 height 10
click at [336, 341] on div "Jonathan Michaels in Autopilot" at bounding box center [373, 346] width 119 height 10
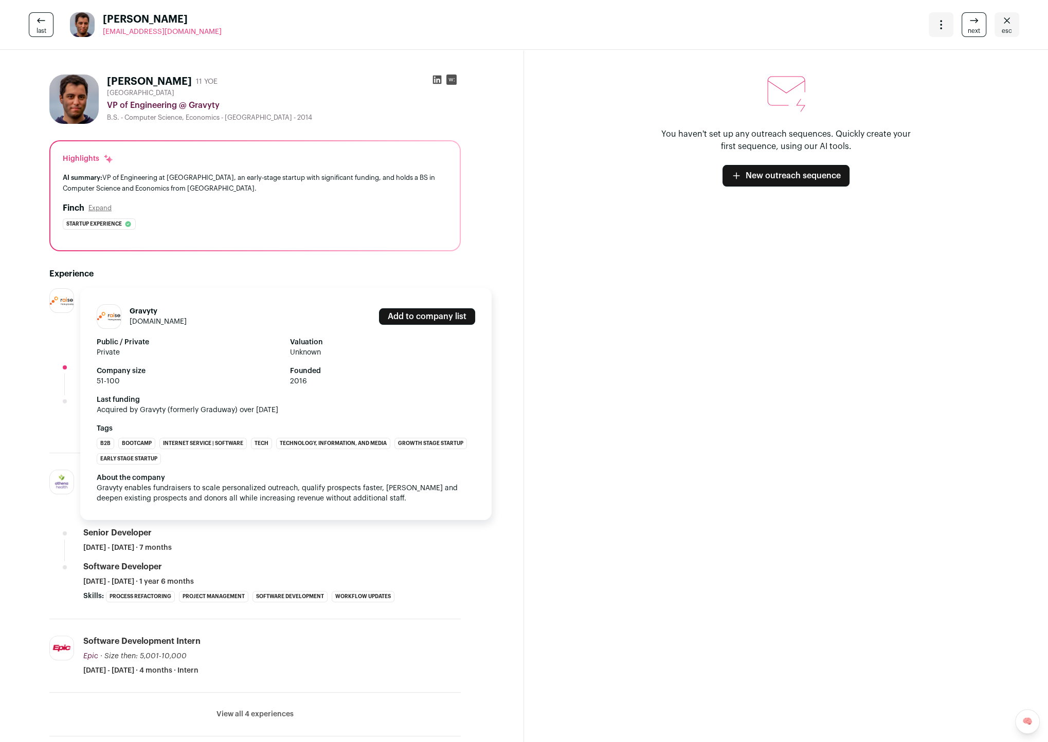
click at [135, 319] on link "gravyty.com" at bounding box center [158, 321] width 57 height 7
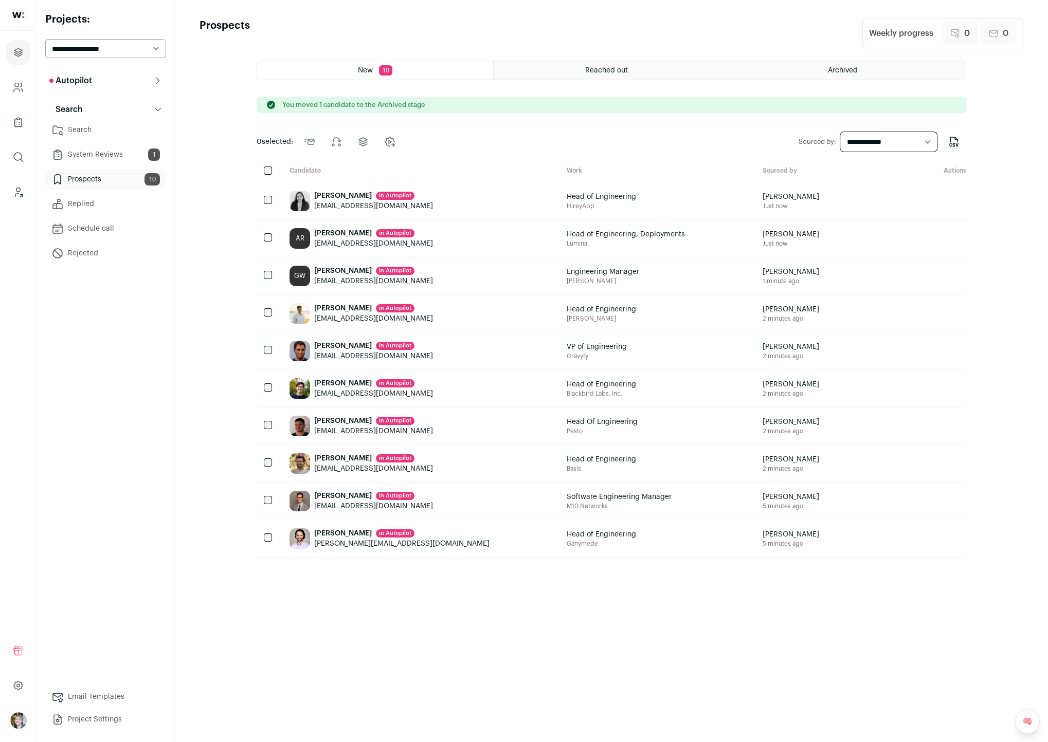
click at [330, 378] on div "Harry Davis in Autopilot" at bounding box center [373, 383] width 119 height 10
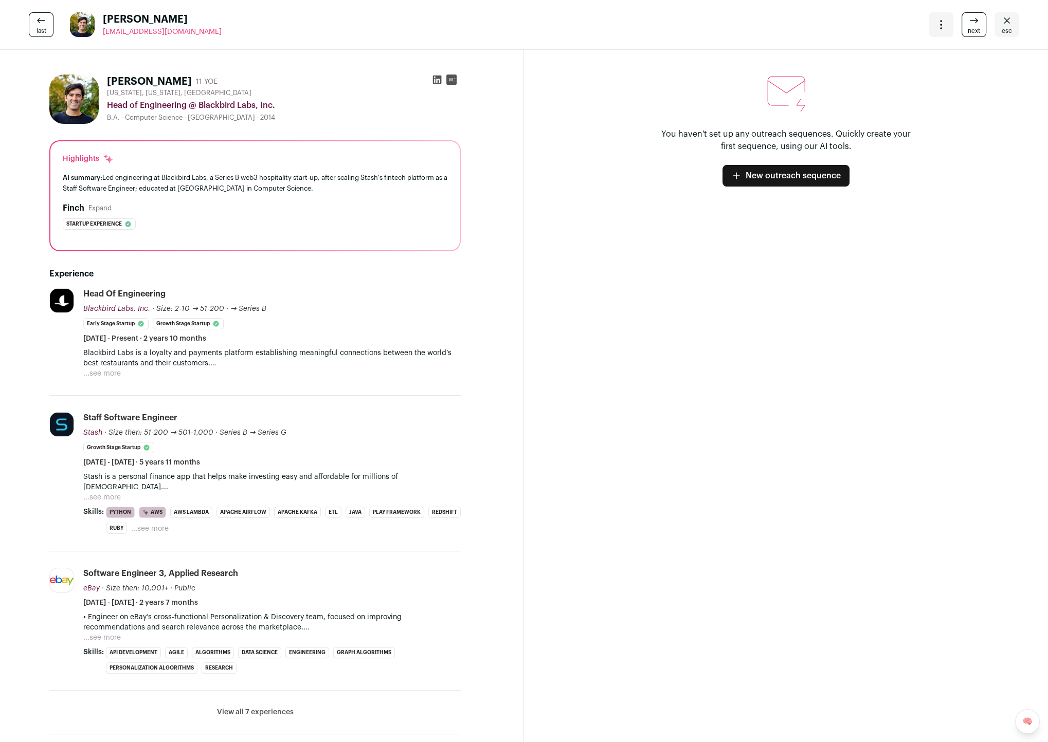
click at [111, 373] on button "...see more" at bounding box center [102, 374] width 38 height 10
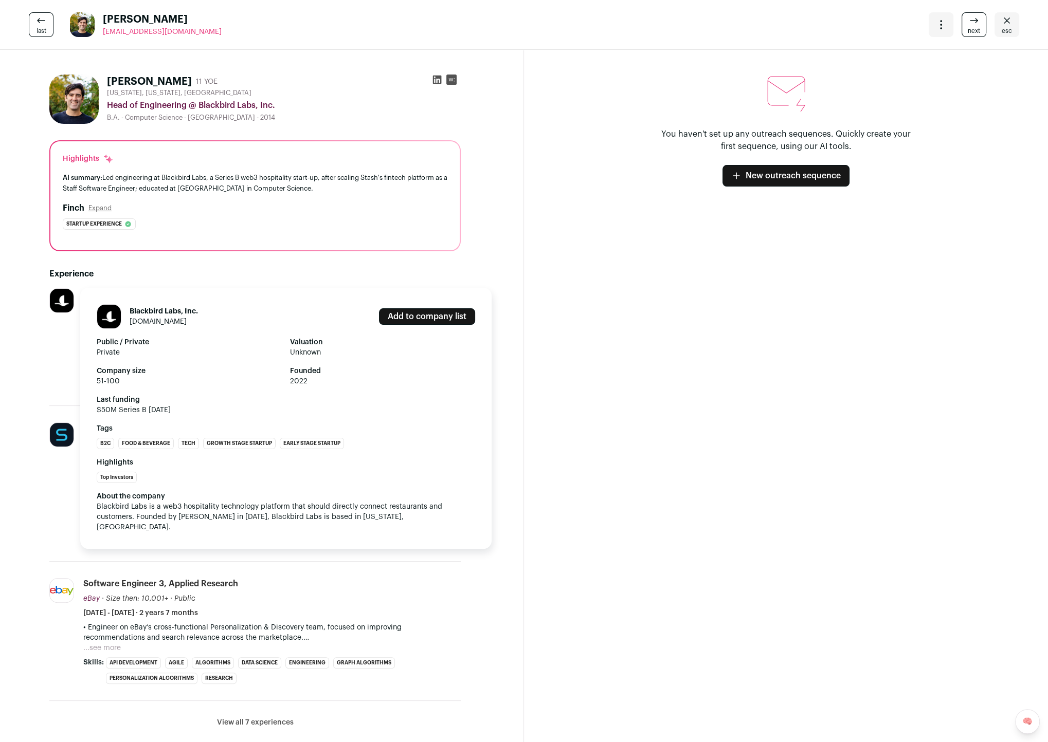
click at [160, 321] on link "[DOMAIN_NAME]" at bounding box center [158, 321] width 57 height 7
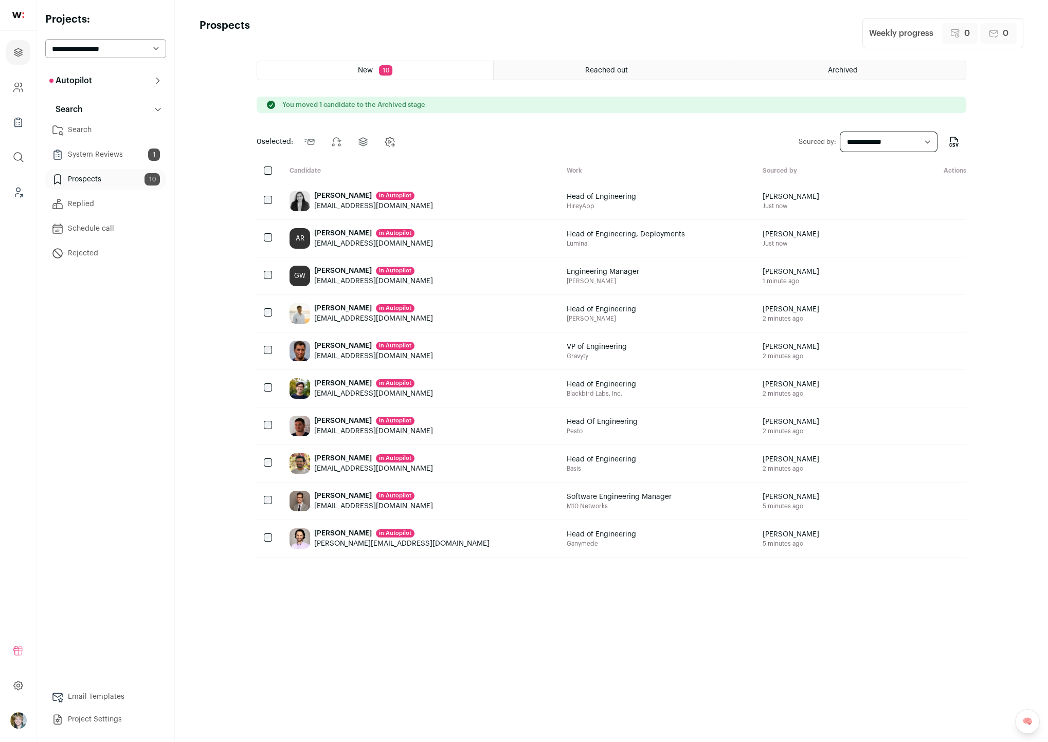
click at [338, 418] on div "[PERSON_NAME] in [GEOGRAPHIC_DATA]" at bounding box center [373, 421] width 119 height 10
click at [337, 457] on div "[PERSON_NAME] in [GEOGRAPHIC_DATA]" at bounding box center [373, 458] width 119 height 10
click at [317, 493] on div "[PERSON_NAME] in [GEOGRAPHIC_DATA]" at bounding box center [373, 496] width 119 height 10
click at [321, 529] on div "[PERSON_NAME] in [GEOGRAPHIC_DATA]" at bounding box center [401, 534] width 175 height 10
click at [268, 503] on div at bounding box center [269, 501] width 25 height 37
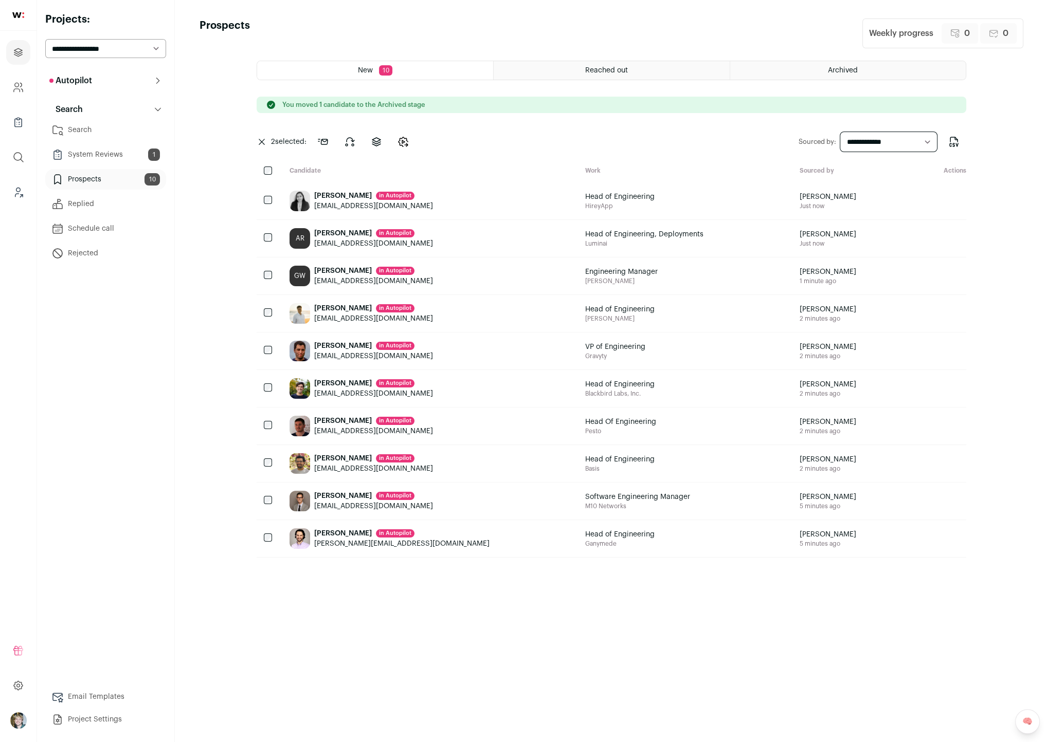
click at [322, 529] on div "[PERSON_NAME] in [GEOGRAPHIC_DATA]" at bounding box center [401, 534] width 175 height 10
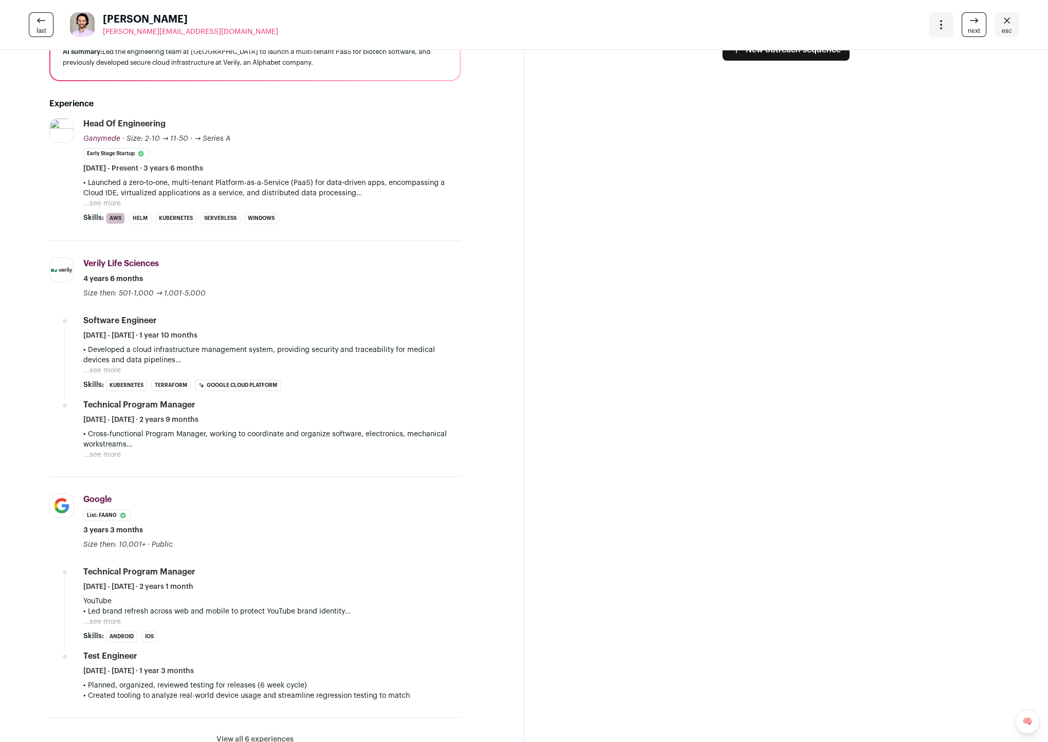
scroll to position [118, 0]
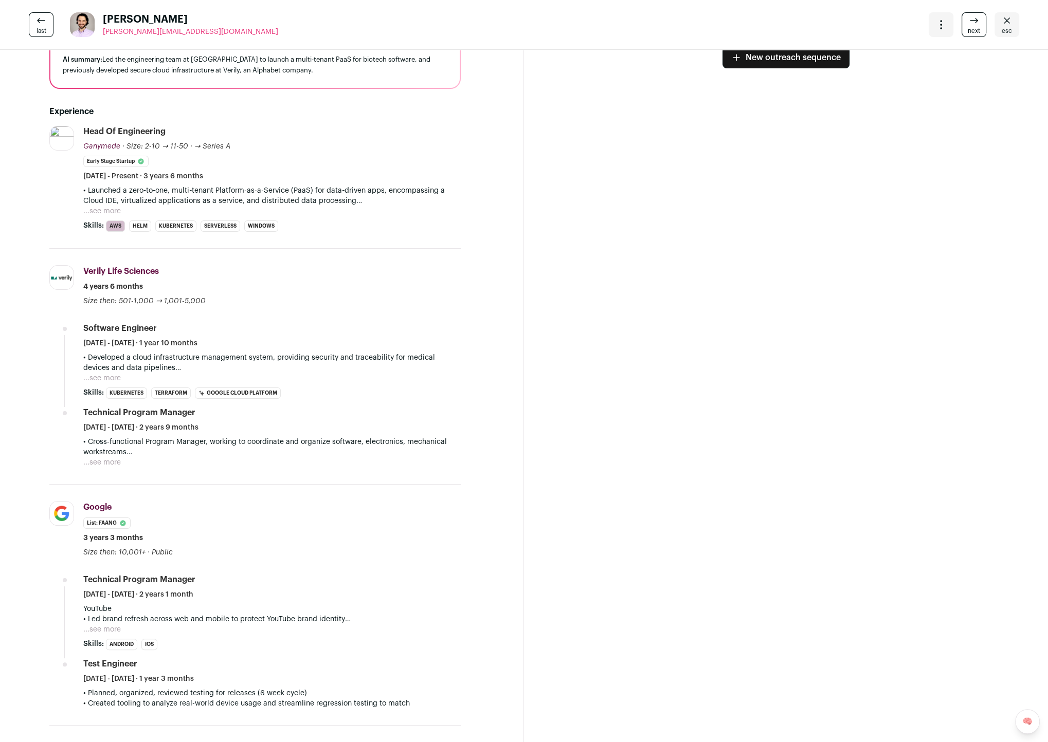
click at [110, 214] on button "...see more" at bounding box center [102, 211] width 38 height 10
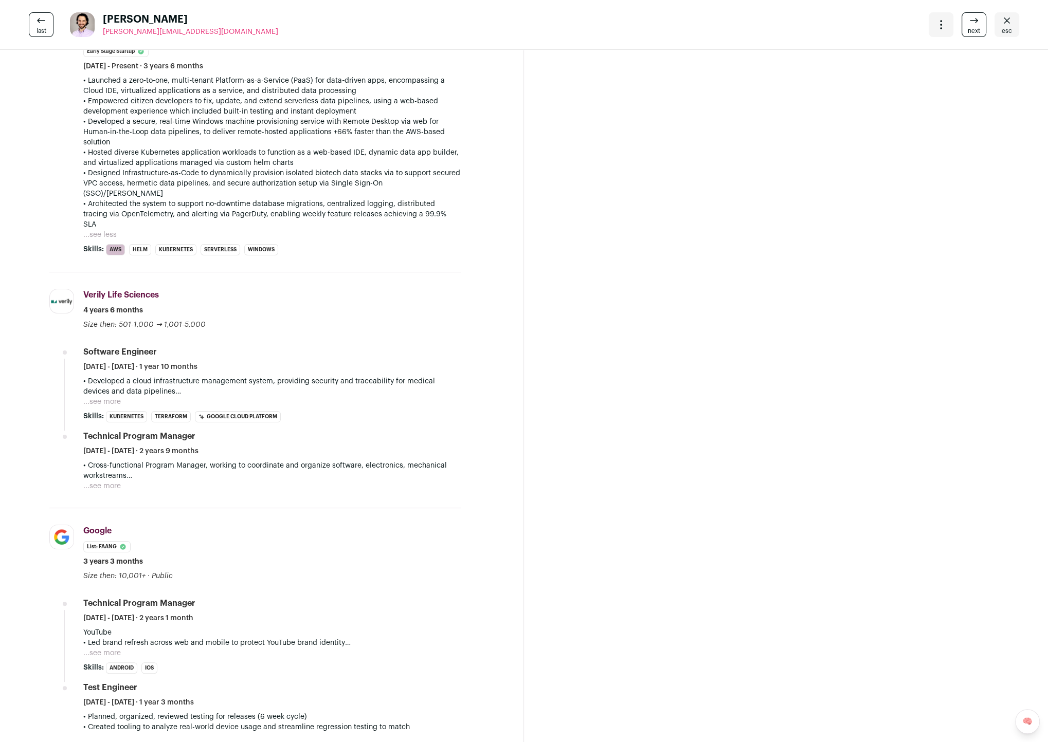
scroll to position [213, 0]
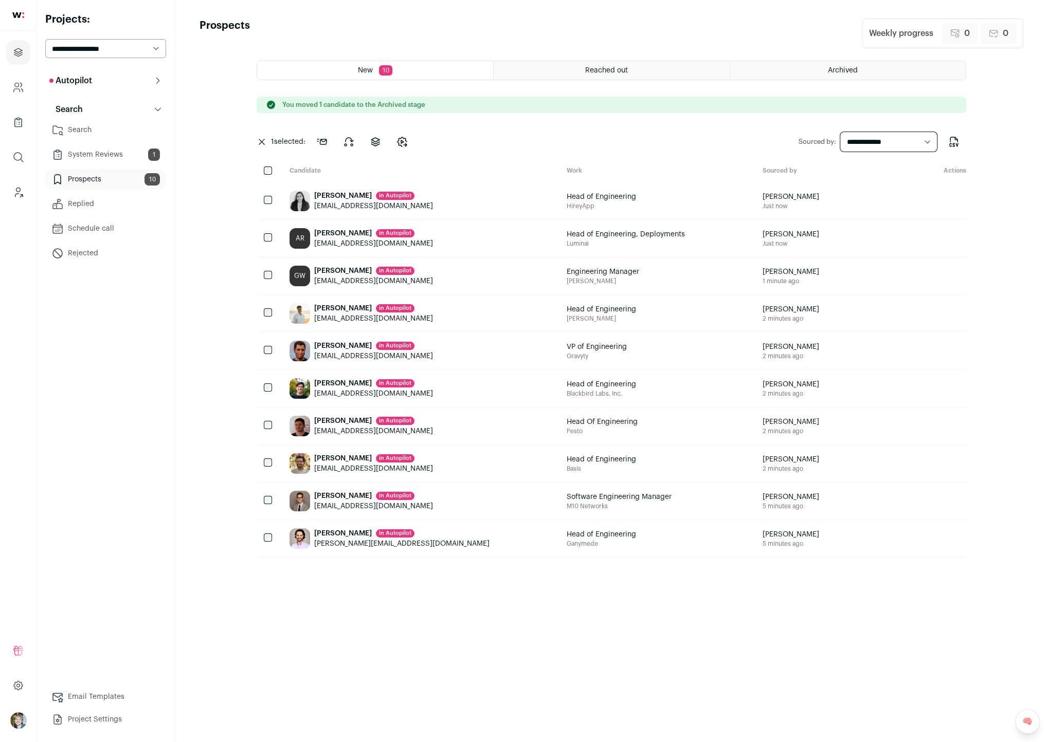
click at [326, 493] on div "[PERSON_NAME] in [GEOGRAPHIC_DATA]" at bounding box center [373, 496] width 119 height 10
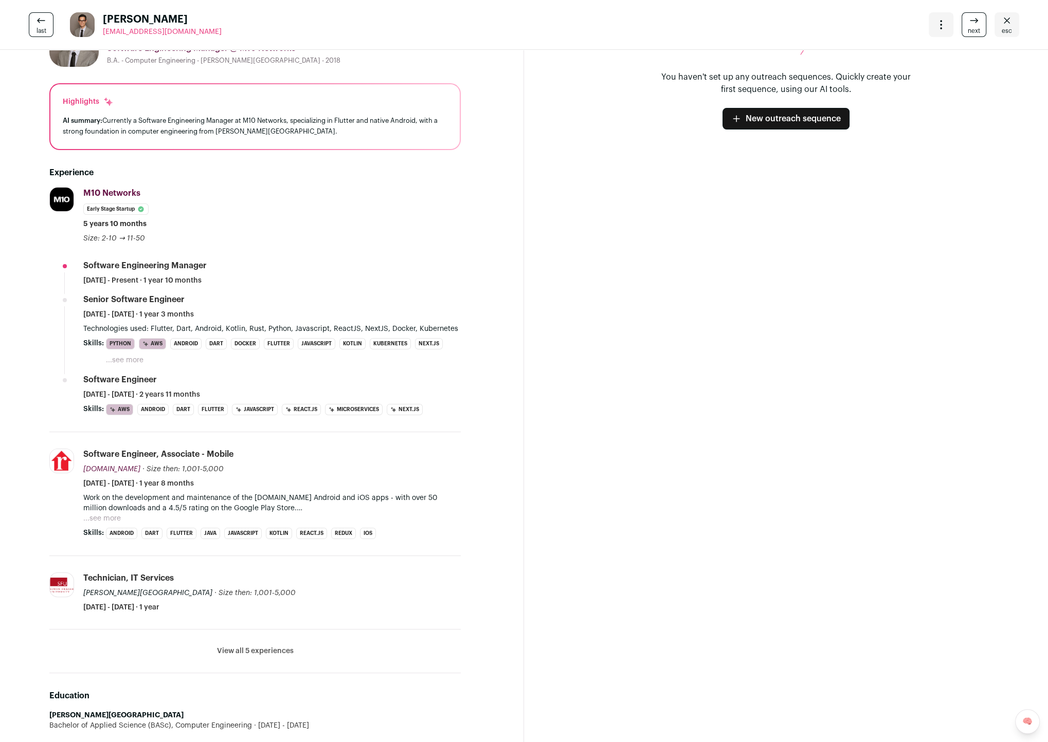
scroll to position [57, 0]
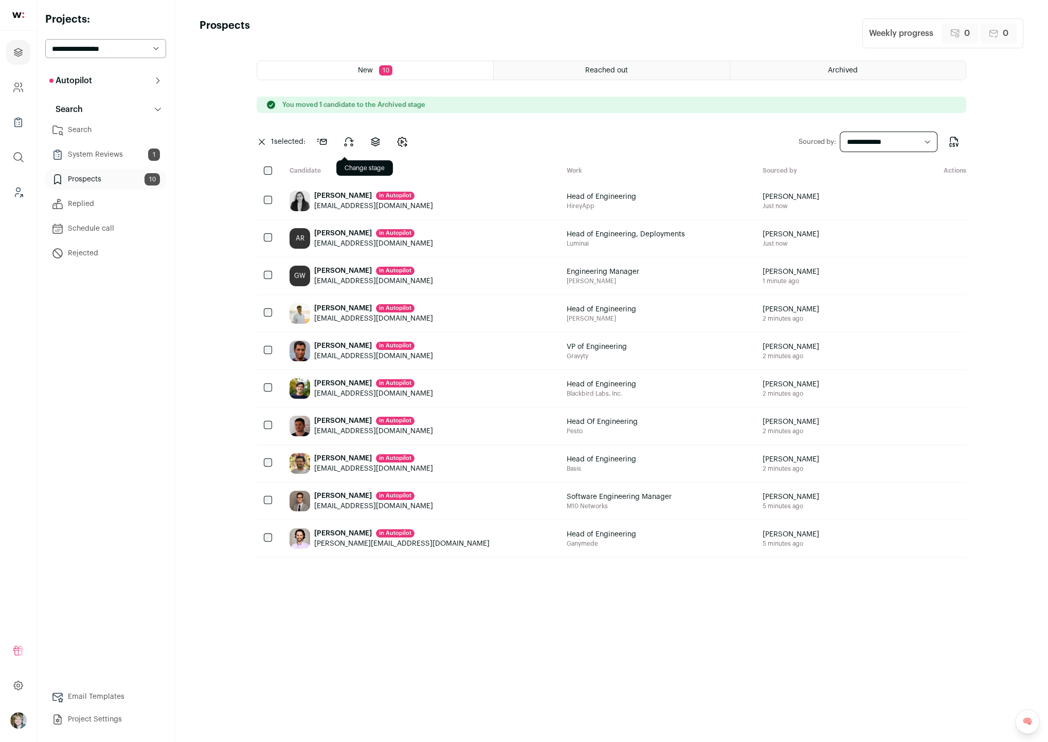
click at [350, 140] on icon at bounding box center [348, 142] width 12 height 12
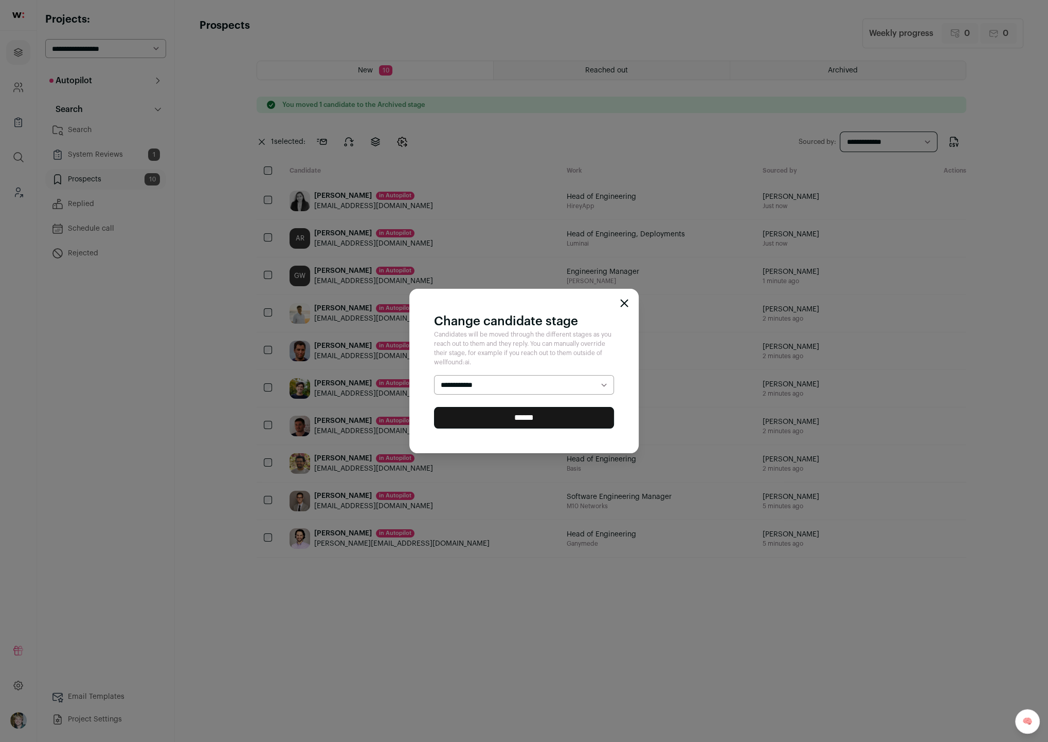
click at [512, 388] on select "**********" at bounding box center [524, 384] width 180 height 19
select select "********"
click at [434, 376] on select "**********" at bounding box center [524, 384] width 180 height 19
click at [509, 414] on input "******" at bounding box center [524, 418] width 180 height 22
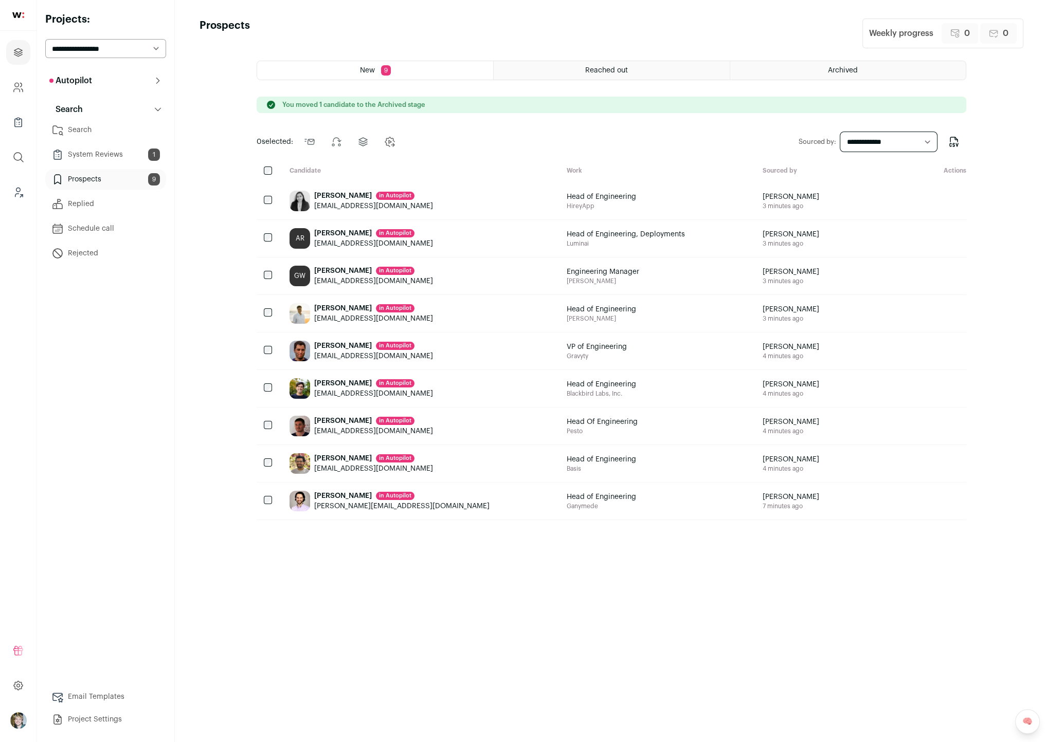
click at [102, 127] on link "Search" at bounding box center [105, 130] width 121 height 21
click at [117, 161] on link "System Reviews 1" at bounding box center [105, 154] width 121 height 21
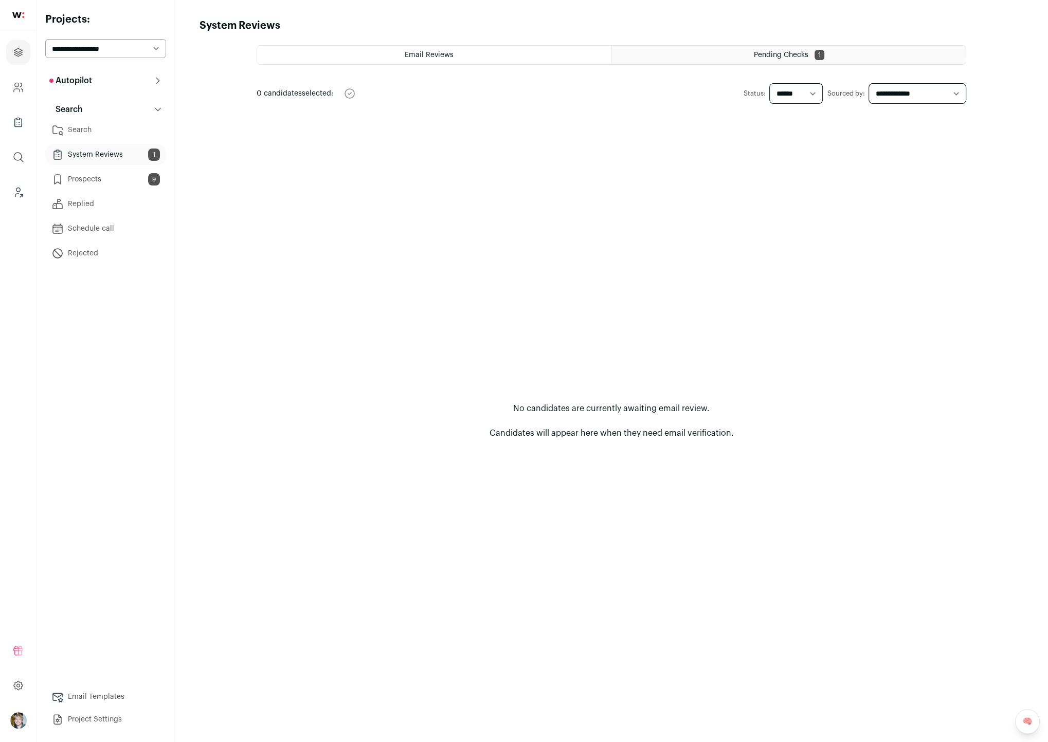
click at [117, 158] on link "System Reviews 1" at bounding box center [105, 154] width 121 height 21
click at [766, 46] on div "Pending Checks 1" at bounding box center [789, 55] width 354 height 19
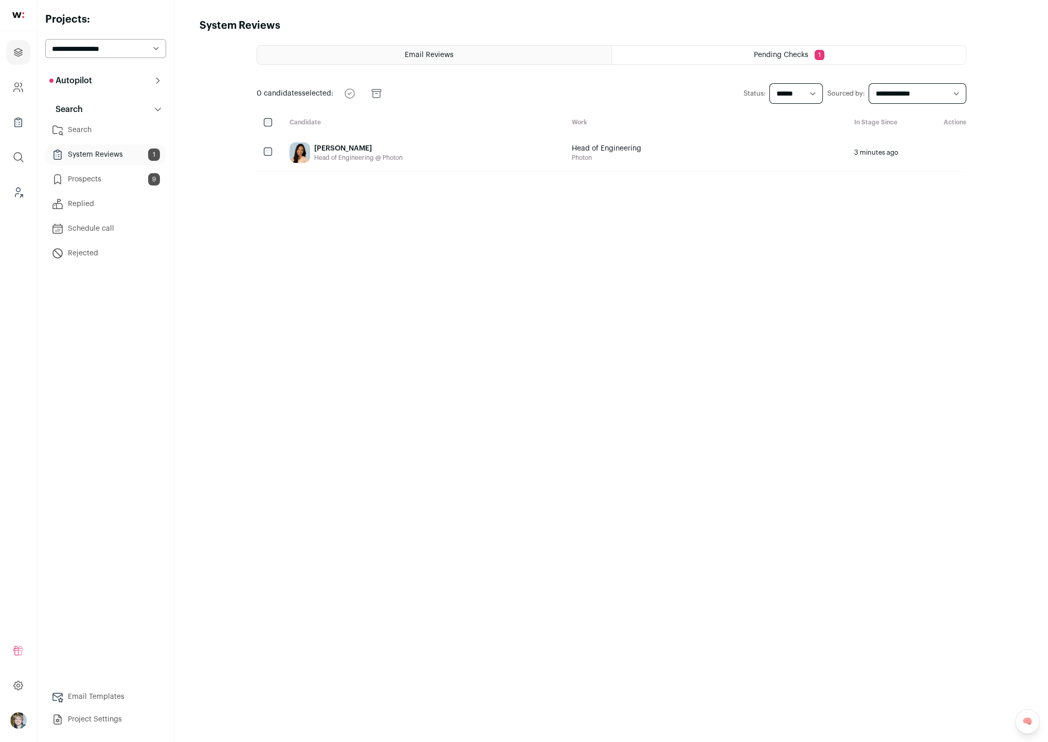
click at [348, 142] on div "[PERSON_NAME] Head of Engineering @ Photon" at bounding box center [358, 152] width 88 height 21
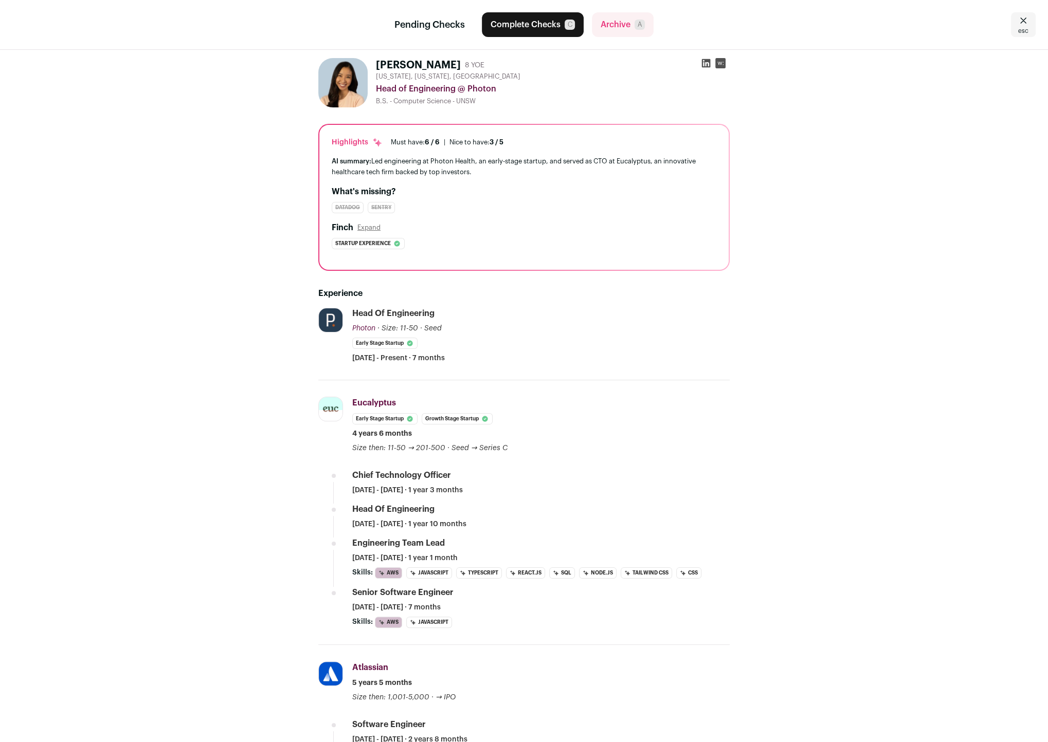
click at [542, 32] on button "Complete Checks C" at bounding box center [533, 24] width 102 height 25
